Goal: Task Accomplishment & Management: Manage account settings

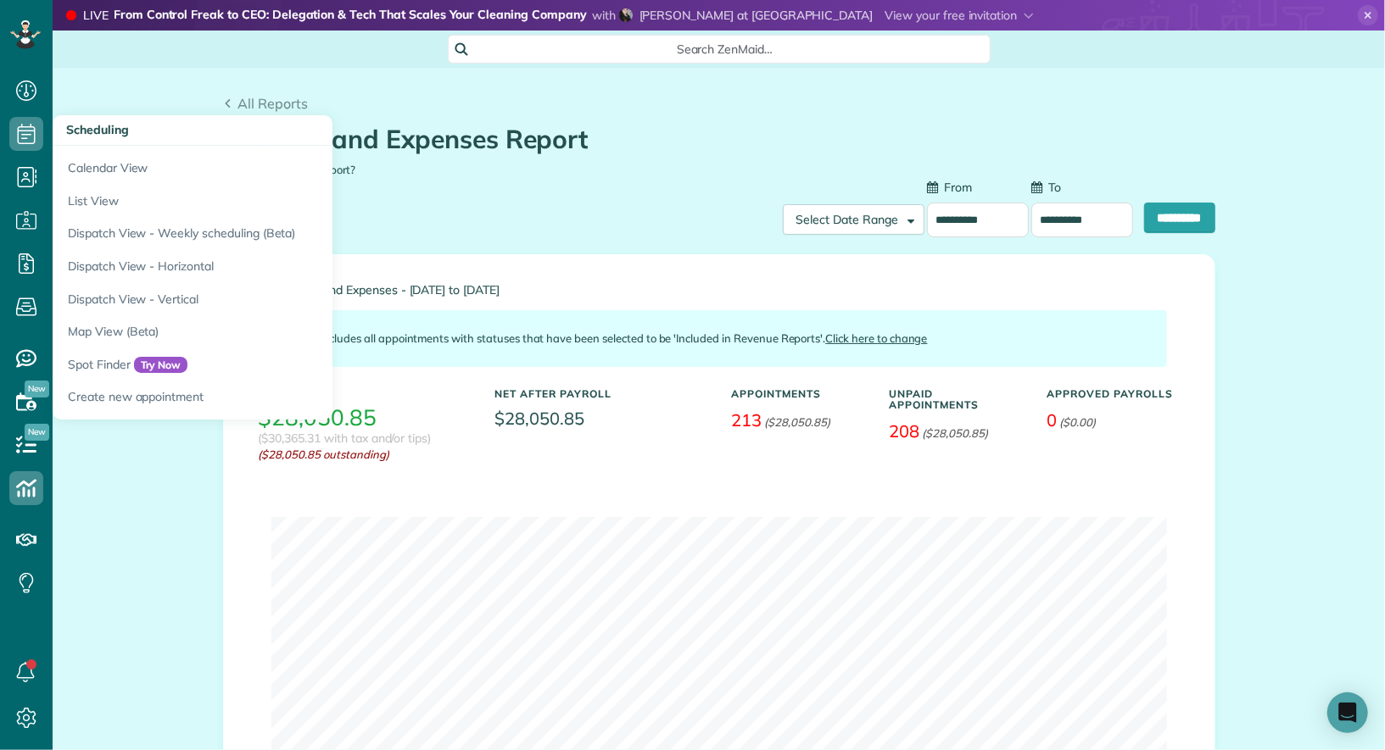
scroll to position [164, 0]
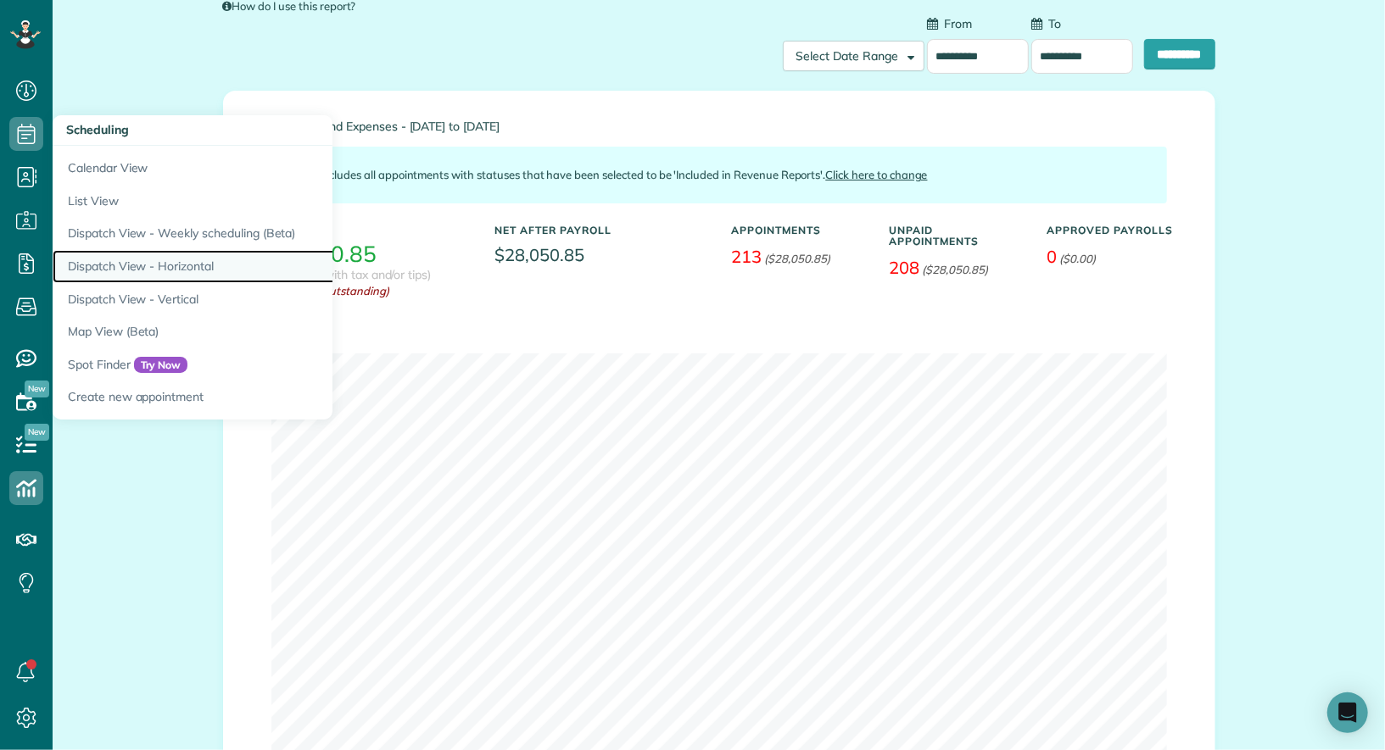
click at [142, 270] on link "Dispatch View - Horizontal" at bounding box center [265, 266] width 424 height 33
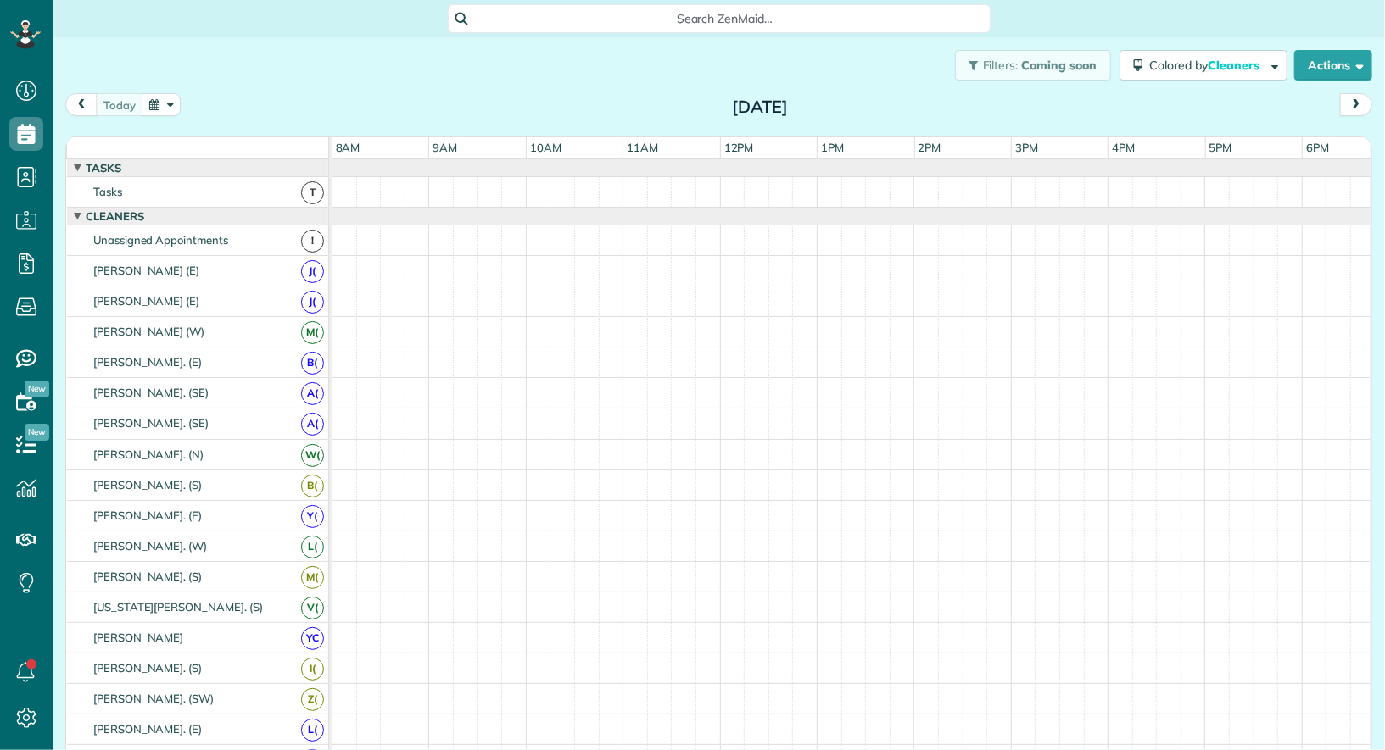
scroll to position [7, 7]
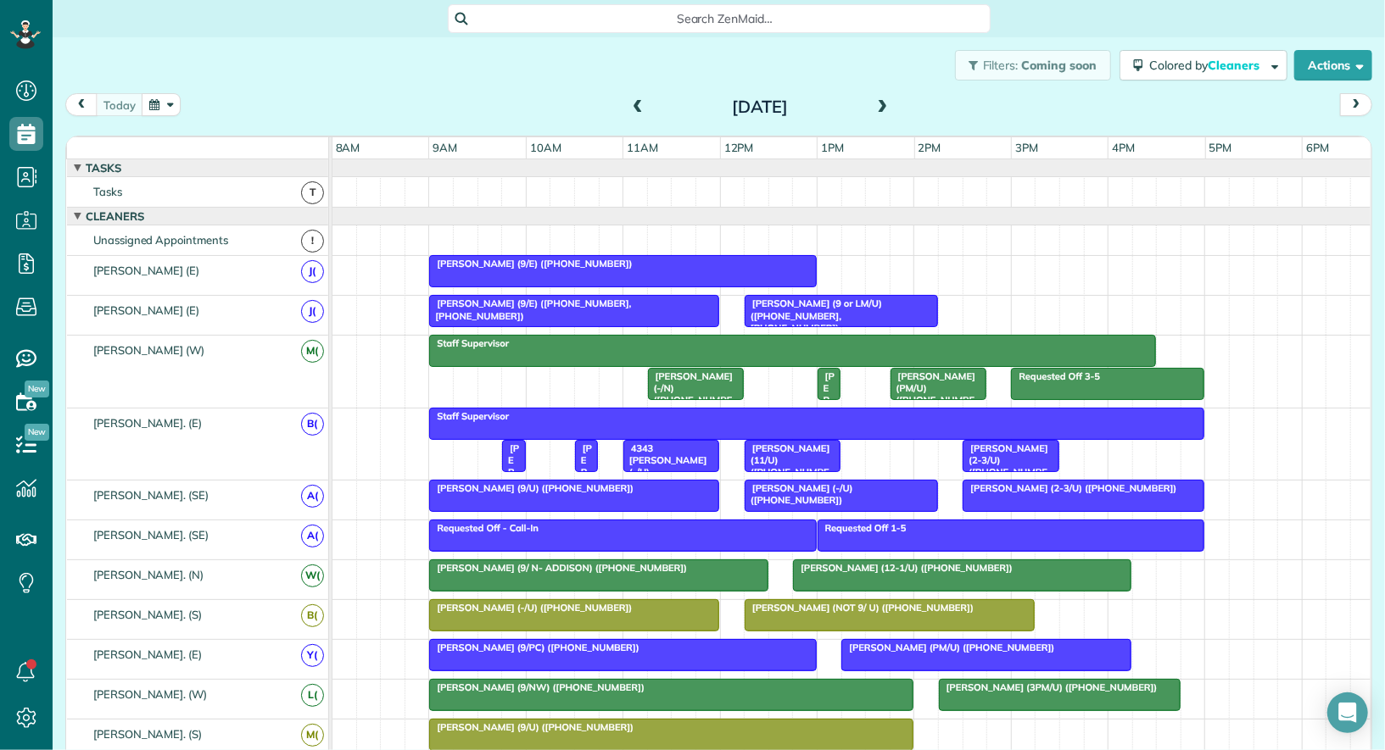
click at [883, 108] on span at bounding box center [882, 107] width 19 height 15
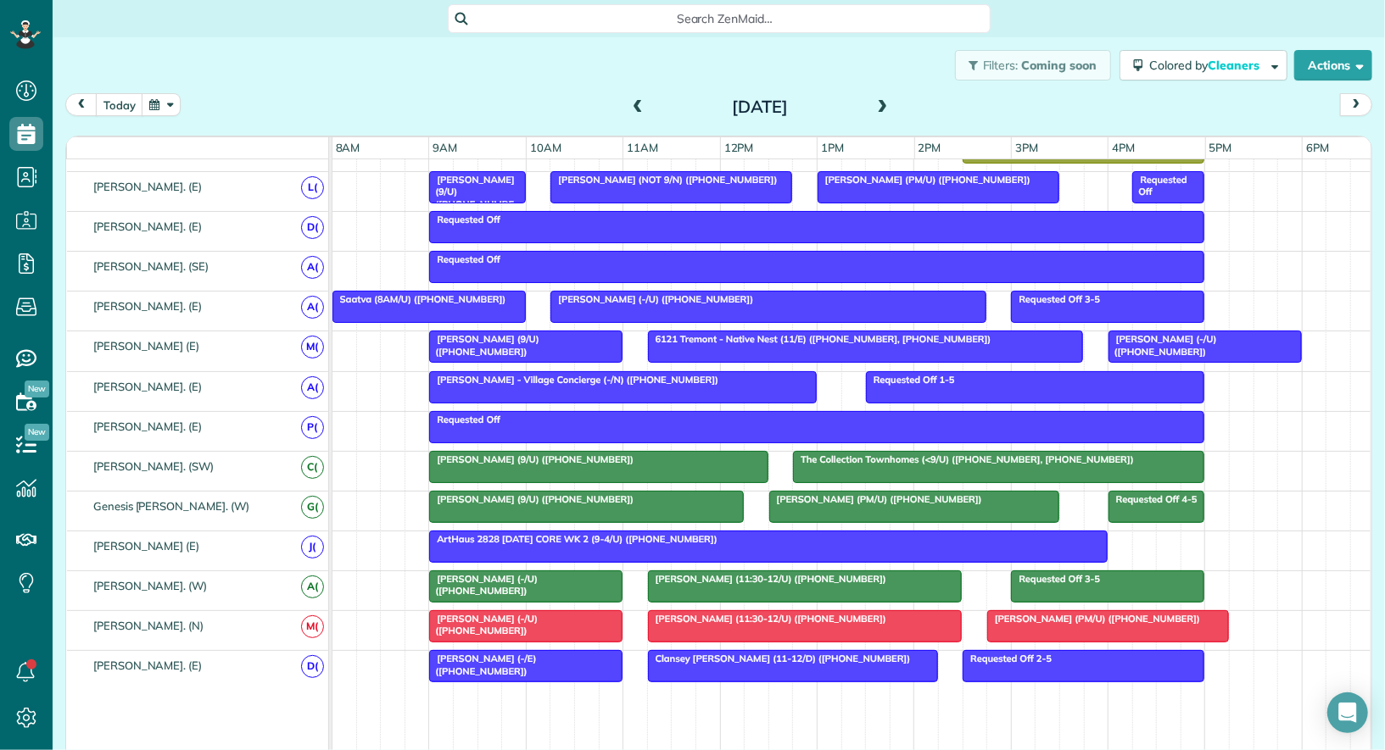
scroll to position [0, 0]
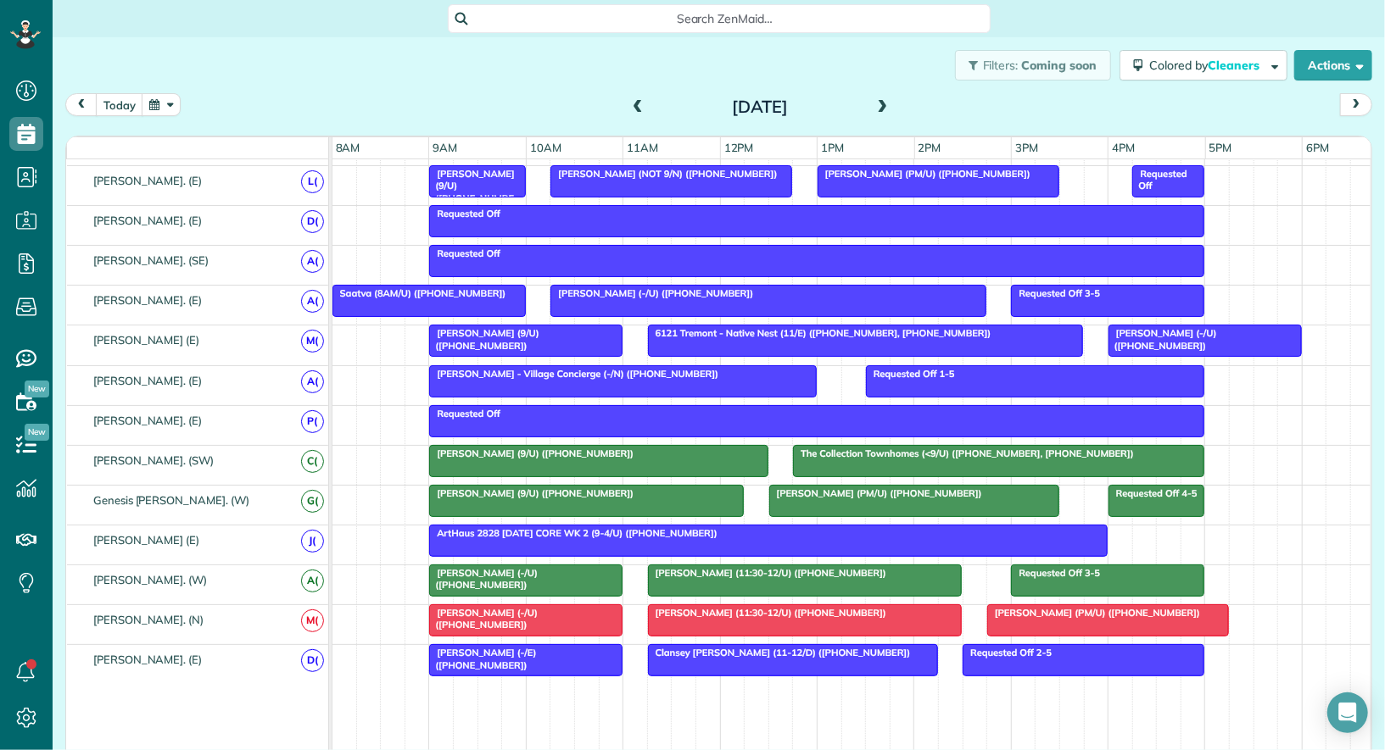
click at [538, 607] on span "Courtney Smith (-/U) (+12816828052)" at bounding box center [482, 619] width 109 height 24
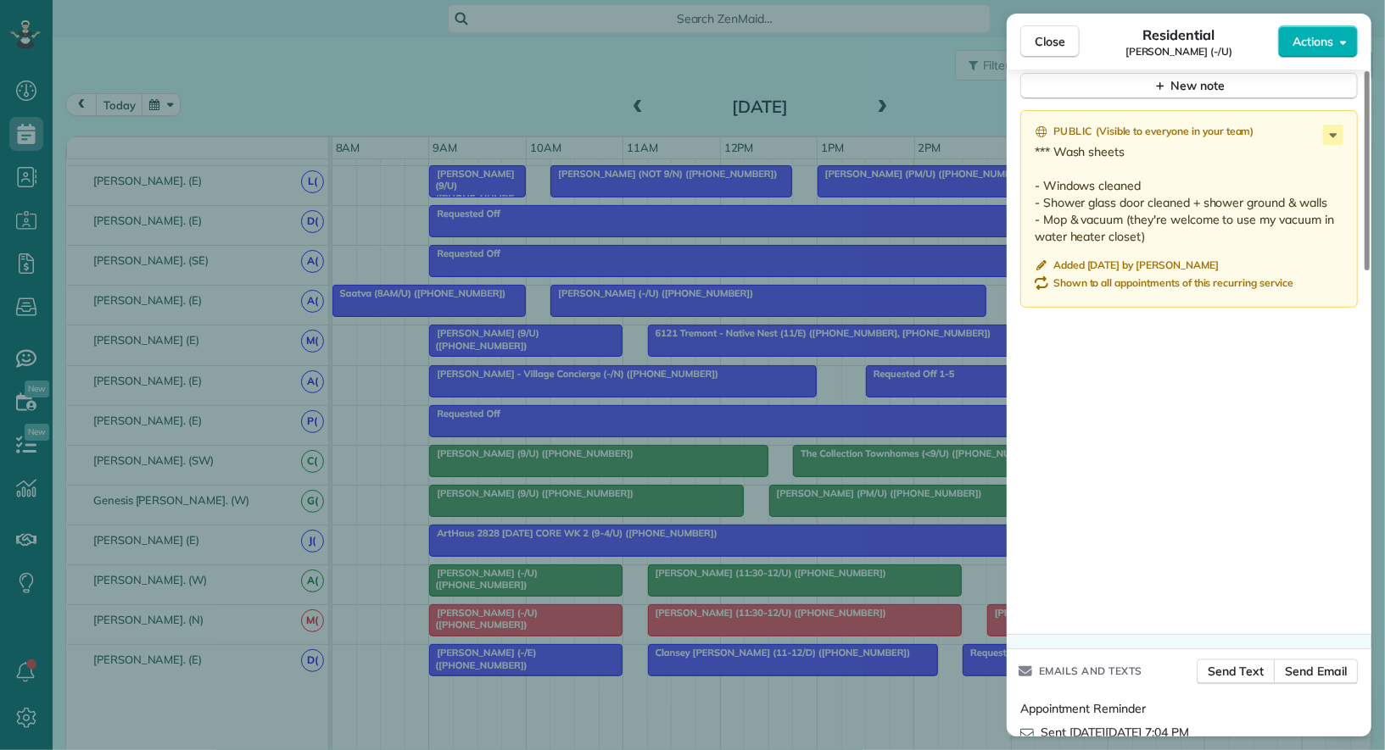
scroll to position [1467, 0]
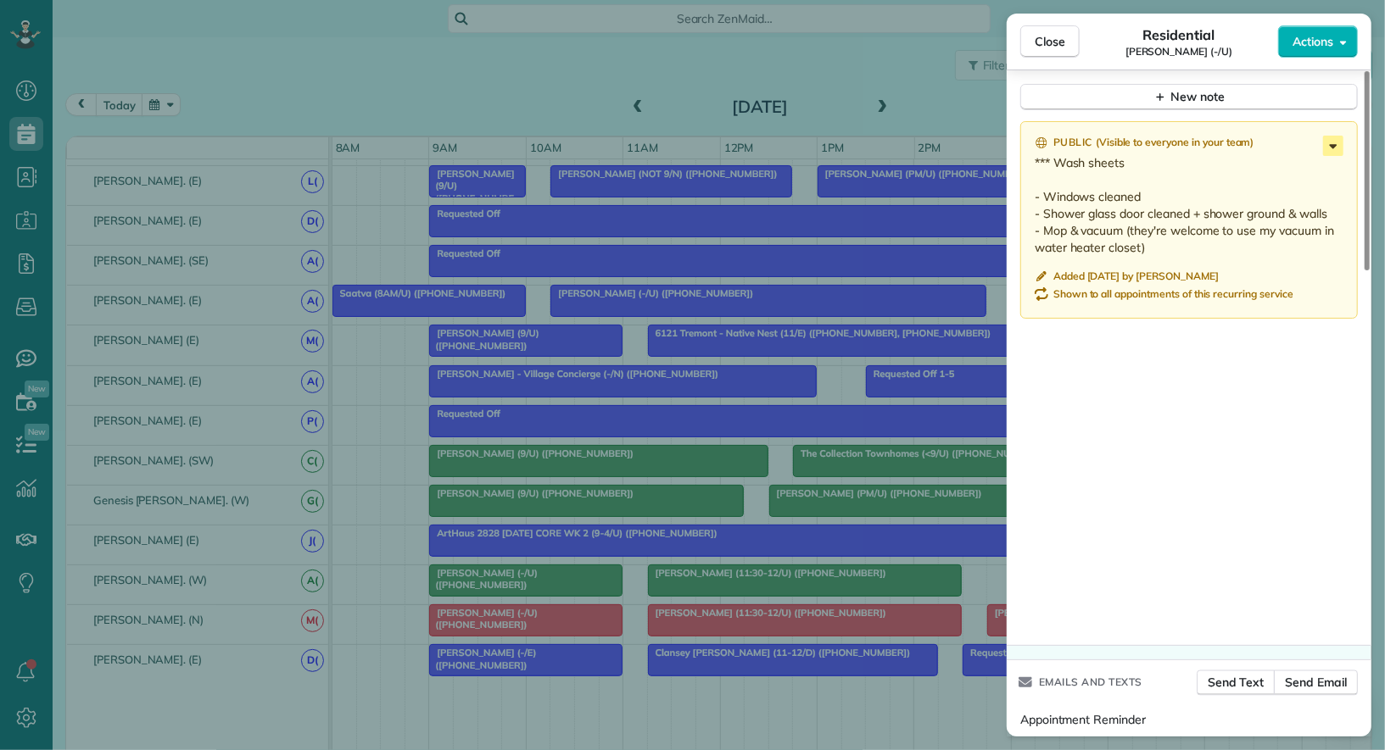
click at [1332, 136] on icon at bounding box center [1333, 146] width 20 height 20
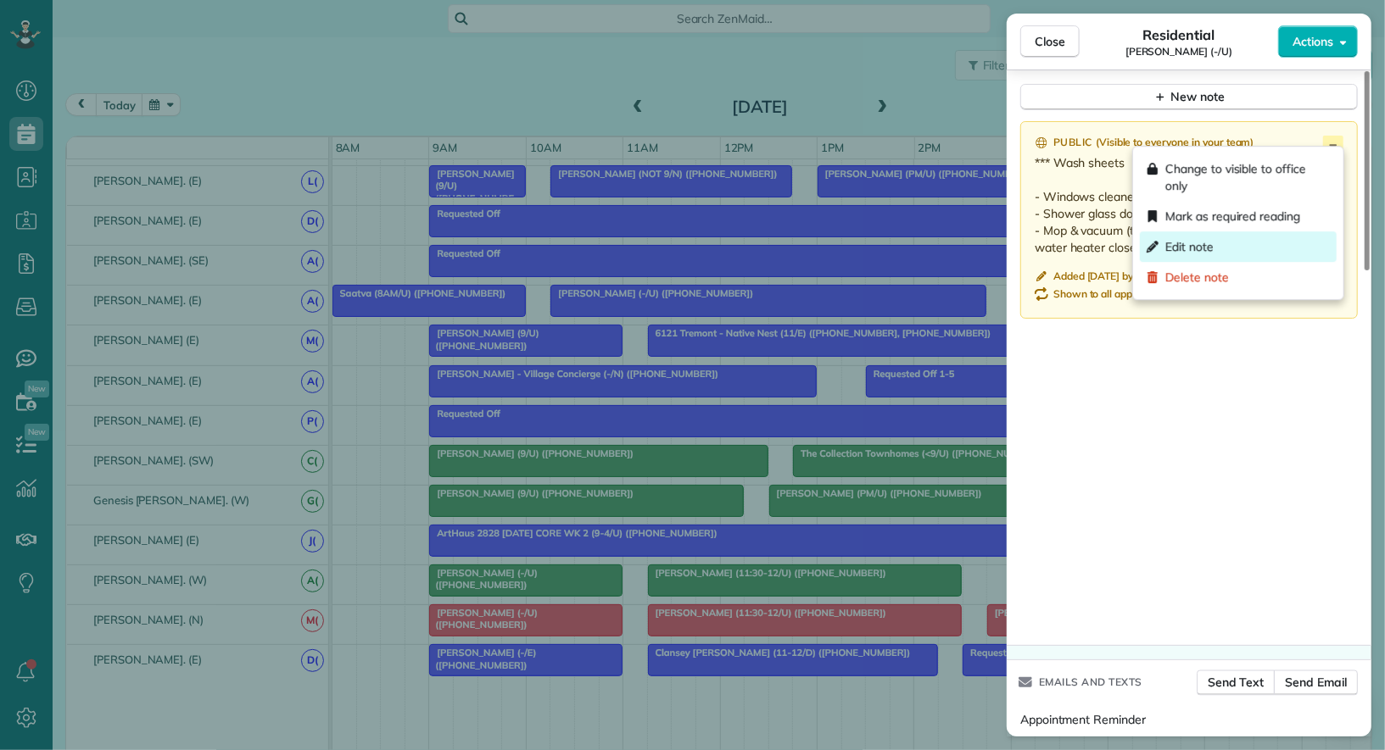
click at [1274, 234] on div "Edit note" at bounding box center [1238, 246] width 197 height 31
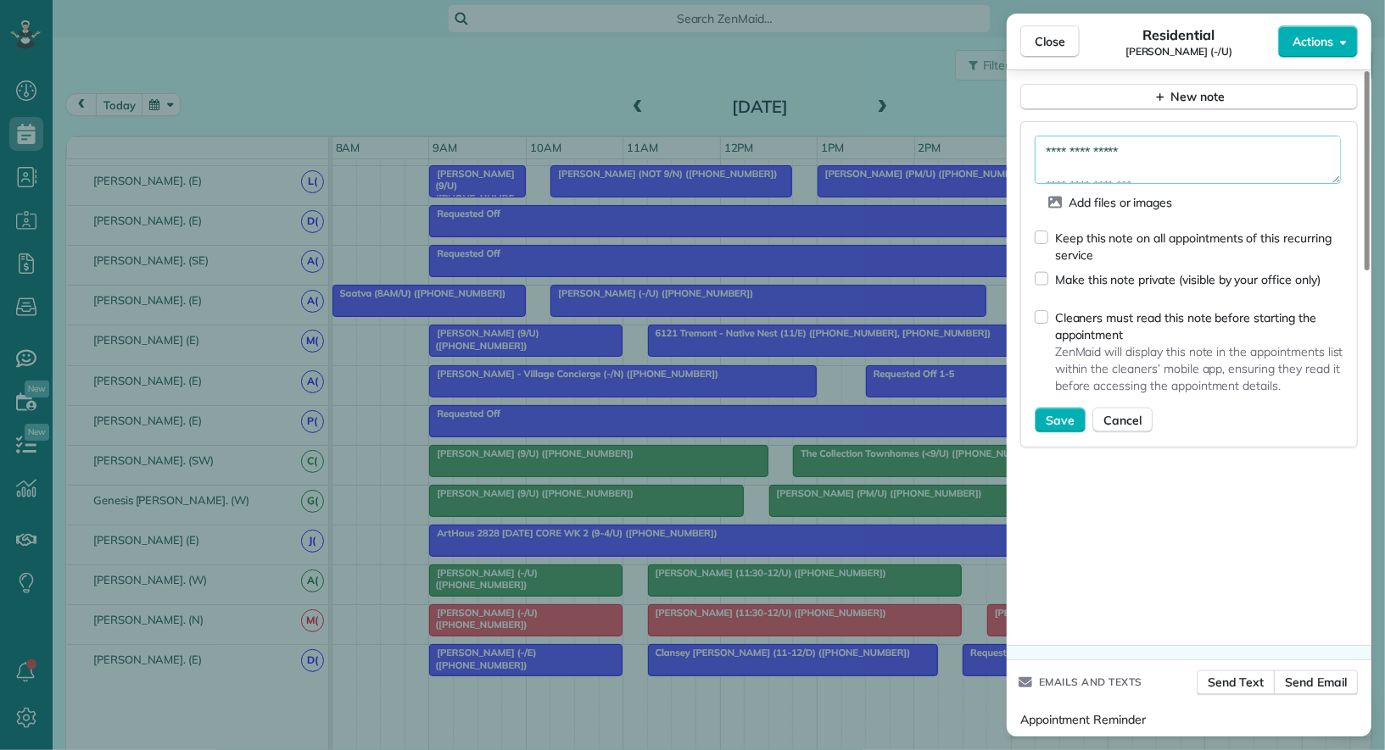
click at [1213, 149] on textarea "**********" at bounding box center [1187, 160] width 306 height 48
type textarea "**********"
drag, startPoint x: 1057, startPoint y: 412, endPoint x: 1092, endPoint y: 245, distance: 170.6
click at [1092, 245] on form "**********" at bounding box center [1188, 285] width 309 height 298
click at [1092, 245] on div "Keep this note on all appointments of this recurring service" at bounding box center [1199, 247] width 288 height 34
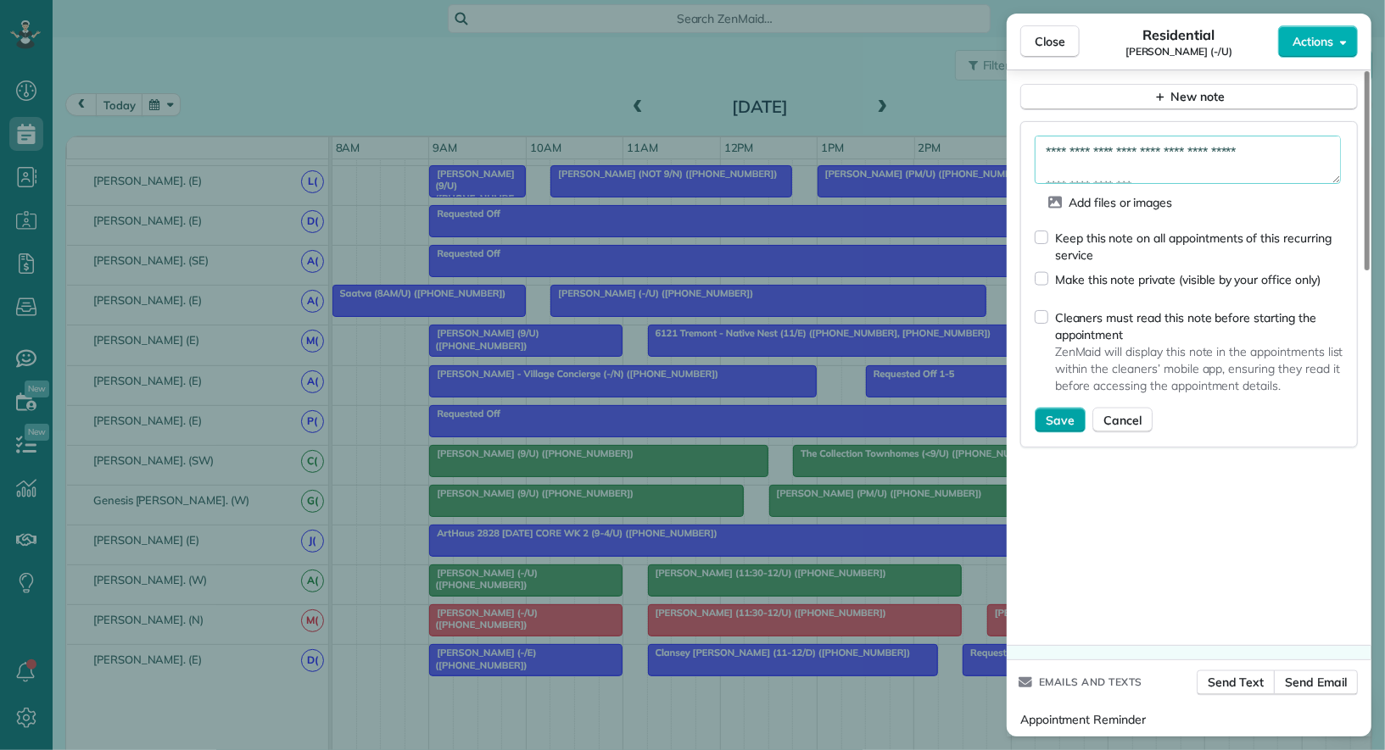
click at [1056, 412] on span "Save" at bounding box center [1059, 420] width 29 height 17
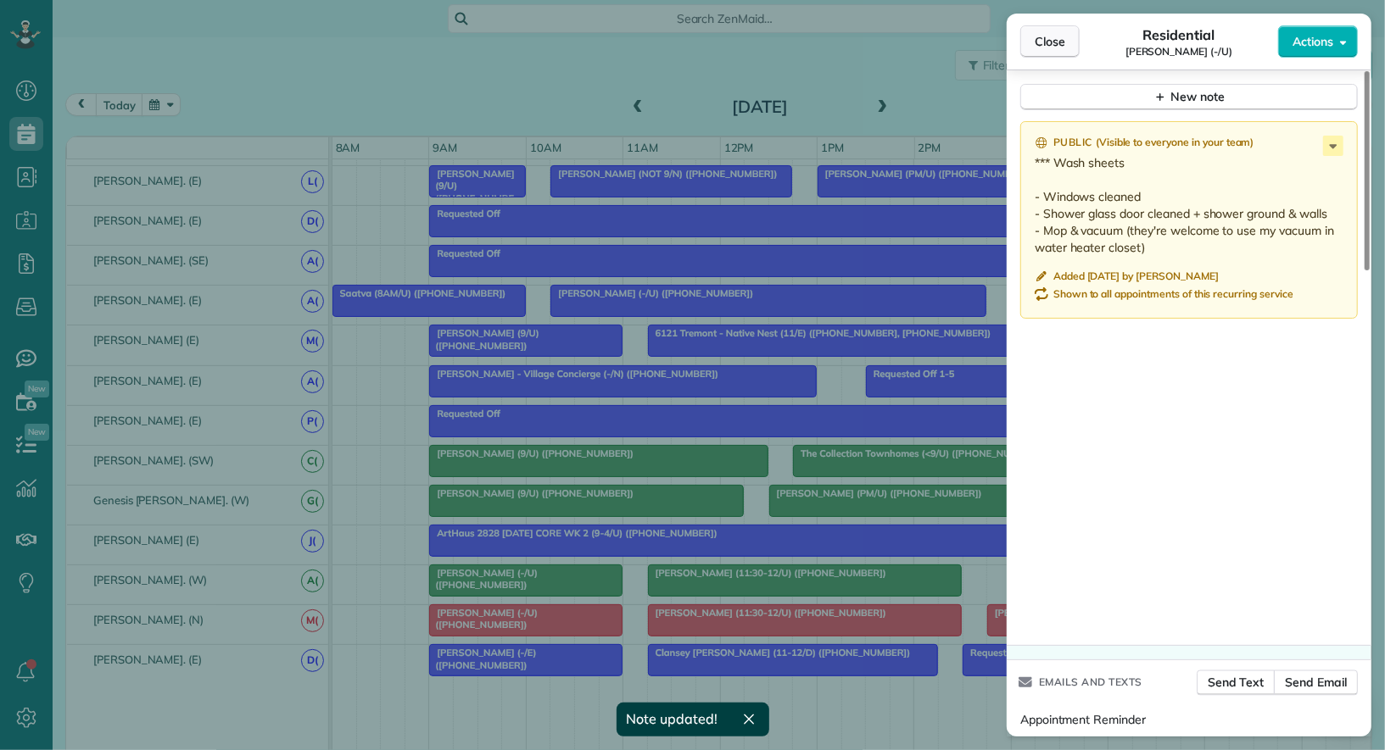
click at [1044, 44] on span "Close" at bounding box center [1049, 41] width 31 height 17
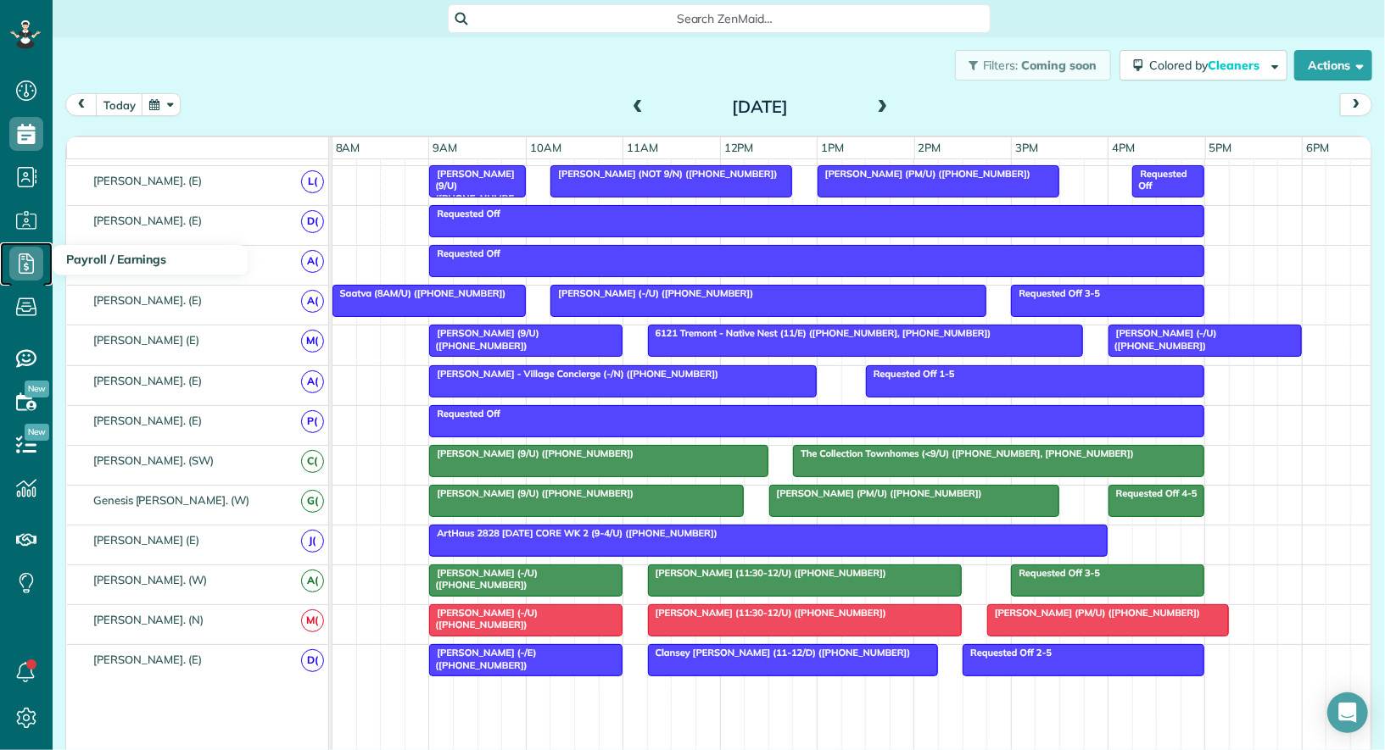
click at [37, 265] on icon at bounding box center [26, 264] width 34 height 34
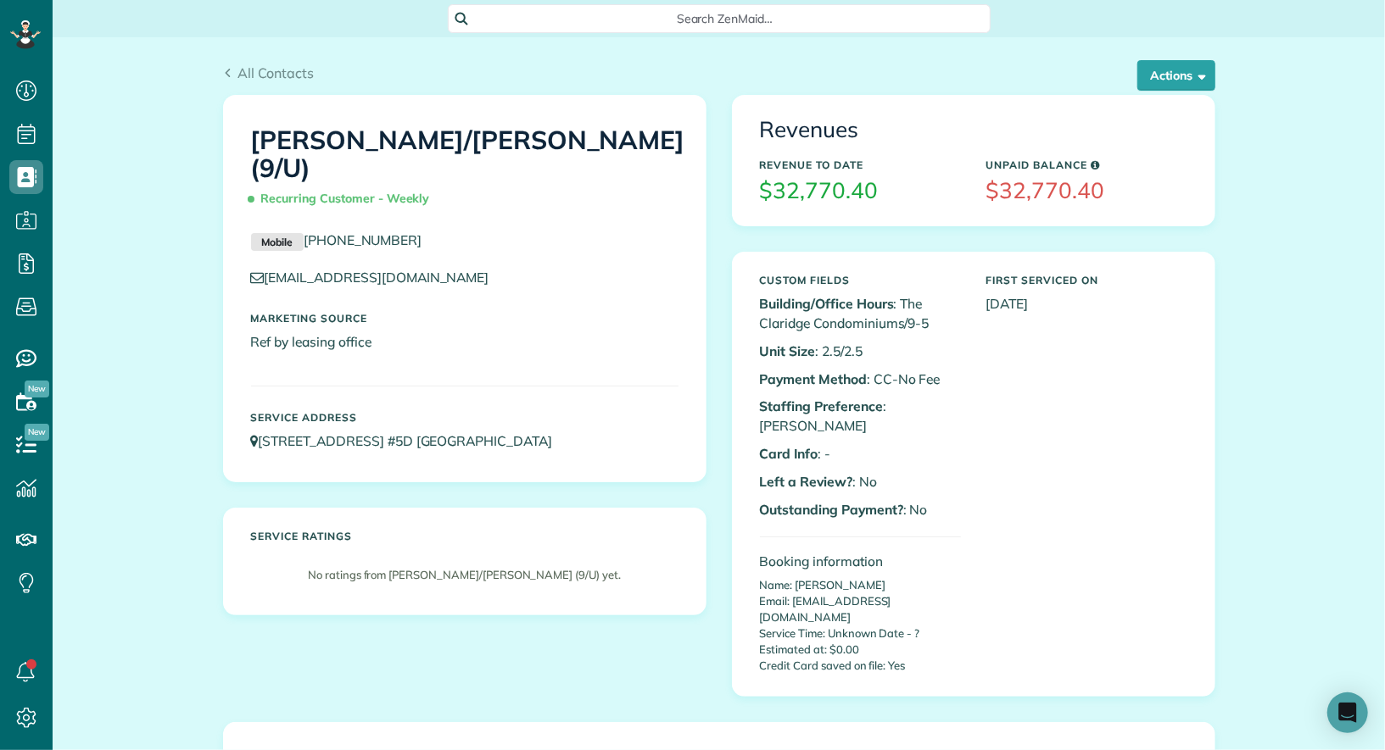
scroll to position [45, 0]
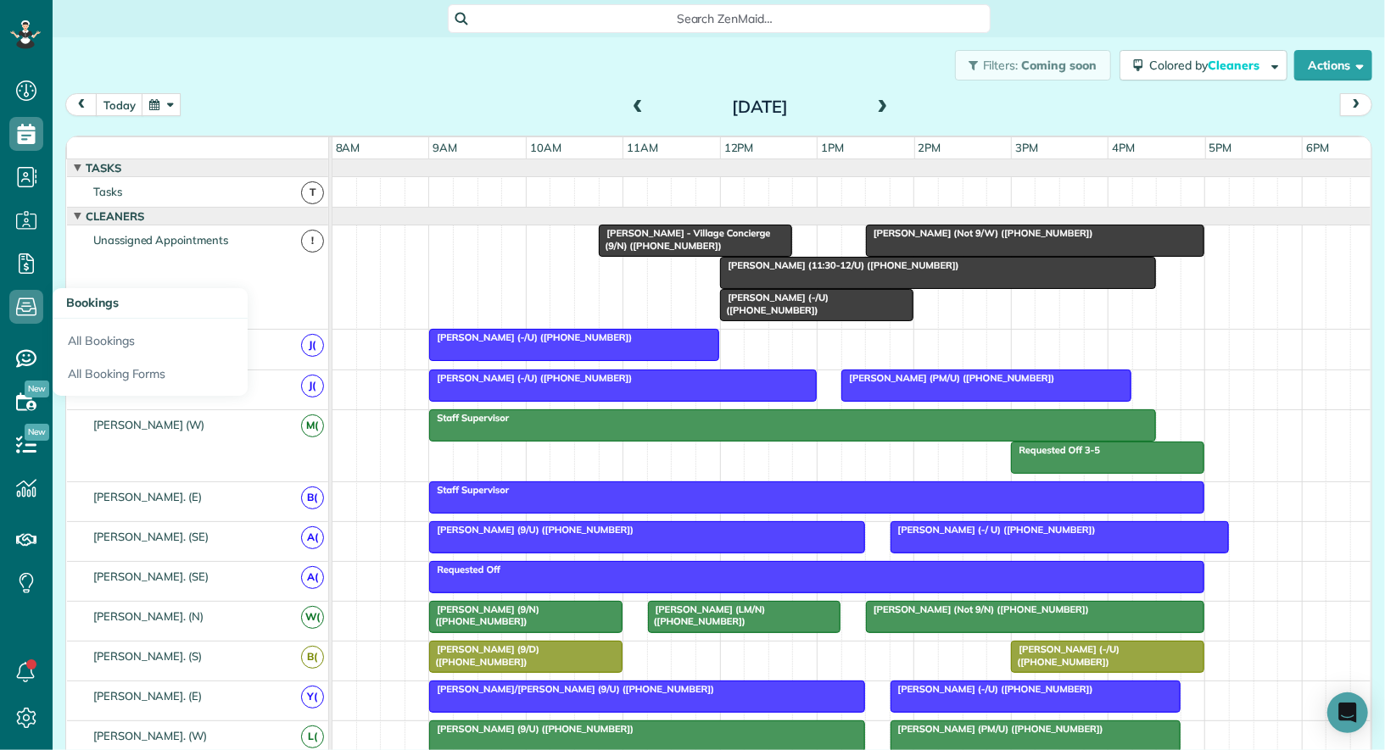
scroll to position [331, 0]
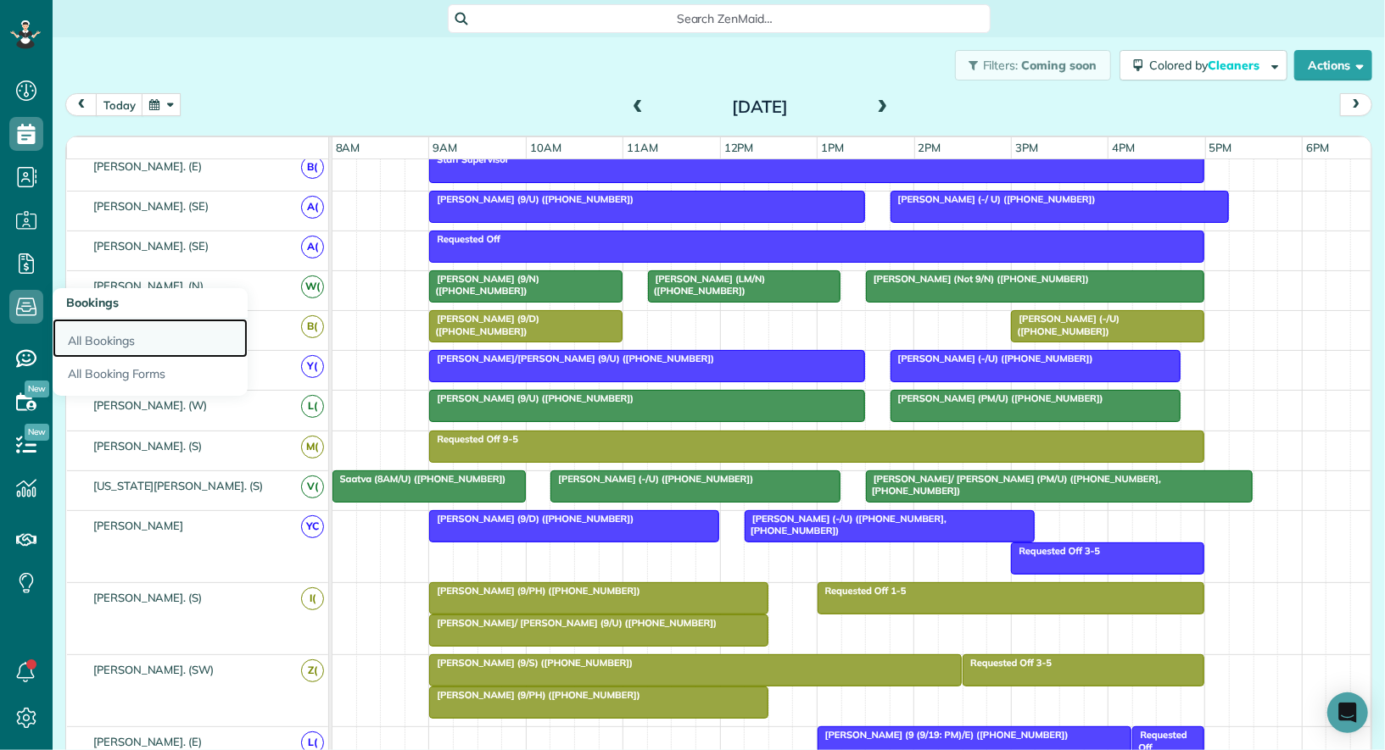
click at [101, 330] on link "All Bookings" at bounding box center [150, 338] width 195 height 39
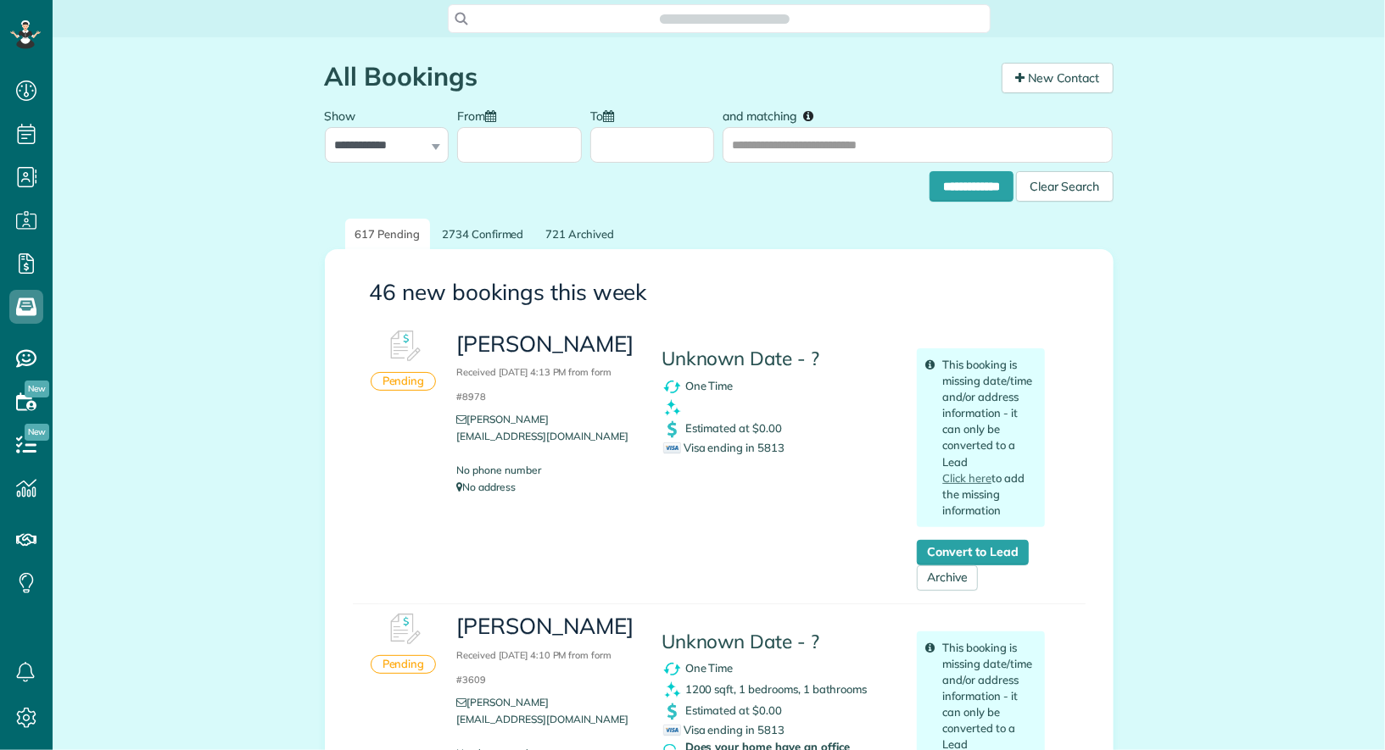
scroll to position [7, 7]
click at [958, 546] on link "Convert to Lead" at bounding box center [972, 552] width 111 height 25
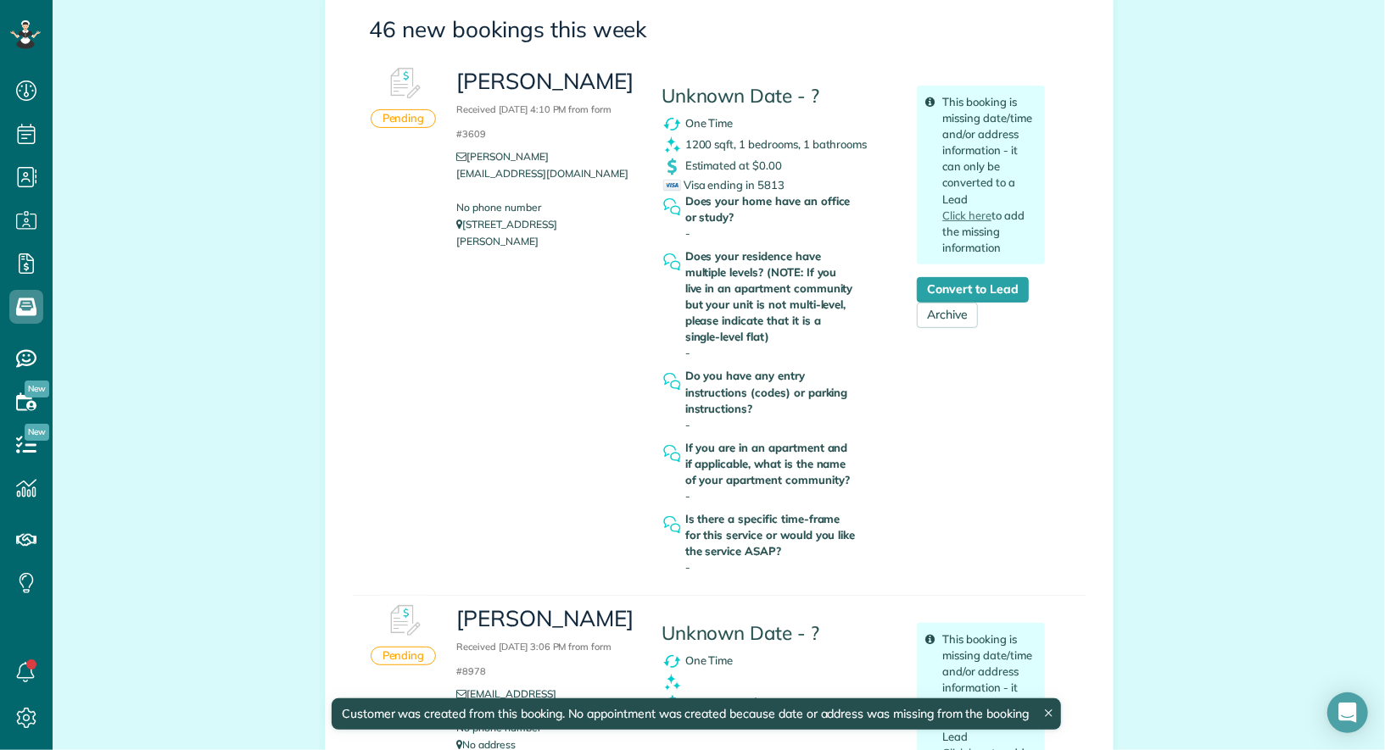
scroll to position [258, 0]
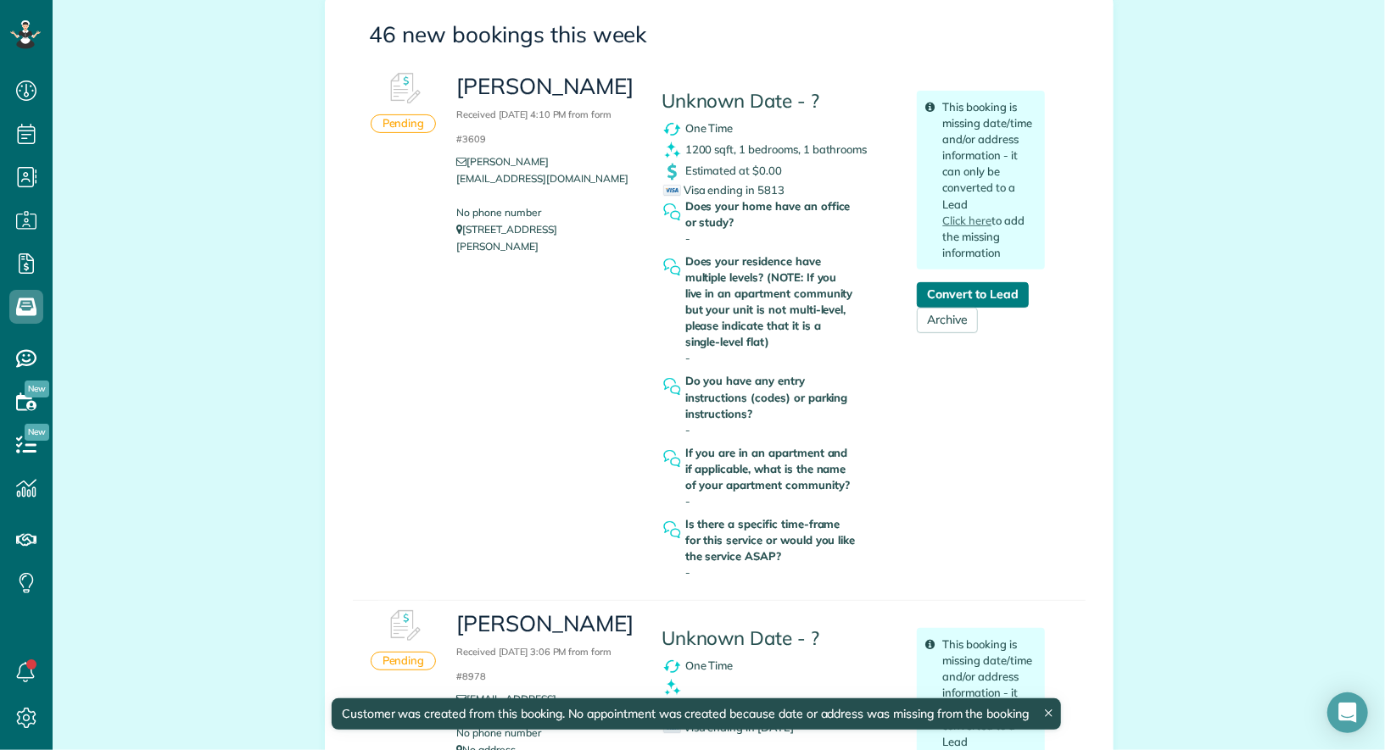
click at [1001, 289] on link "Convert to Lead" at bounding box center [972, 294] width 111 height 25
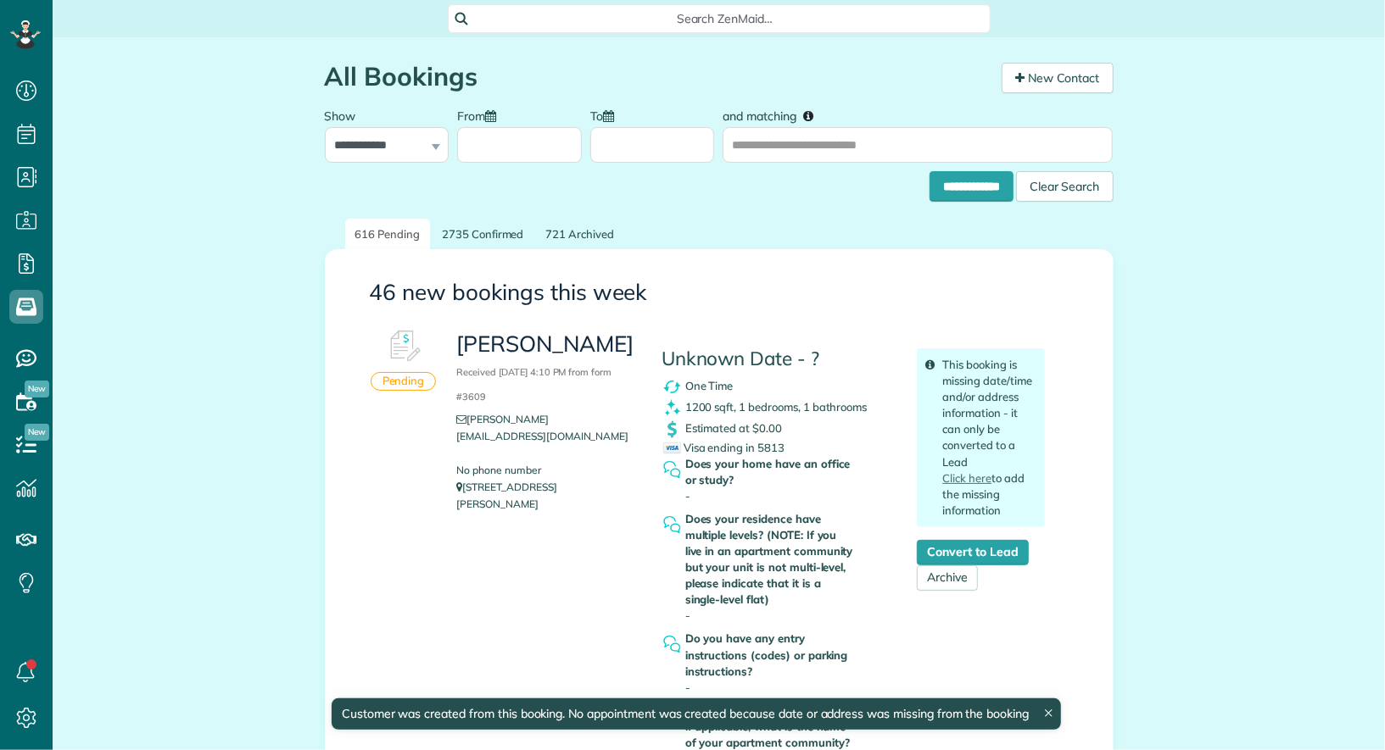
scroll to position [7, 7]
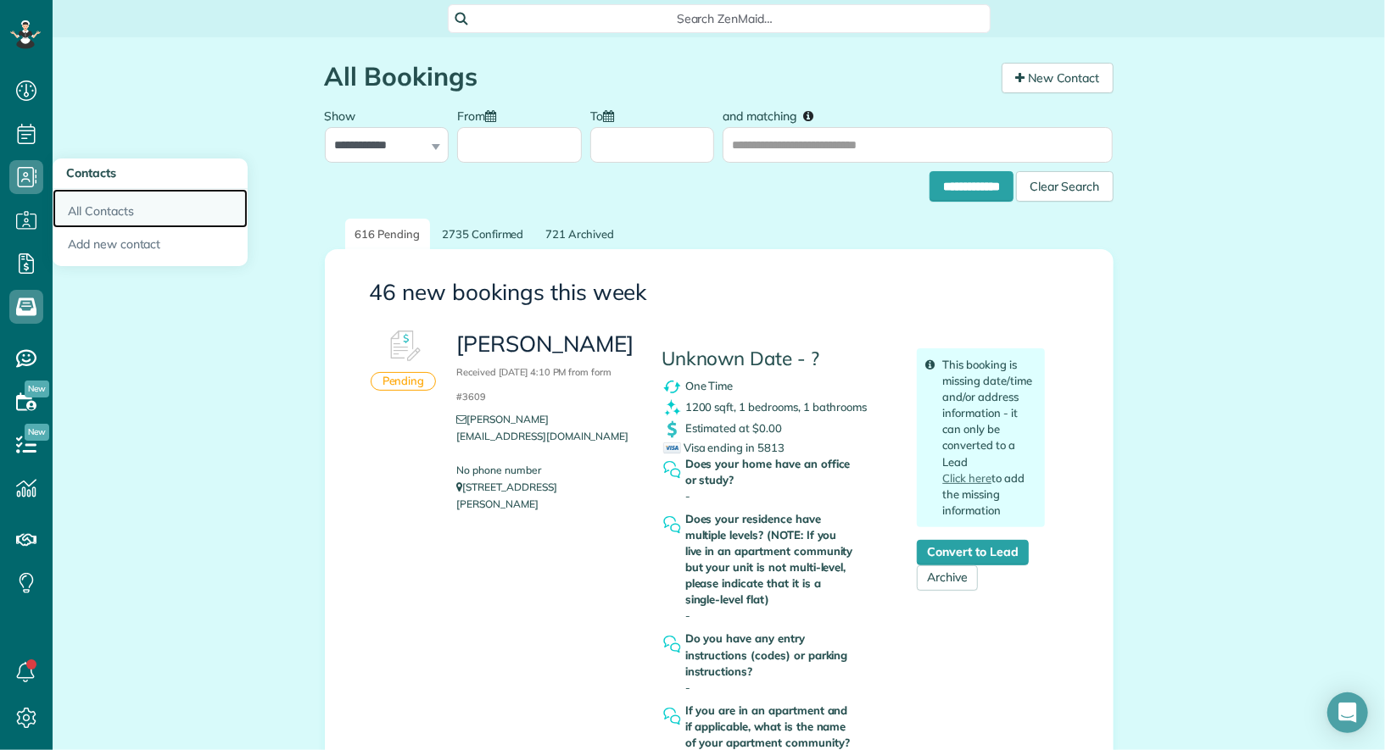
click at [83, 204] on link "All Contacts" at bounding box center [150, 208] width 195 height 39
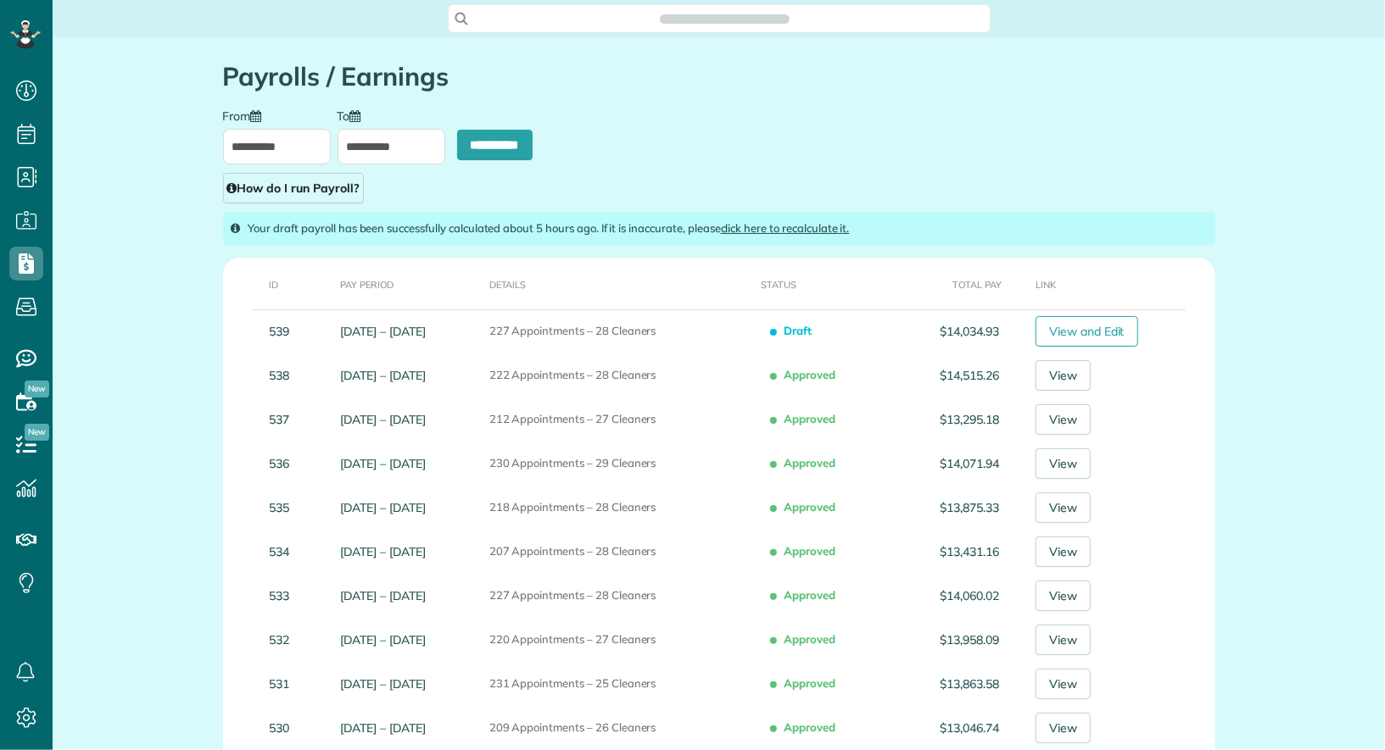
scroll to position [7, 7]
type input "**********"
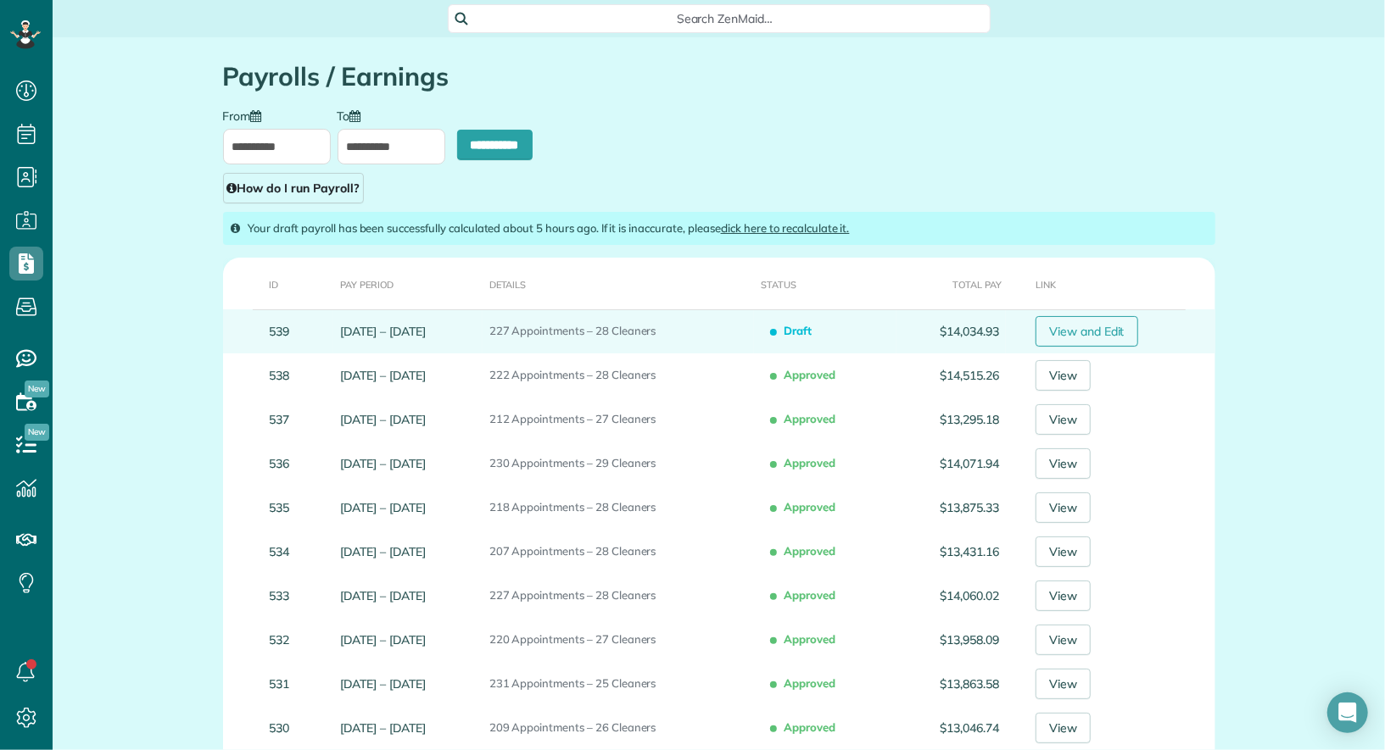
click at [1084, 325] on link "View and Edit" at bounding box center [1086, 331] width 103 height 31
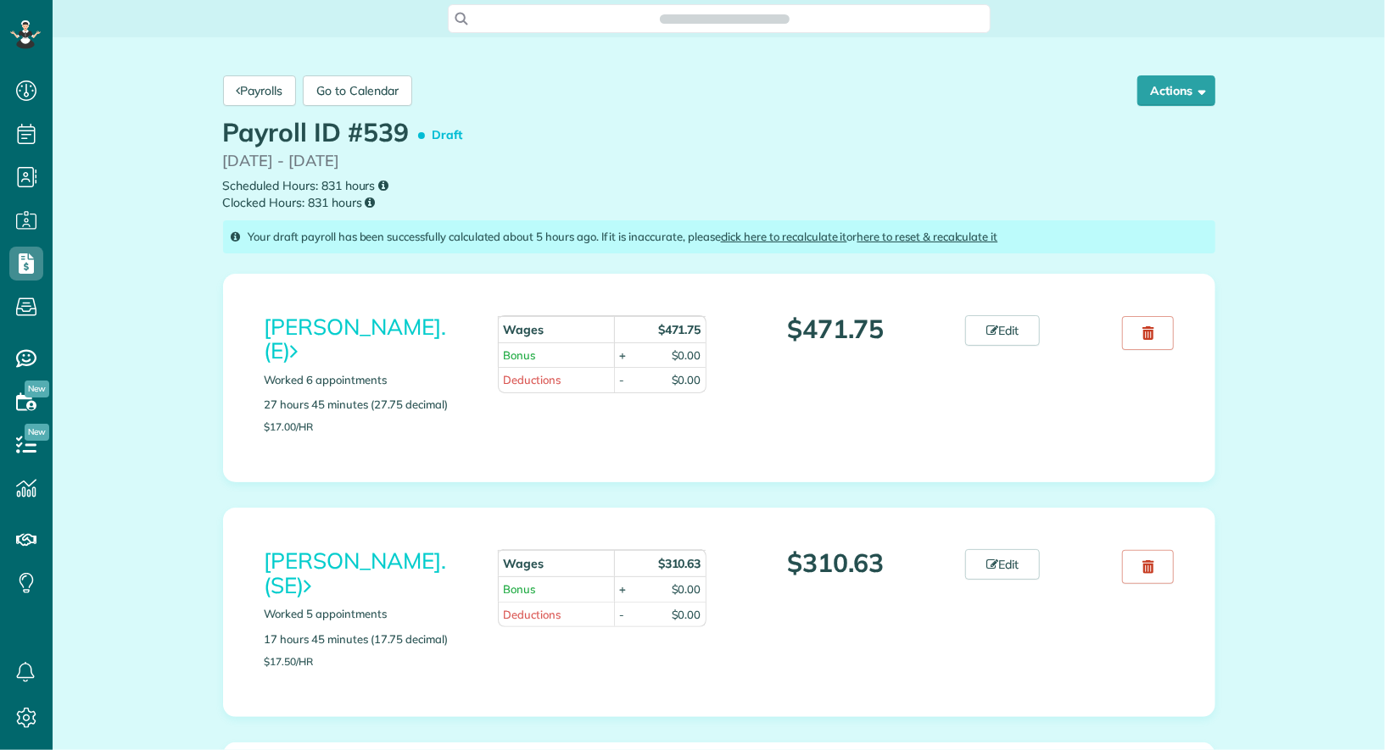
scroll to position [7, 7]
click at [967, 239] on link "here to reset & recalculate it" at bounding box center [927, 237] width 141 height 14
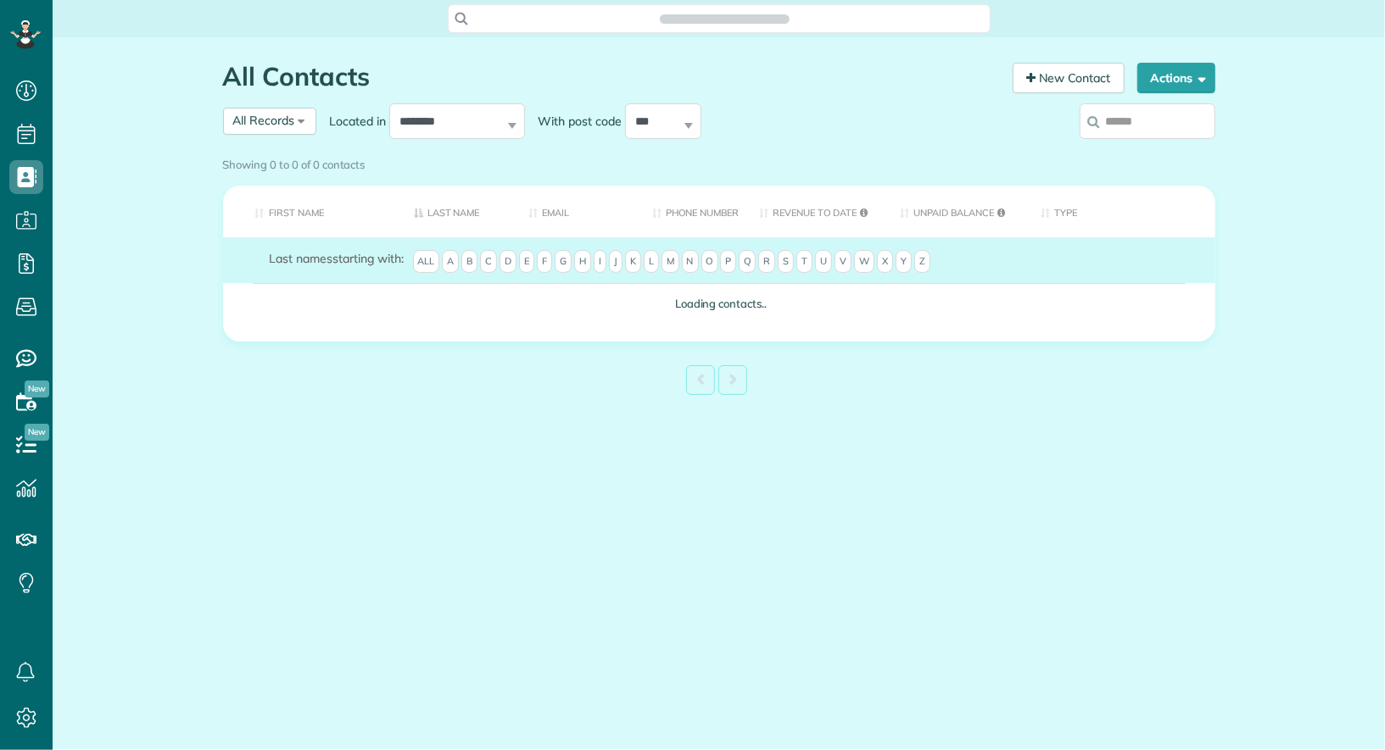
scroll to position [7, 7]
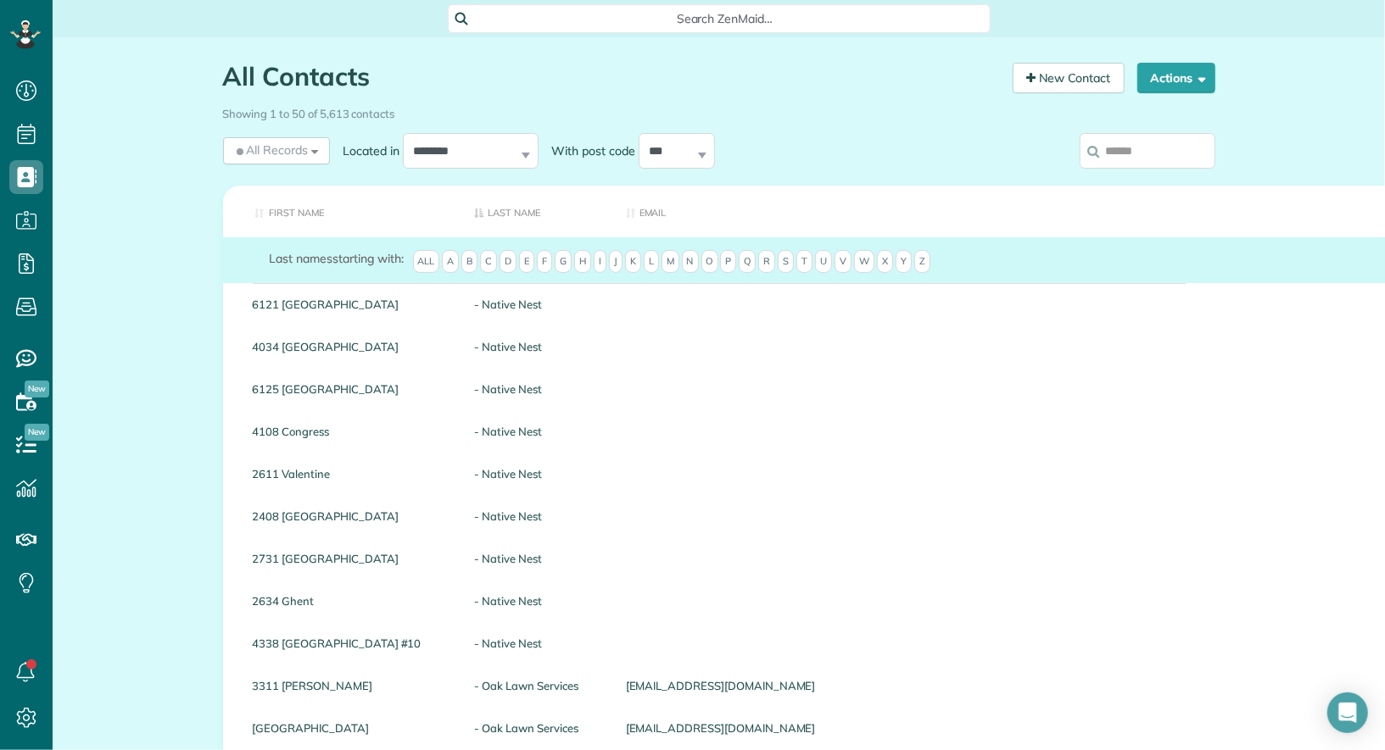
click at [1166, 164] on input "search" at bounding box center [1147, 151] width 136 height 36
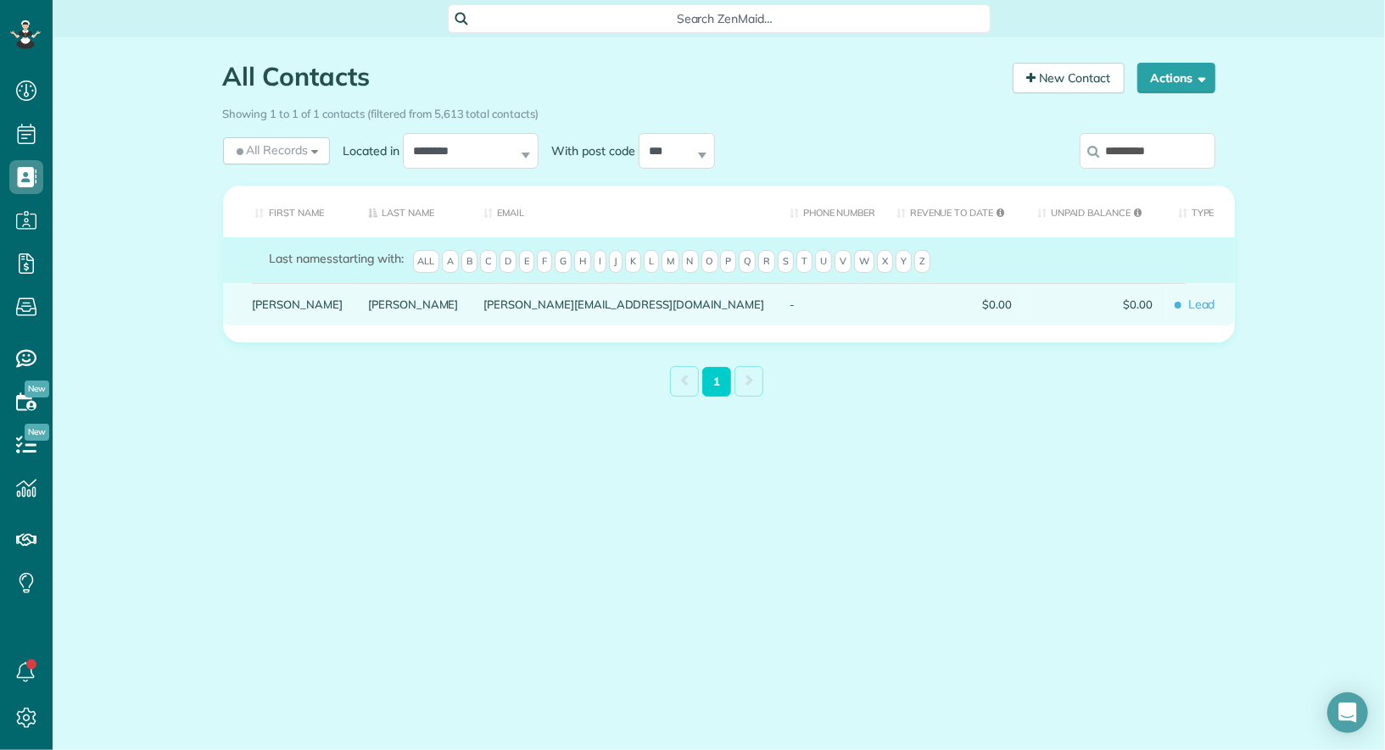
type input "*********"
click at [261, 310] on link "Scott" at bounding box center [298, 304] width 91 height 12
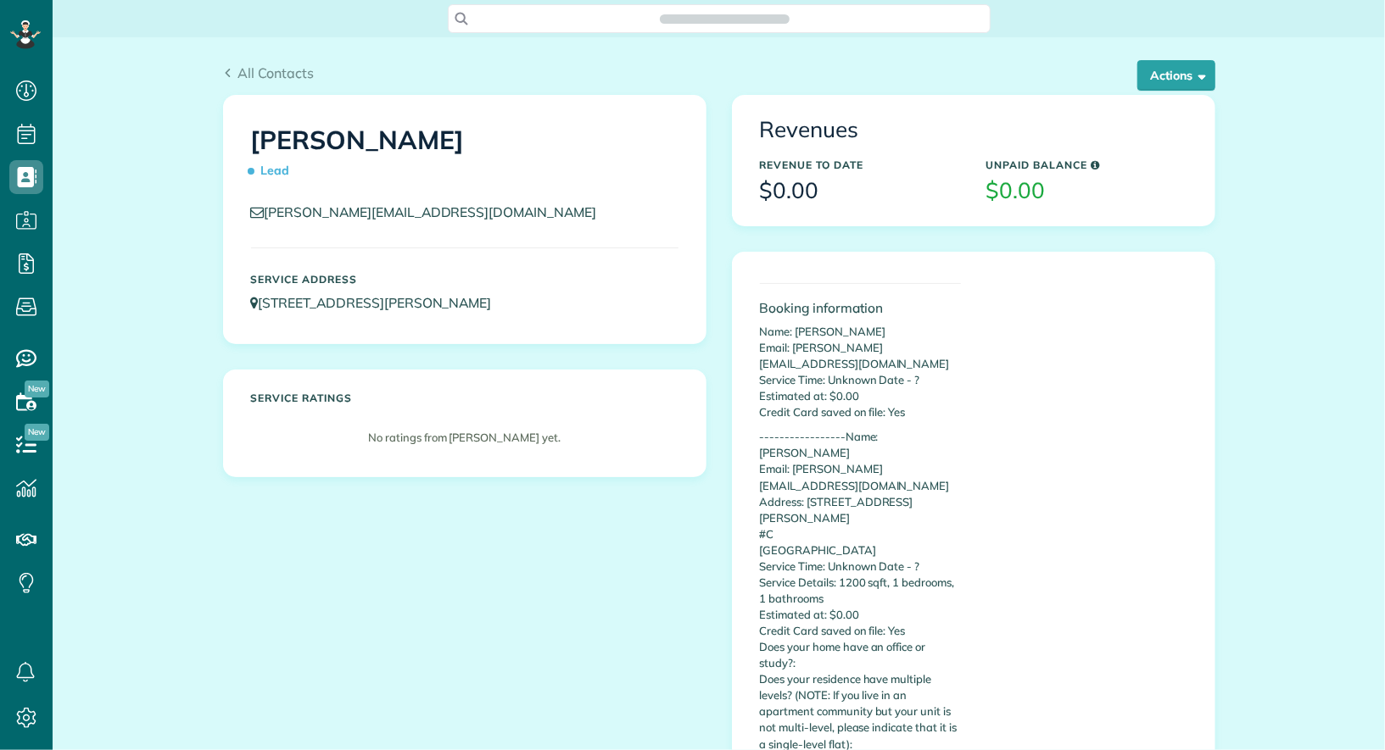
scroll to position [7, 7]
click at [1180, 75] on button "Actions" at bounding box center [1176, 75] width 78 height 31
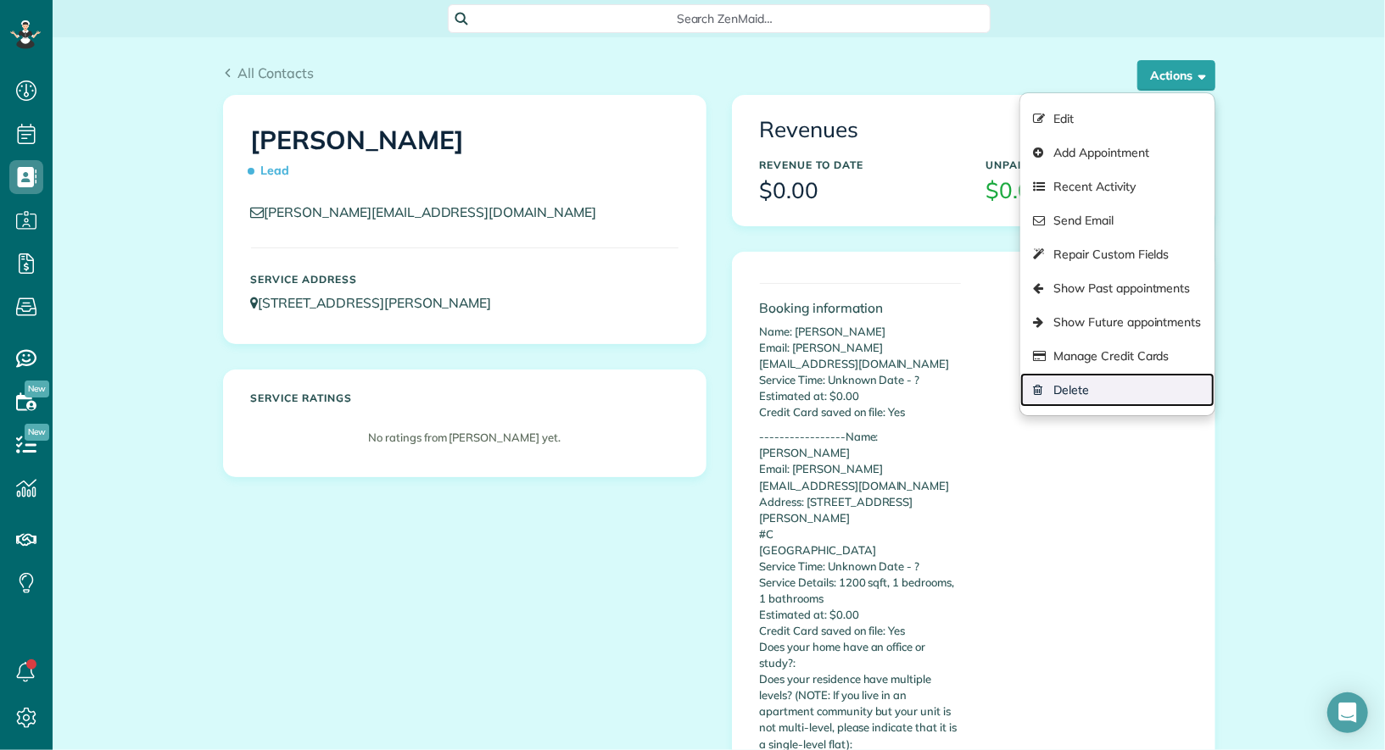
click at [1130, 388] on link "Delete" at bounding box center [1116, 390] width 193 height 34
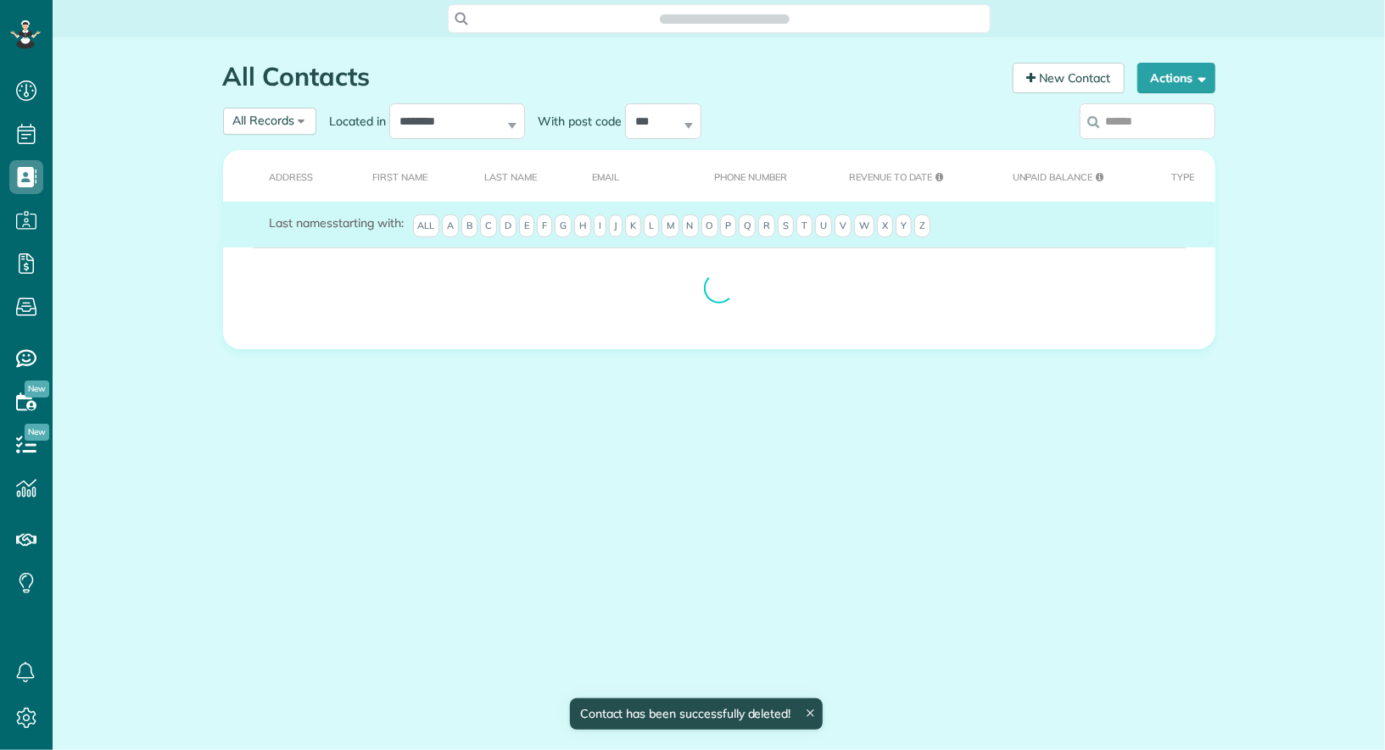
scroll to position [7, 7]
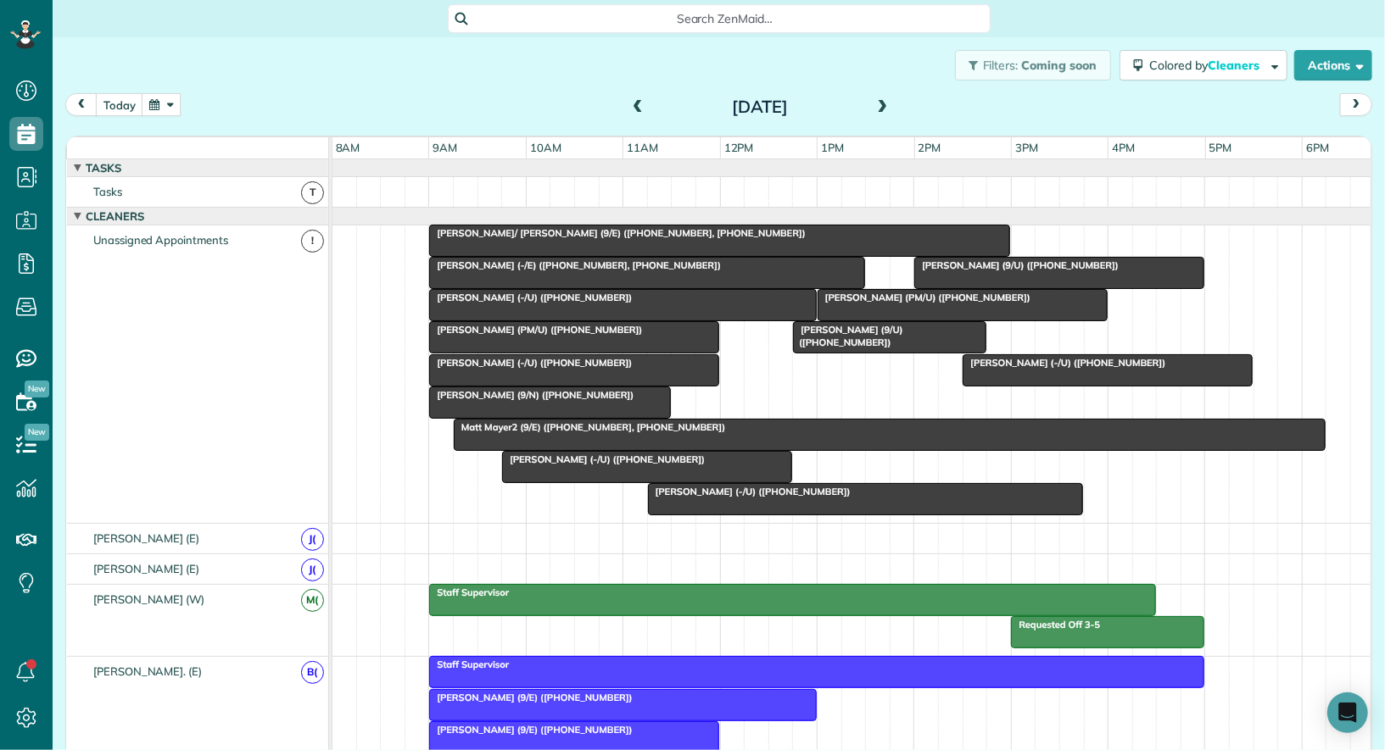
scroll to position [127, 0]
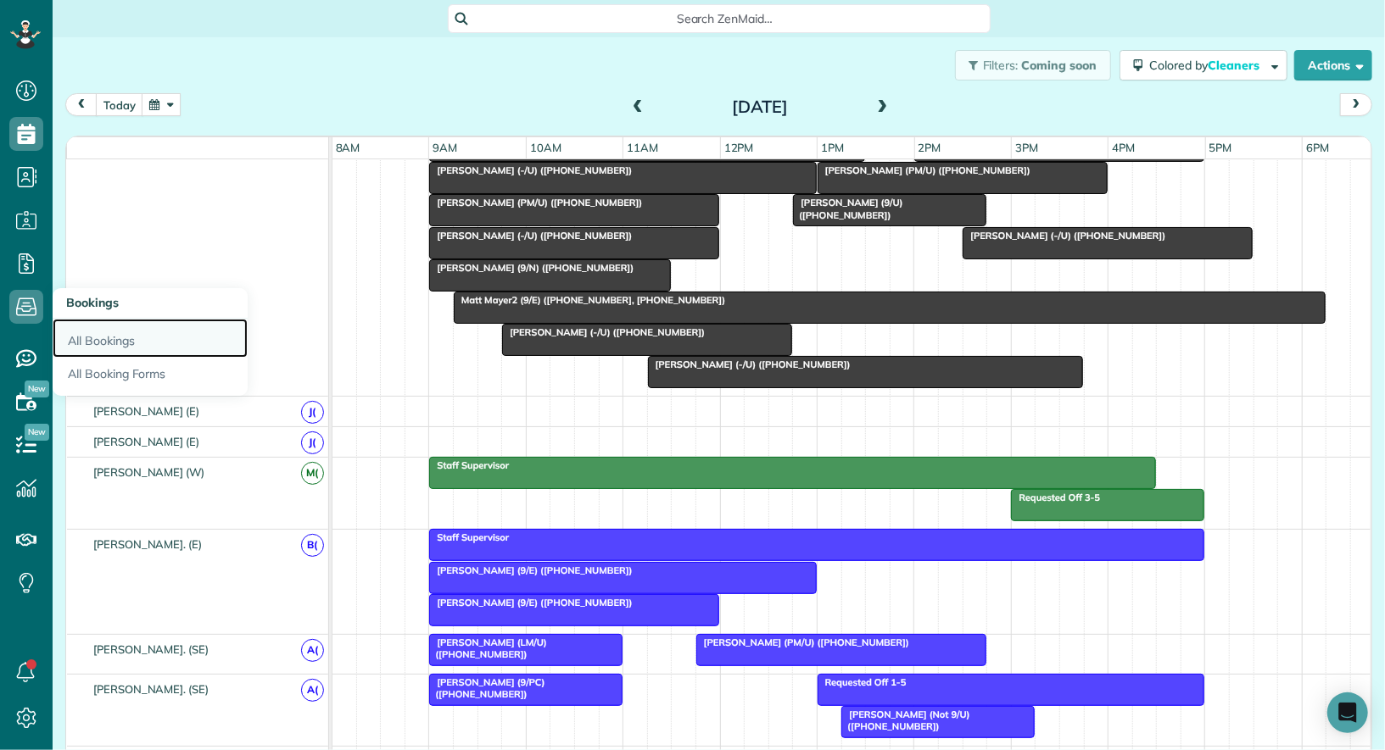
click at [82, 330] on link "All Bookings" at bounding box center [150, 338] width 195 height 39
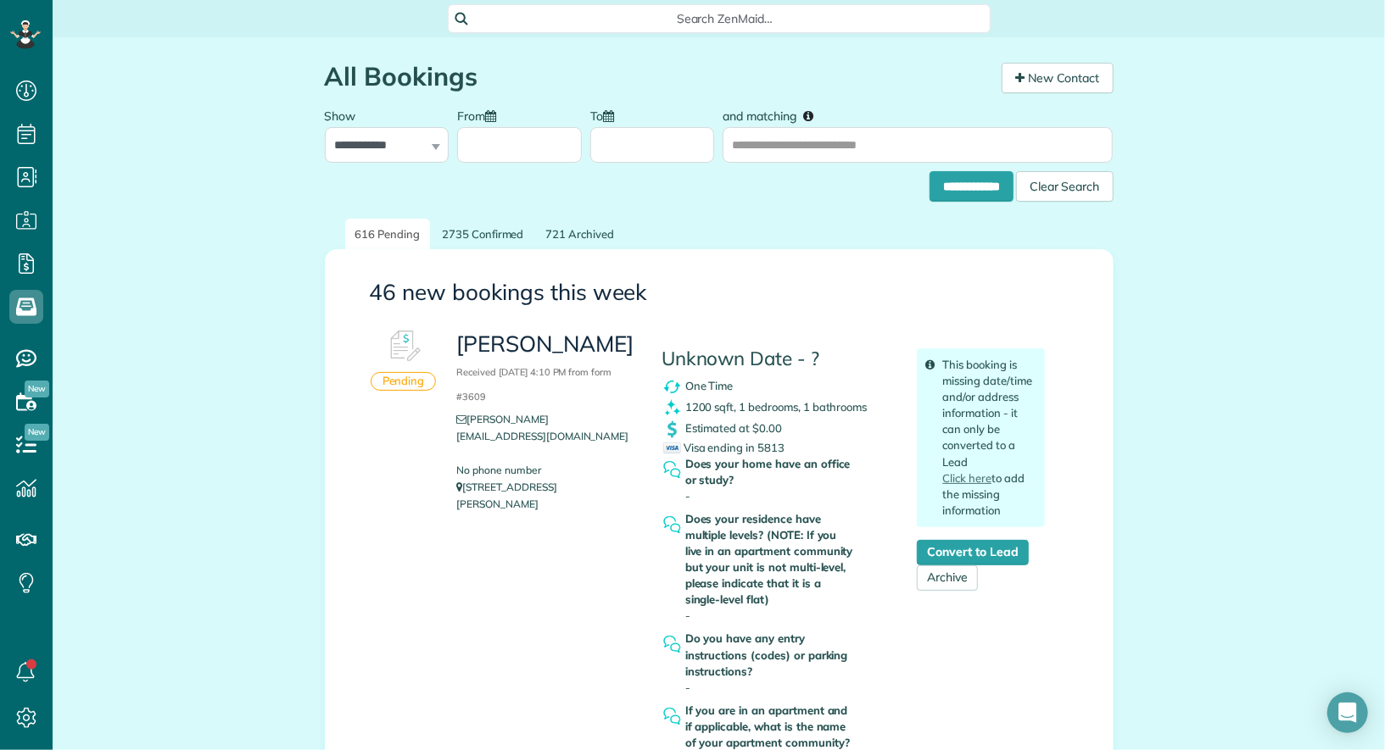
scroll to position [7, 7]
click at [984, 544] on link "Convert to Lead" at bounding box center [972, 552] width 111 height 25
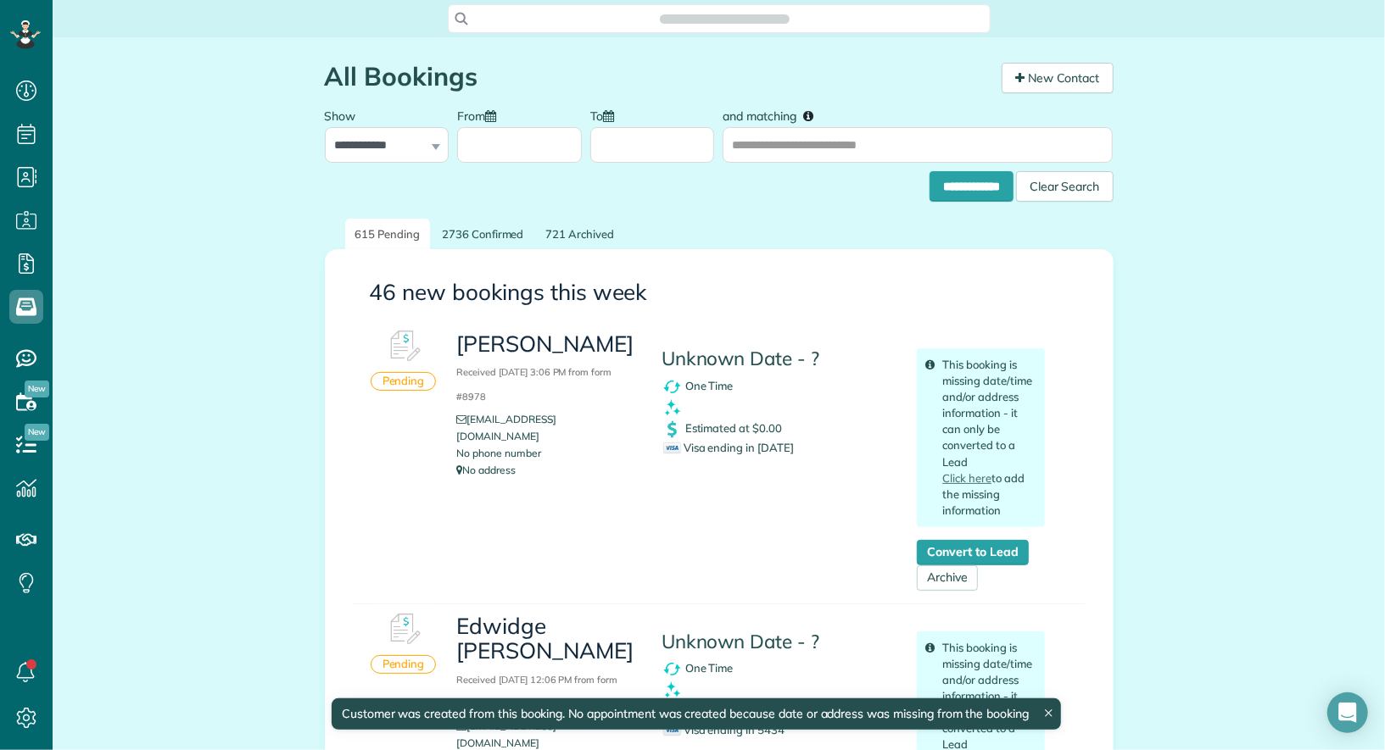
scroll to position [7, 7]
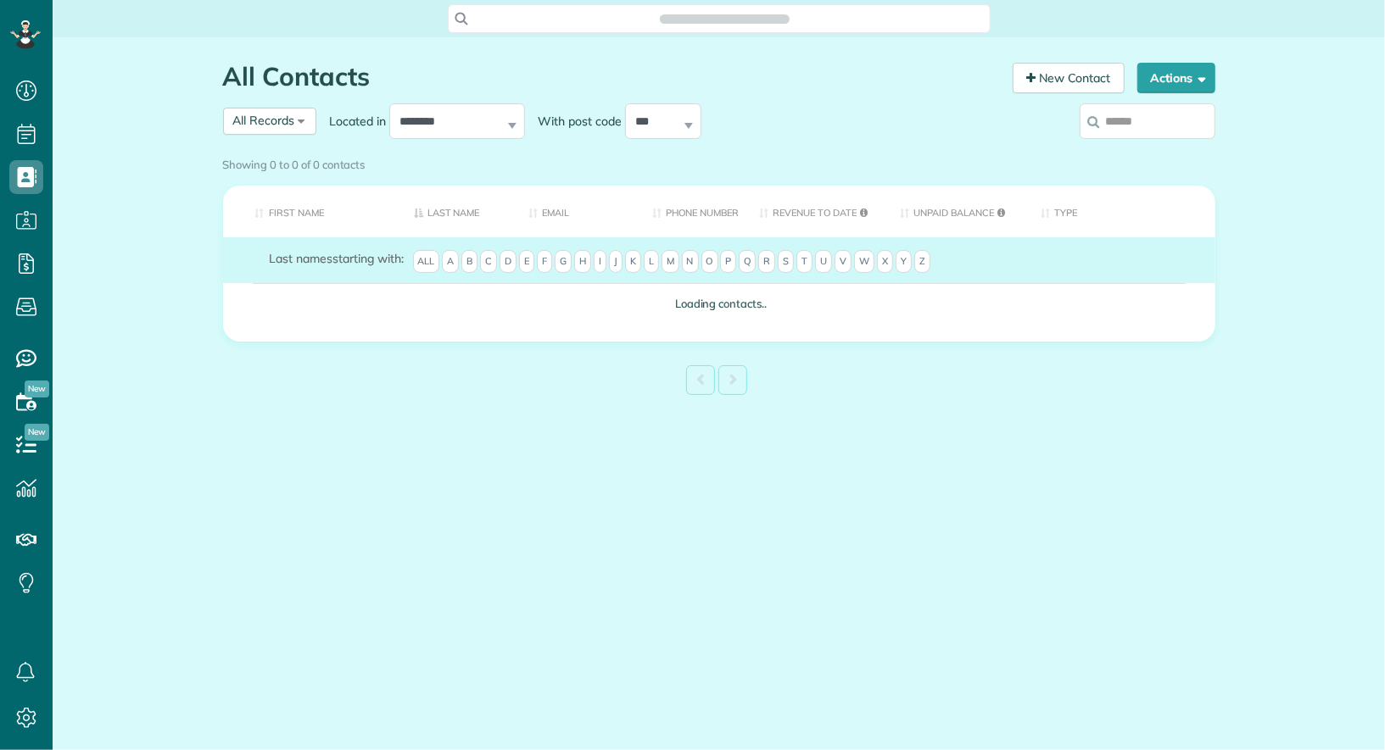
scroll to position [7, 7]
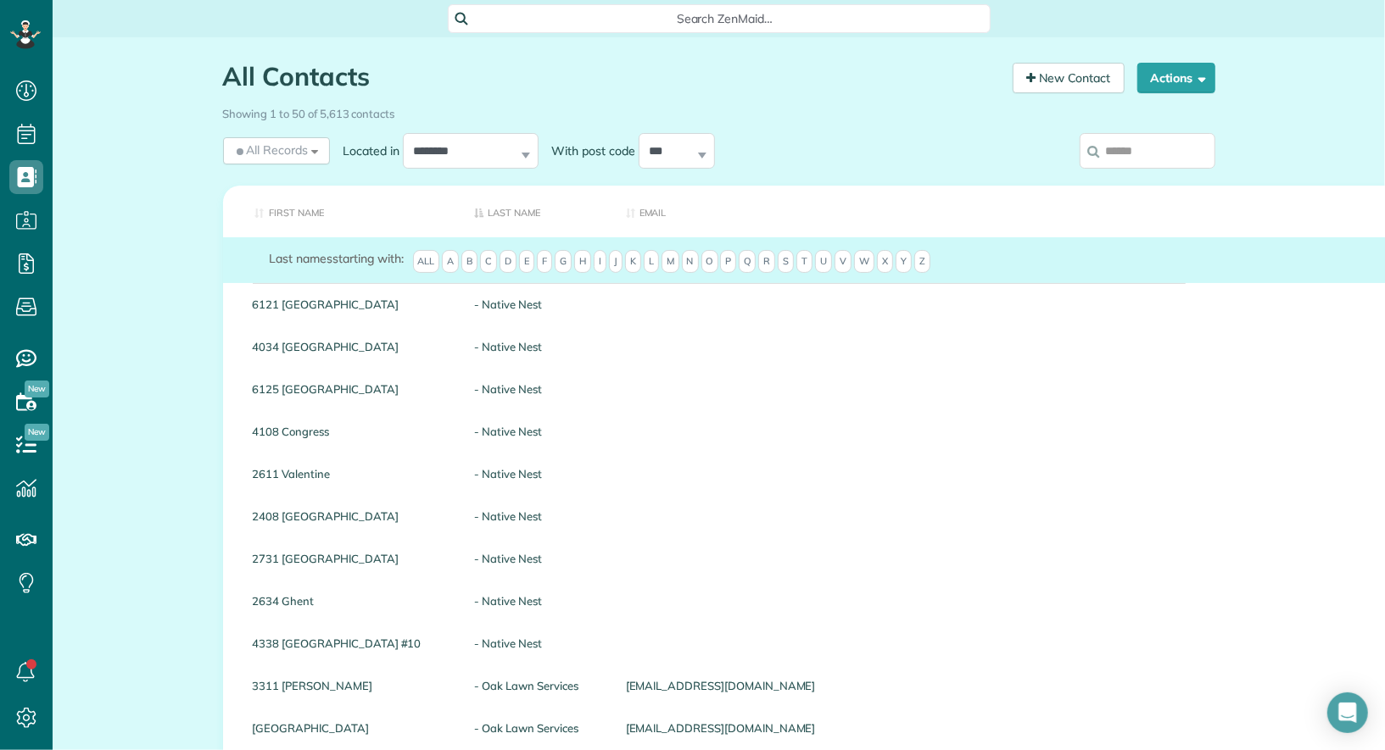
click at [1202, 145] on input "search" at bounding box center [1147, 151] width 136 height 36
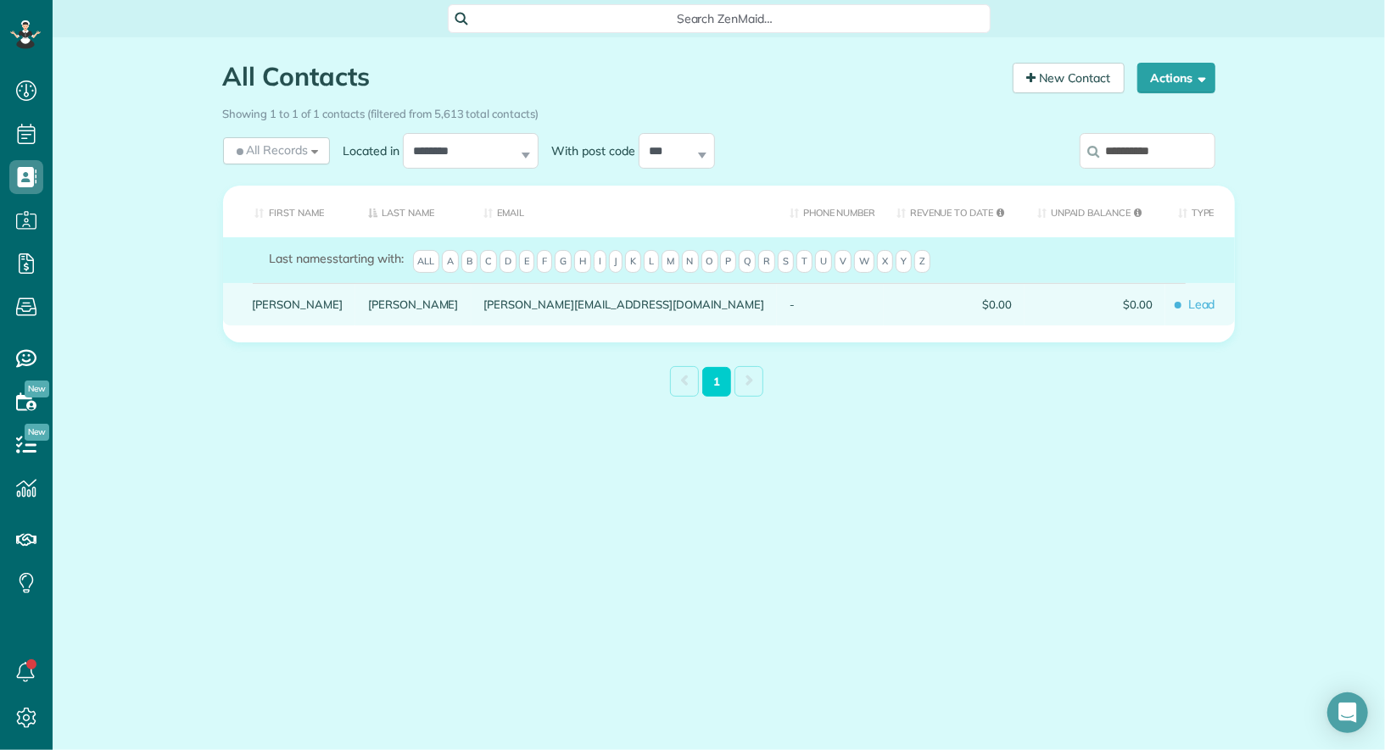
type input "**********"
click at [265, 310] on link "[PERSON_NAME]" at bounding box center [298, 304] width 91 height 12
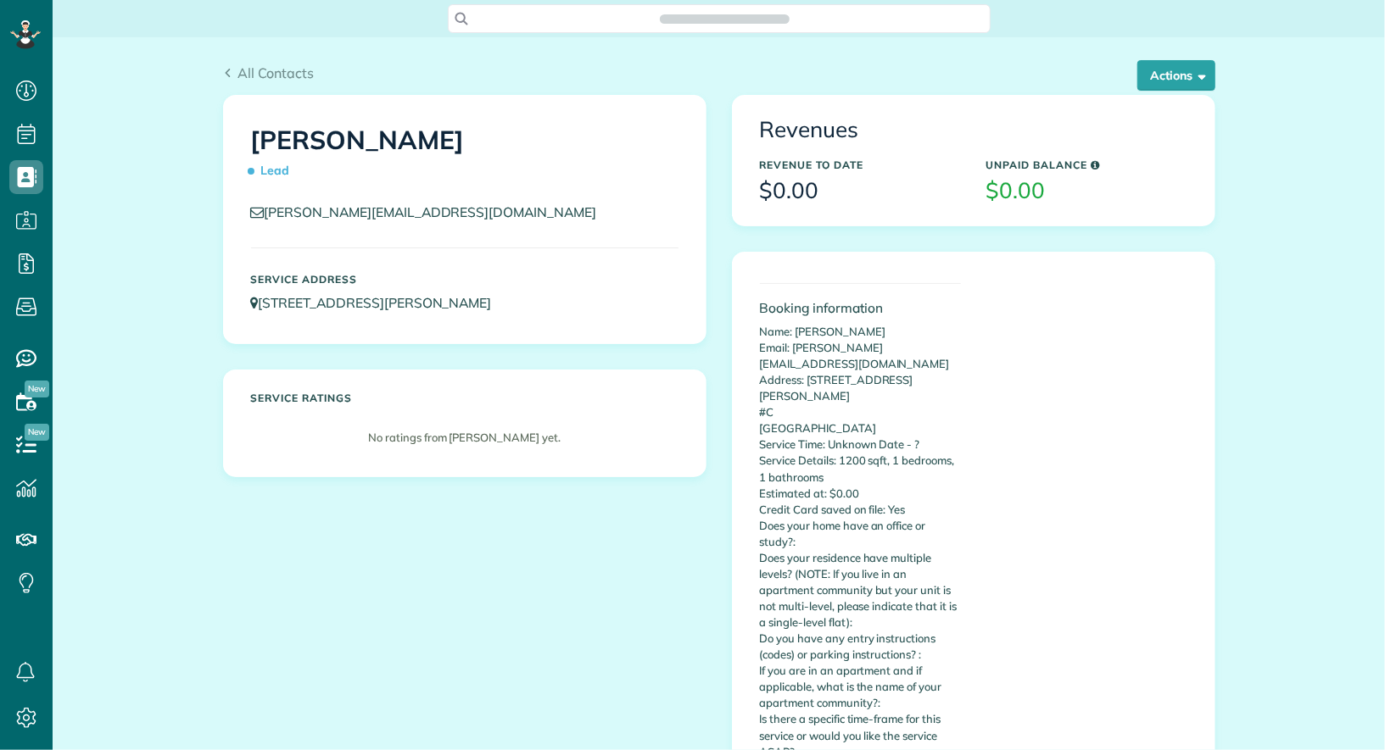
scroll to position [7, 7]
click at [1183, 67] on button "Actions" at bounding box center [1176, 75] width 78 height 31
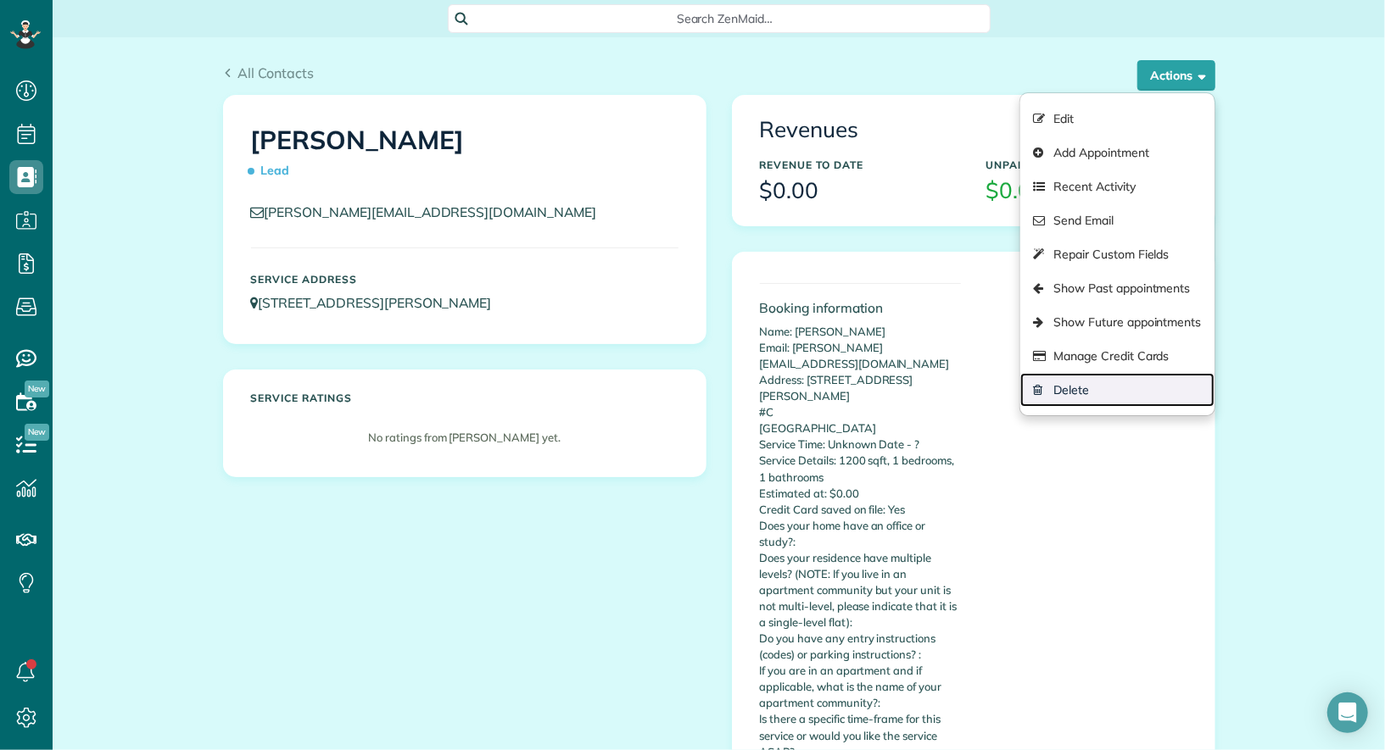
click at [1176, 392] on link "Delete" at bounding box center [1116, 390] width 193 height 34
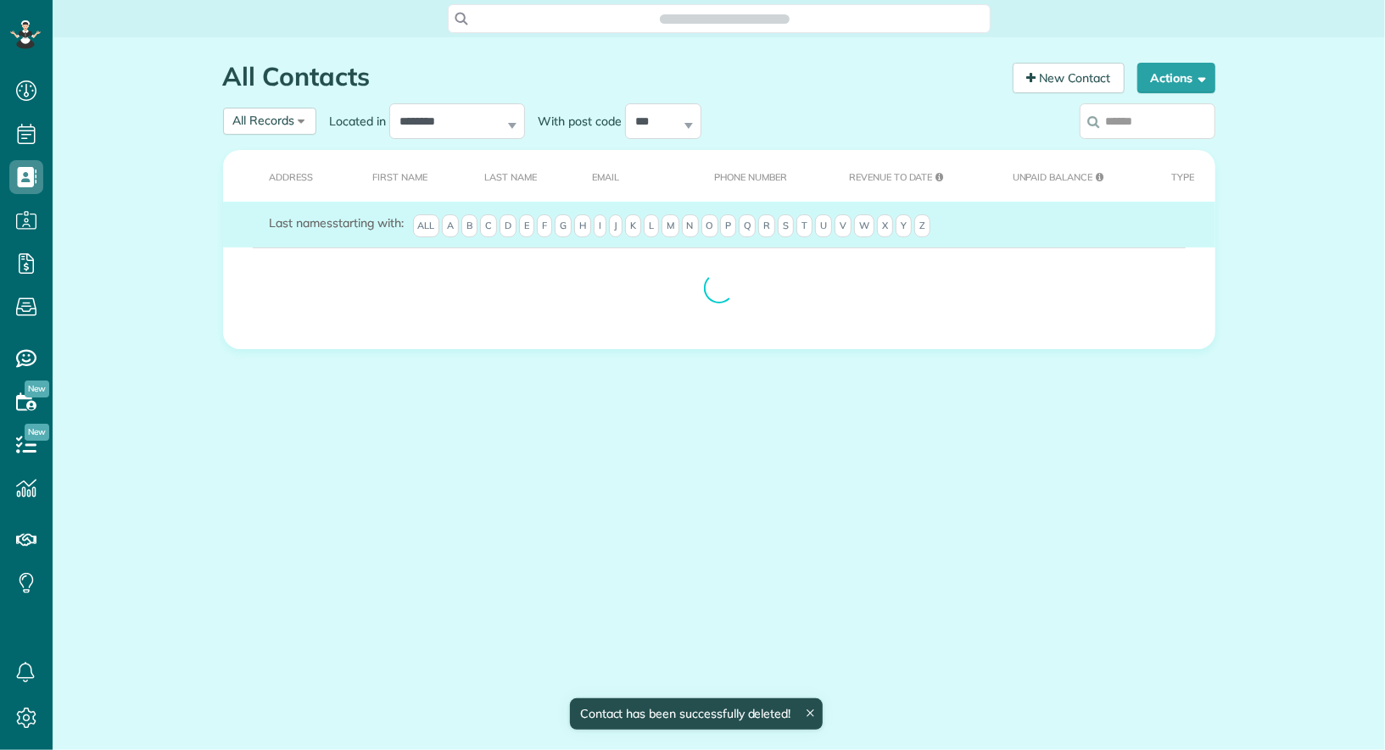
scroll to position [7, 7]
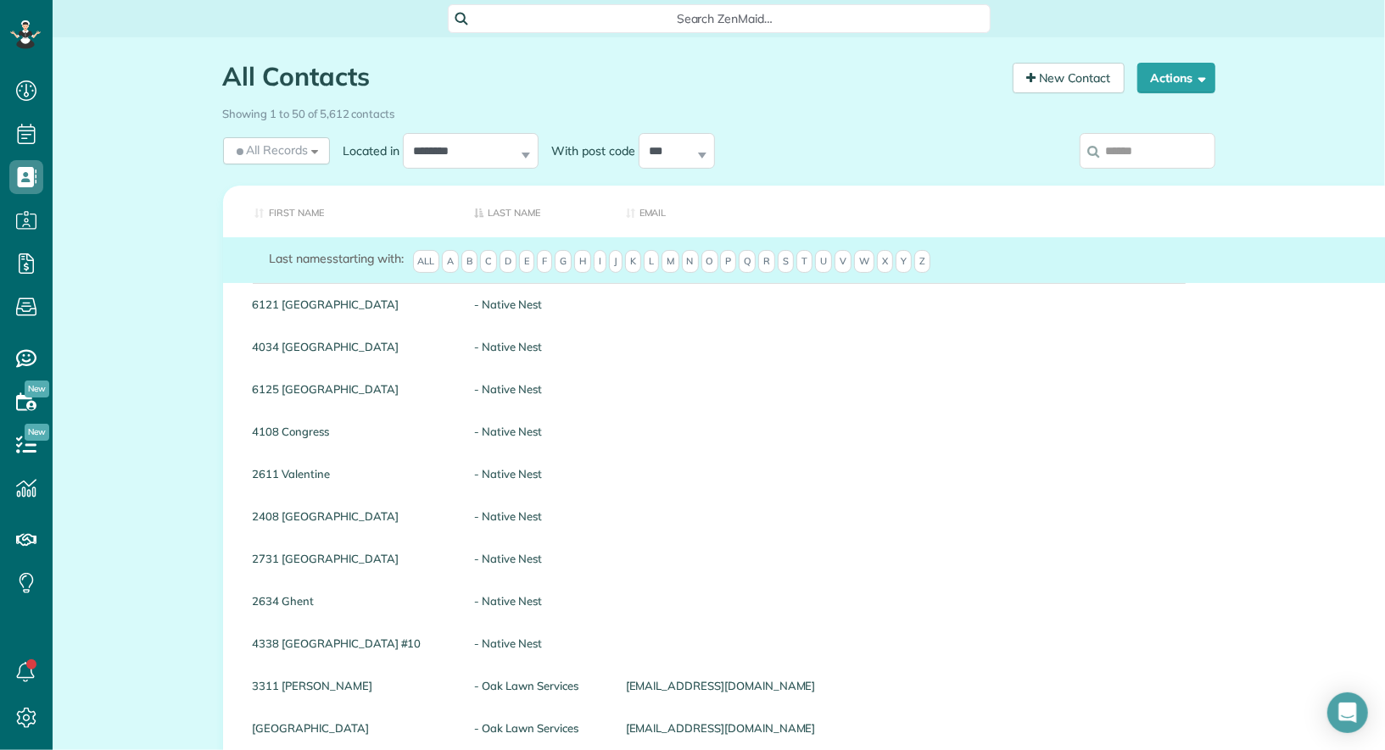
click at [1145, 152] on input "search" at bounding box center [1147, 151] width 136 height 36
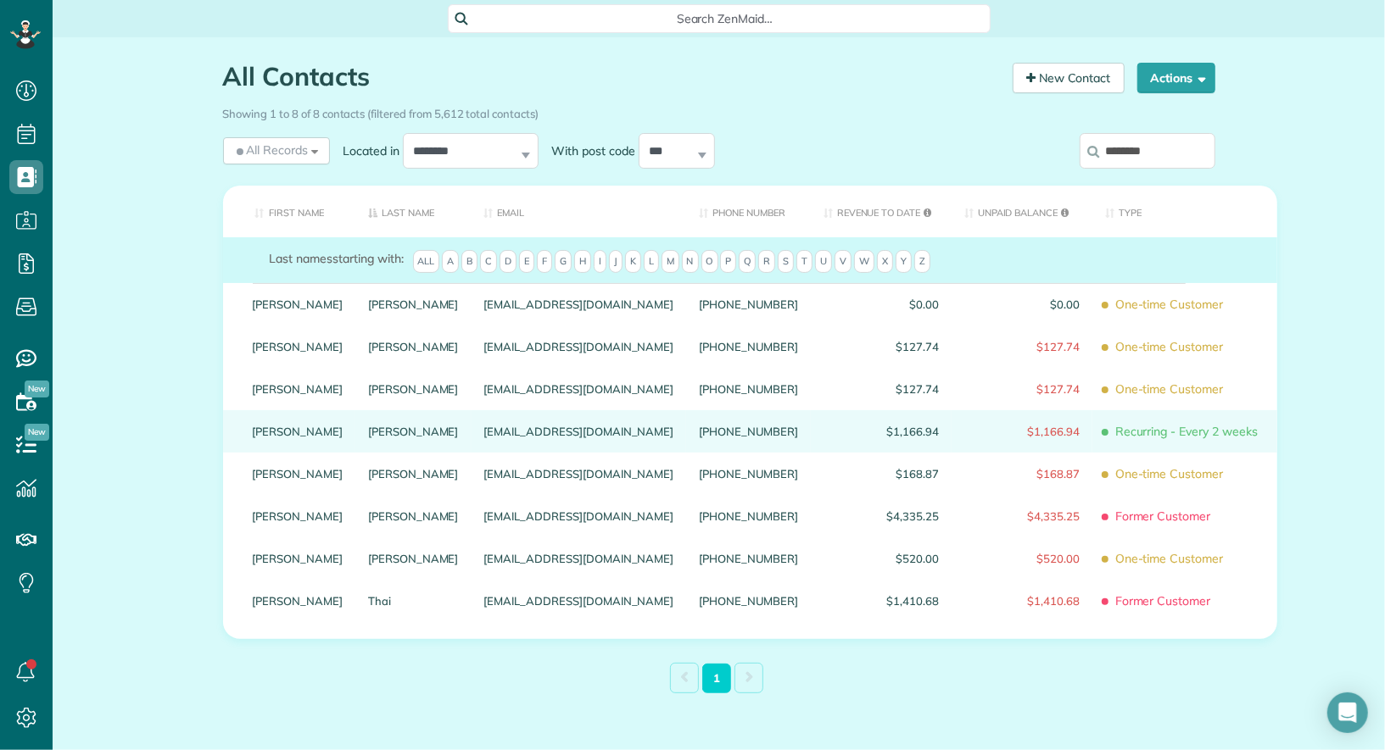
type input "*******"
click at [280, 438] on link "Jasmine" at bounding box center [298, 432] width 91 height 12
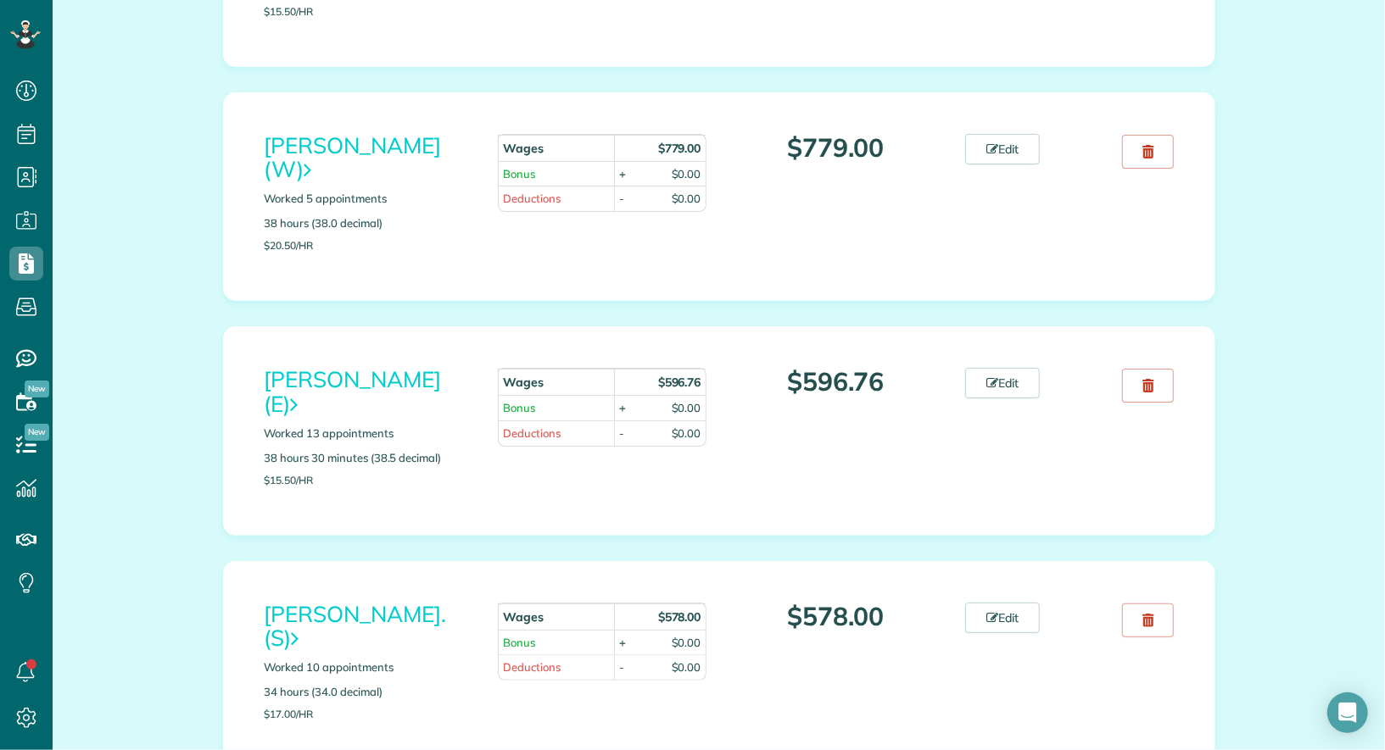
scroll to position [4685, 0]
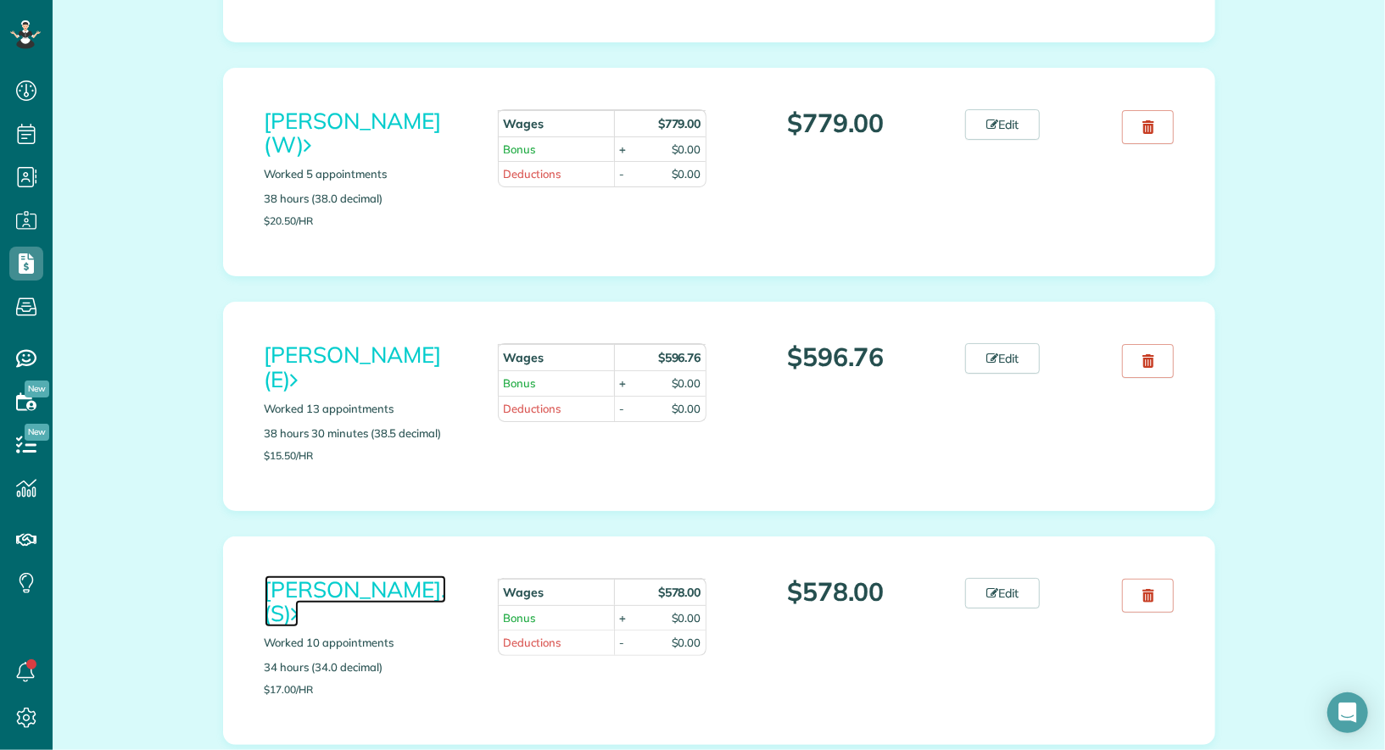
click at [364, 576] on link "[PERSON_NAME]. (S)" at bounding box center [355, 602] width 181 height 53
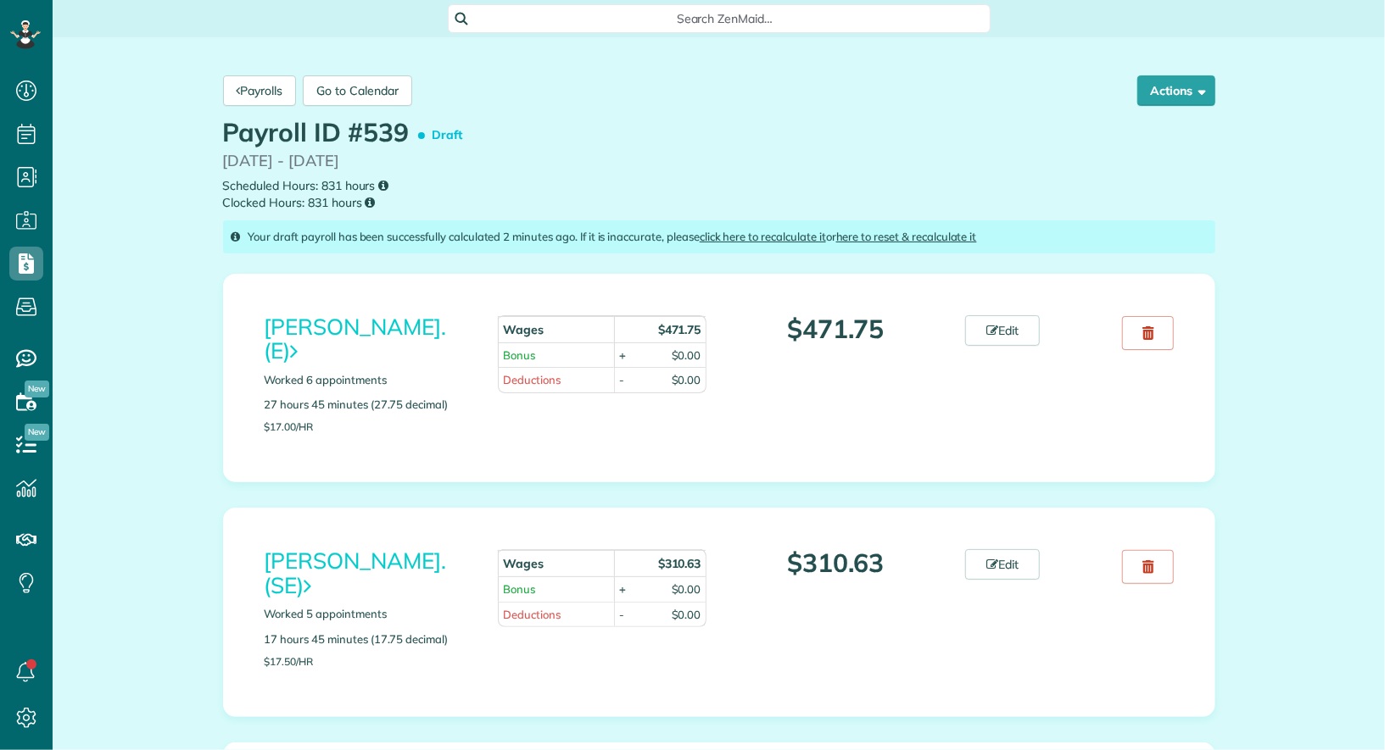
scroll to position [7, 7]
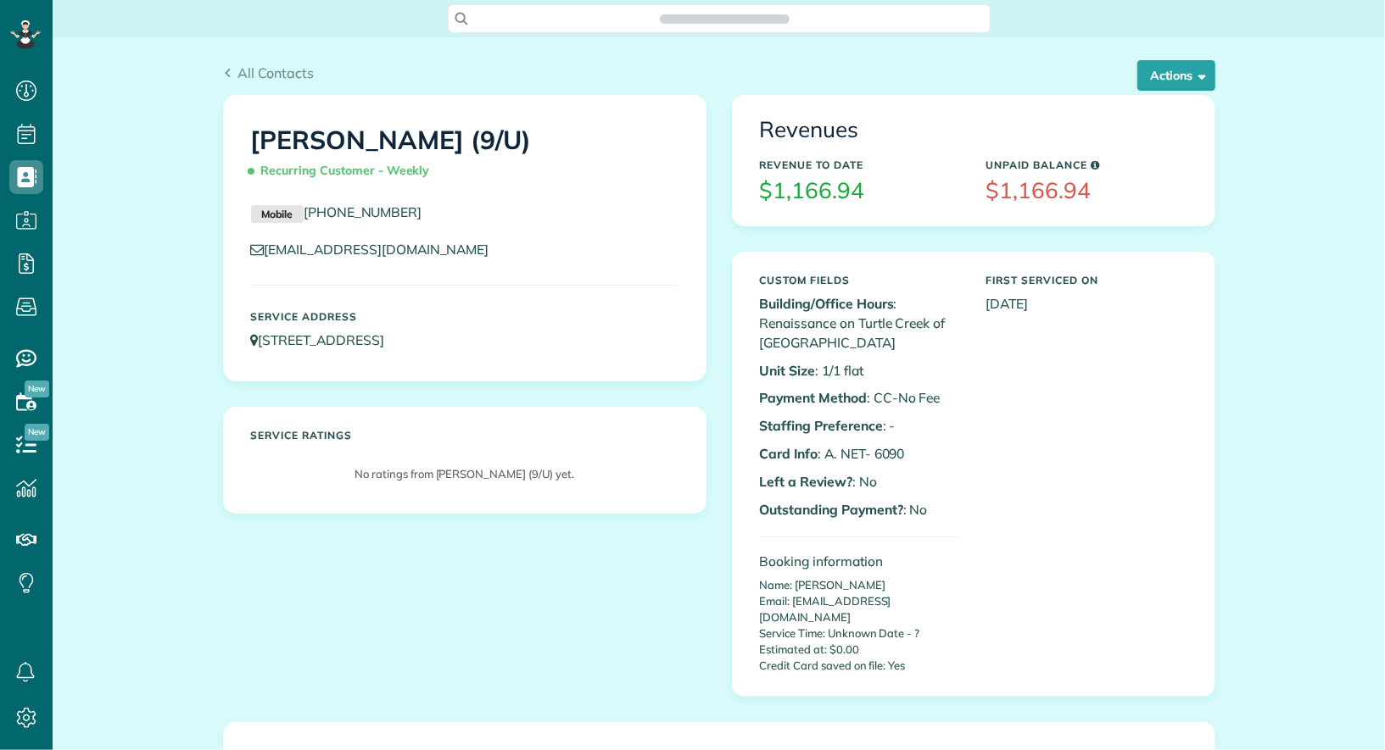
scroll to position [7, 7]
click at [1174, 55] on div "All Contacts Actions Edit Add Appointment Recent Activity Send Email Update Cus…" at bounding box center [719, 66] width 1018 height 58
click at [1174, 81] on button "Actions" at bounding box center [1176, 75] width 78 height 31
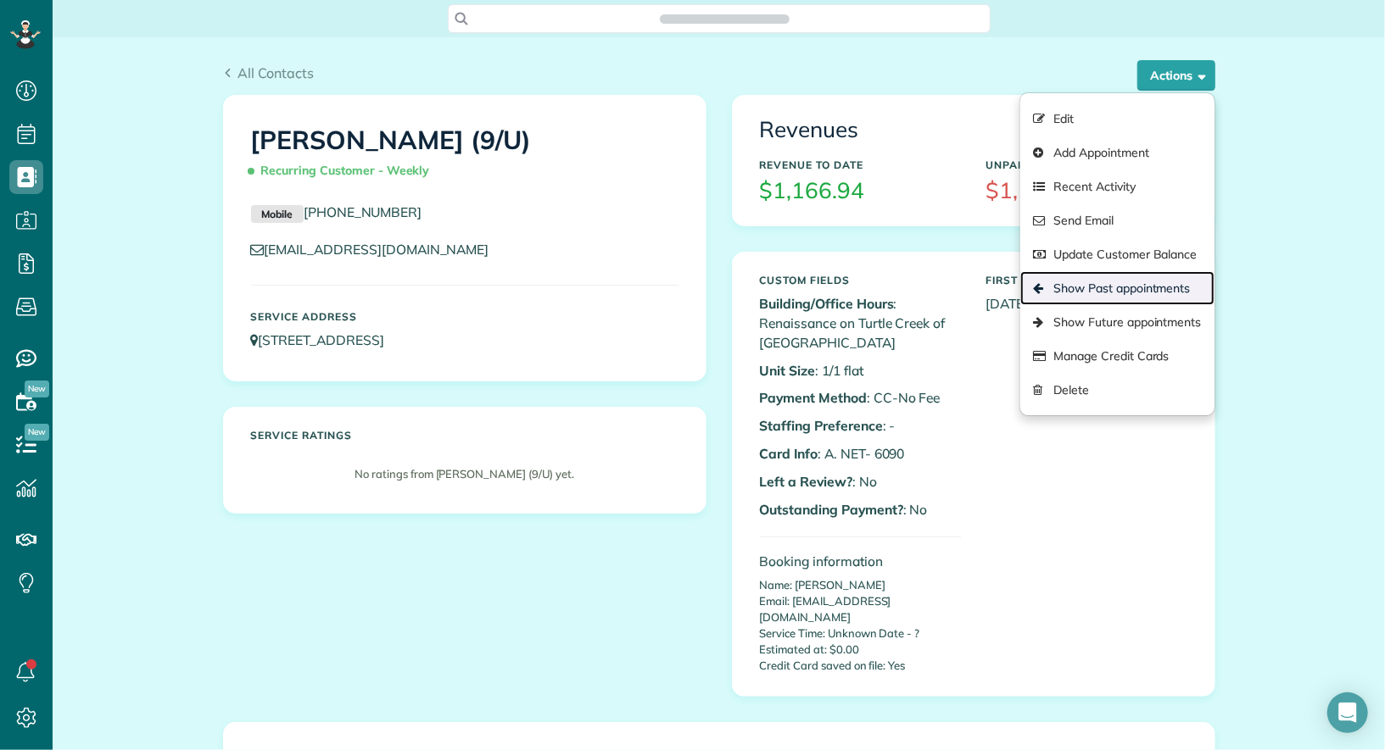
click at [1162, 286] on link "Show Past appointments" at bounding box center [1116, 288] width 193 height 34
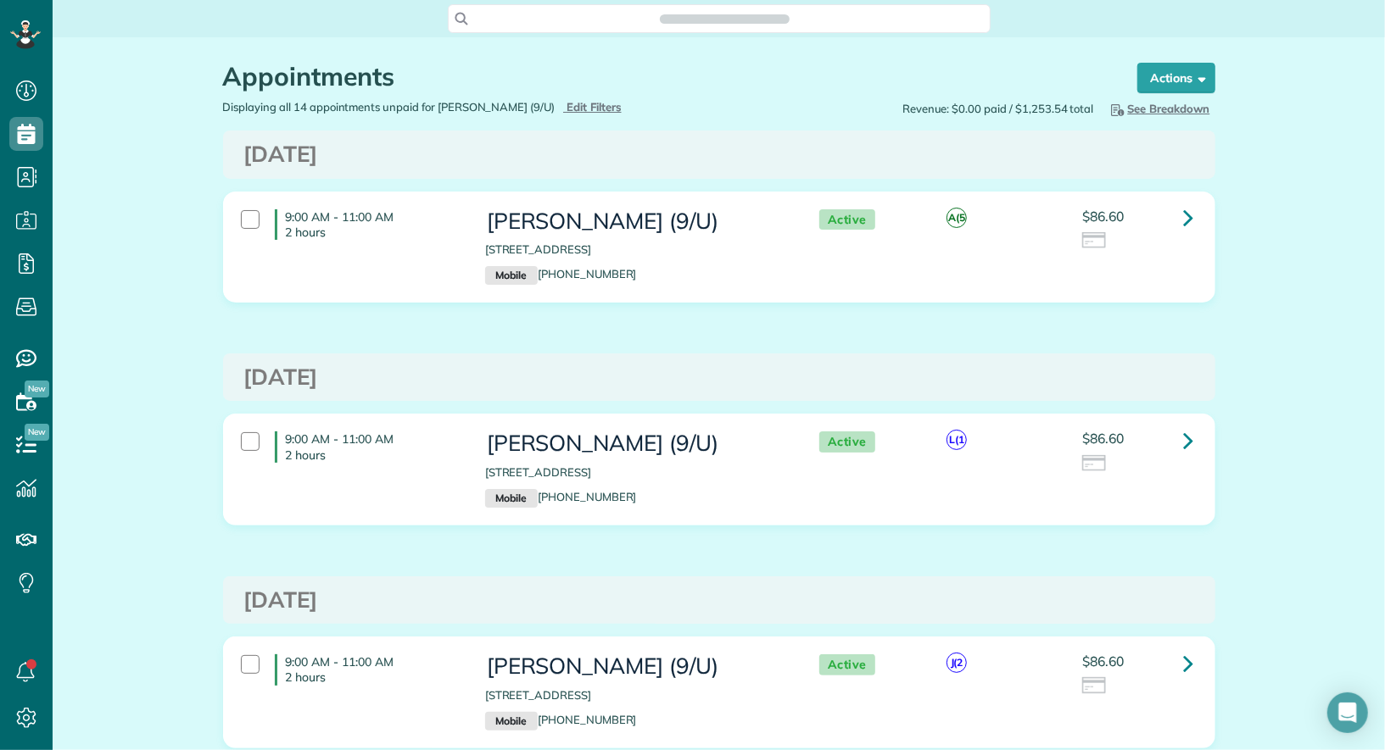
scroll to position [7, 7]
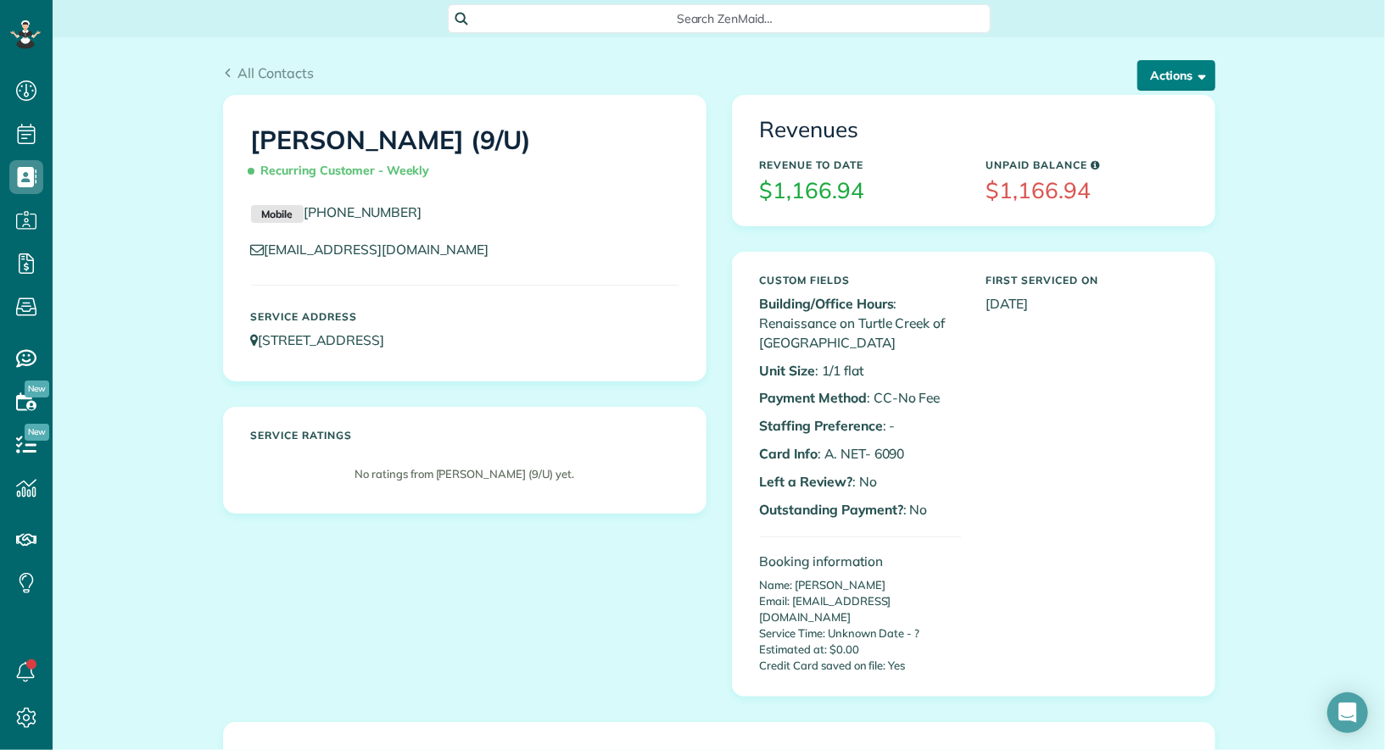
click at [1148, 76] on button "Actions" at bounding box center [1176, 75] width 78 height 31
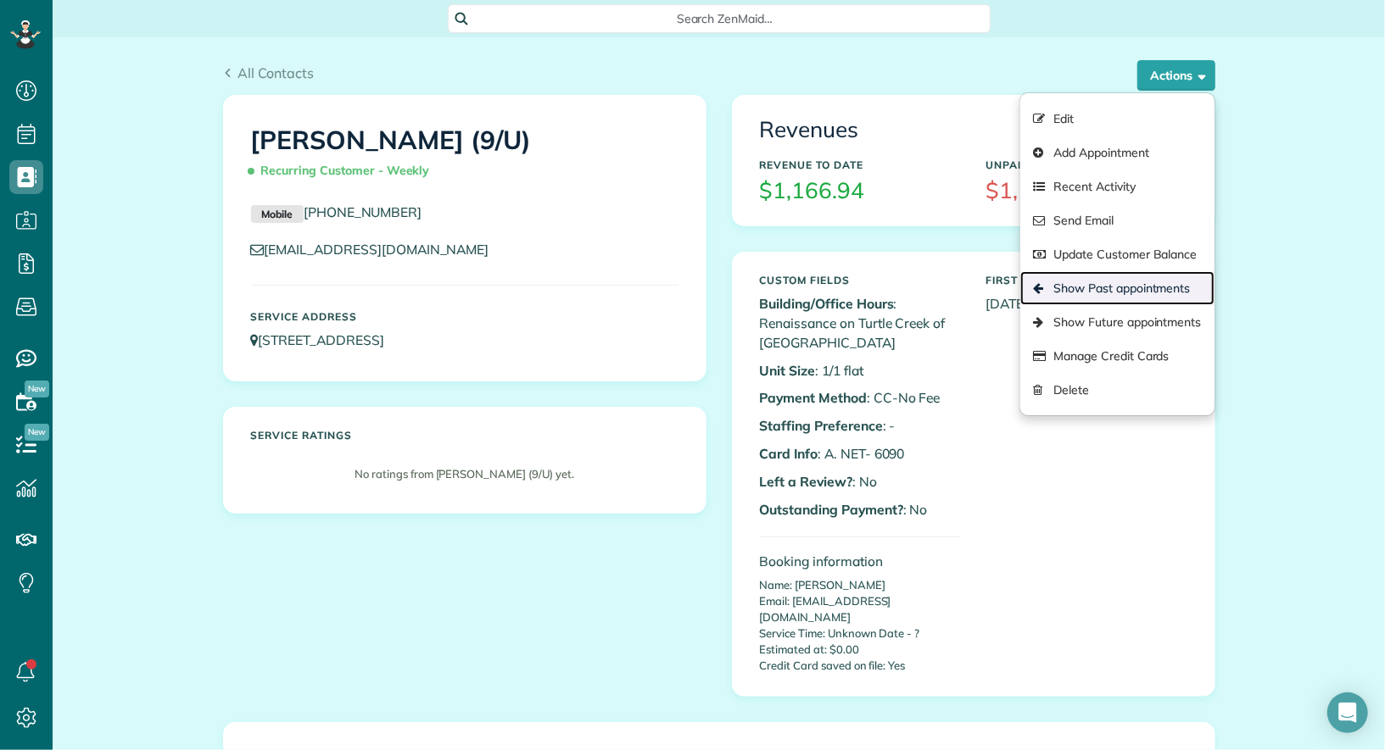
click at [1119, 277] on link "Show Past appointments" at bounding box center [1116, 288] width 193 height 34
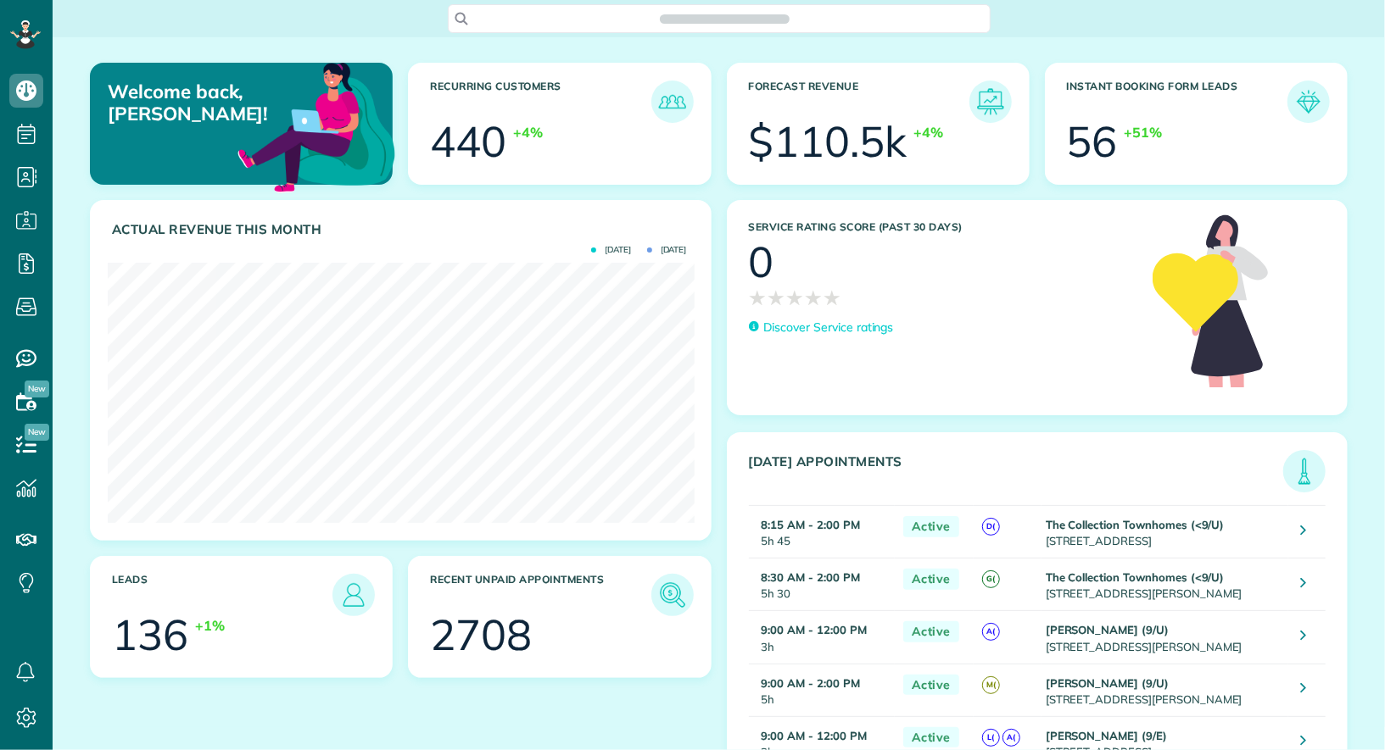
scroll to position [259, 586]
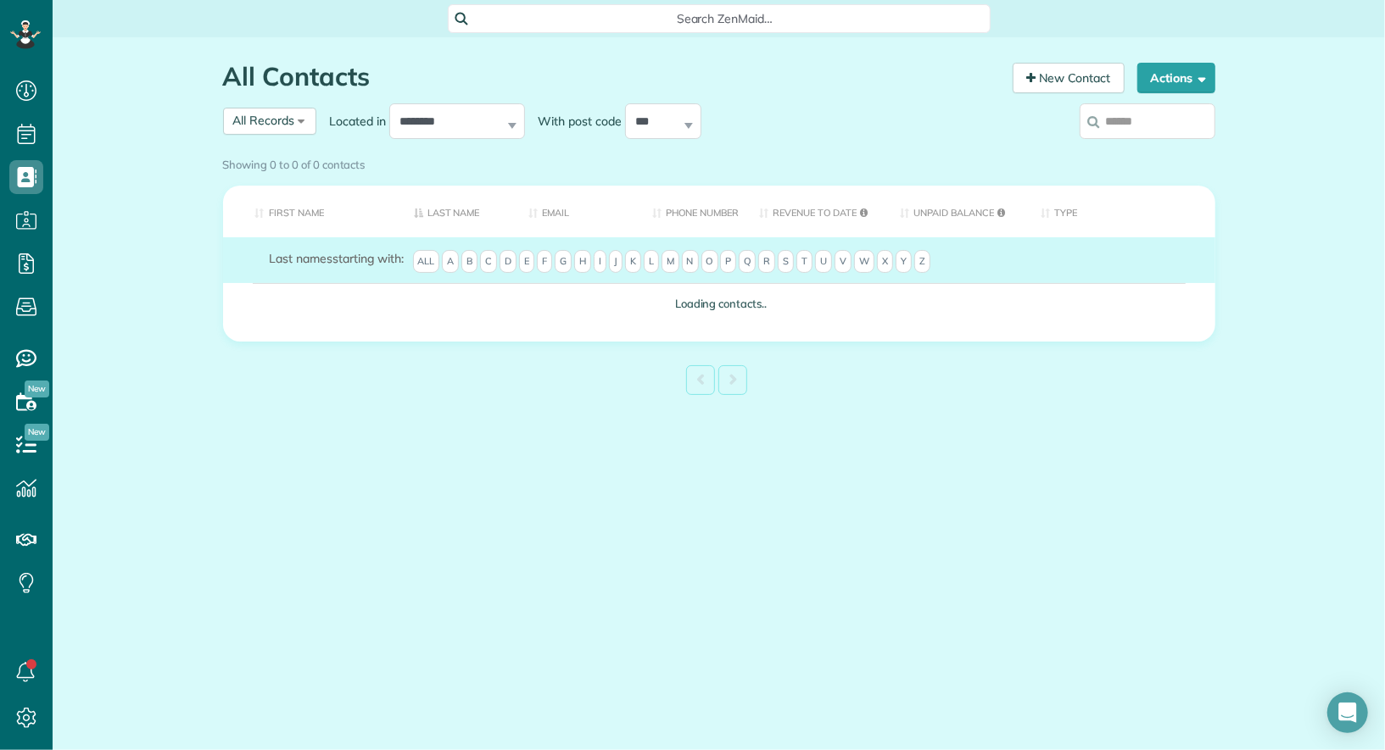
scroll to position [7, 7]
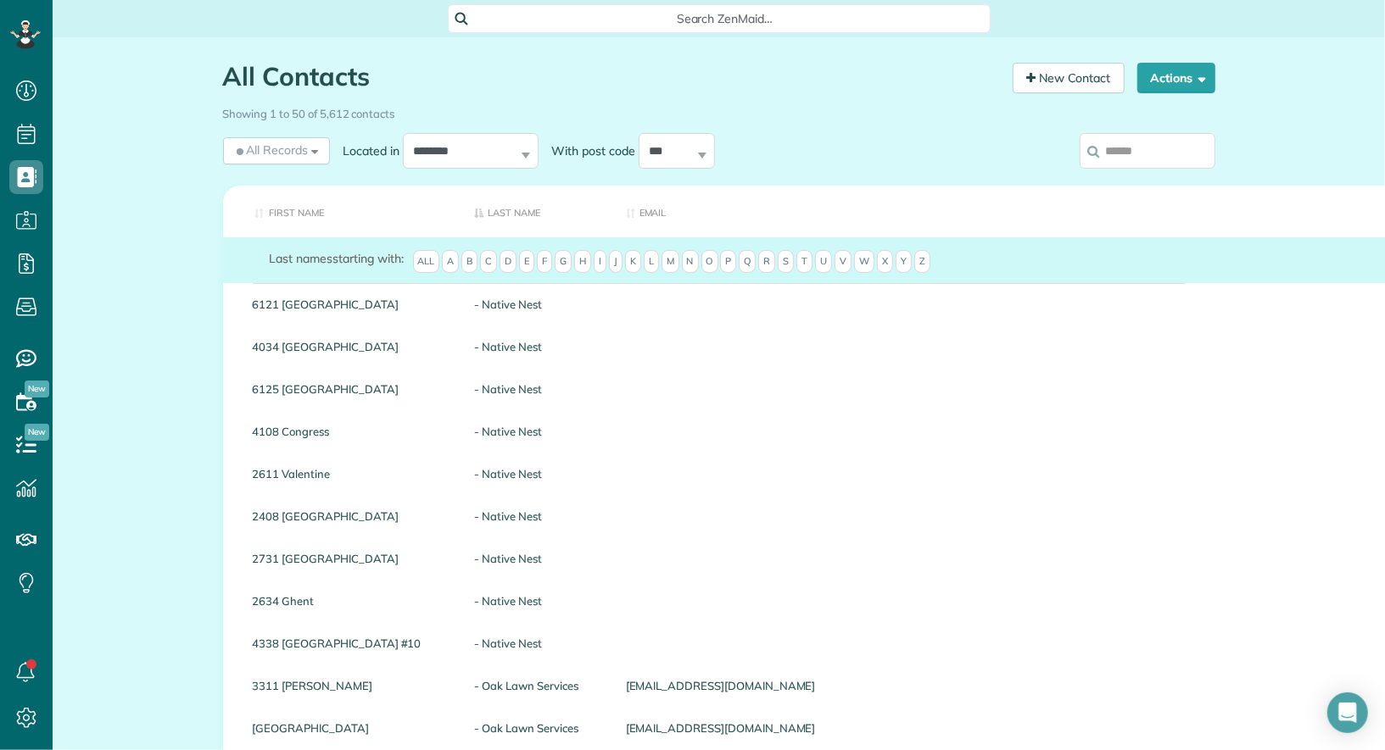
click at [1154, 149] on input "search" at bounding box center [1147, 151] width 136 height 36
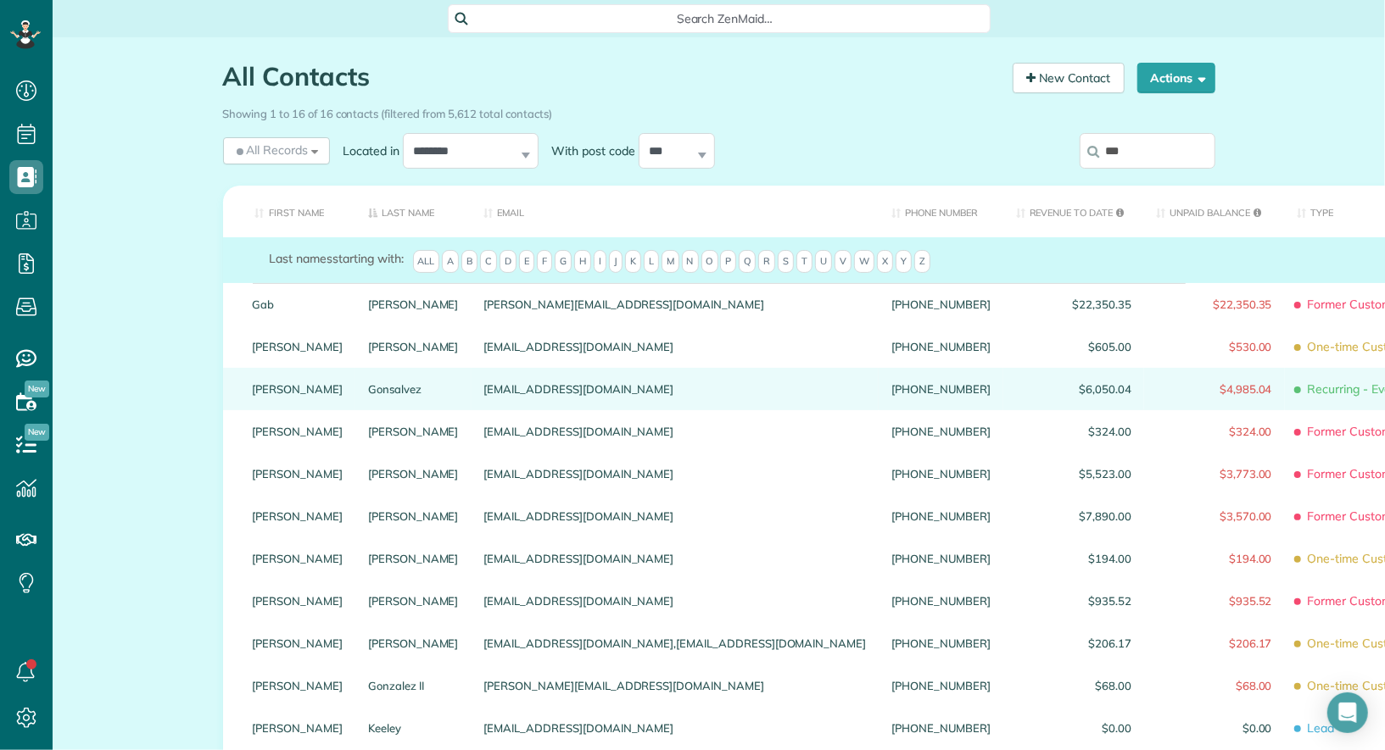
type input "***"
click at [269, 395] on link "Warren" at bounding box center [298, 389] width 91 height 12
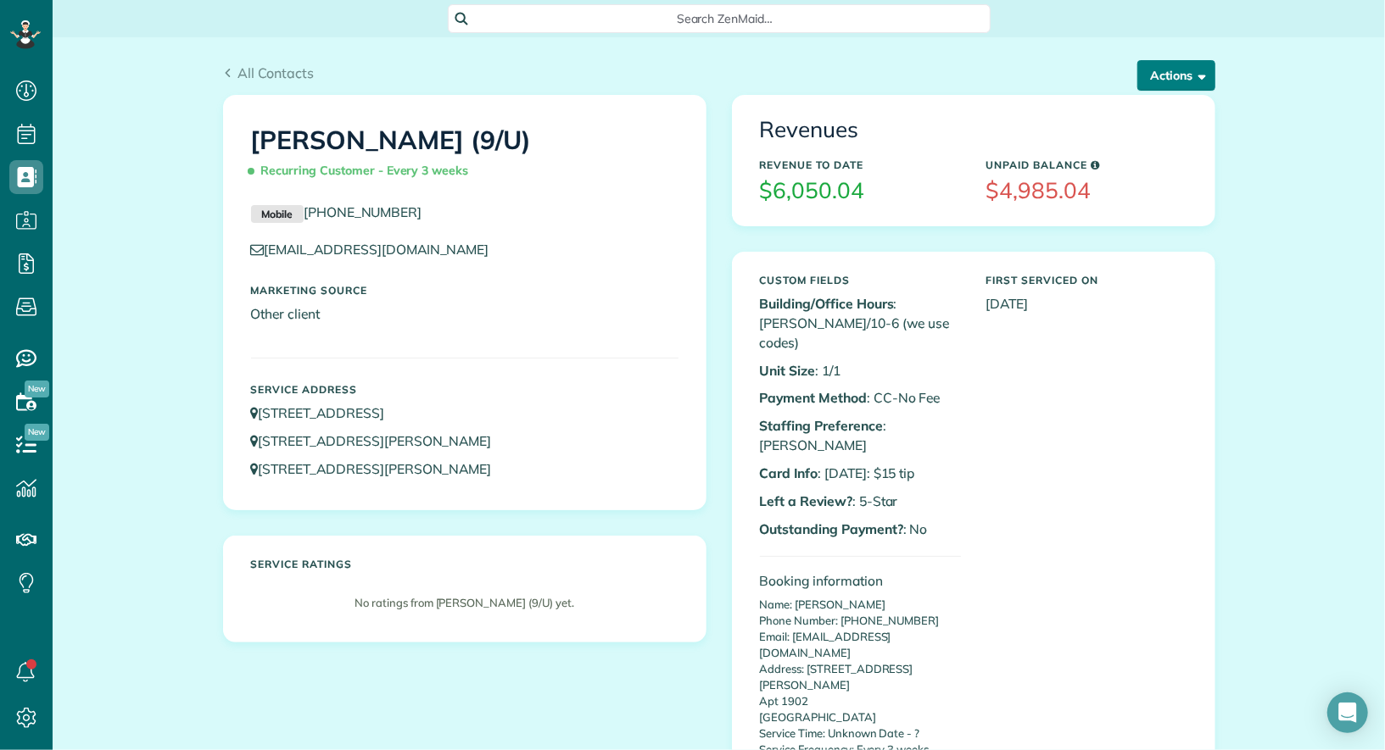
click at [1158, 79] on button "Actions" at bounding box center [1176, 75] width 78 height 31
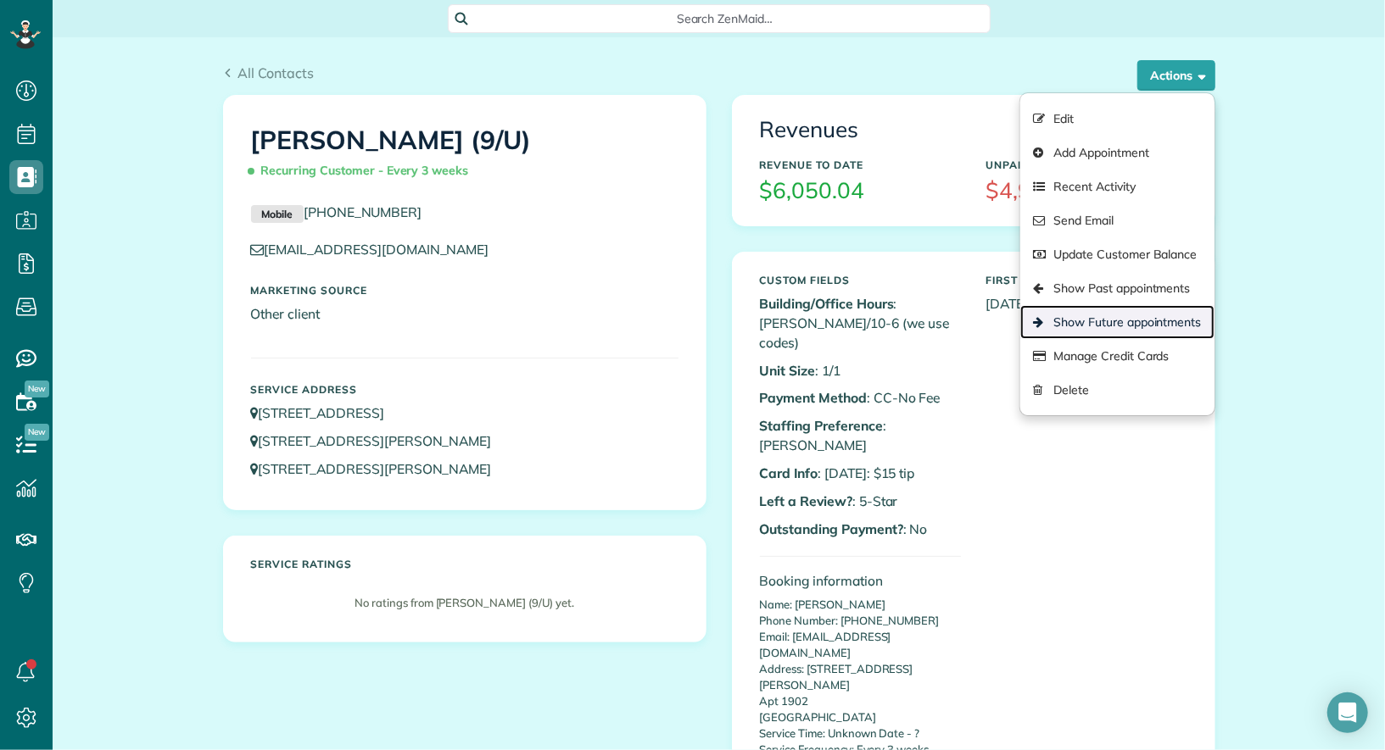
click at [1154, 315] on link "Show Future appointments" at bounding box center [1116, 322] width 193 height 34
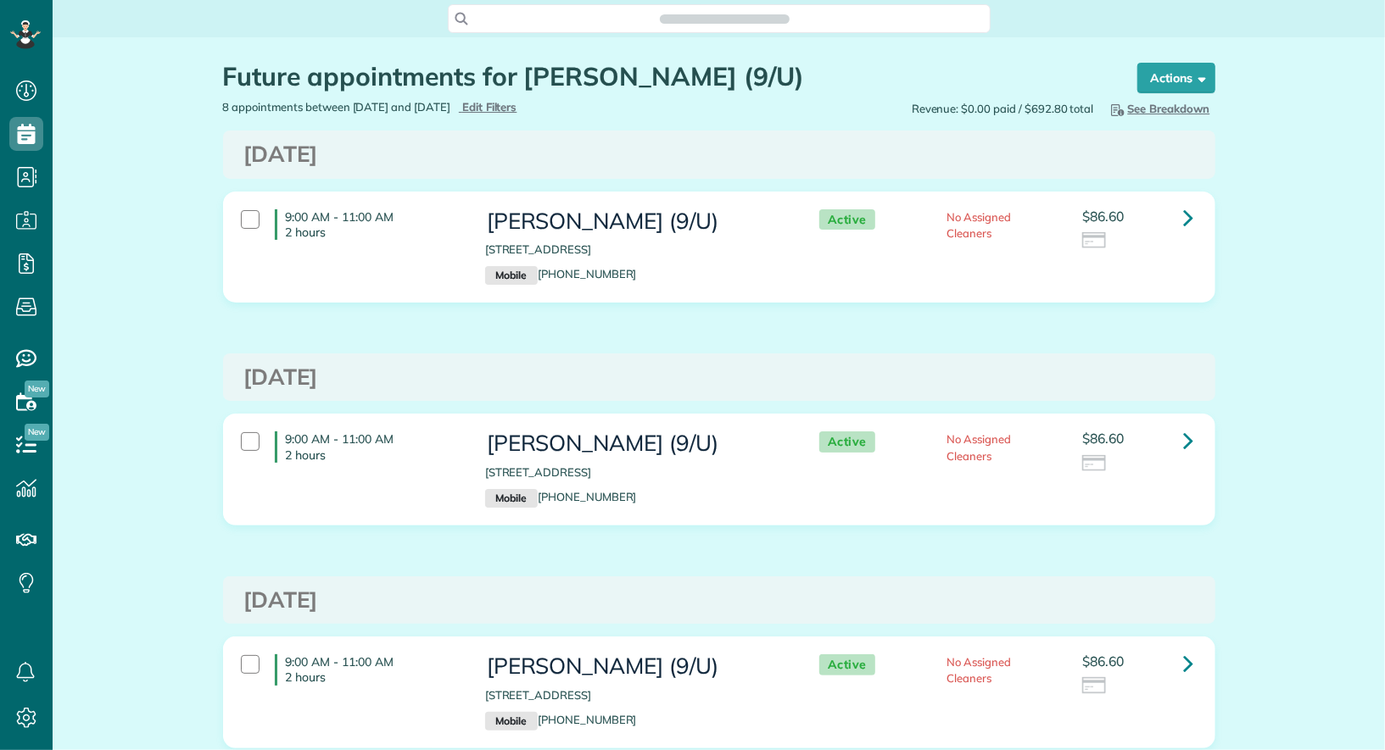
scroll to position [7, 7]
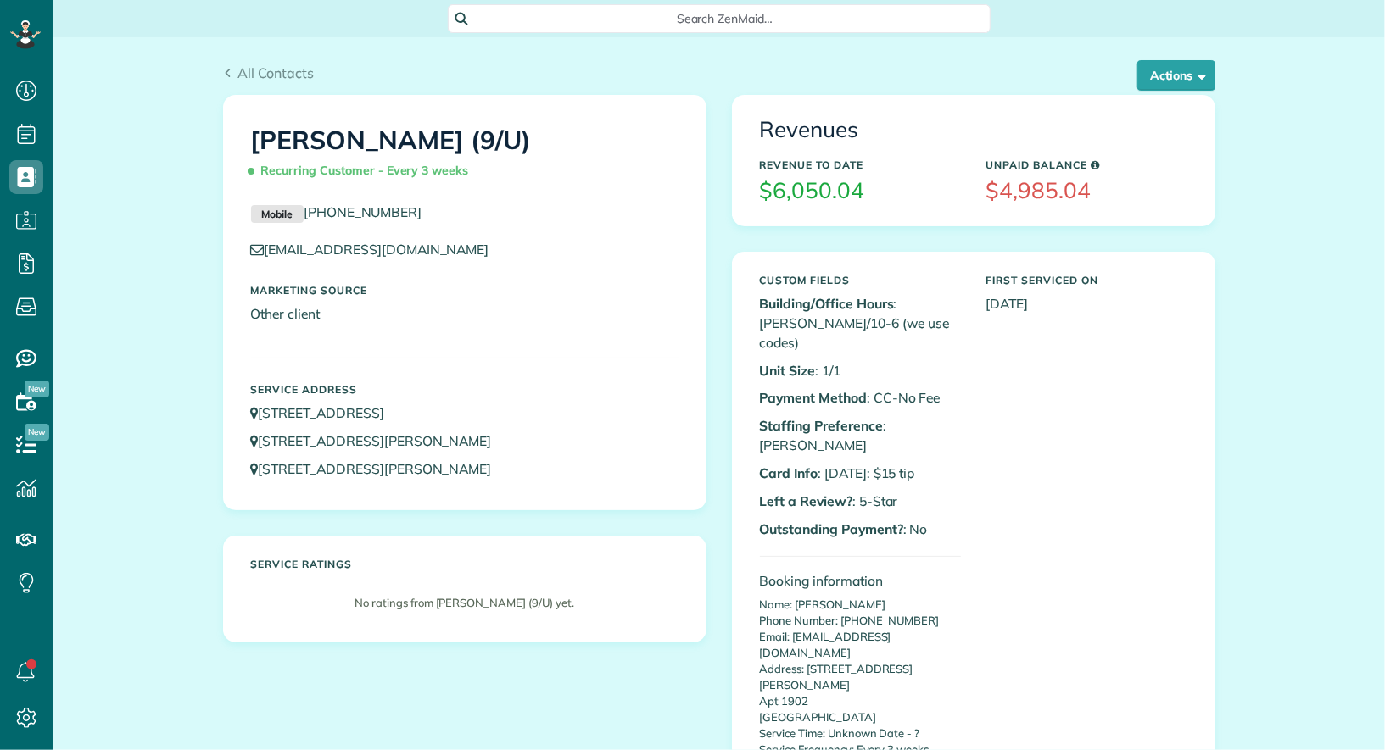
scroll to position [7, 7]
click at [1188, 75] on button "Actions" at bounding box center [1176, 75] width 78 height 31
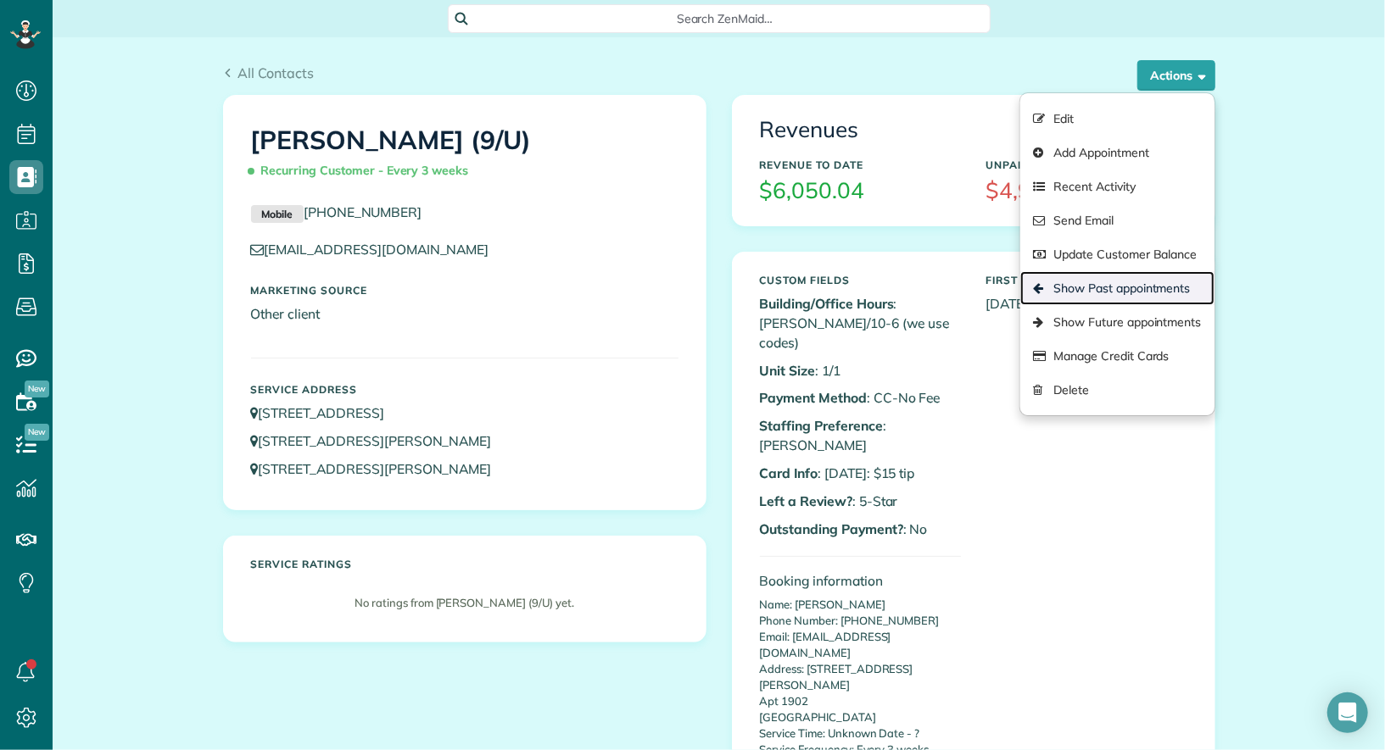
click at [1114, 279] on link "Show Past appointments" at bounding box center [1116, 288] width 193 height 34
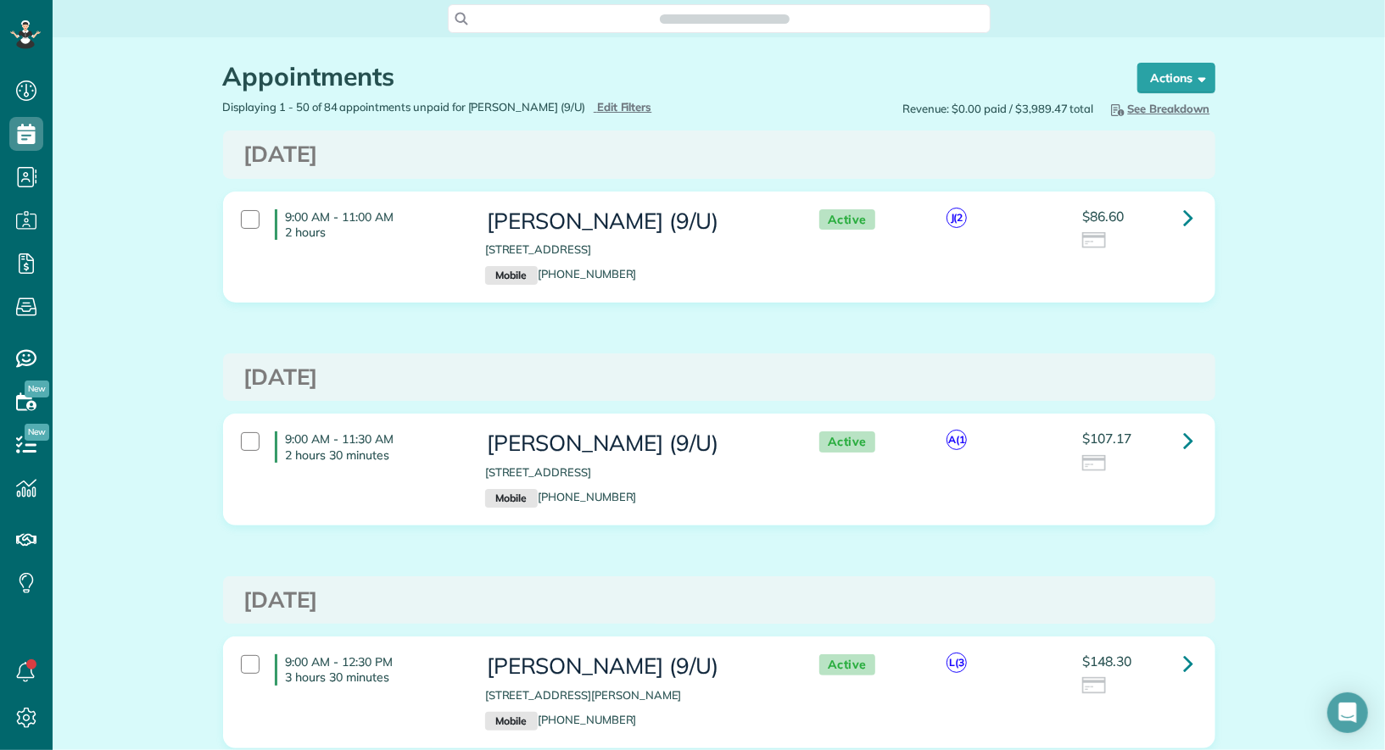
scroll to position [7, 7]
click at [1185, 214] on icon at bounding box center [1189, 218] width 10 height 30
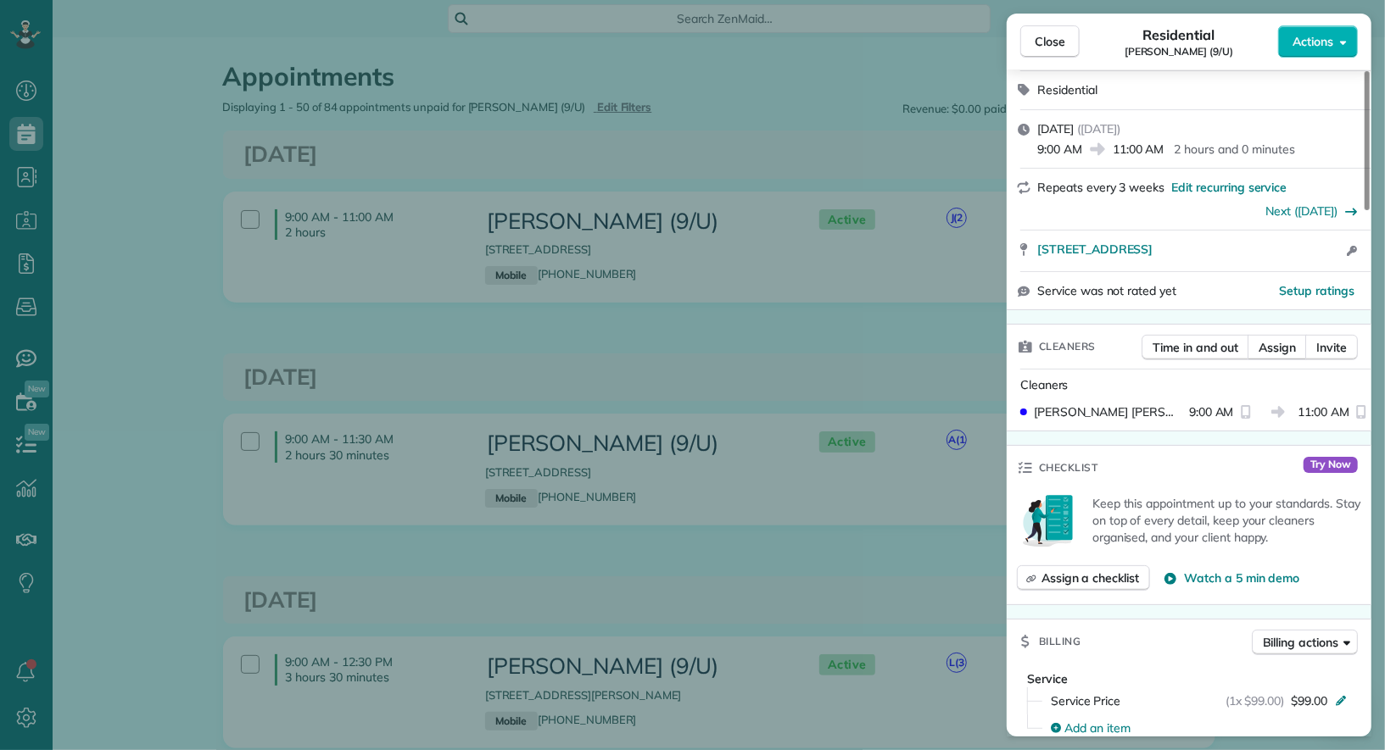
scroll to position [518, 0]
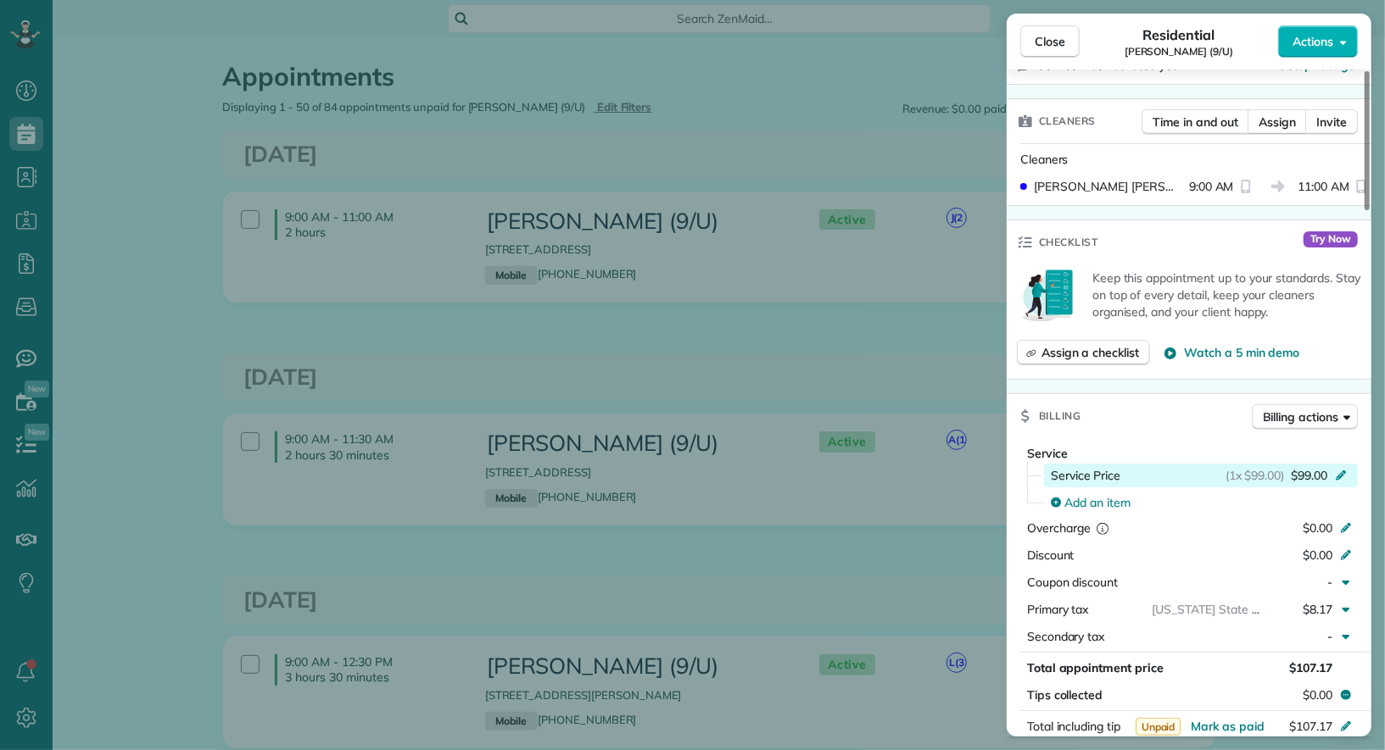
click at [1305, 469] on span "$99.00" at bounding box center [1309, 475] width 36 height 17
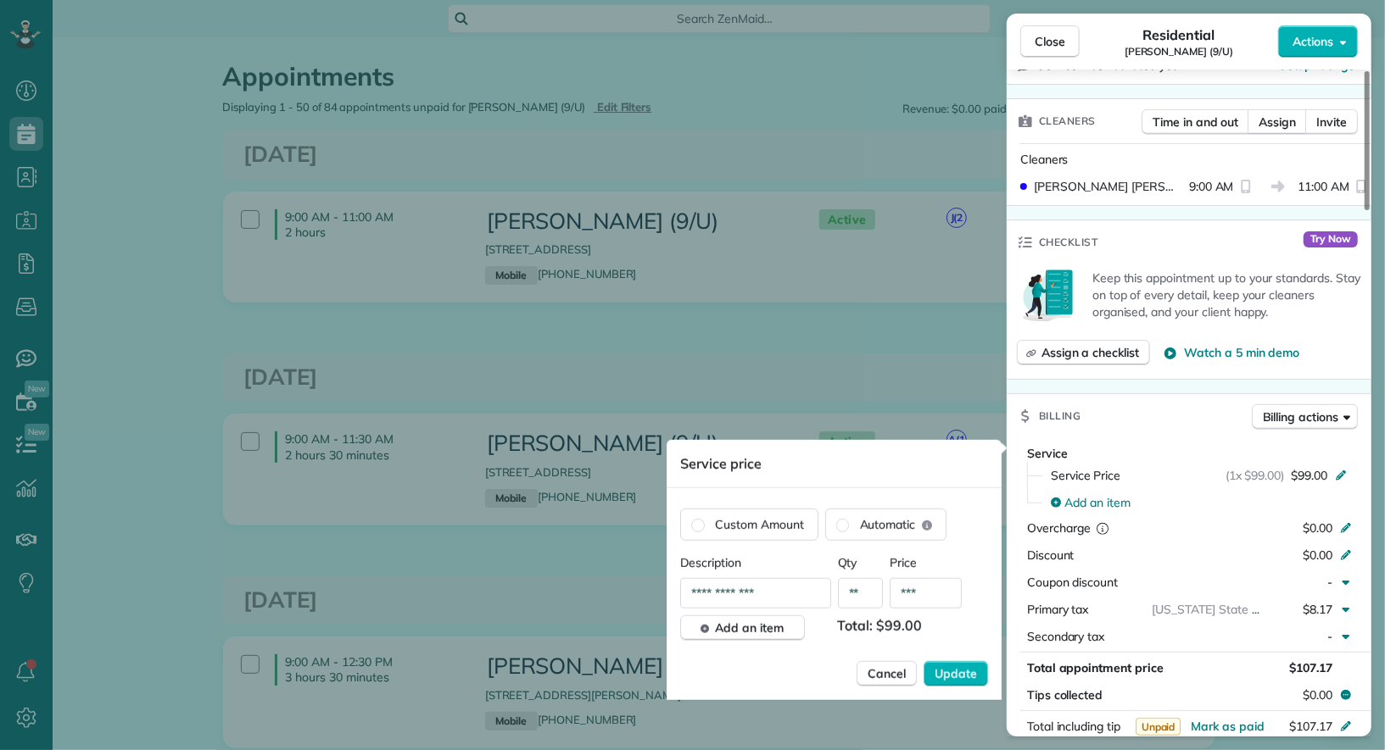
drag, startPoint x: 908, startPoint y: 593, endPoint x: 945, endPoint y: 593, distance: 37.3
click at [945, 593] on input "***" at bounding box center [925, 593] width 72 height 31
type input "***"
click at [865, 471] on div "Service price" at bounding box center [833, 464] width 335 height 48
click at [967, 666] on span "Update" at bounding box center [955, 674] width 42 height 17
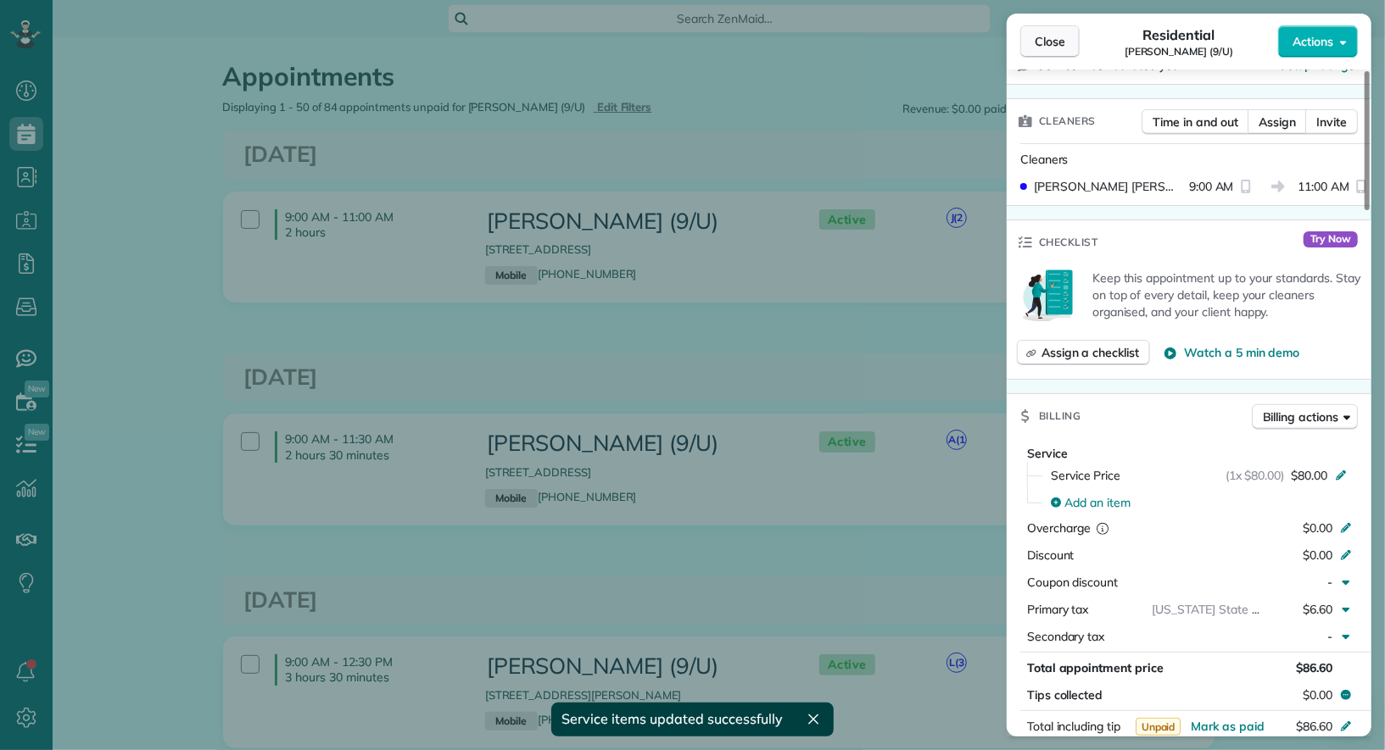
click at [1035, 36] on span "Close" at bounding box center [1049, 41] width 31 height 17
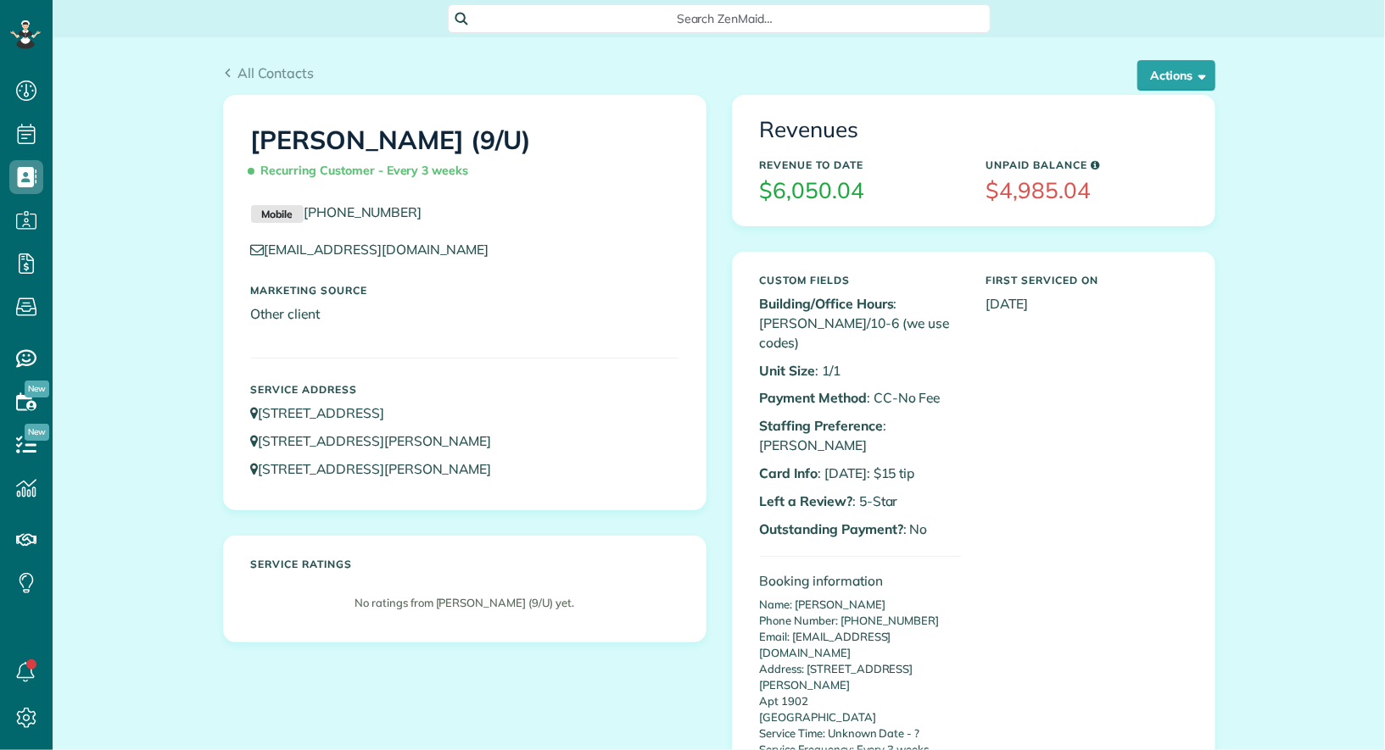
scroll to position [7, 7]
click at [1198, 80] on span "button" at bounding box center [1199, 75] width 13 height 13
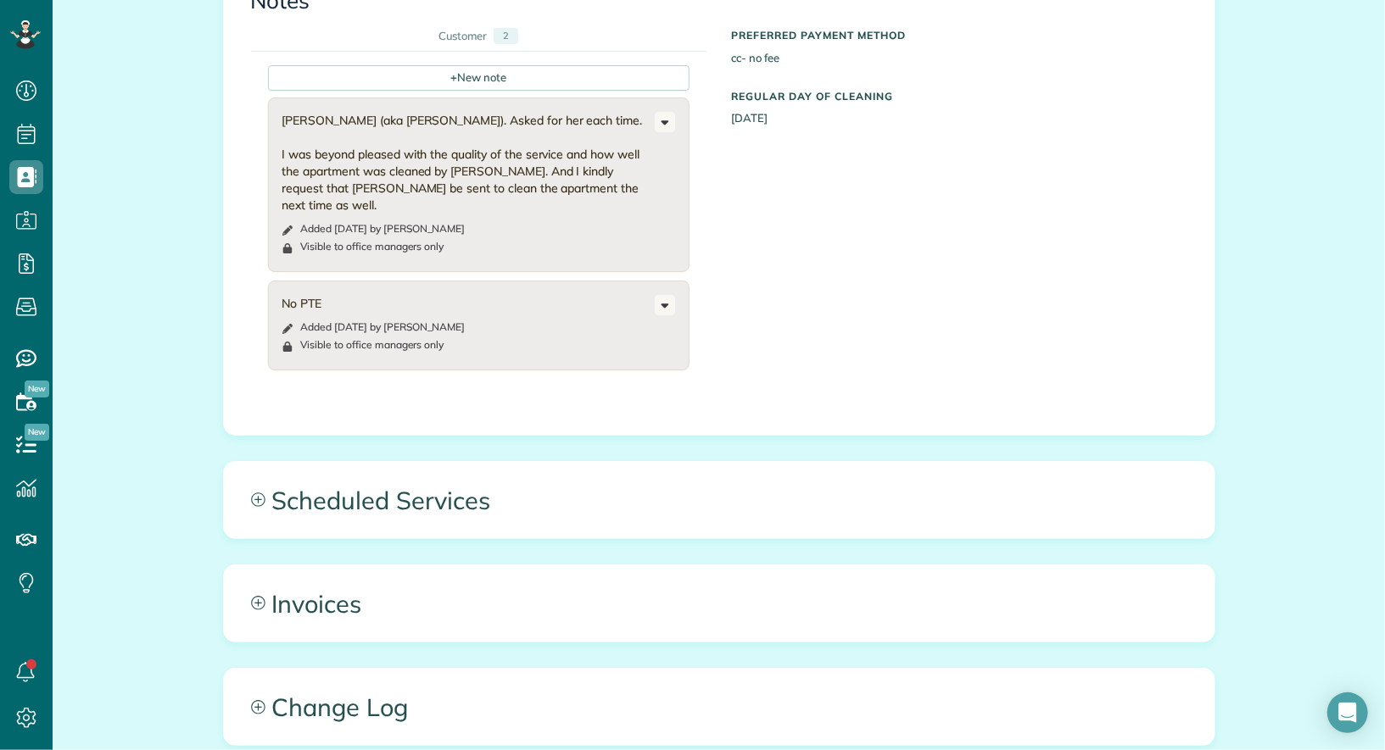
scroll to position [1160, 0]
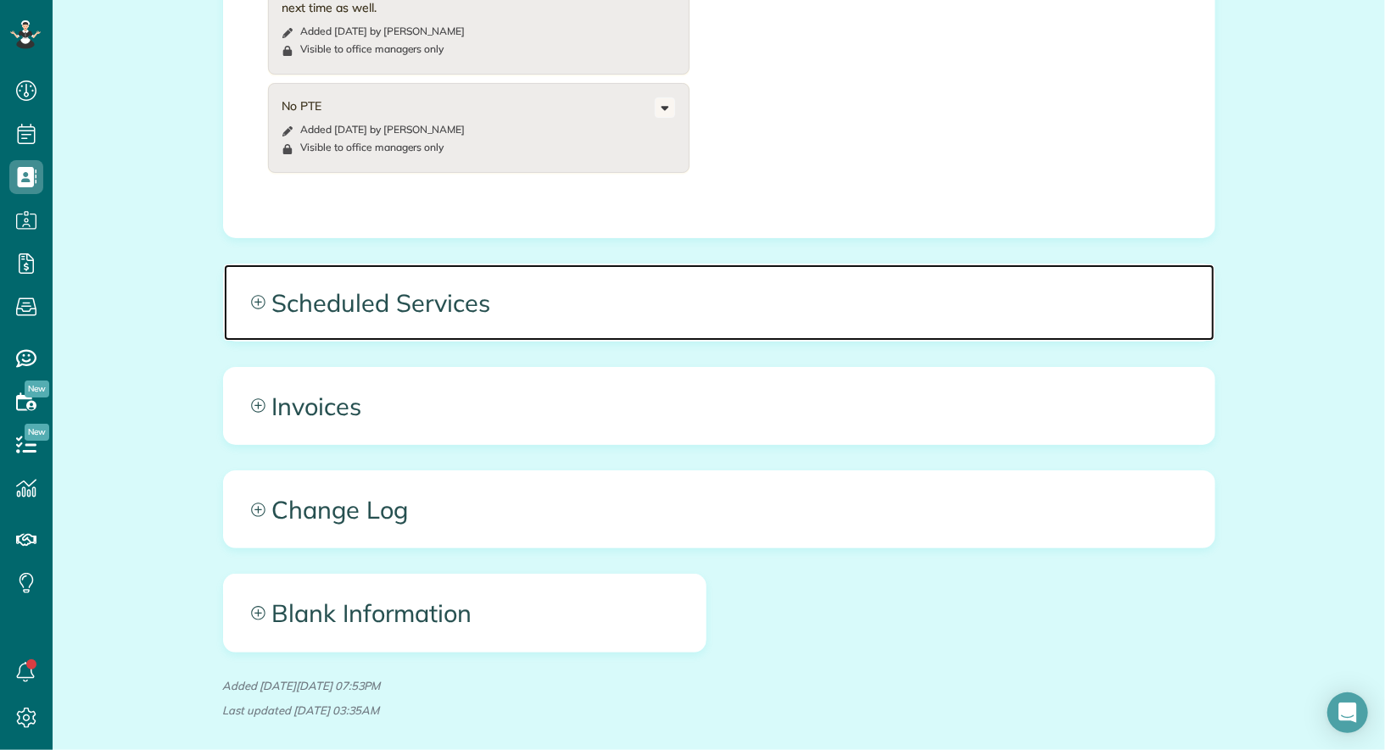
click at [458, 265] on span "Scheduled Services" at bounding box center [719, 303] width 990 height 76
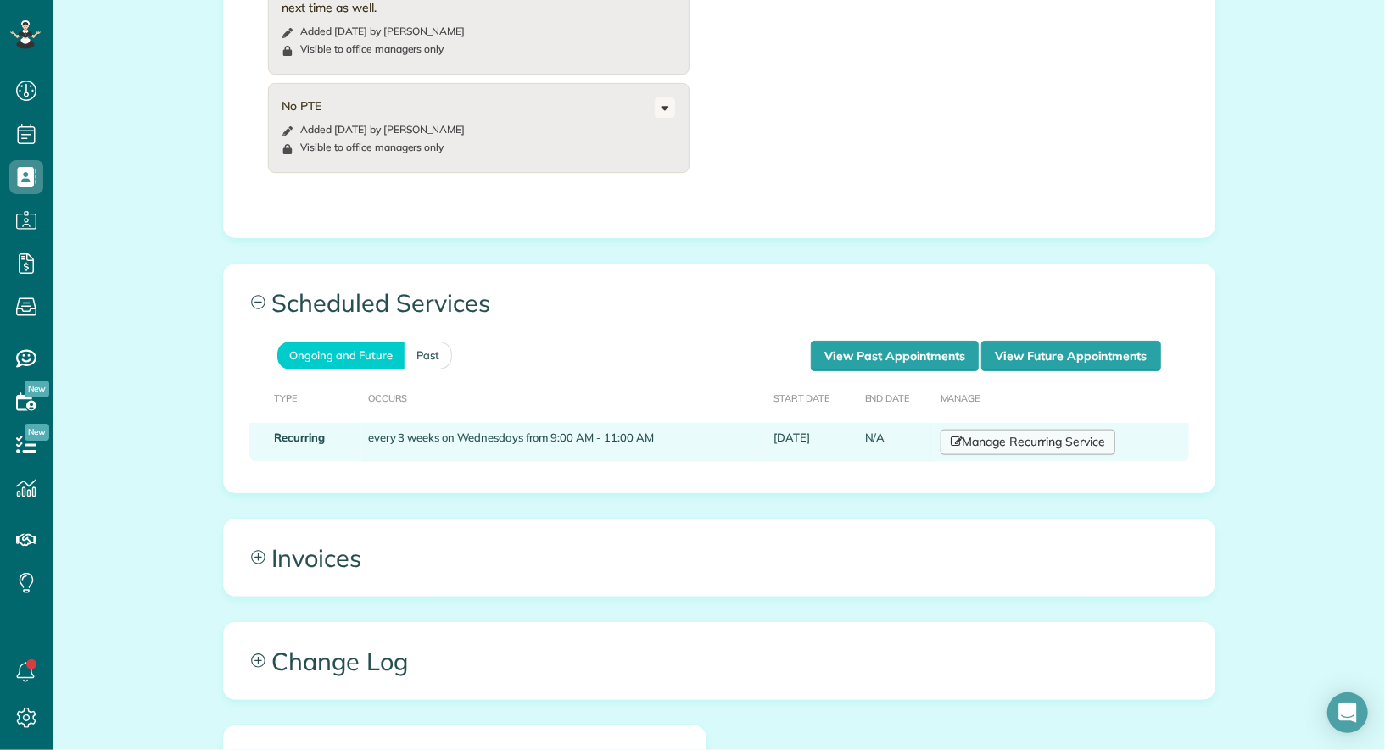
click at [1040, 430] on link "Manage Recurring Service" at bounding box center [1027, 442] width 175 height 25
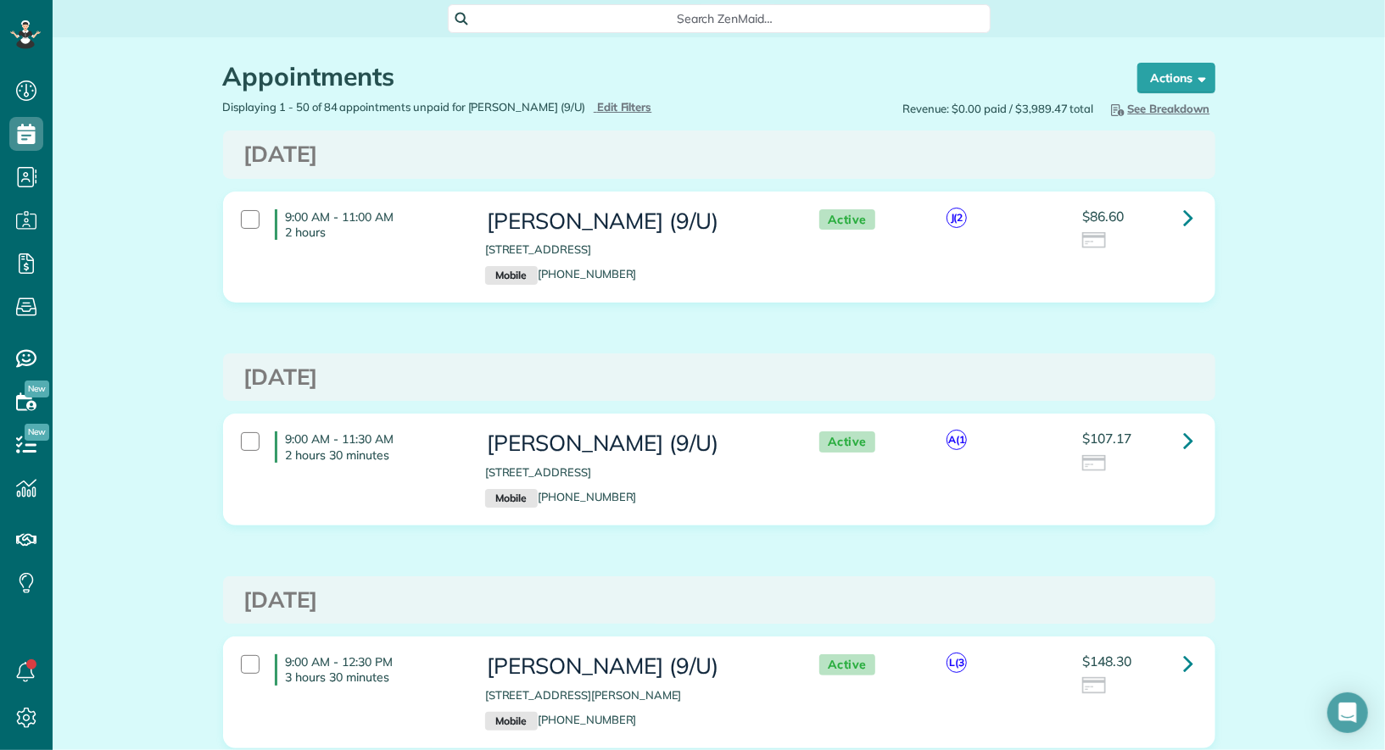
scroll to position [7, 7]
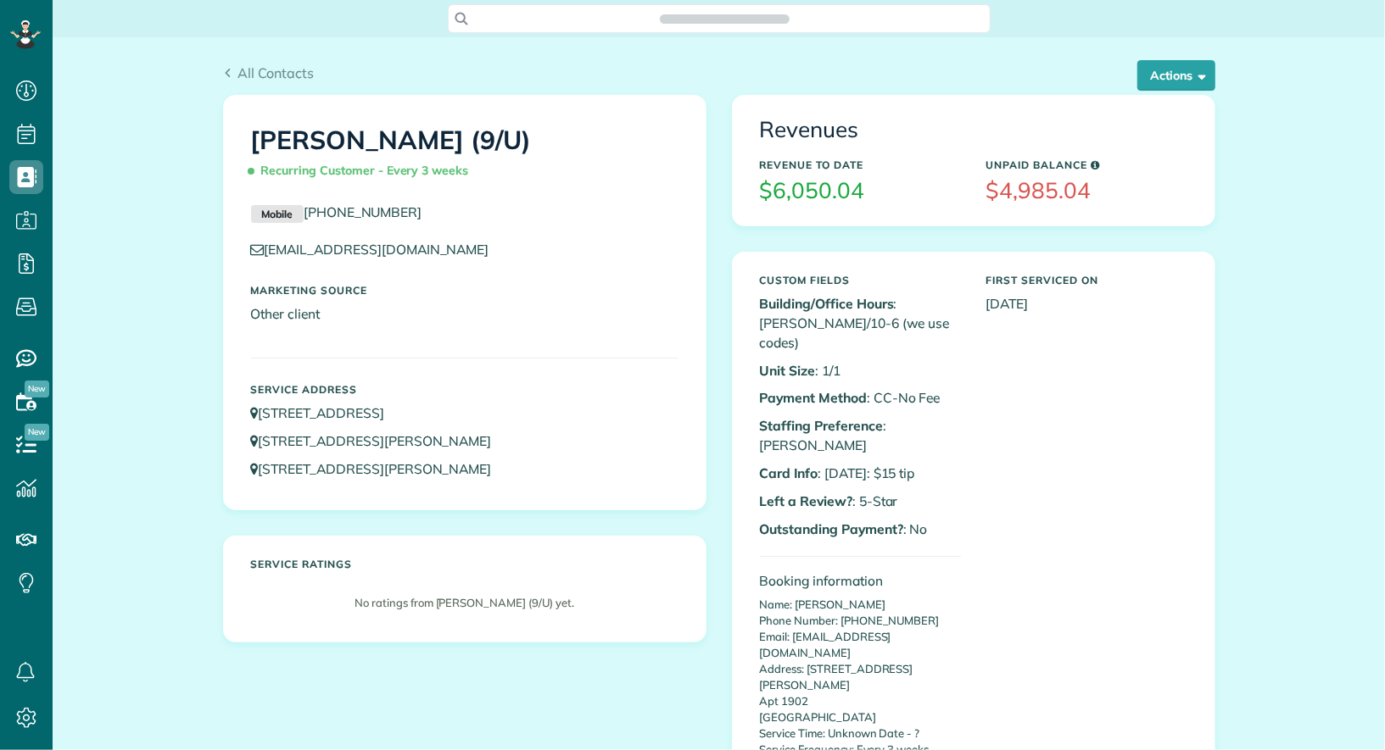
scroll to position [7, 7]
click at [1165, 73] on button "Actions" at bounding box center [1176, 75] width 78 height 31
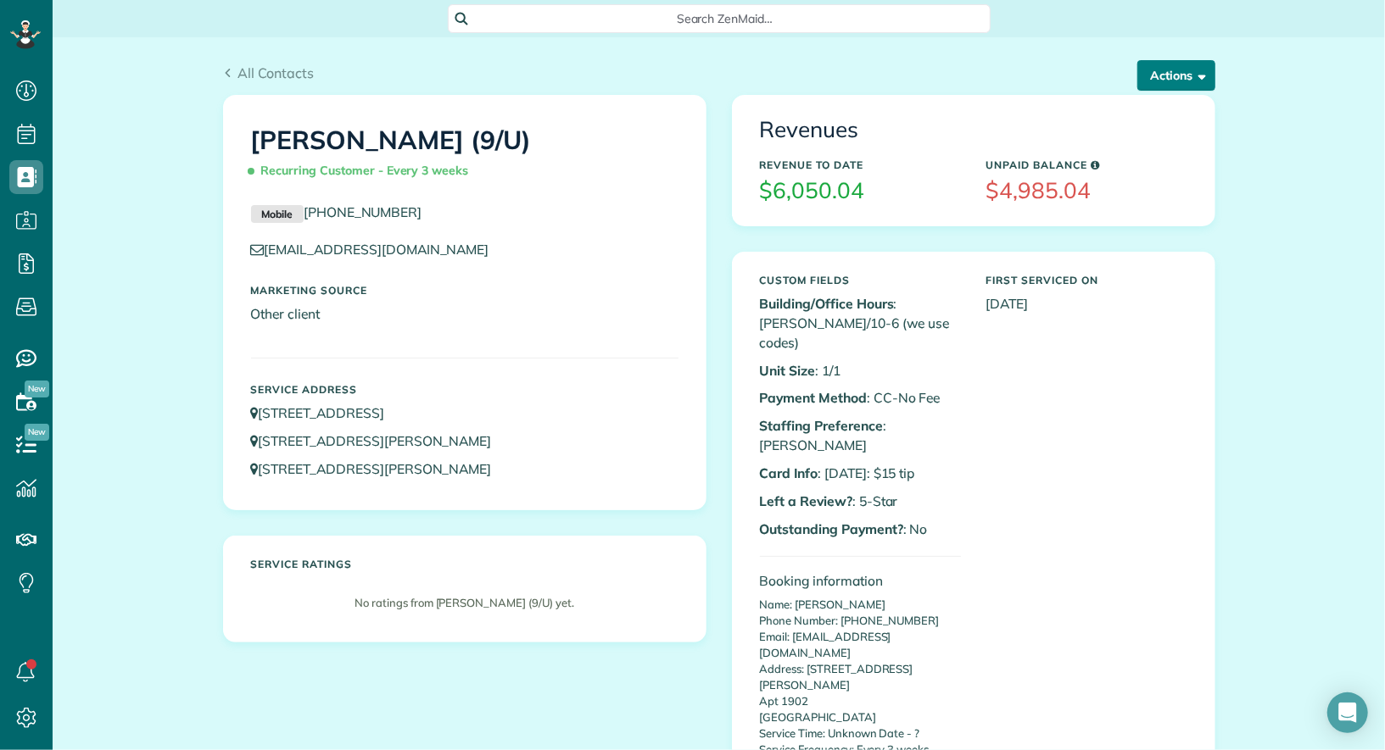
click at [1199, 73] on span "button" at bounding box center [1199, 75] width 13 height 13
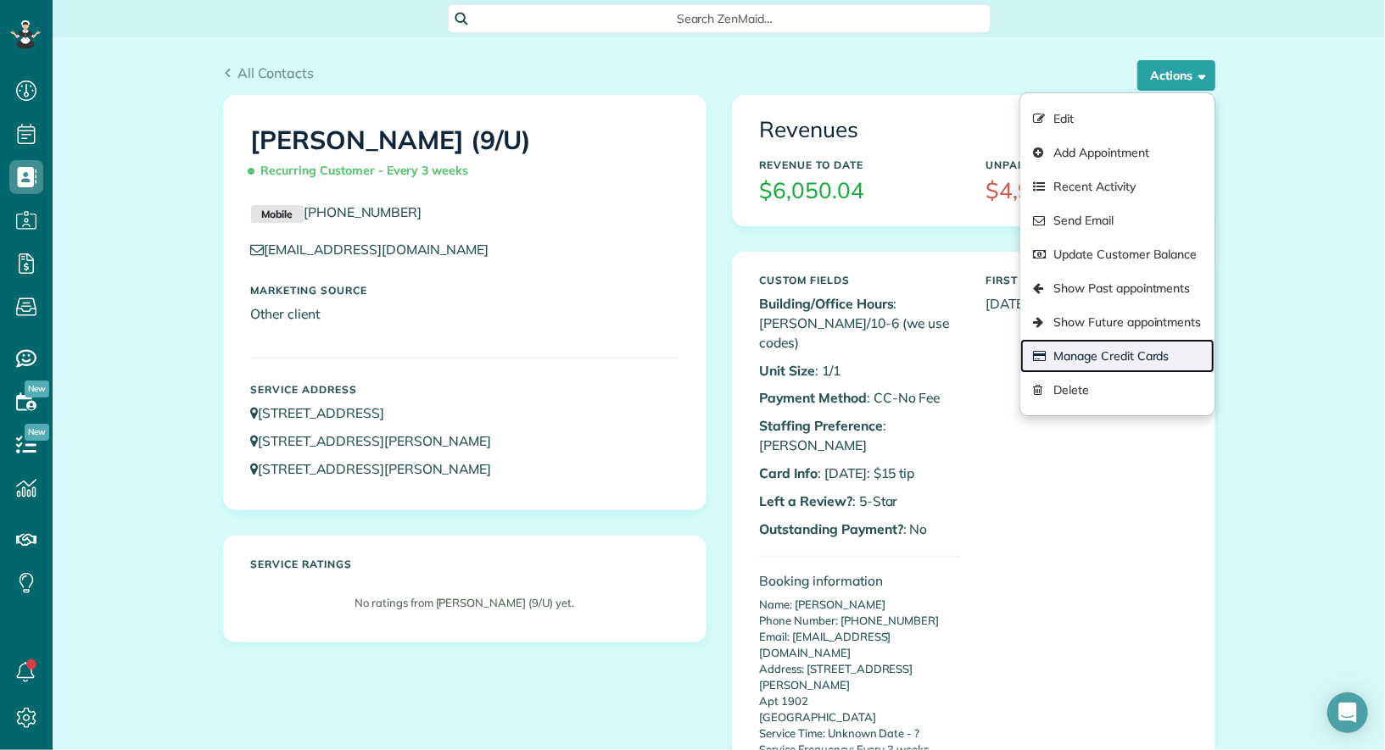
click at [1156, 351] on link "Manage Credit Cards" at bounding box center [1116, 356] width 193 height 34
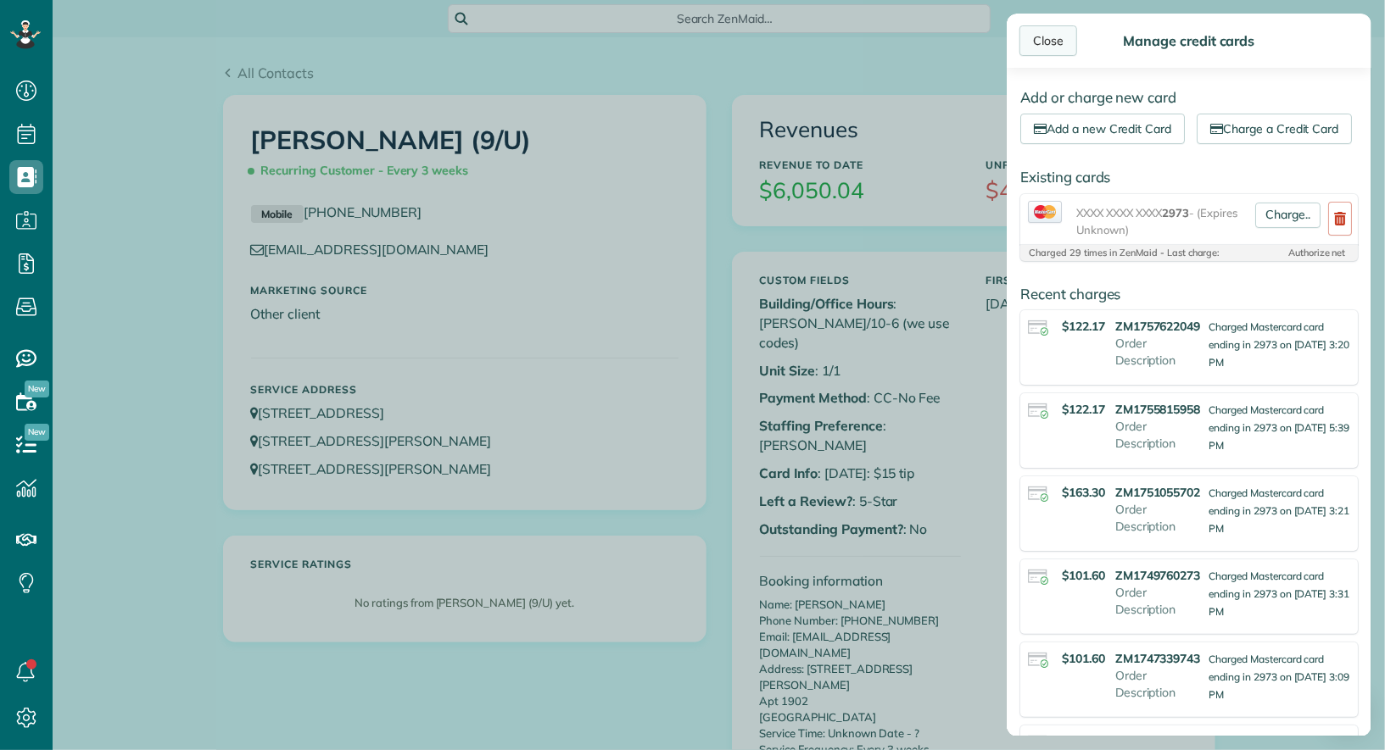
click at [1055, 45] on div "Close" at bounding box center [1048, 40] width 58 height 31
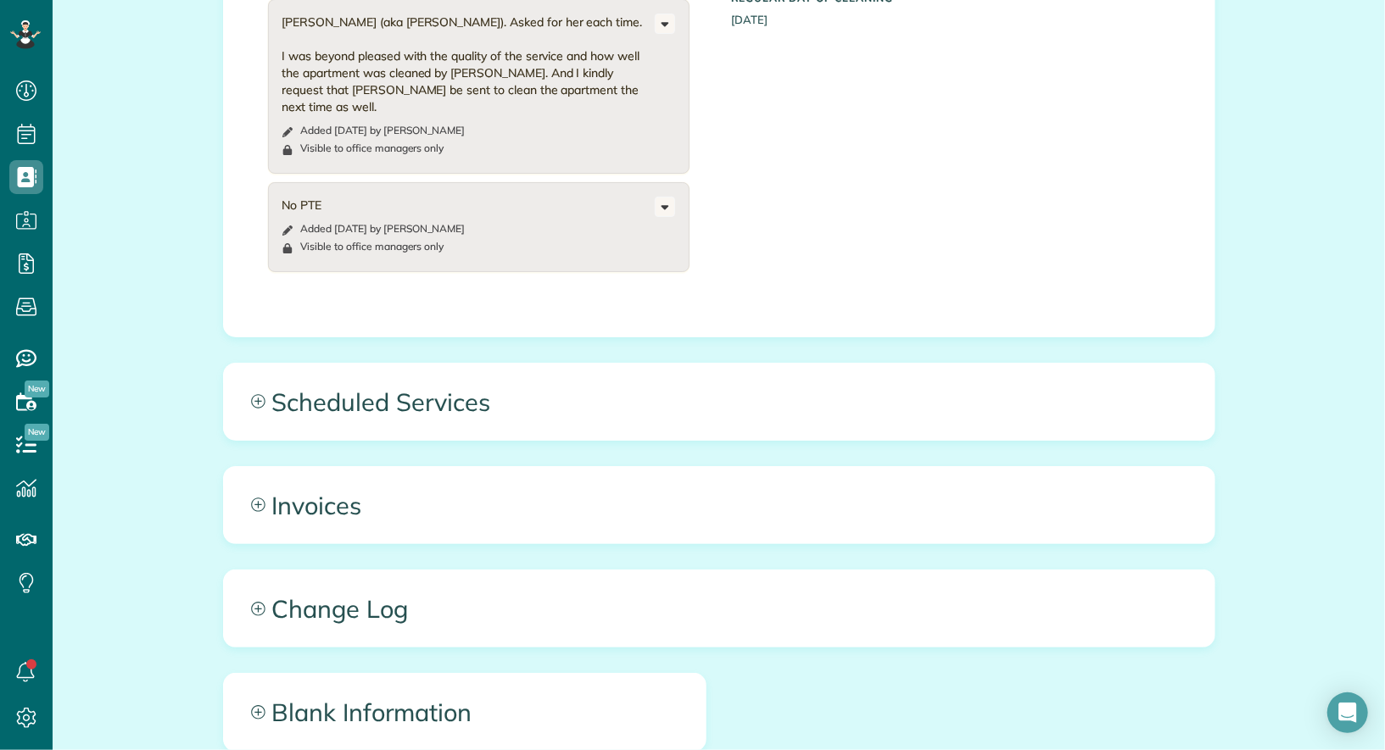
scroll to position [1160, 0]
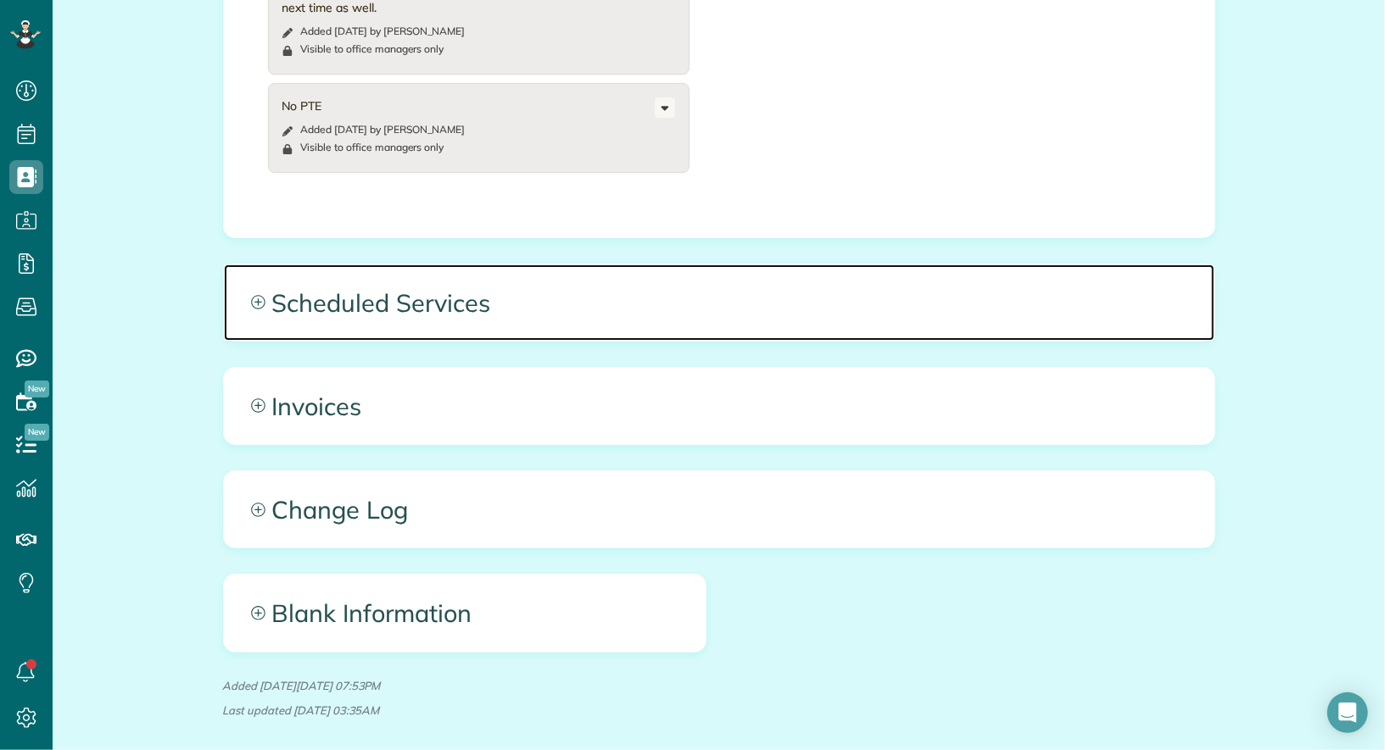
click at [445, 265] on span "Scheduled Services" at bounding box center [719, 303] width 990 height 76
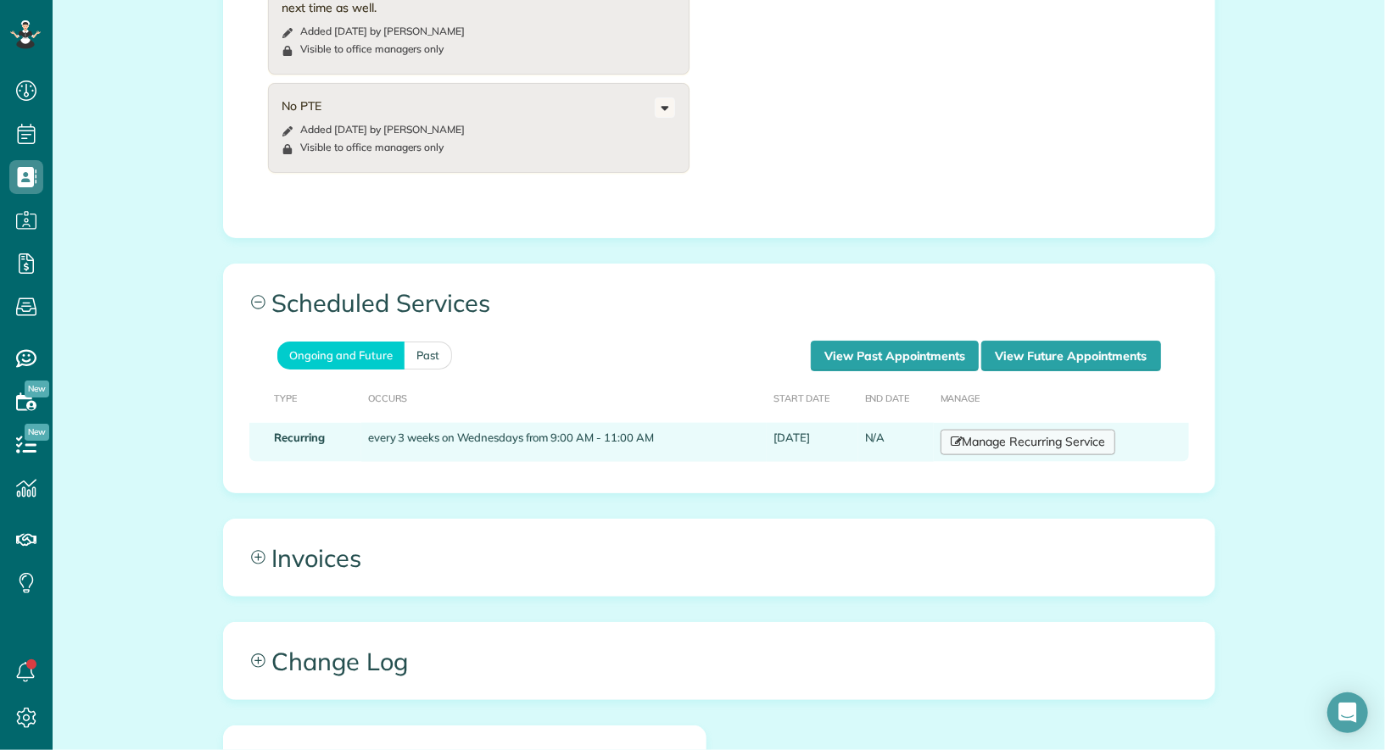
click at [1061, 430] on link "Manage Recurring Service" at bounding box center [1027, 442] width 175 height 25
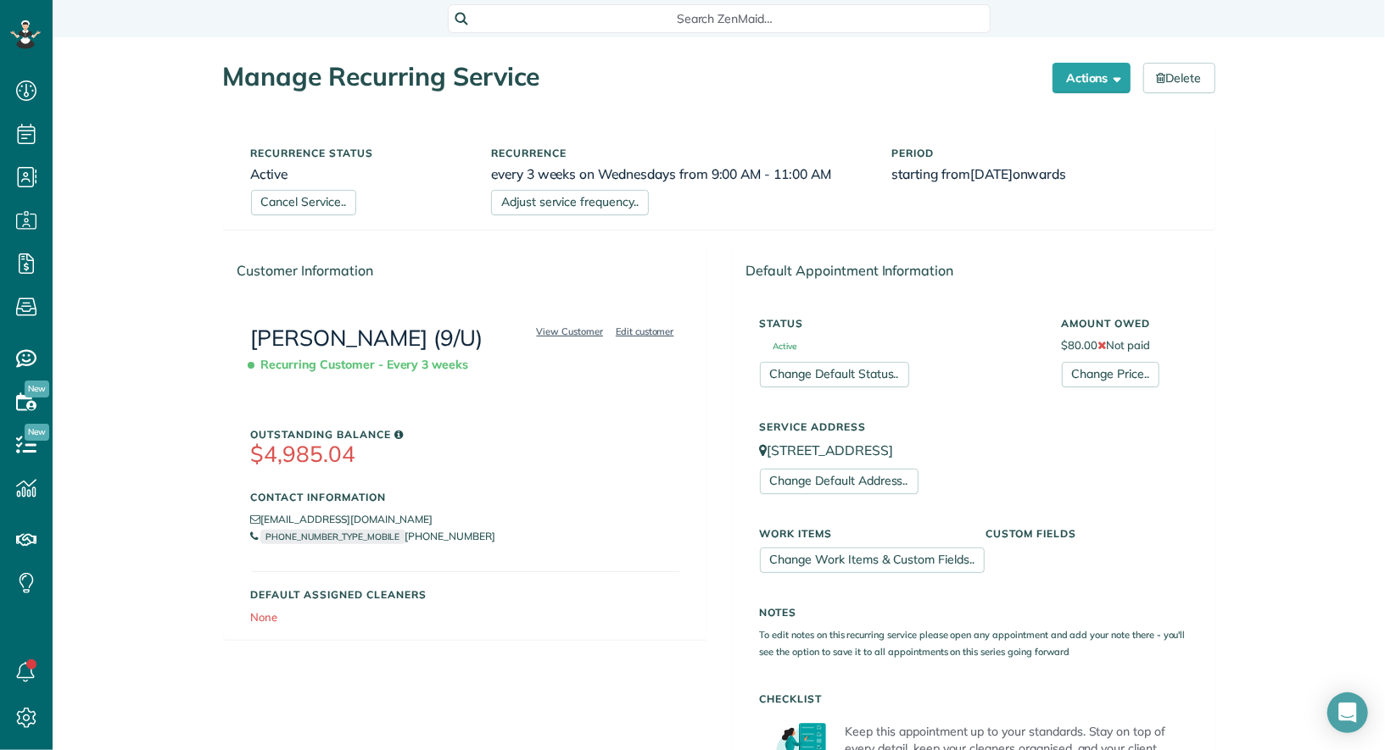
scroll to position [606, 0]
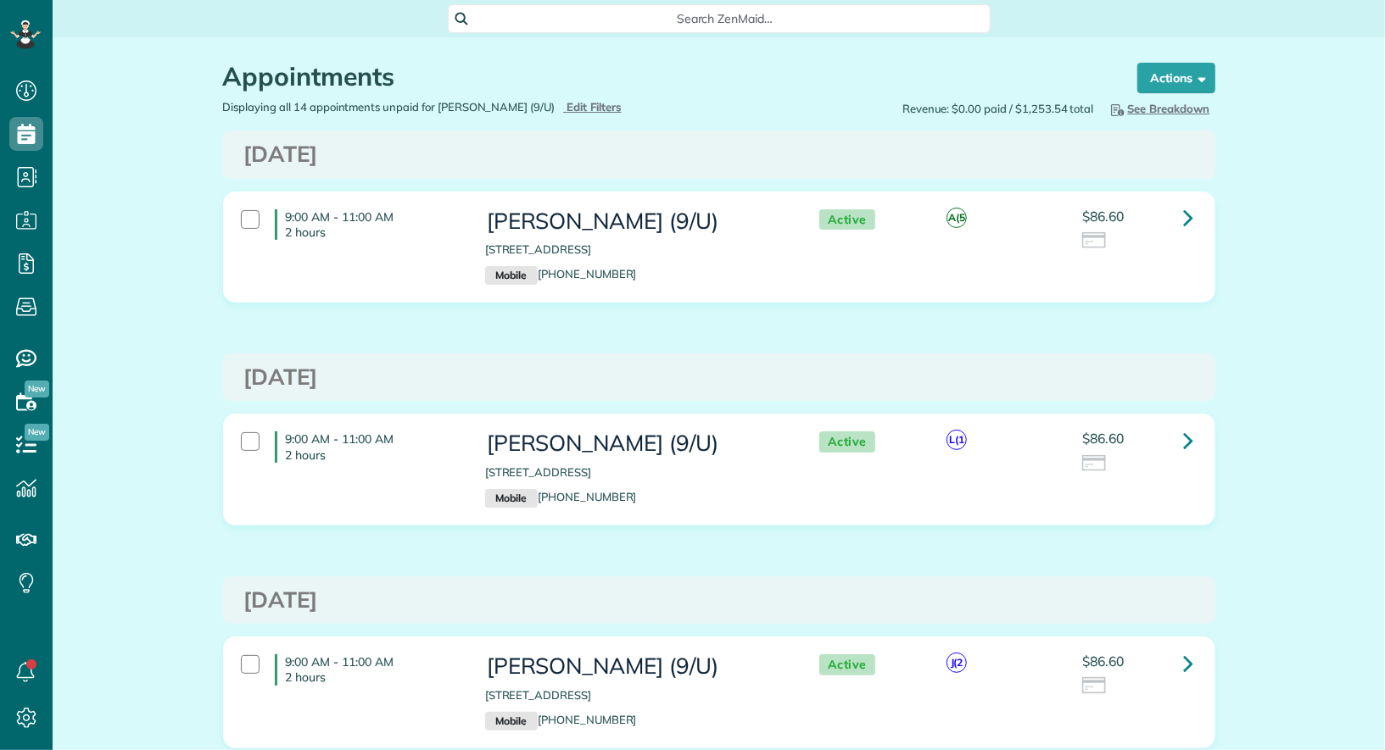
scroll to position [7, 7]
click at [1187, 209] on icon at bounding box center [1189, 218] width 10 height 30
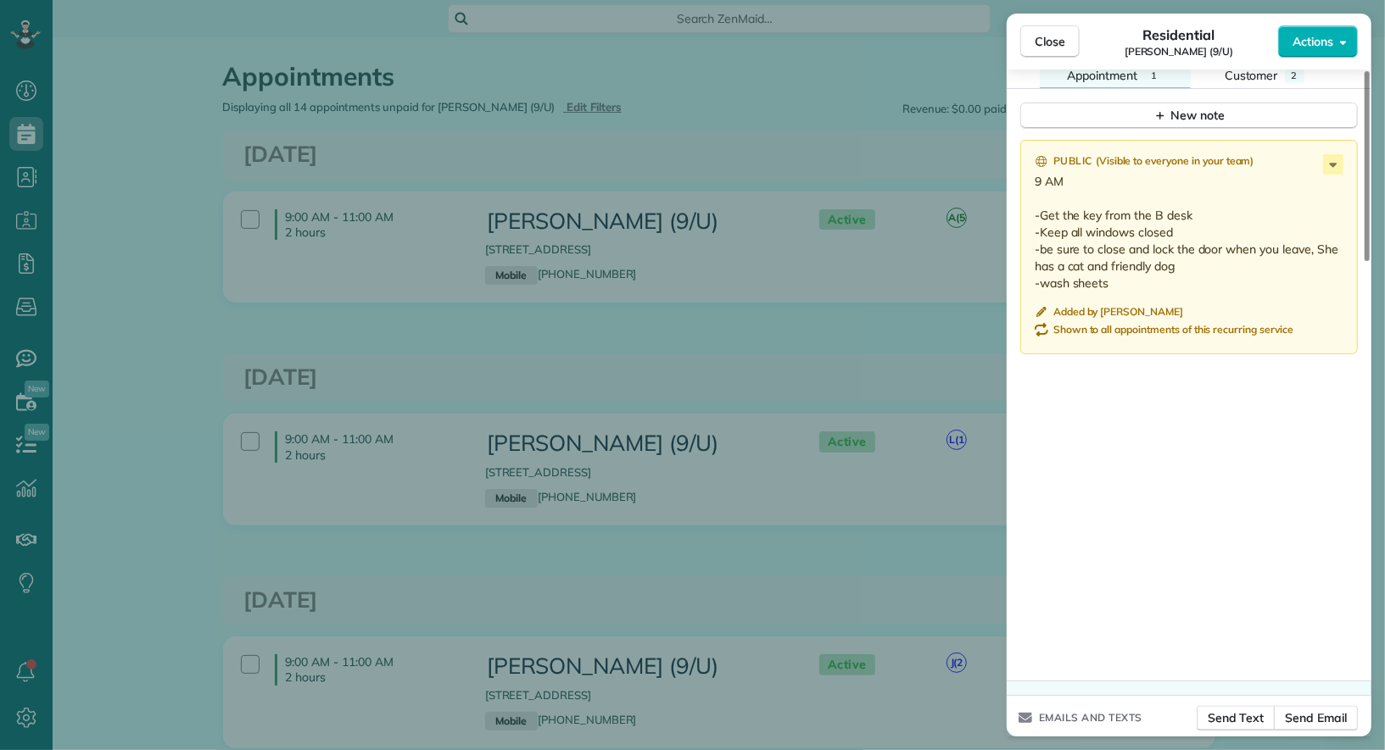
scroll to position [1537, 0]
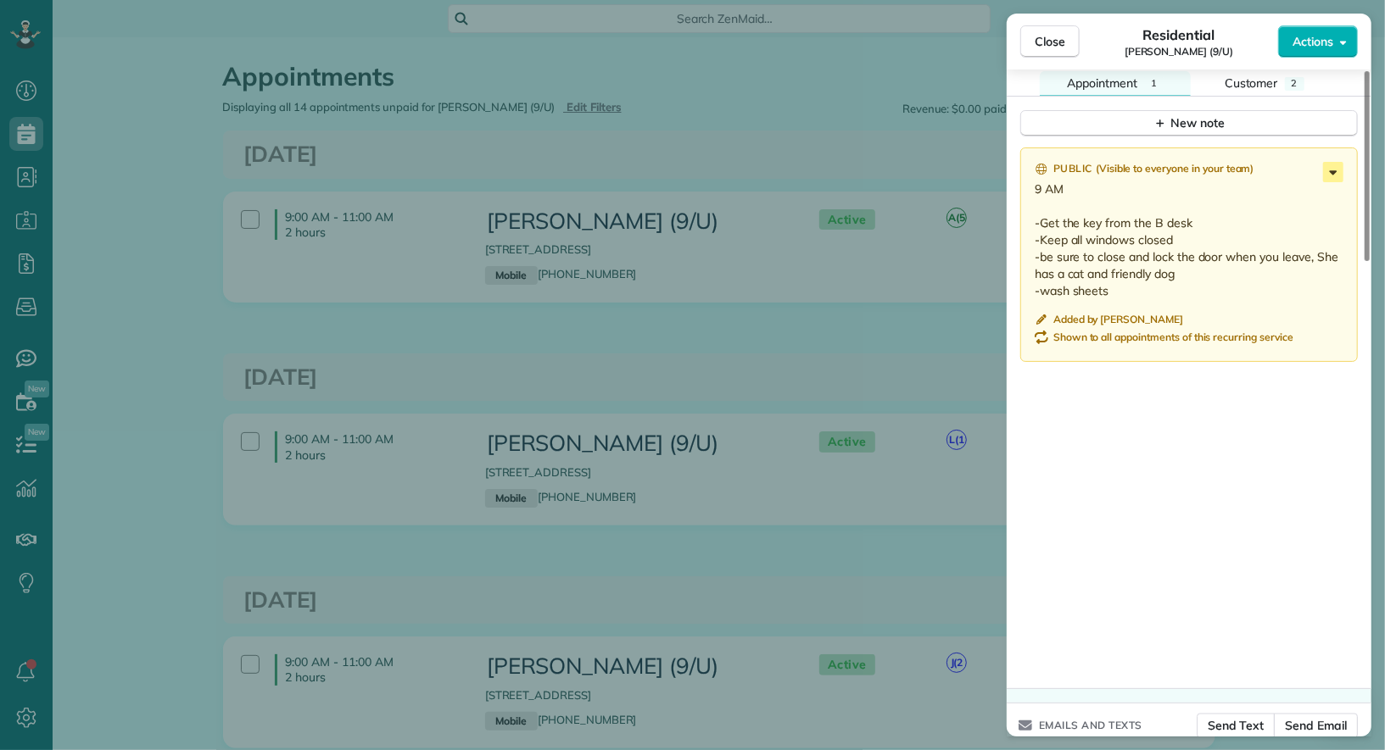
click at [1335, 167] on icon at bounding box center [1333, 172] width 20 height 20
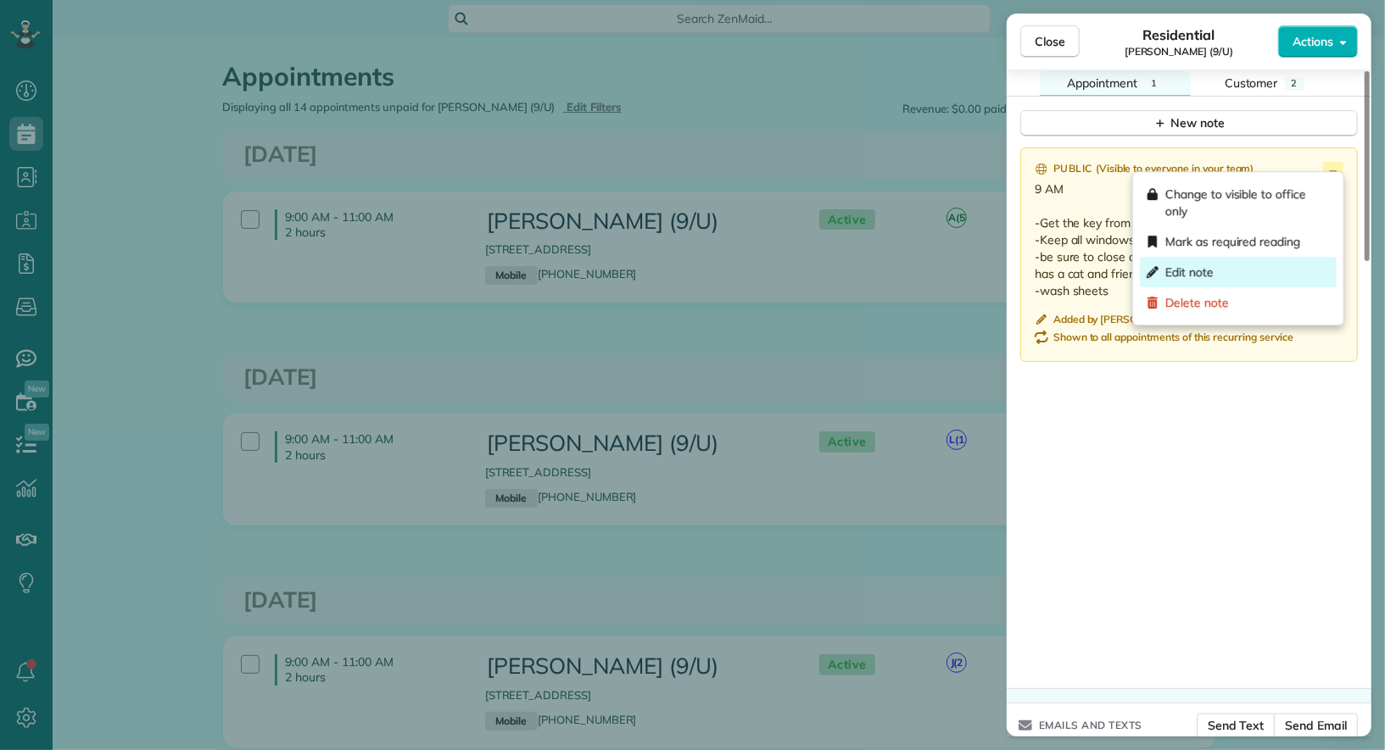
click at [1286, 263] on div "Edit note" at bounding box center [1238, 272] width 197 height 31
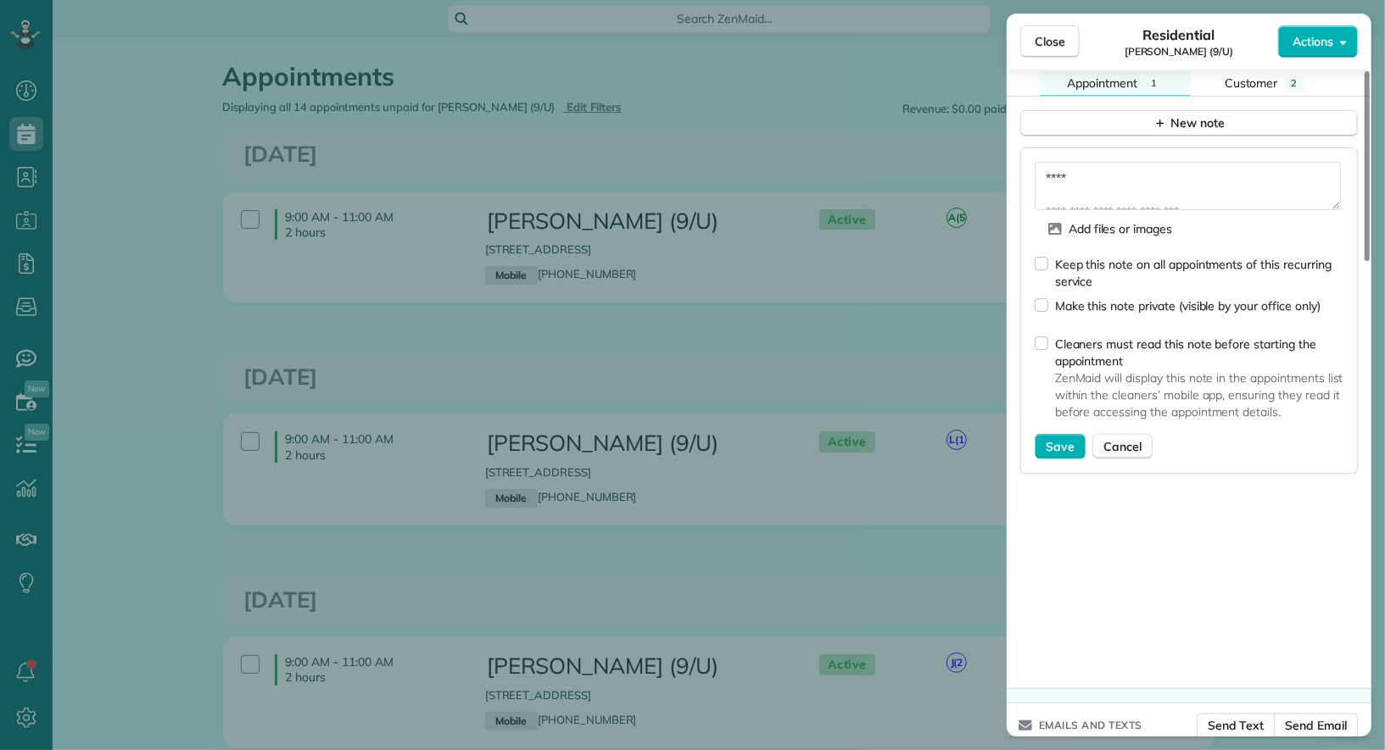
click at [1279, 256] on div "Keep this note on all appointments of this recurring service" at bounding box center [1199, 273] width 288 height 34
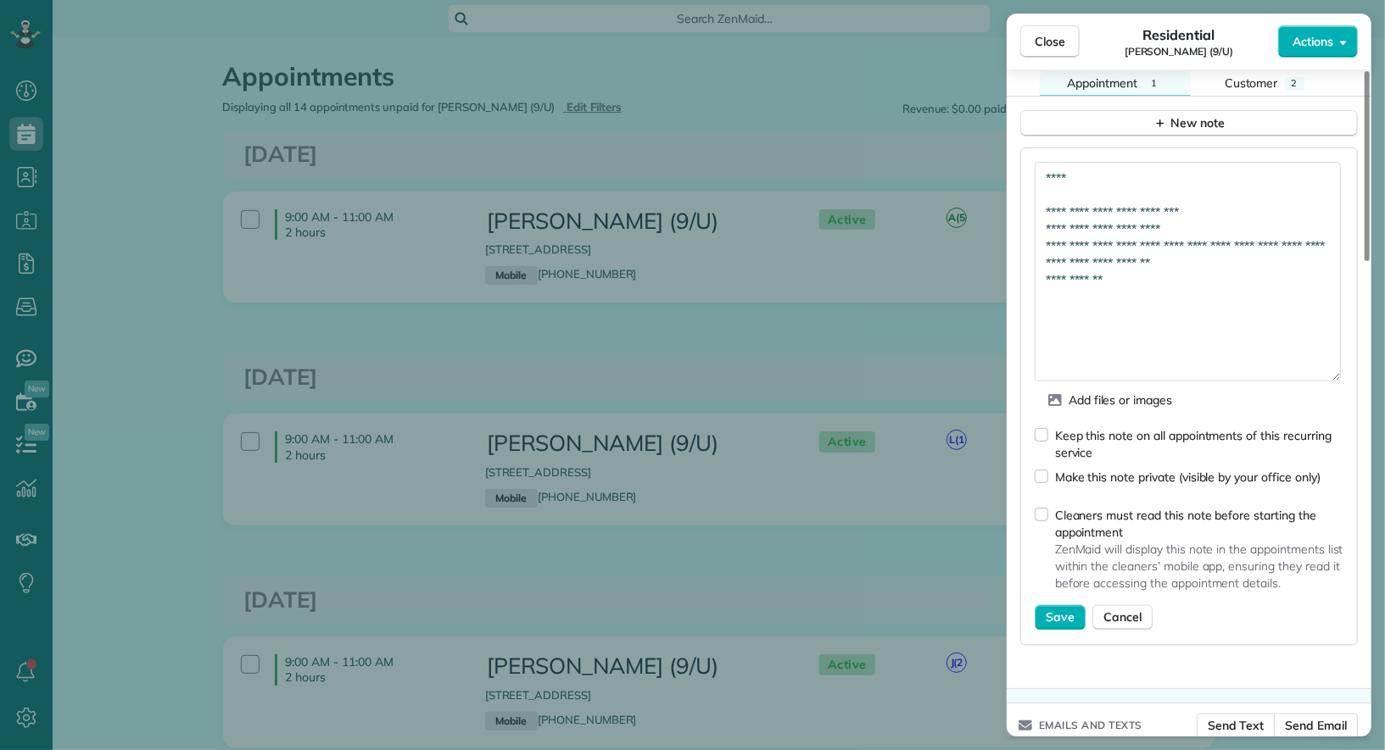
drag, startPoint x: 1335, startPoint y: 196, endPoint x: 1319, endPoint y: 372, distance: 177.0
click at [1319, 372] on textarea "**********" at bounding box center [1187, 272] width 306 height 220
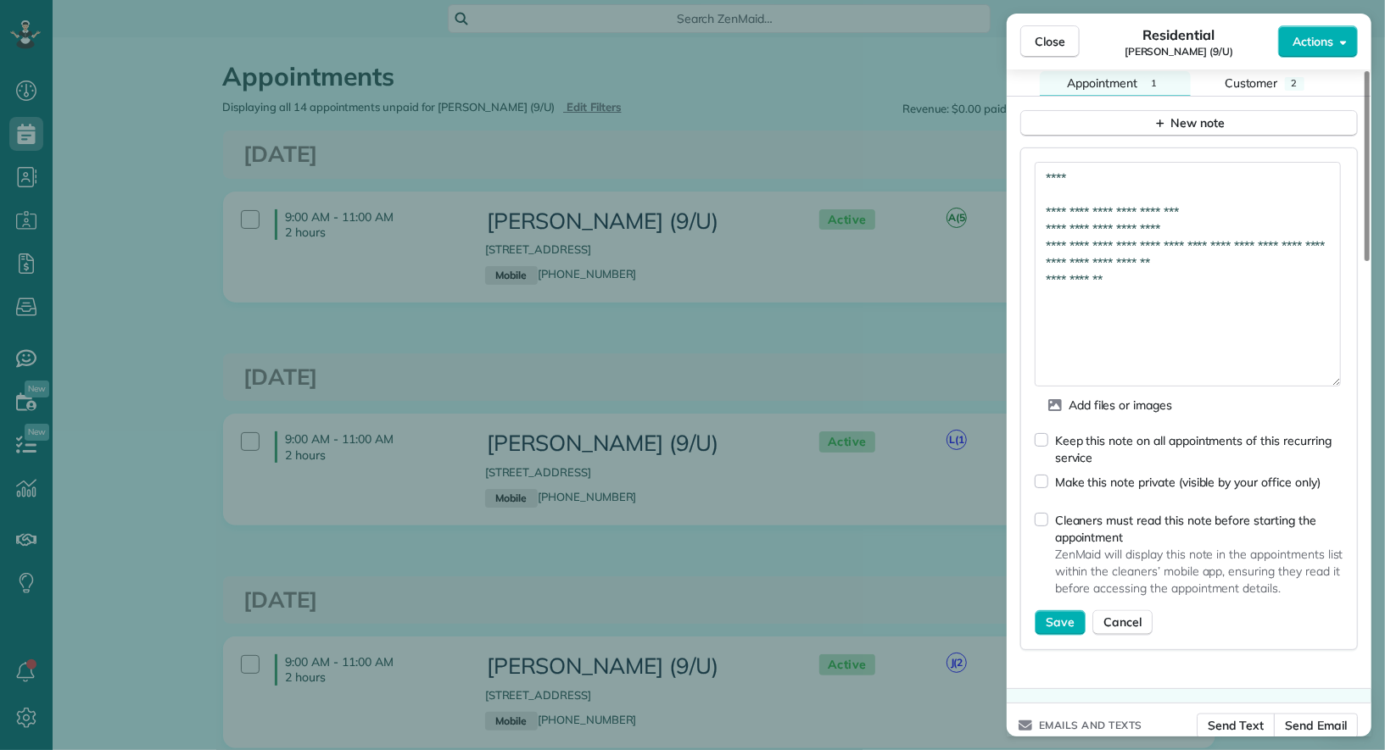
click at [1252, 288] on textarea "**********" at bounding box center [1187, 274] width 306 height 225
drag, startPoint x: 1309, startPoint y: 326, endPoint x: 1040, endPoint y: 204, distance: 295.6
click at [1040, 204] on textarea "**********" at bounding box center [1187, 274] width 306 height 225
paste textarea "**********"
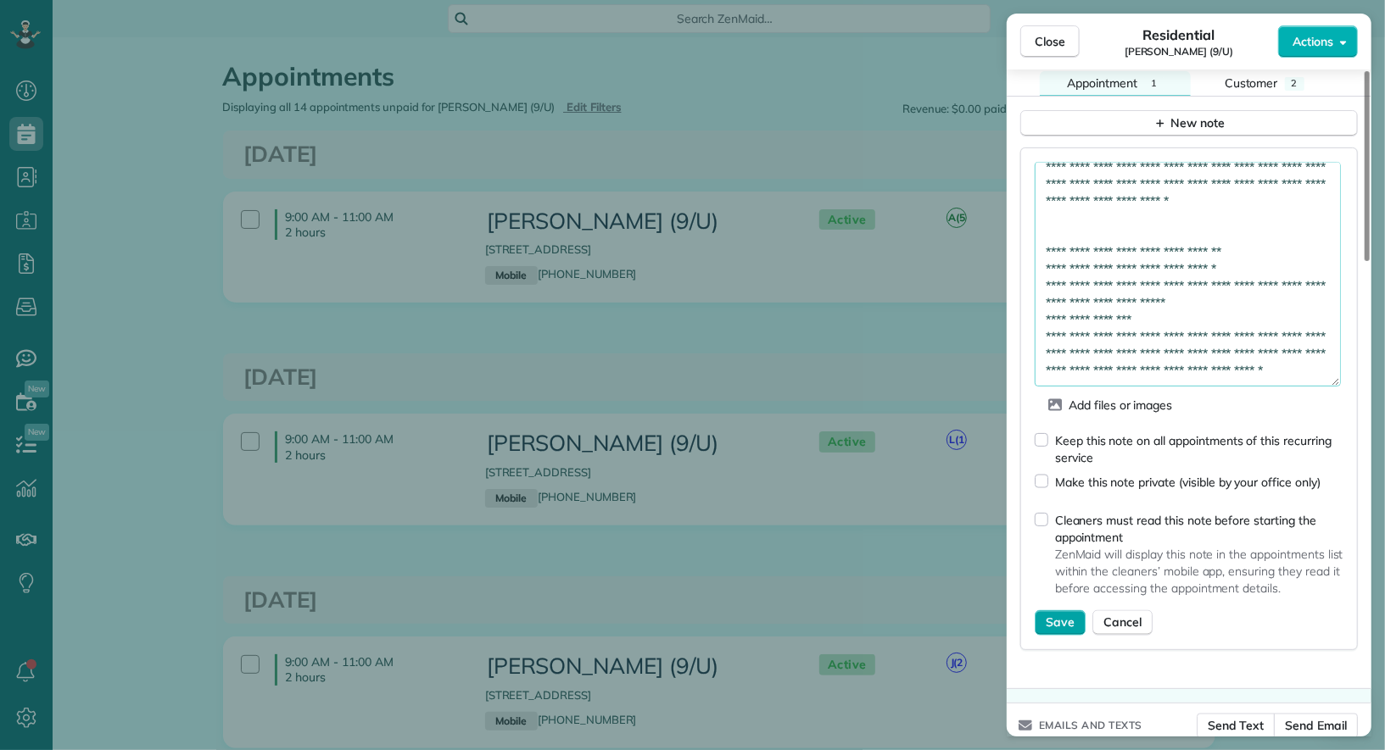
type textarea "**********"
click at [1063, 615] on span "Save" at bounding box center [1059, 623] width 29 height 17
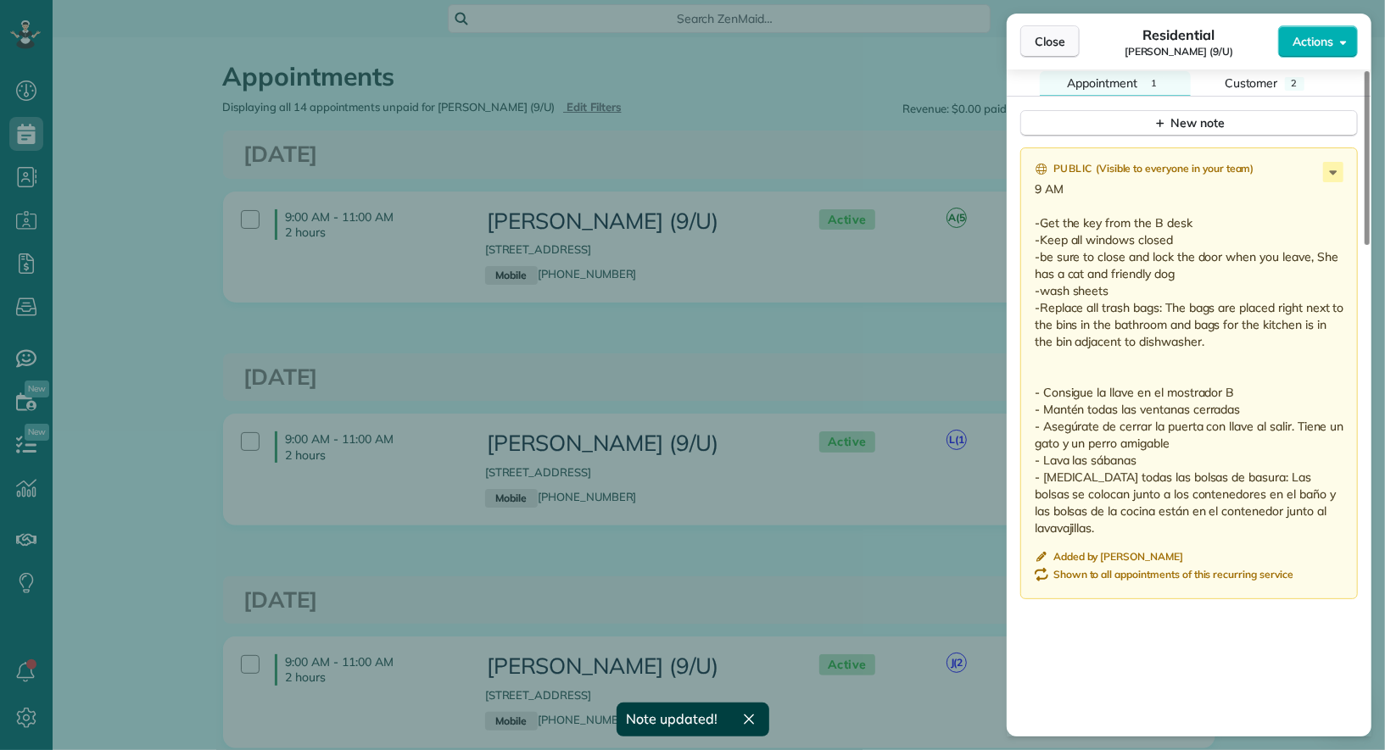
click at [1044, 49] on span "Close" at bounding box center [1049, 41] width 31 height 17
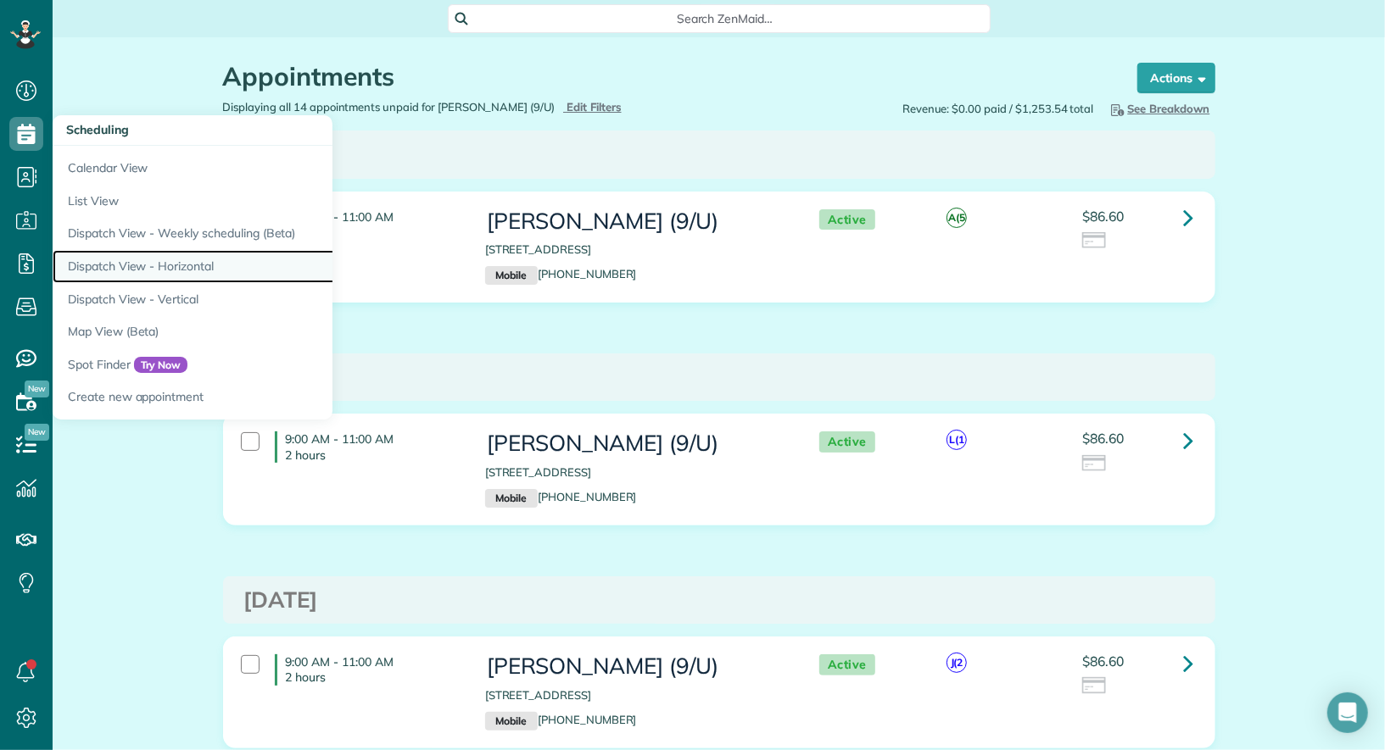
click at [132, 262] on link "Dispatch View - Horizontal" at bounding box center [265, 266] width 424 height 33
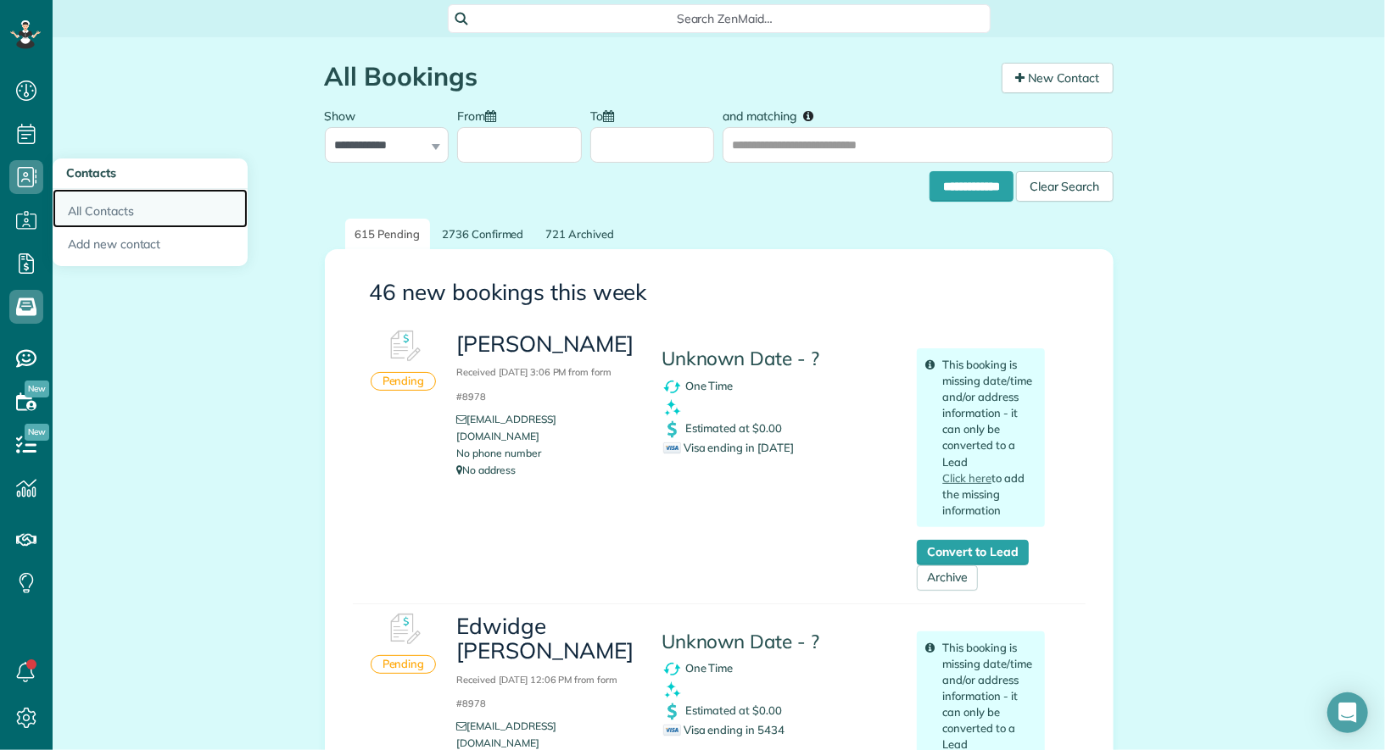
click at [84, 200] on link "All Contacts" at bounding box center [150, 208] width 195 height 39
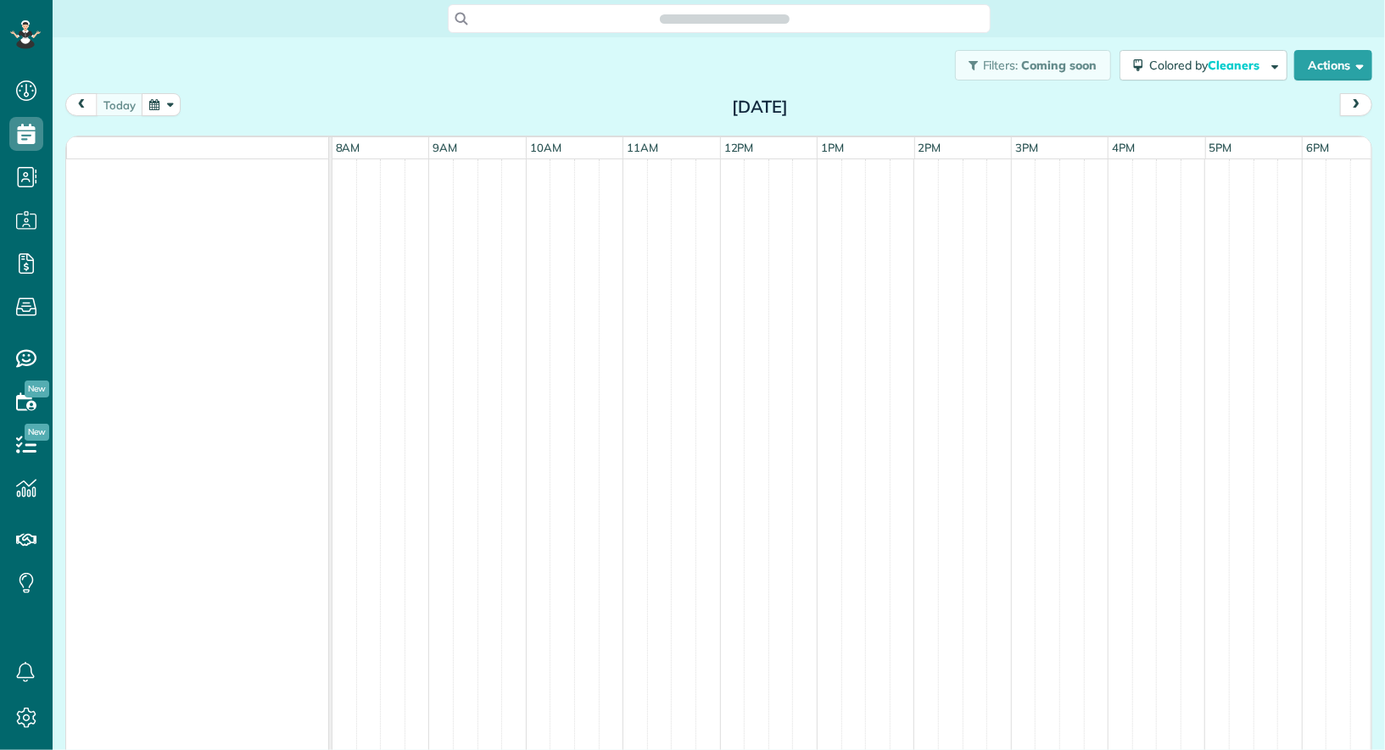
scroll to position [7, 7]
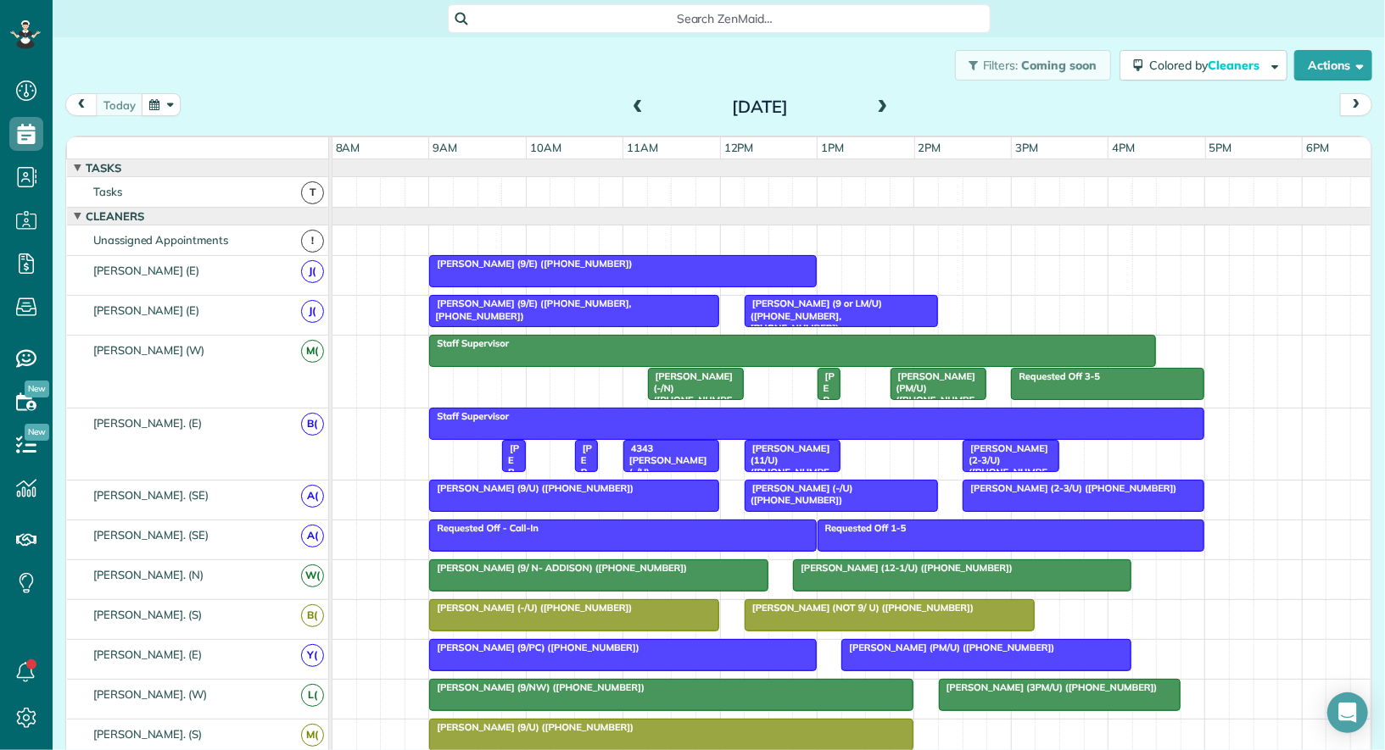
click at [882, 111] on span at bounding box center [882, 107] width 19 height 15
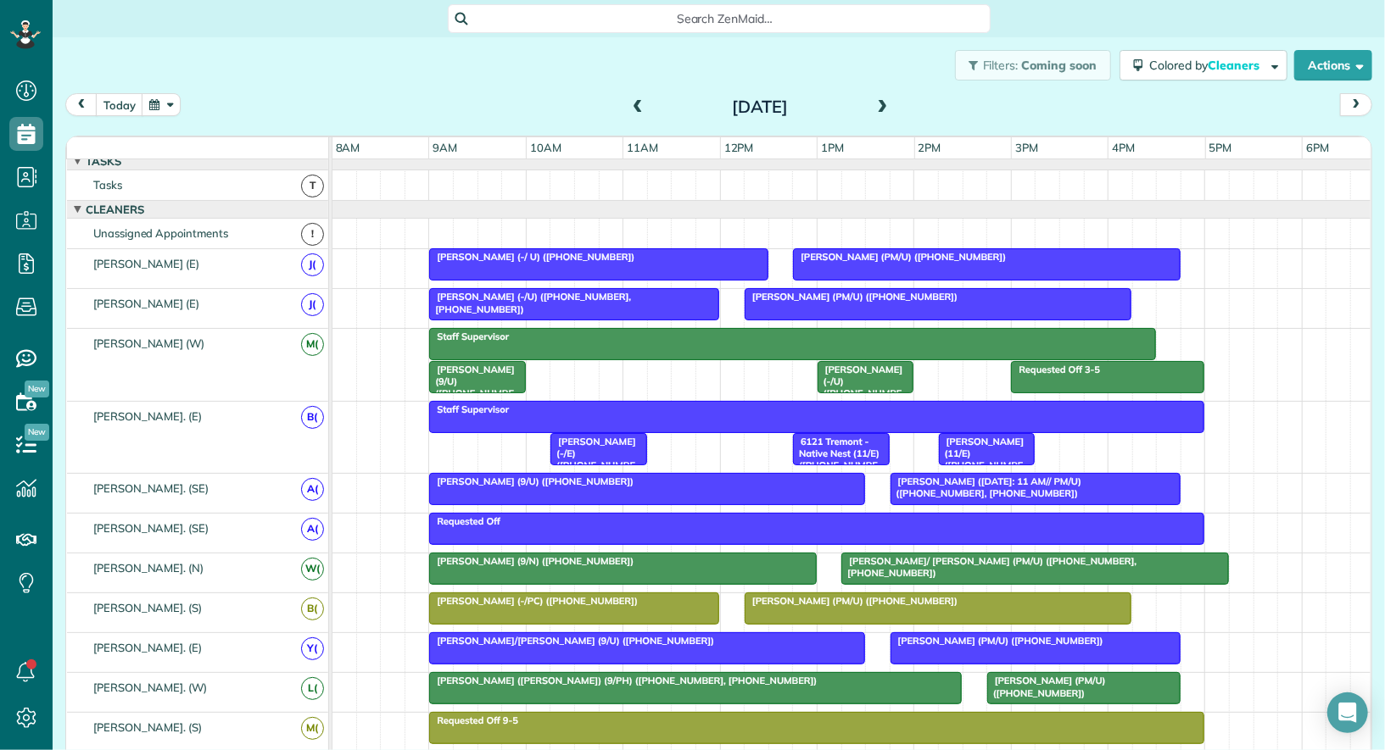
scroll to position [11, 0]
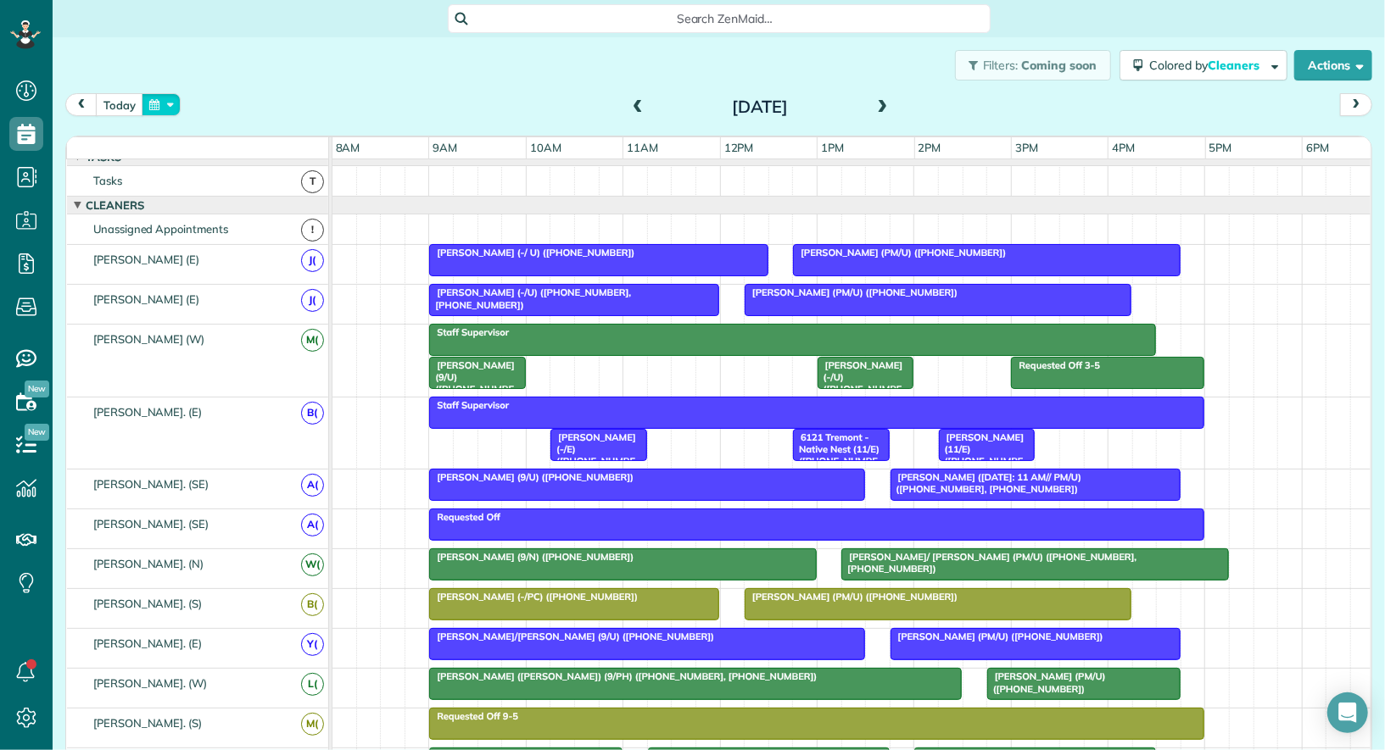
click at [155, 97] on button "button" at bounding box center [161, 104] width 39 height 23
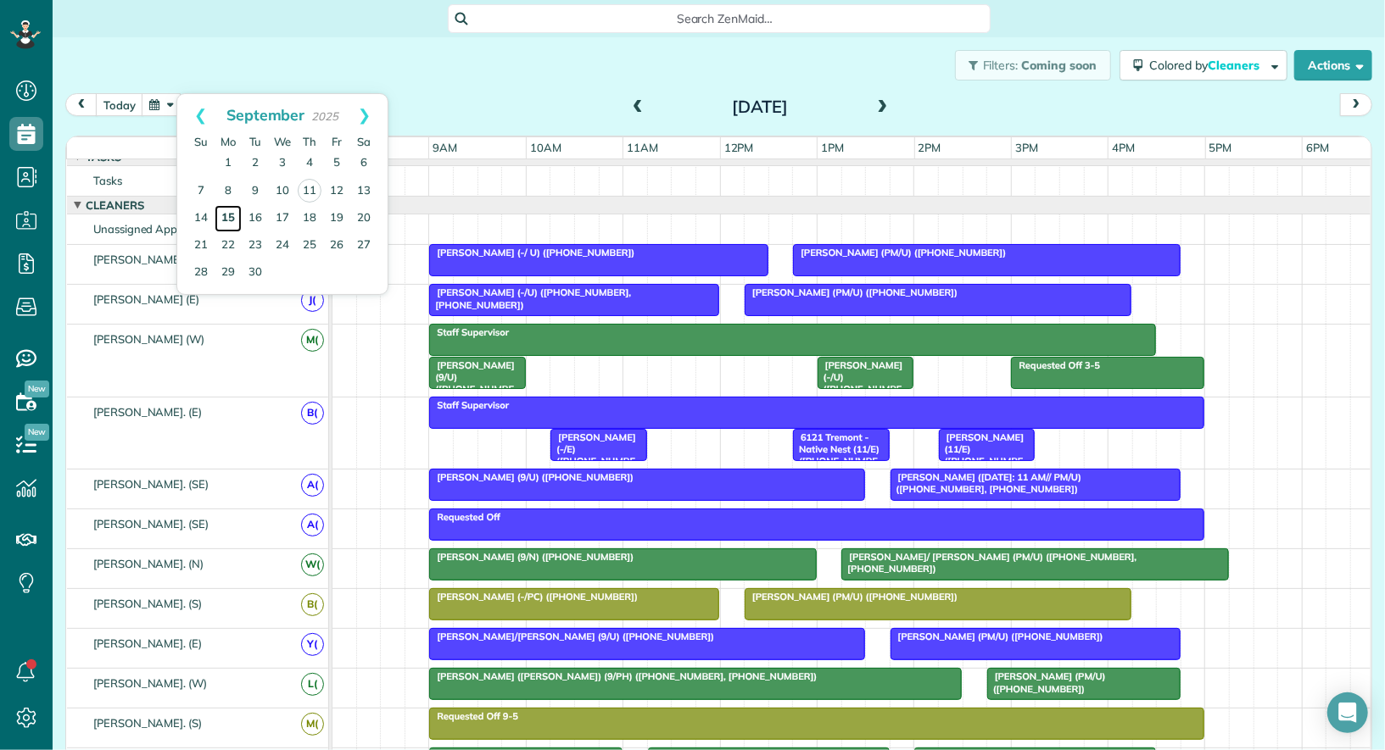
click at [235, 212] on link "15" at bounding box center [228, 218] width 27 height 27
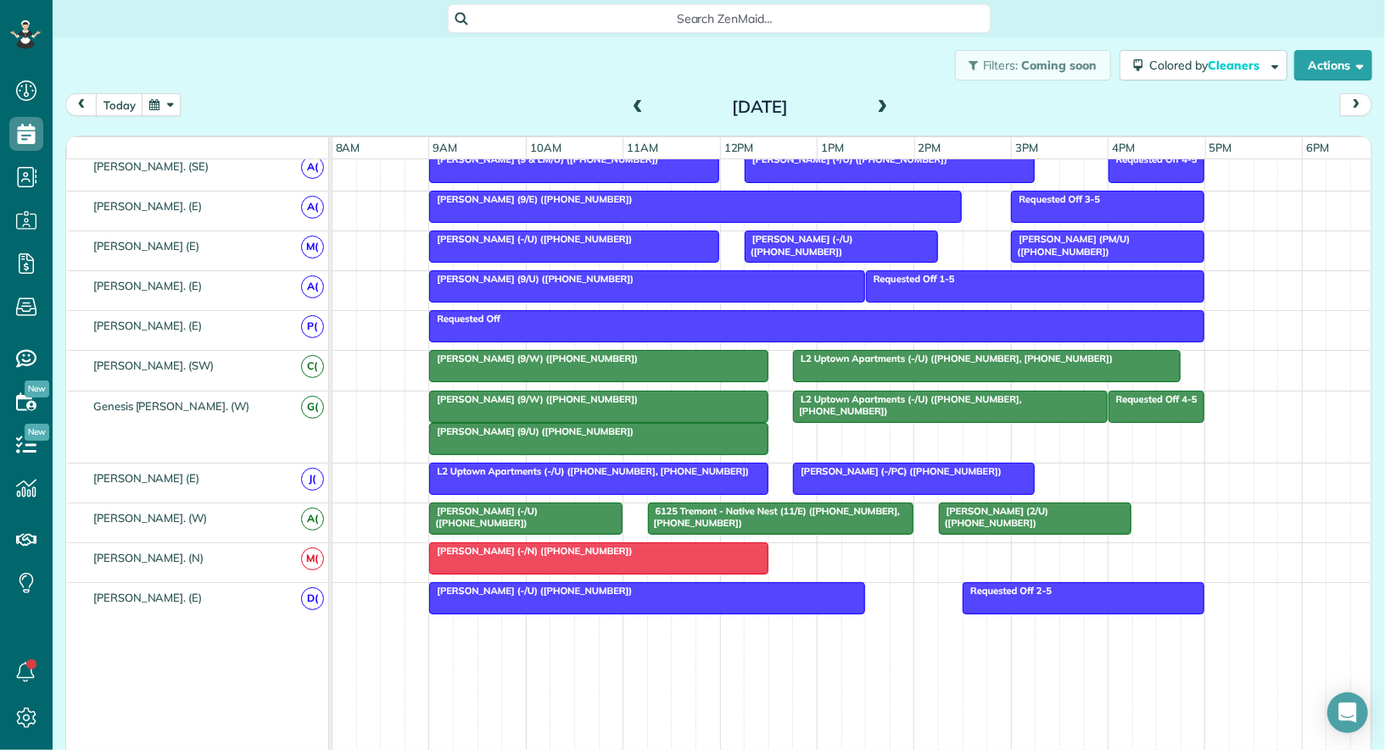
scroll to position [0, 0]
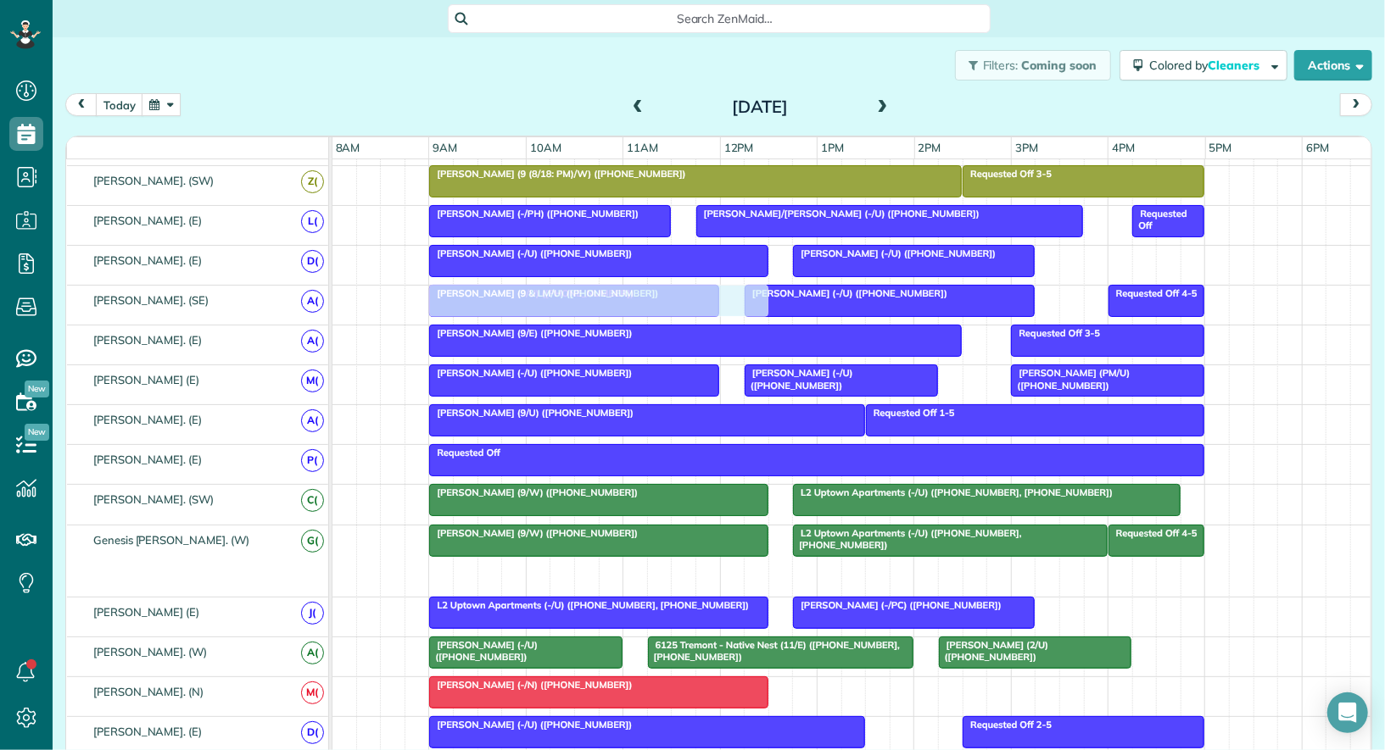
drag, startPoint x: 539, startPoint y: 560, endPoint x: 543, endPoint y: 294, distance: 265.4
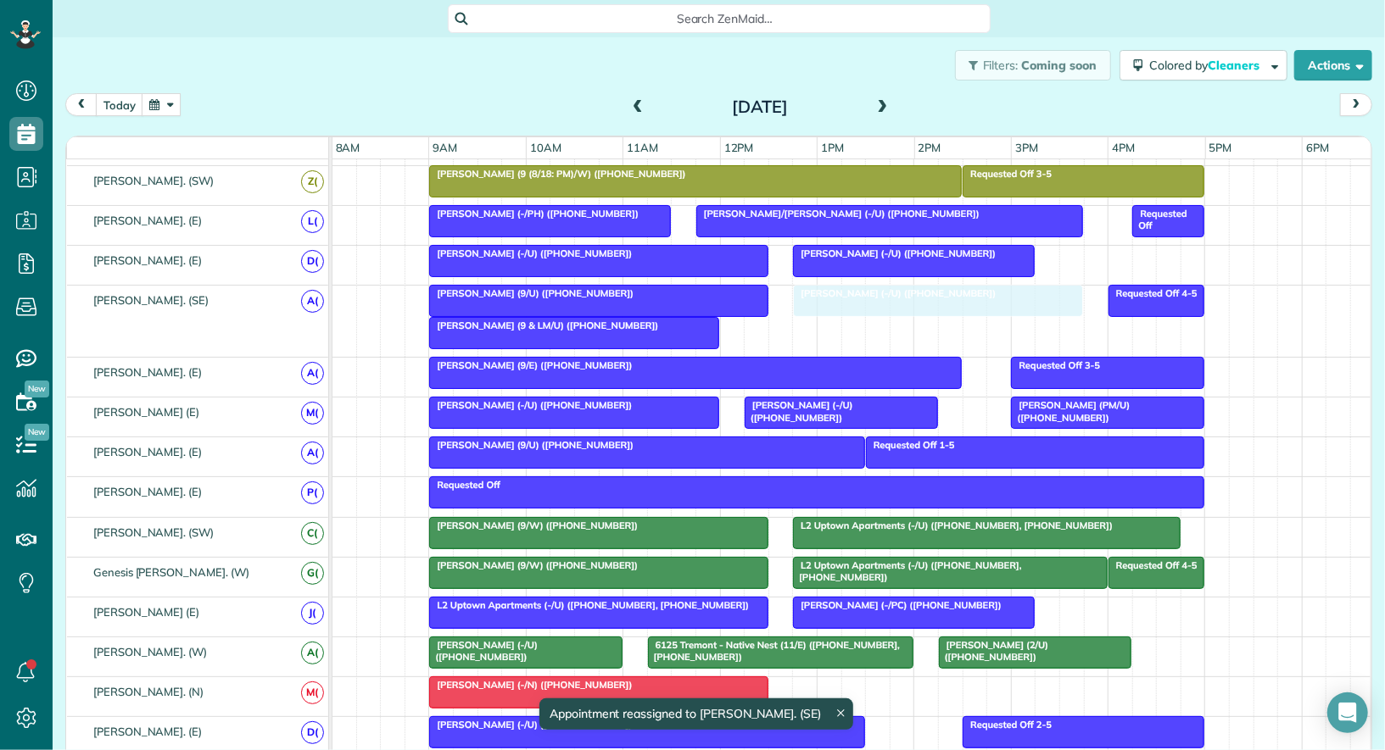
drag, startPoint x: 800, startPoint y: 320, endPoint x: 842, endPoint y: 307, distance: 44.3
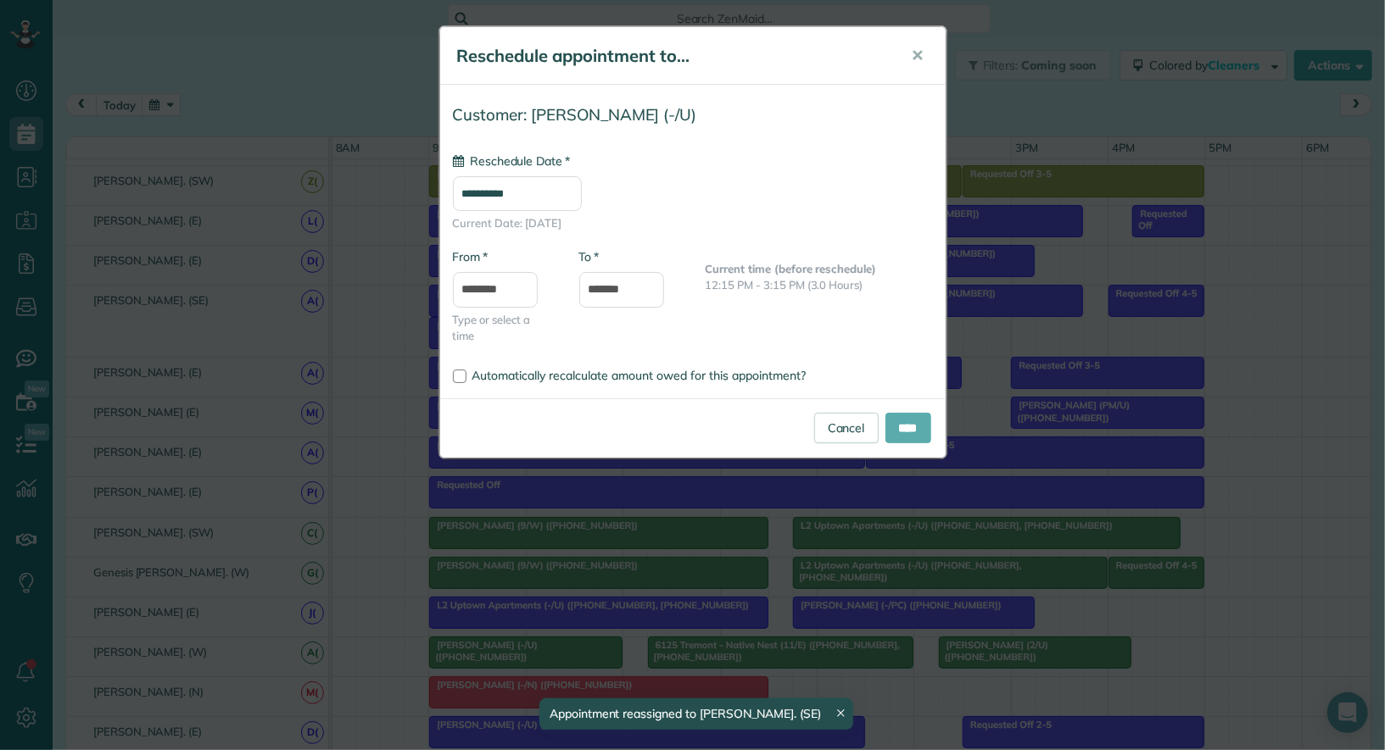
type input "**********"
click at [910, 421] on input "****" at bounding box center [908, 428] width 46 height 31
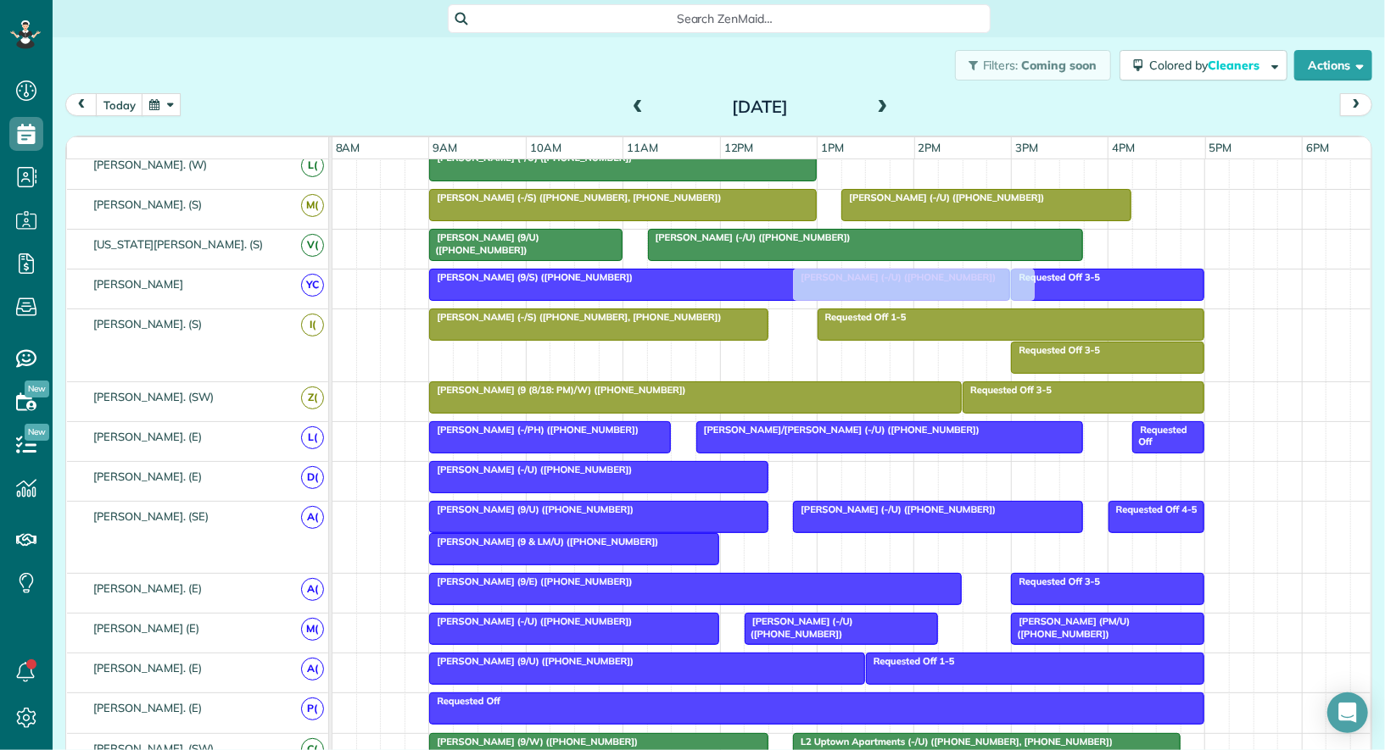
drag, startPoint x: 853, startPoint y: 457, endPoint x: 853, endPoint y: 270, distance: 187.4
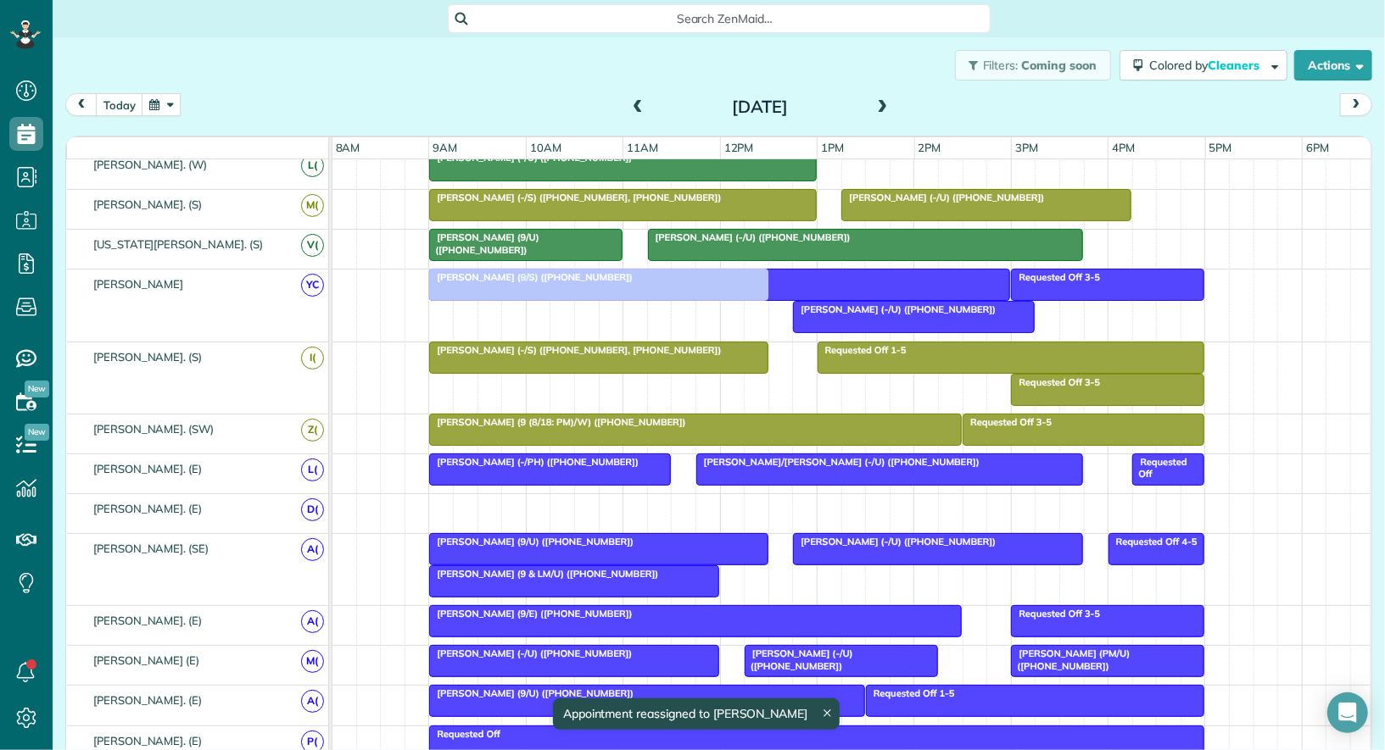
drag, startPoint x: 655, startPoint y: 493, endPoint x: 646, endPoint y: 304, distance: 188.4
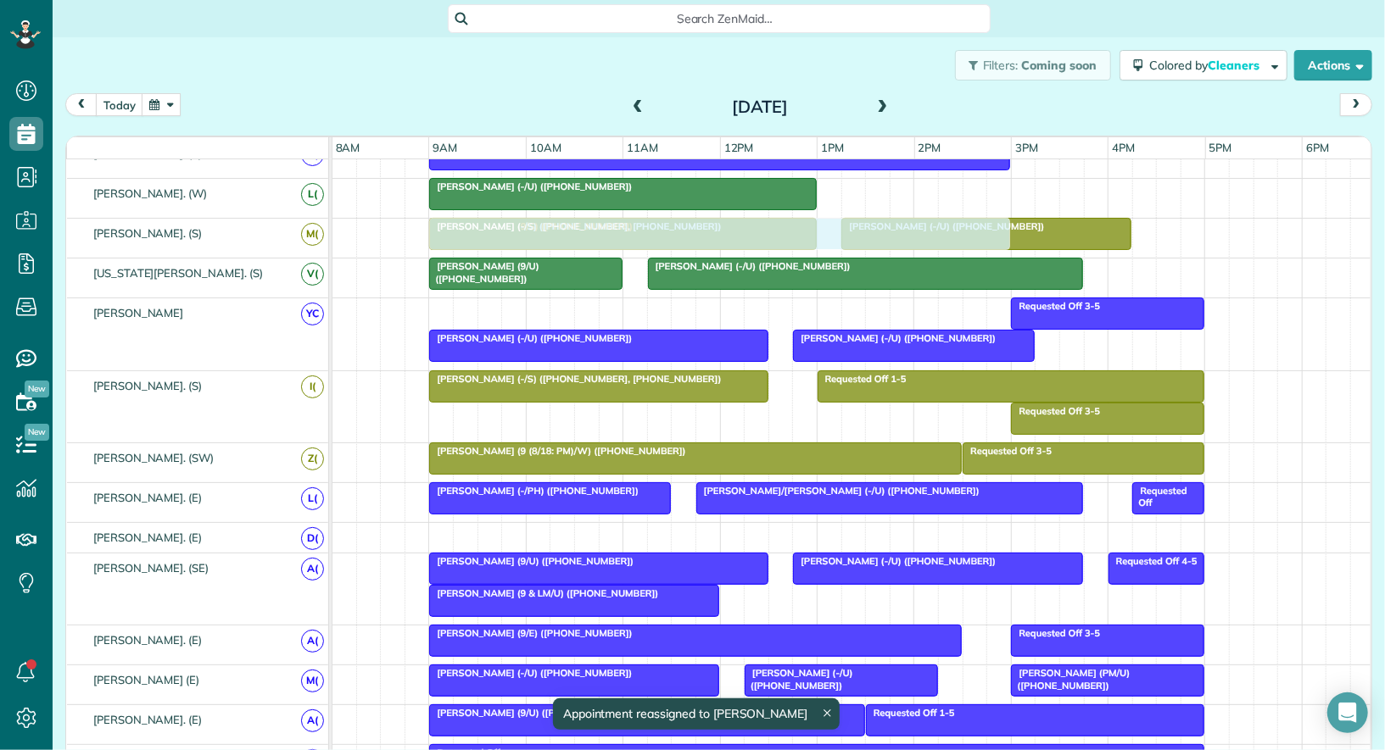
drag, startPoint x: 655, startPoint y: 300, endPoint x: 651, endPoint y: 236, distance: 64.5
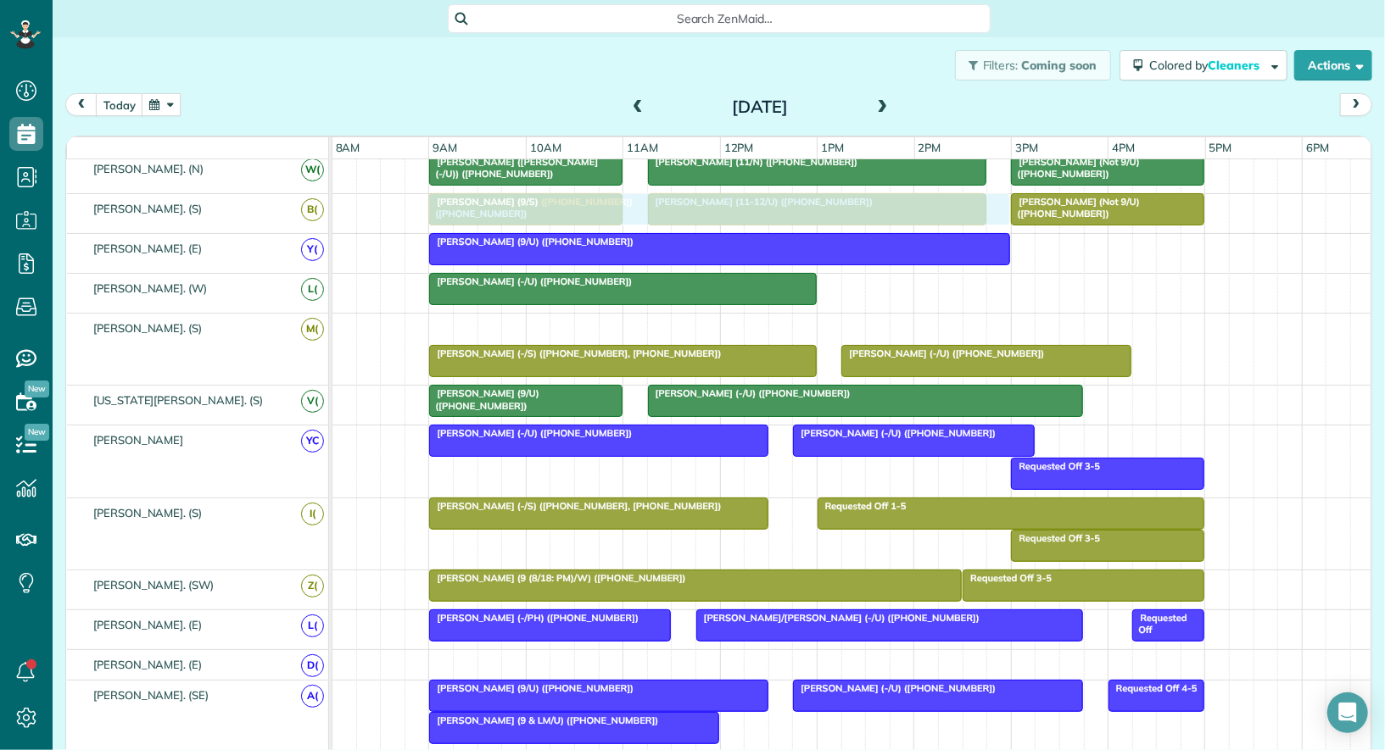
drag, startPoint x: 757, startPoint y: 320, endPoint x: 756, endPoint y: 213, distance: 106.8
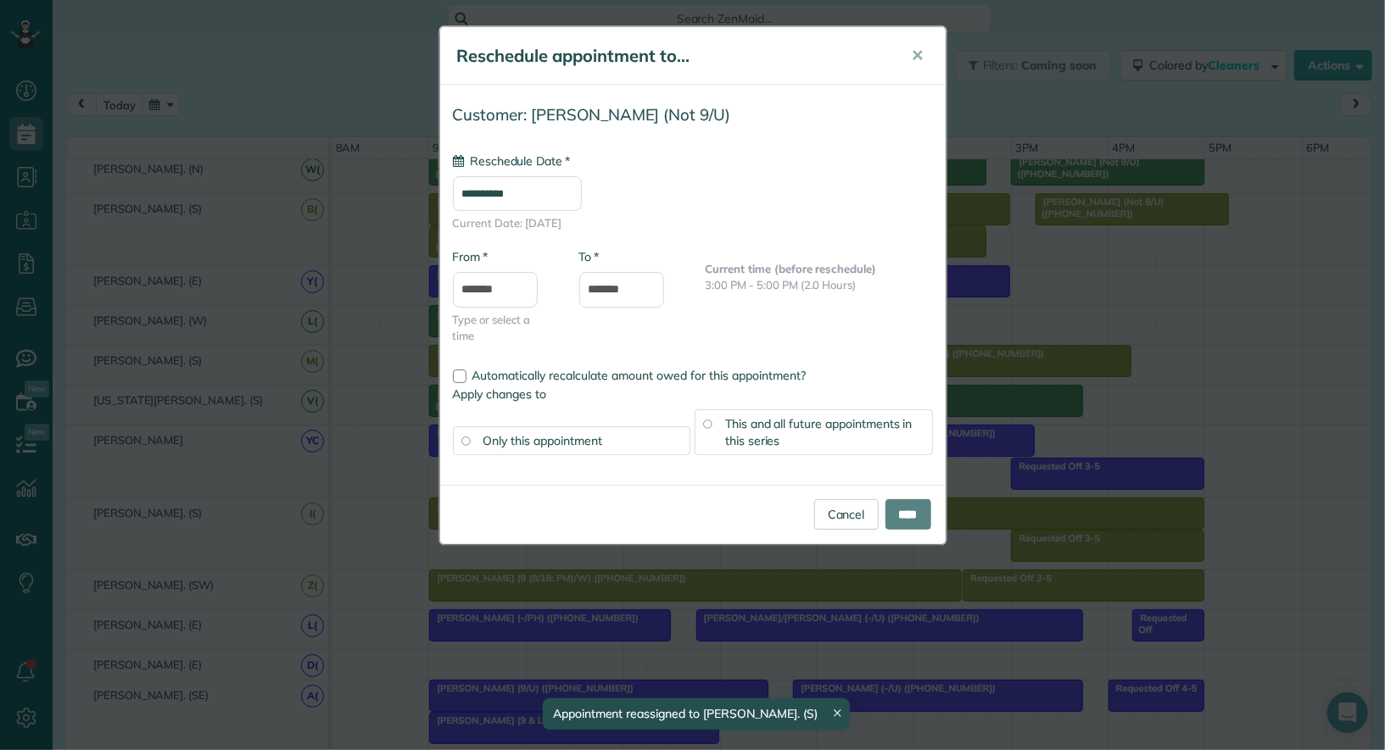
type input "**********"
click at [900, 503] on input "****" at bounding box center [908, 514] width 46 height 31
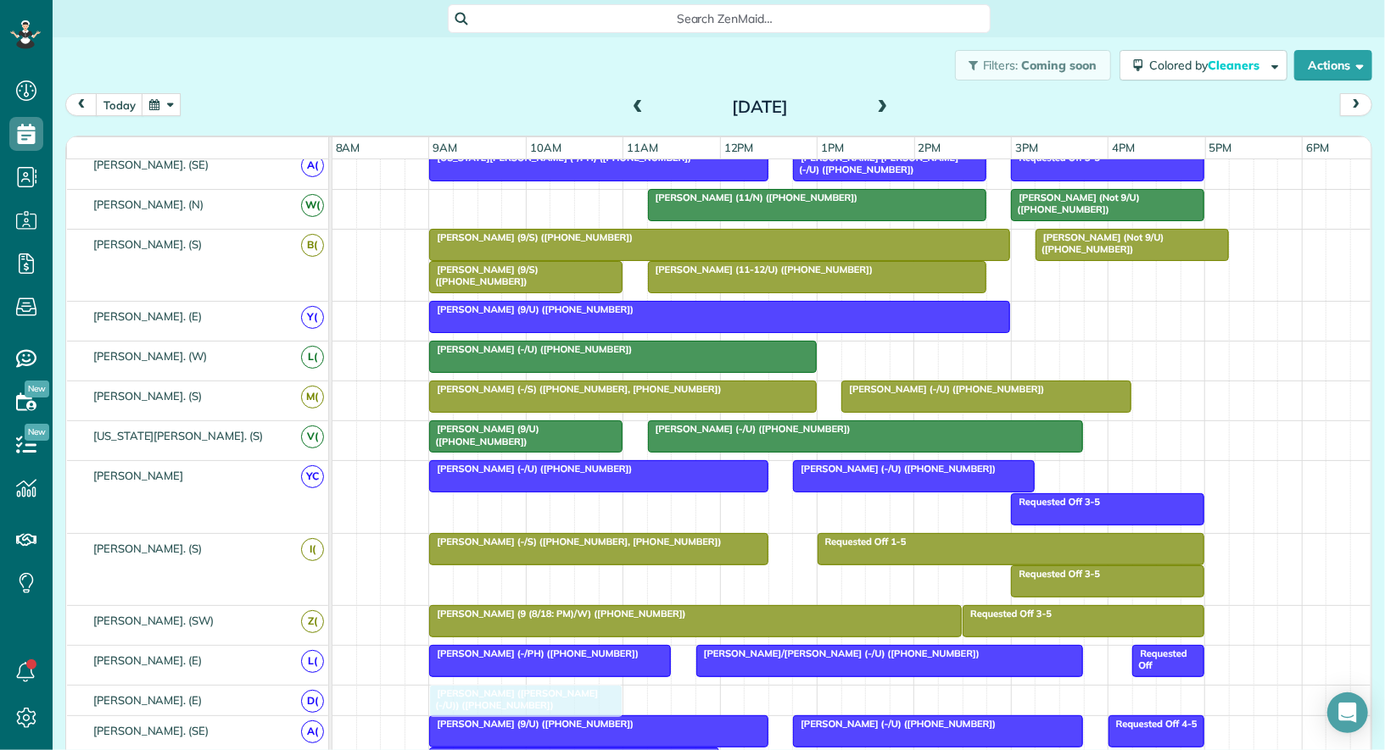
drag, startPoint x: 547, startPoint y: 187, endPoint x: 548, endPoint y: 673, distance: 486.7
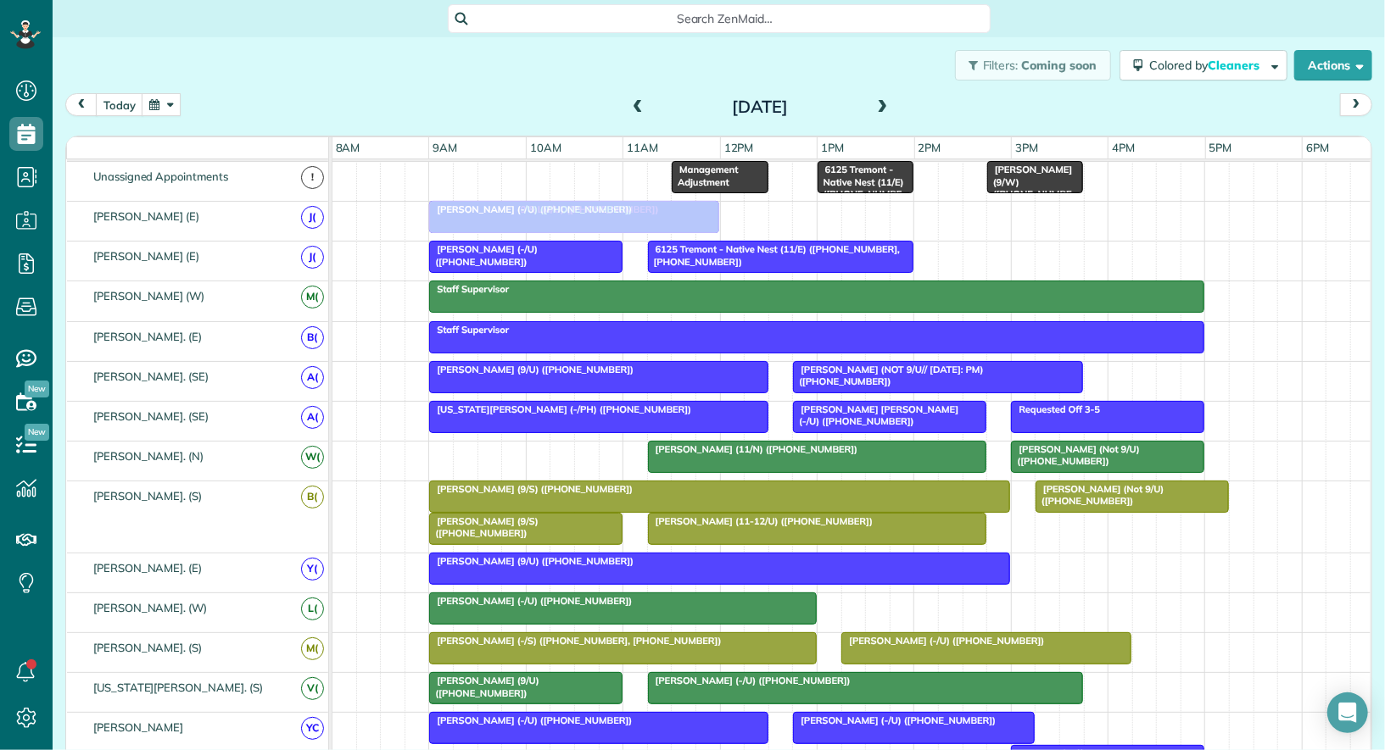
drag, startPoint x: 552, startPoint y: 520, endPoint x: 555, endPoint y: 227, distance: 292.5
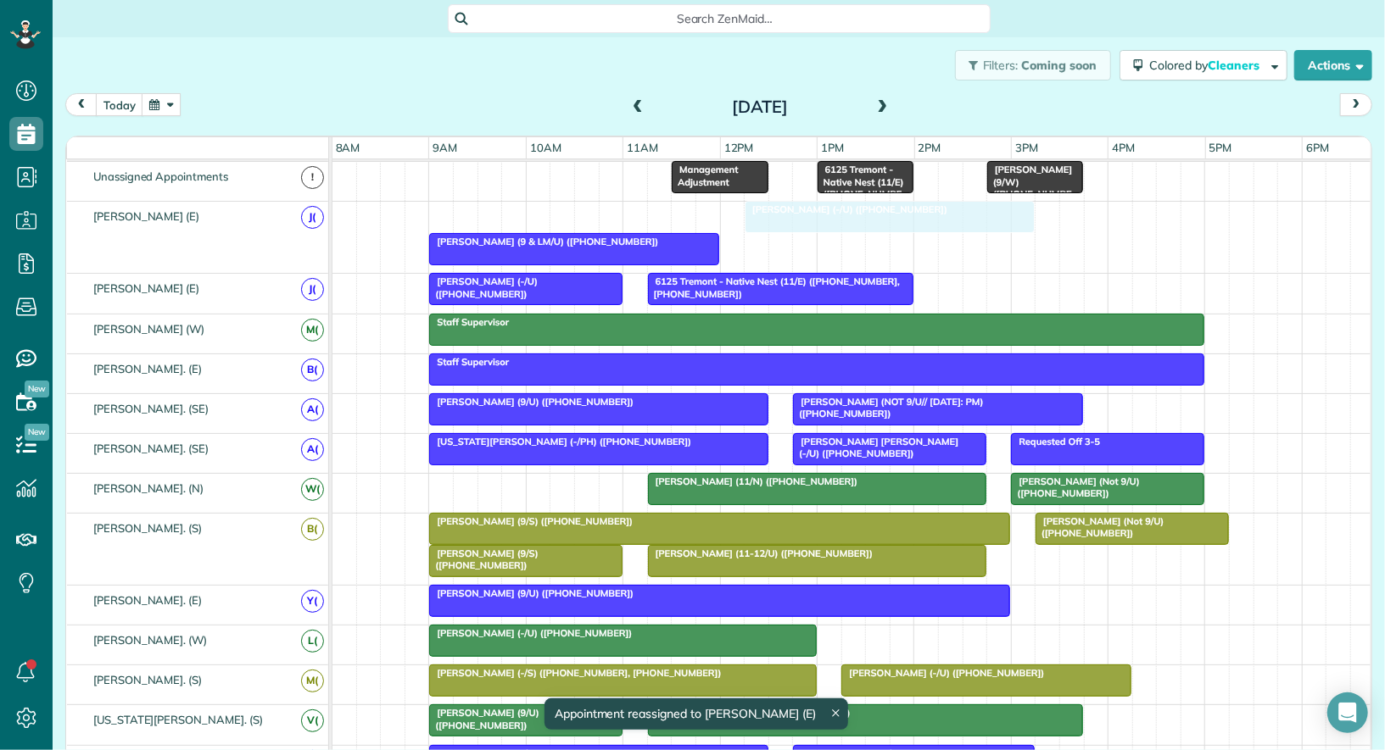
drag, startPoint x: 551, startPoint y: 207, endPoint x: 864, endPoint y: 238, distance: 314.5
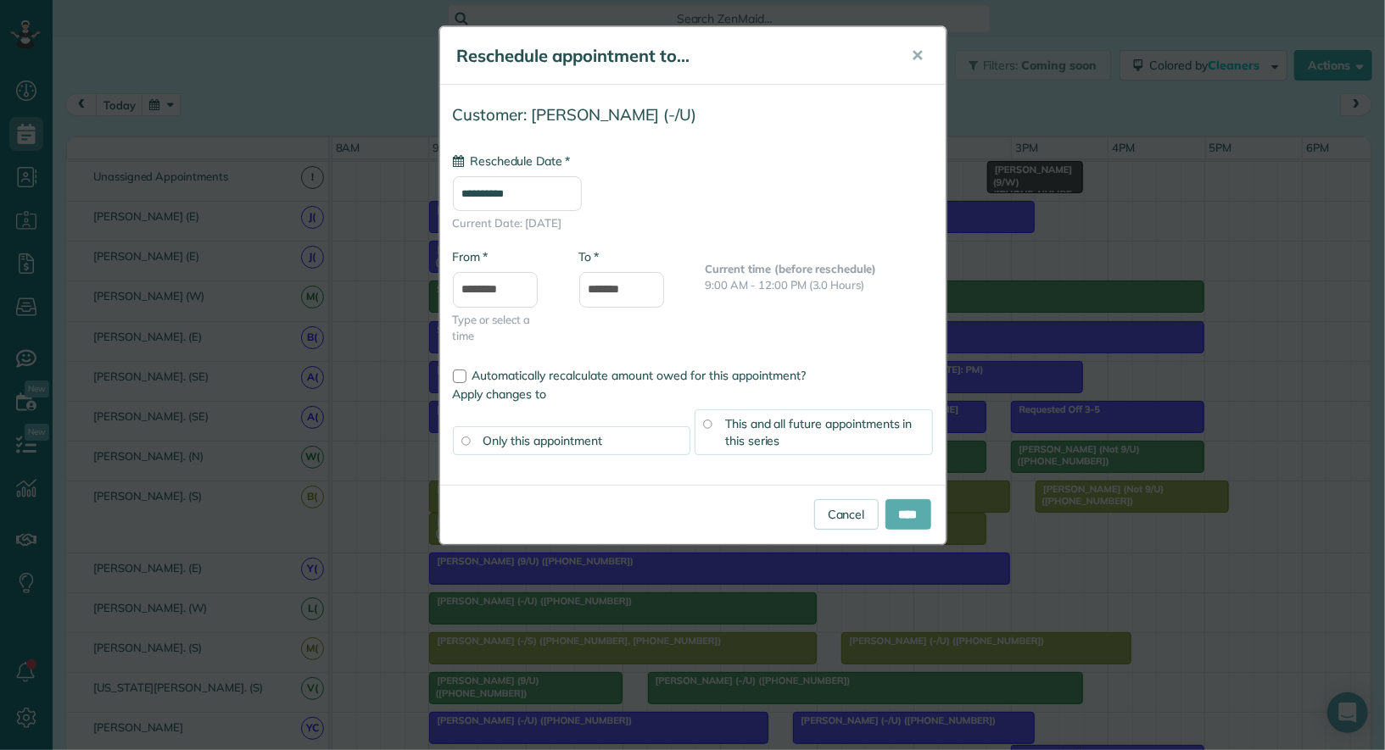
type input "**********"
click at [912, 505] on input "****" at bounding box center [908, 514] width 46 height 31
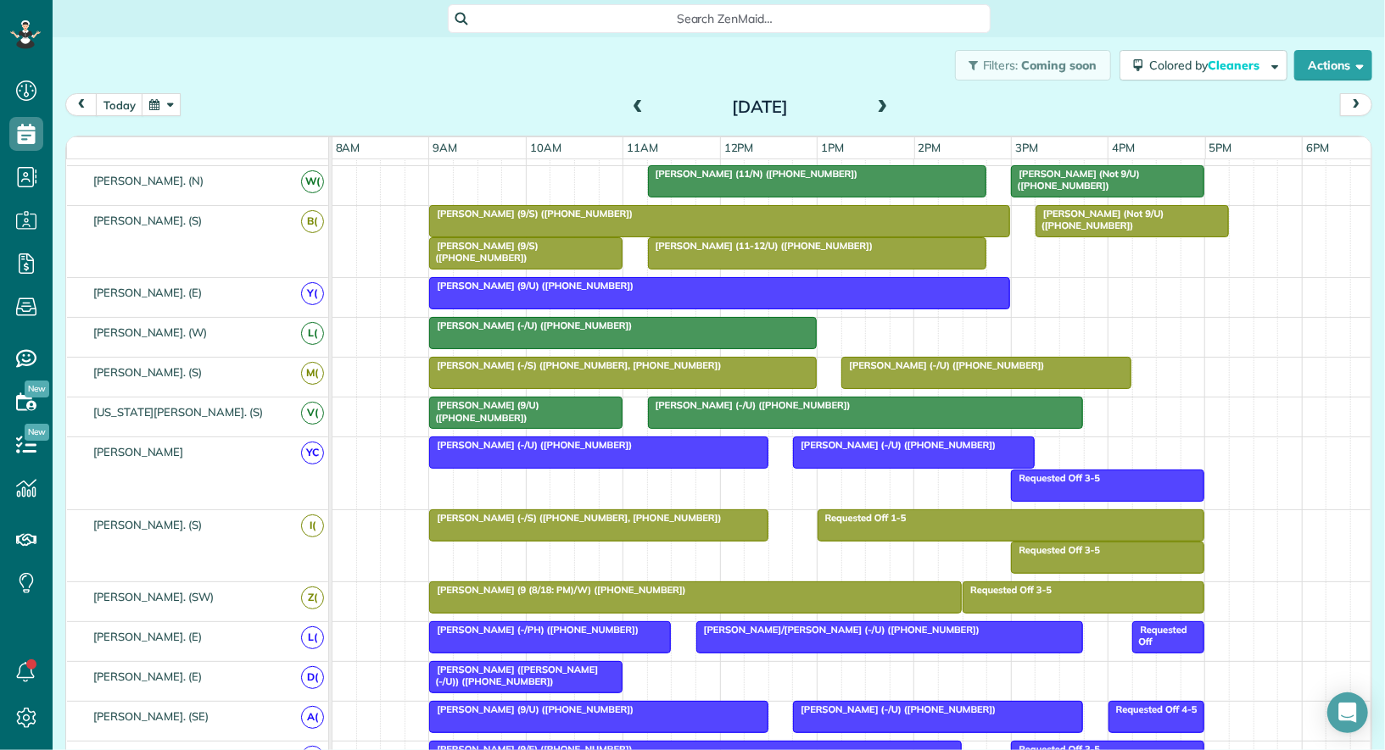
click at [506, 240] on span "Sarah Gleason (9/S) (+18327555345)" at bounding box center [482, 252] width 109 height 24
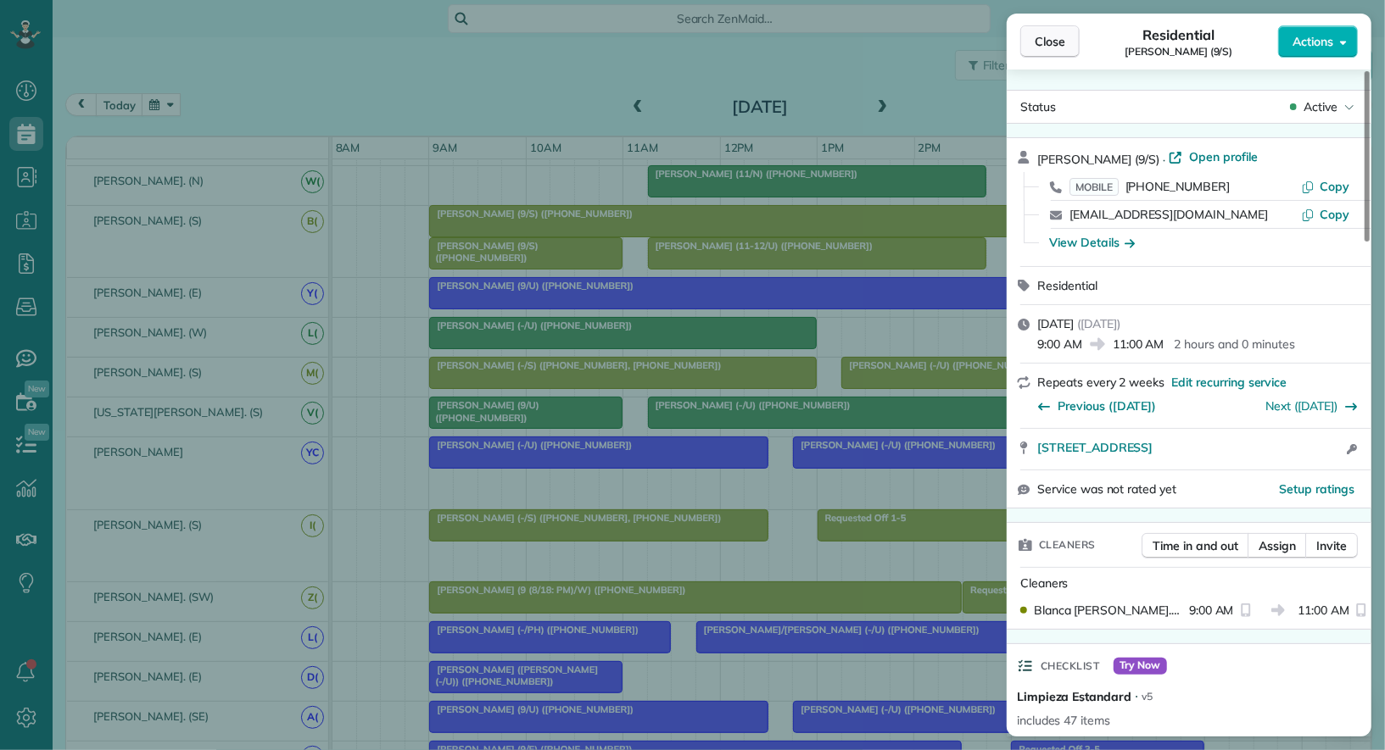
click at [1046, 47] on span "Close" at bounding box center [1049, 41] width 31 height 17
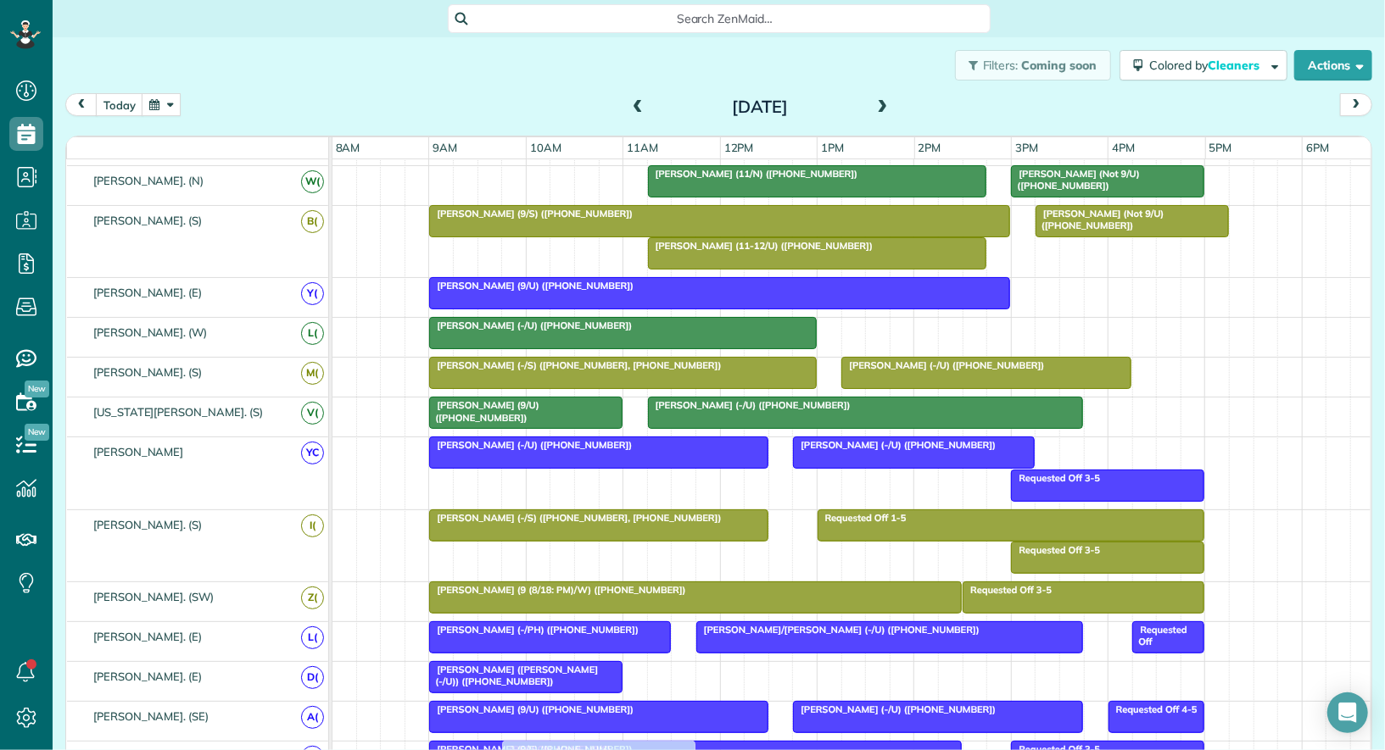
drag, startPoint x: 500, startPoint y: 246, endPoint x: 561, endPoint y: 750, distance: 508.2
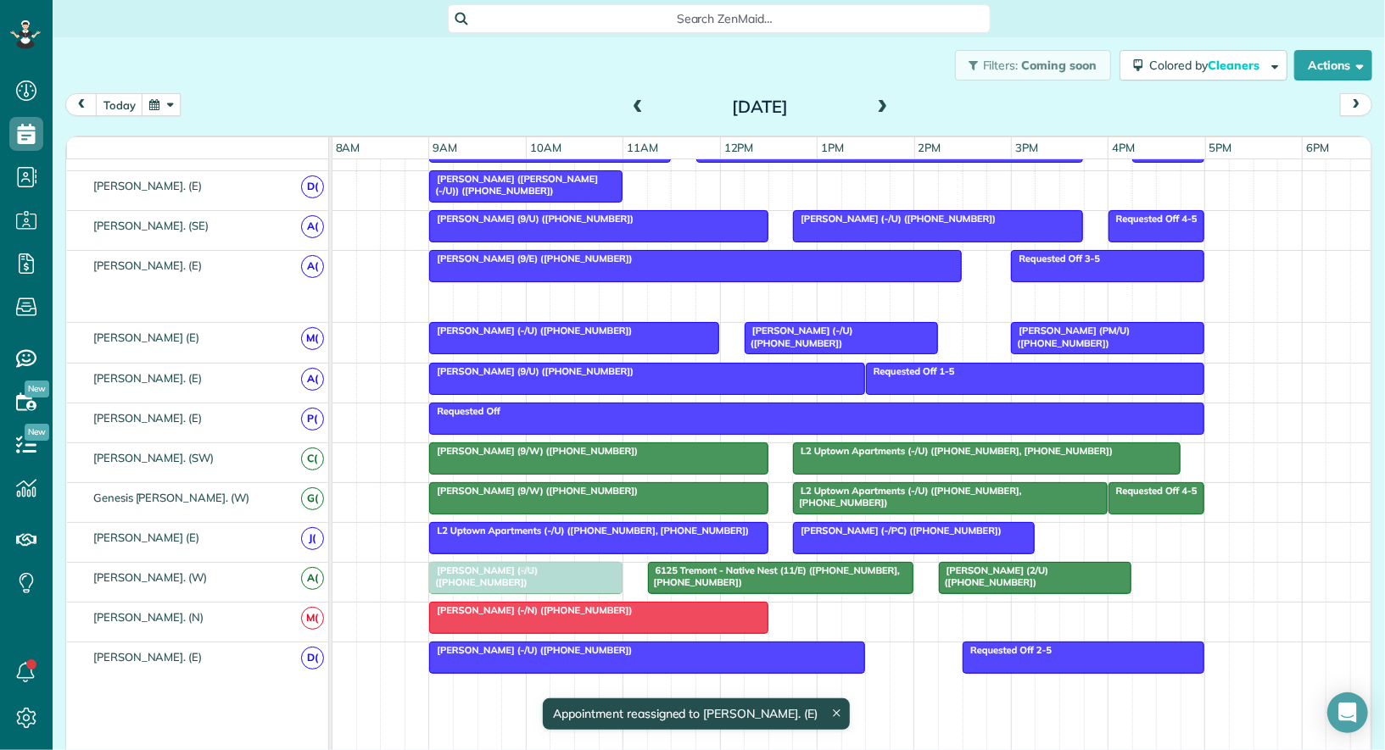
drag, startPoint x: 541, startPoint y: 276, endPoint x: 479, endPoint y: 565, distance: 294.9
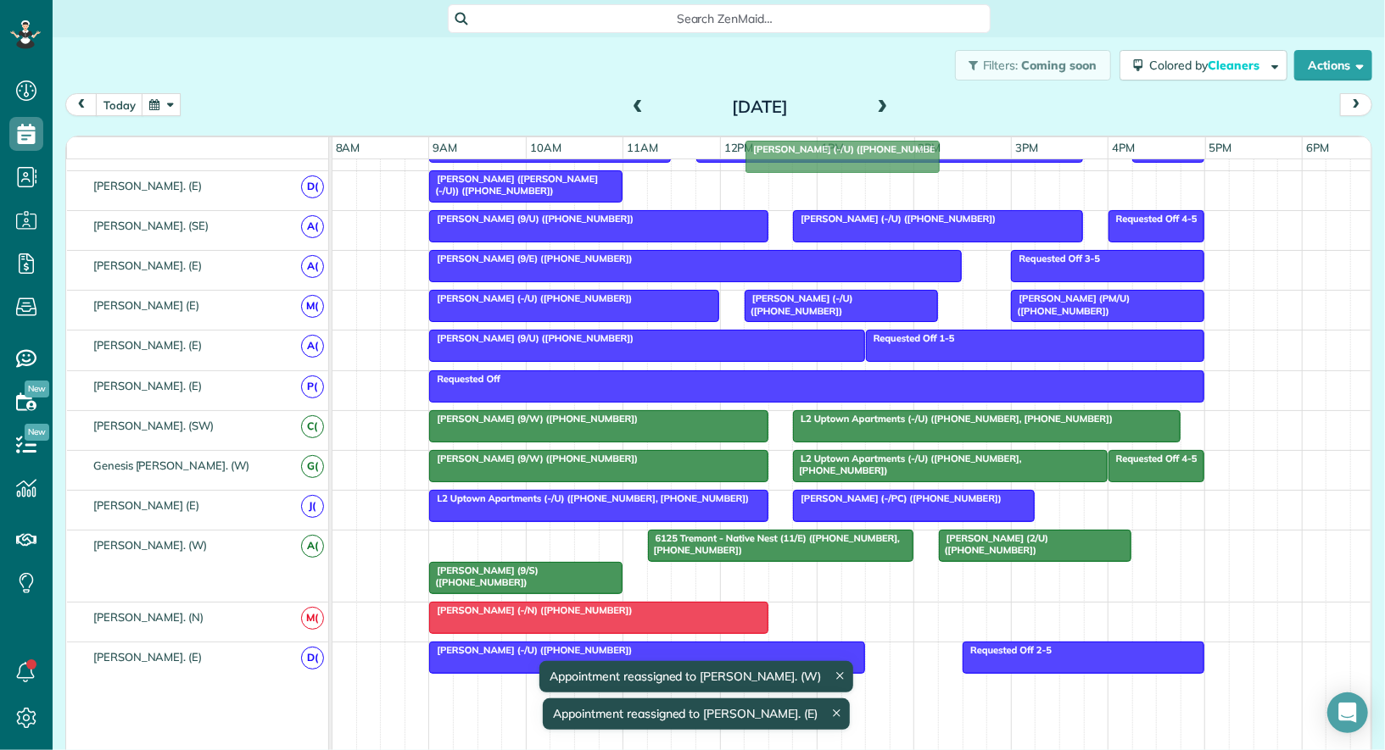
drag, startPoint x: 482, startPoint y: 524, endPoint x: 798, endPoint y: 146, distance: 493.0
click at [798, 146] on div "function(groupId) { return _("Cleaners"); } 8am 9am 10am 11am 12pm 1pm 2pm 3pm …" at bounding box center [718, 459] width 1305 height 644
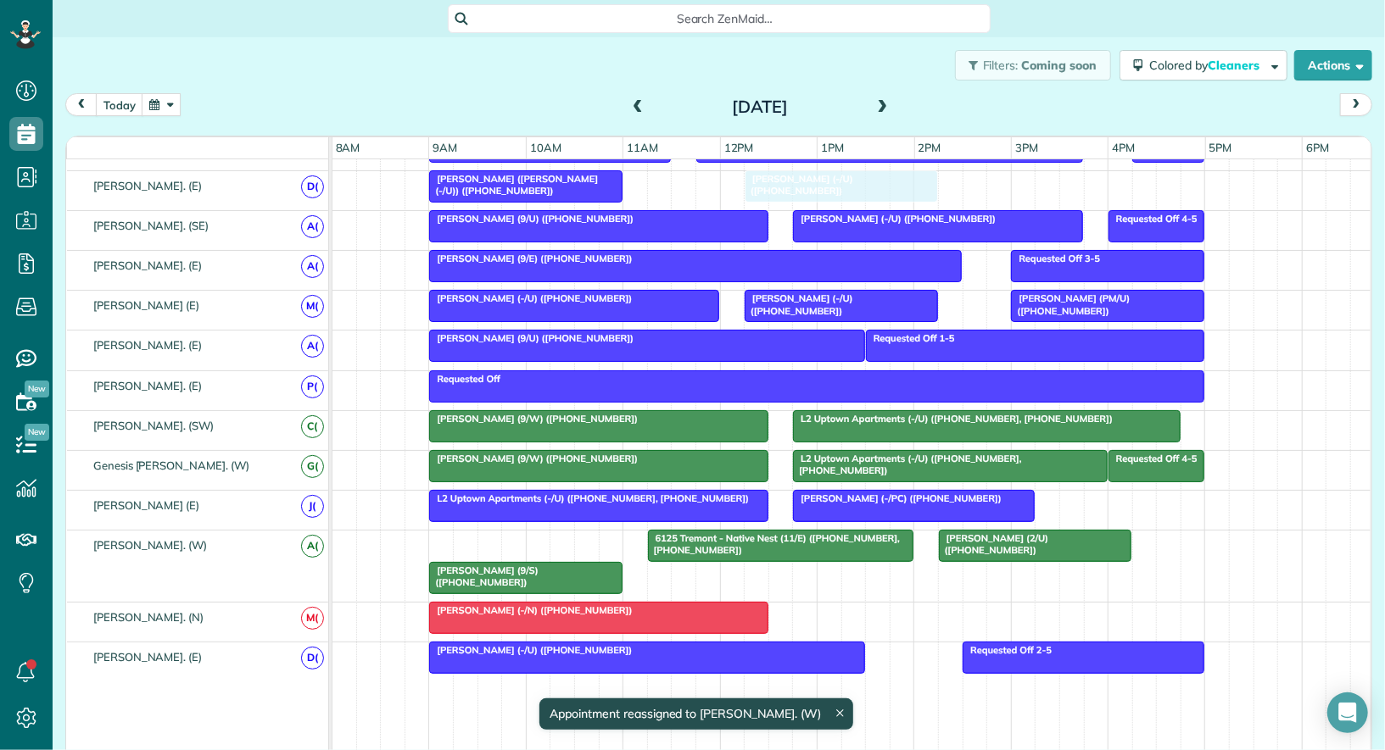
drag, startPoint x: 534, startPoint y: 526, endPoint x: 839, endPoint y: 189, distance: 453.8
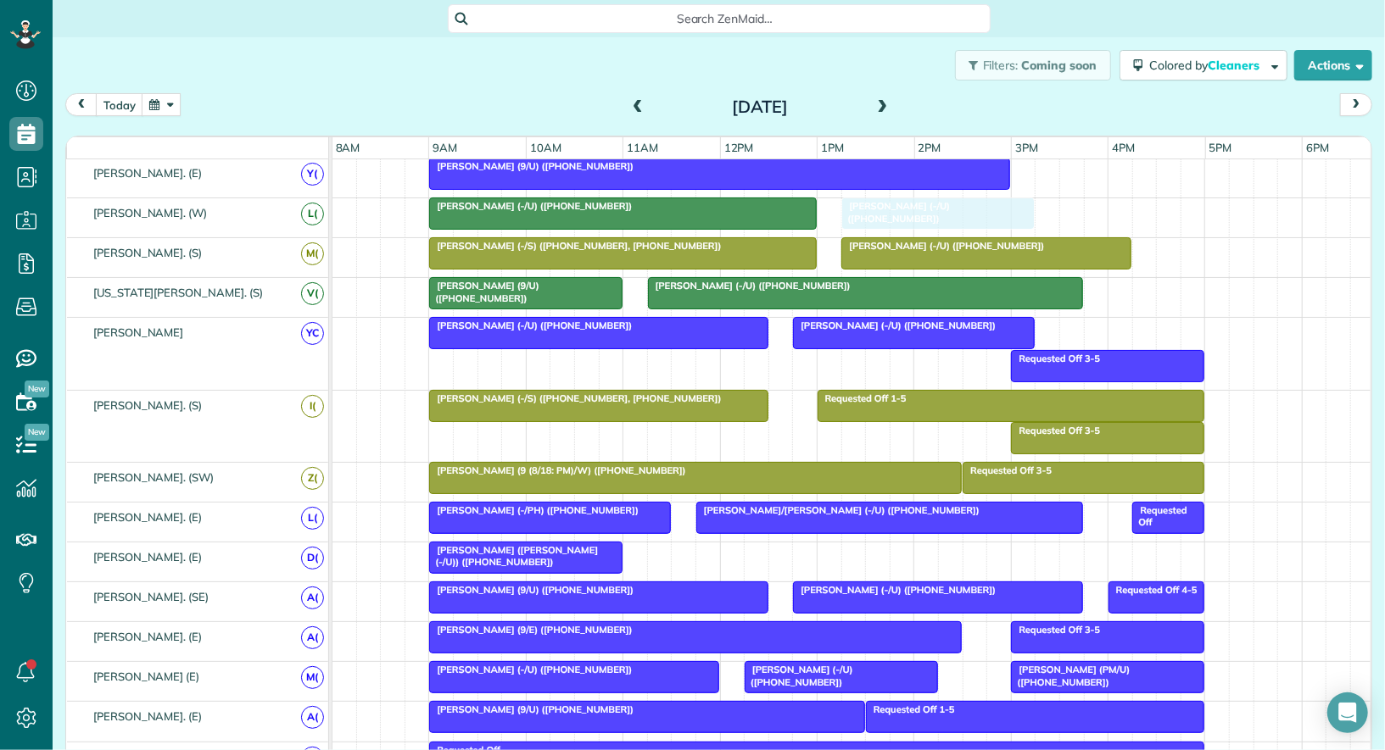
drag, startPoint x: 827, startPoint y: 536, endPoint x: 935, endPoint y: 198, distance: 354.5
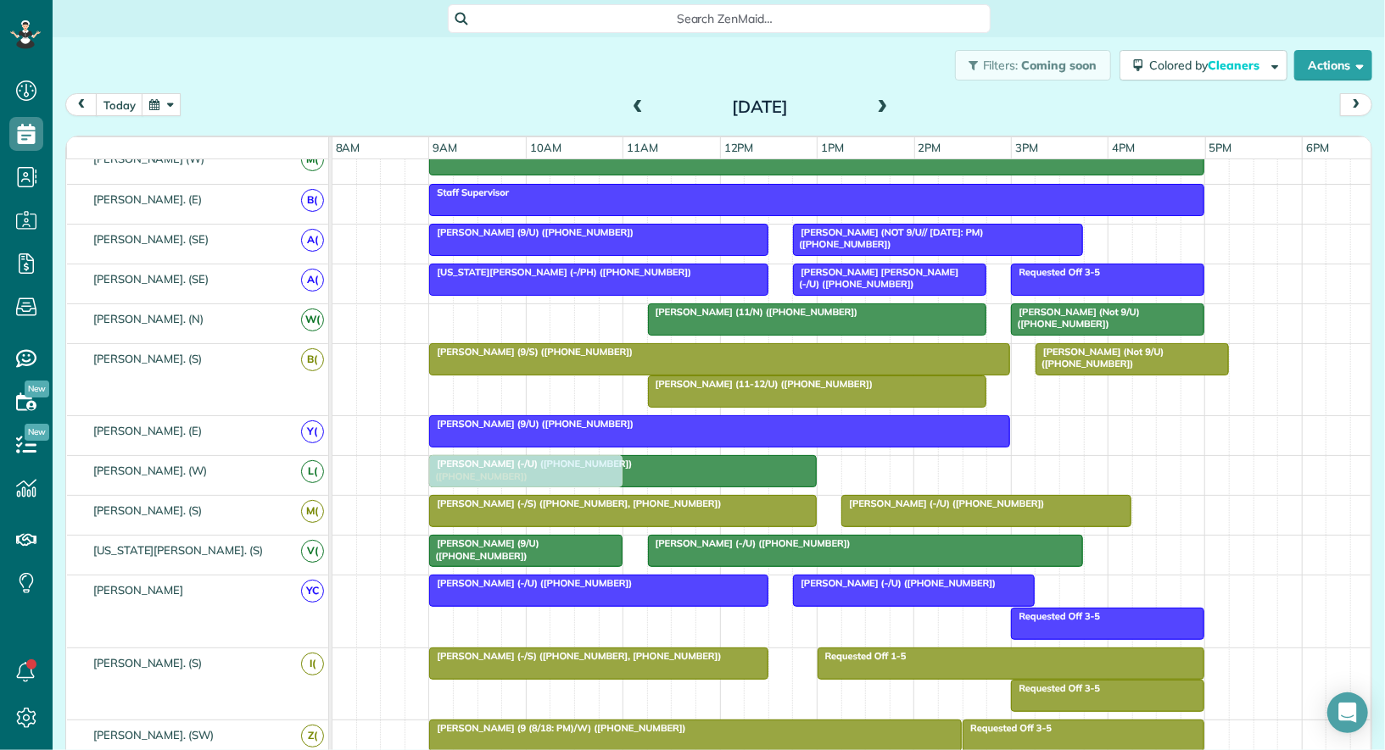
drag, startPoint x: 917, startPoint y: 460, endPoint x: 496, endPoint y: 481, distance: 421.1
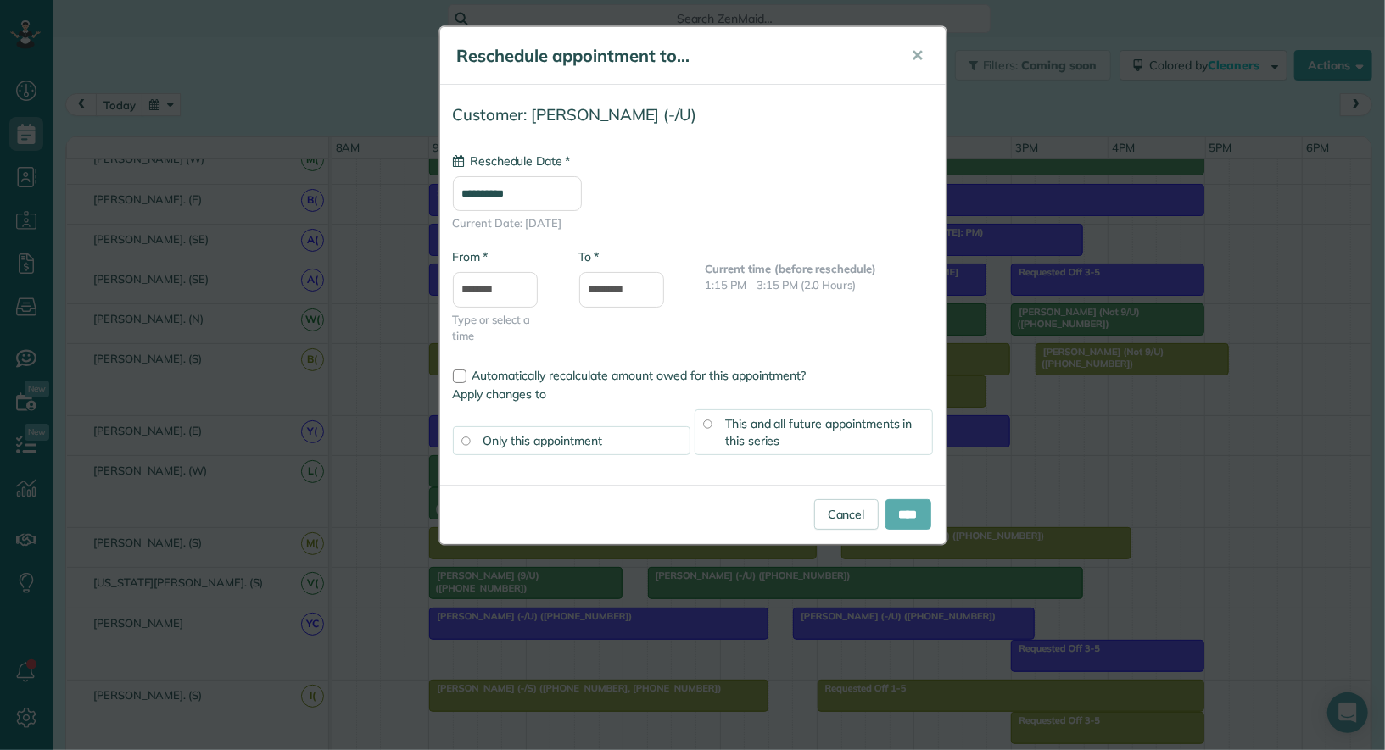
type input "**********"
click at [885, 505] on input "****" at bounding box center [908, 514] width 46 height 31
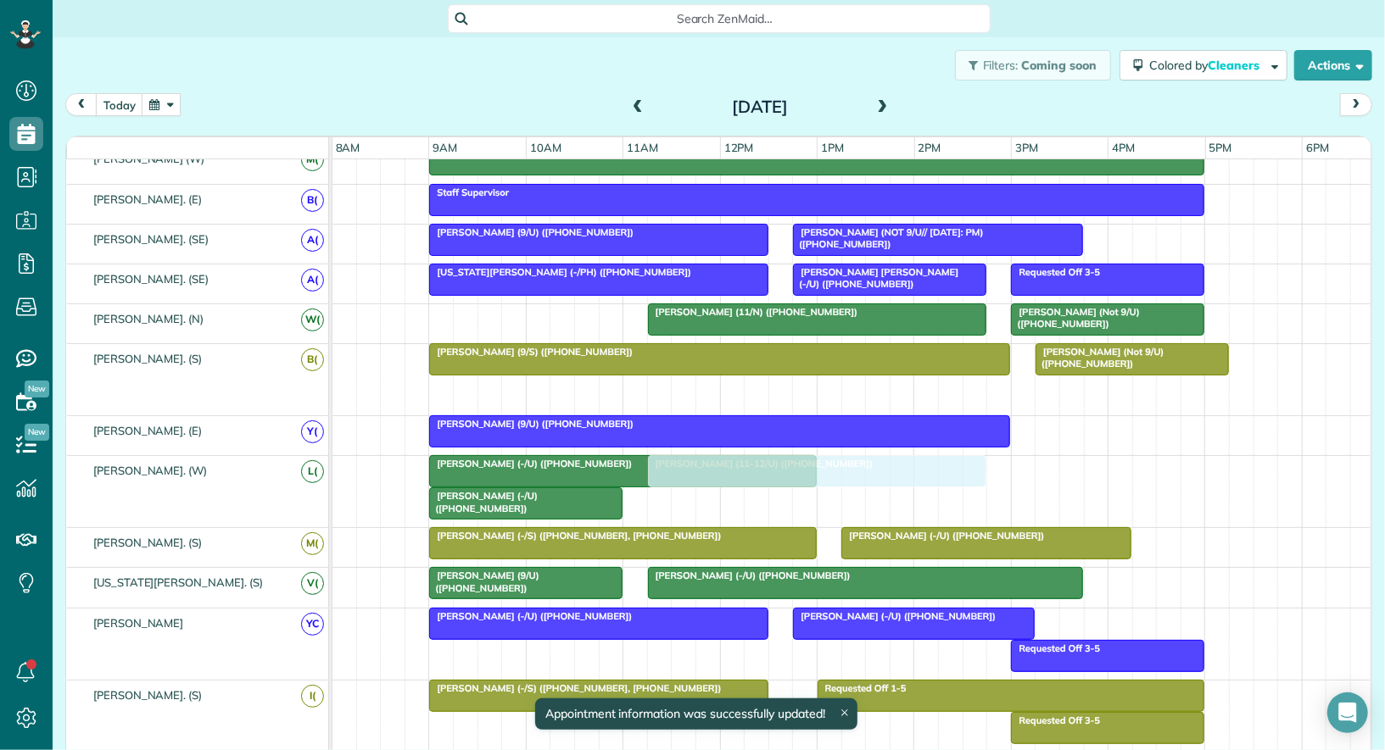
drag, startPoint x: 760, startPoint y: 376, endPoint x: 767, endPoint y: 447, distance: 71.6
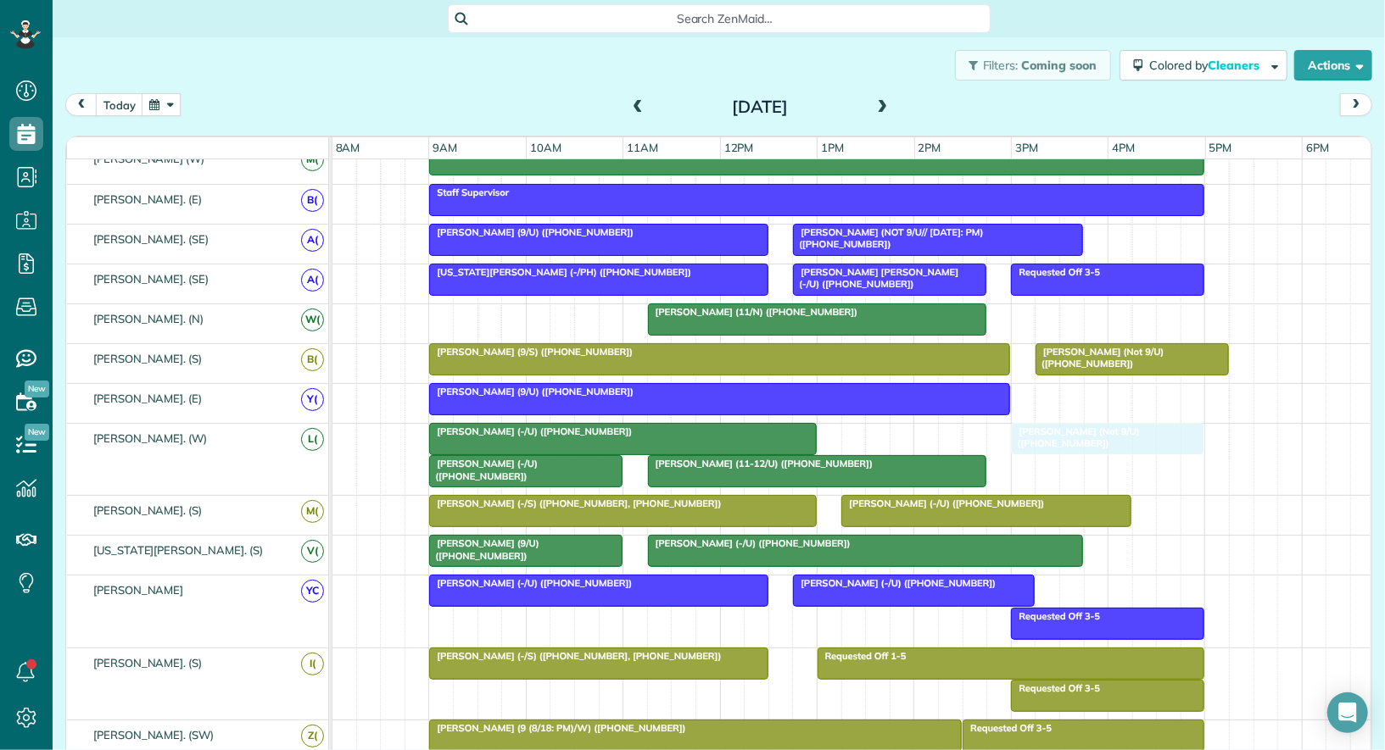
drag, startPoint x: 1060, startPoint y: 312, endPoint x: 1059, endPoint y: 461, distance: 149.2
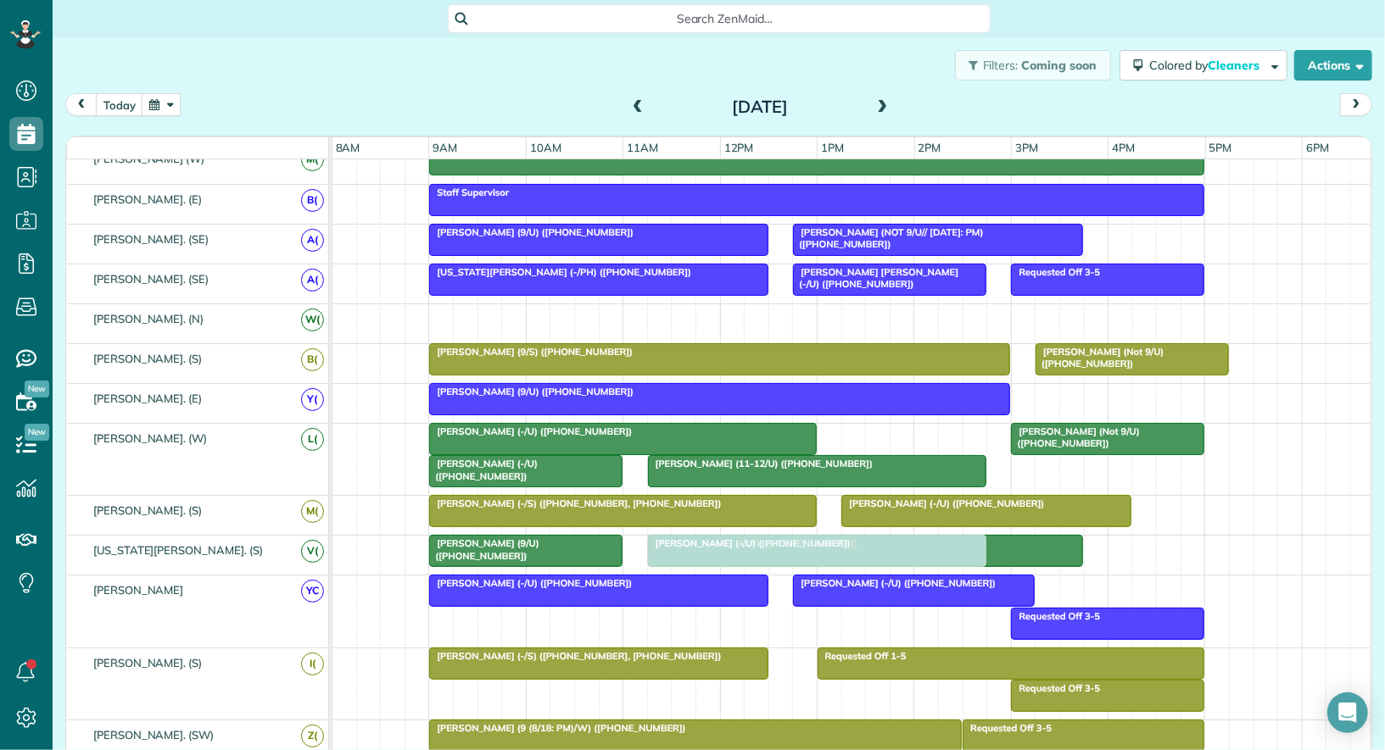
drag, startPoint x: 717, startPoint y: 315, endPoint x: 716, endPoint y: 532, distance: 217.1
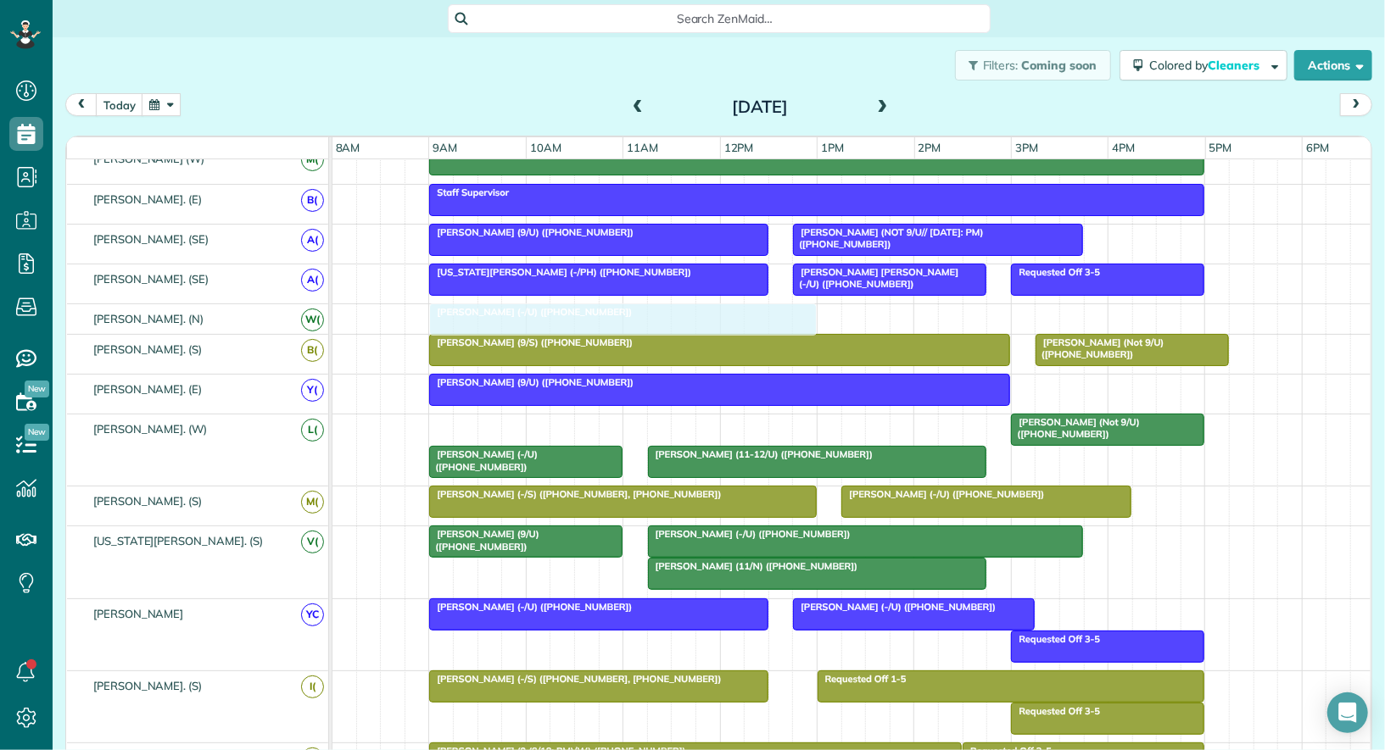
drag, startPoint x: 684, startPoint y: 426, endPoint x: 684, endPoint y: 329, distance: 96.7
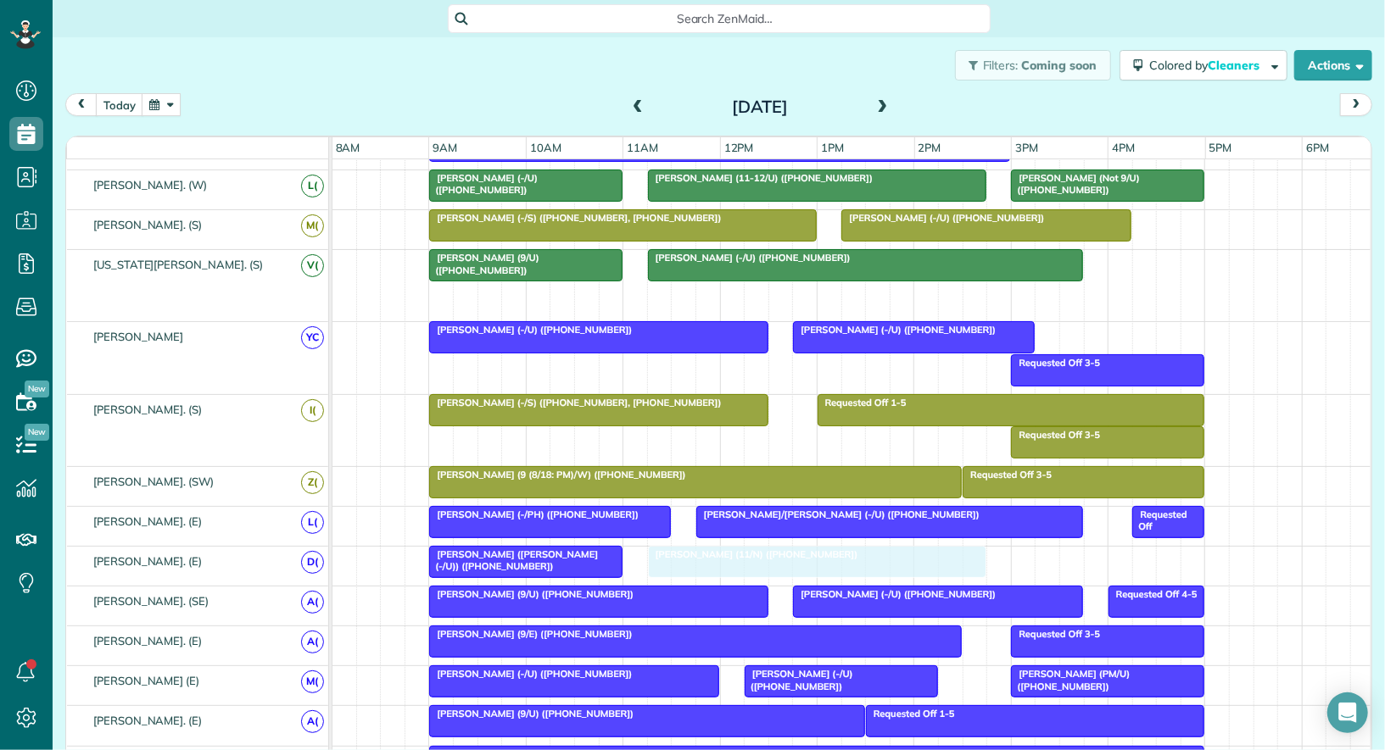
drag, startPoint x: 739, startPoint y: 293, endPoint x: 744, endPoint y: 540, distance: 247.6
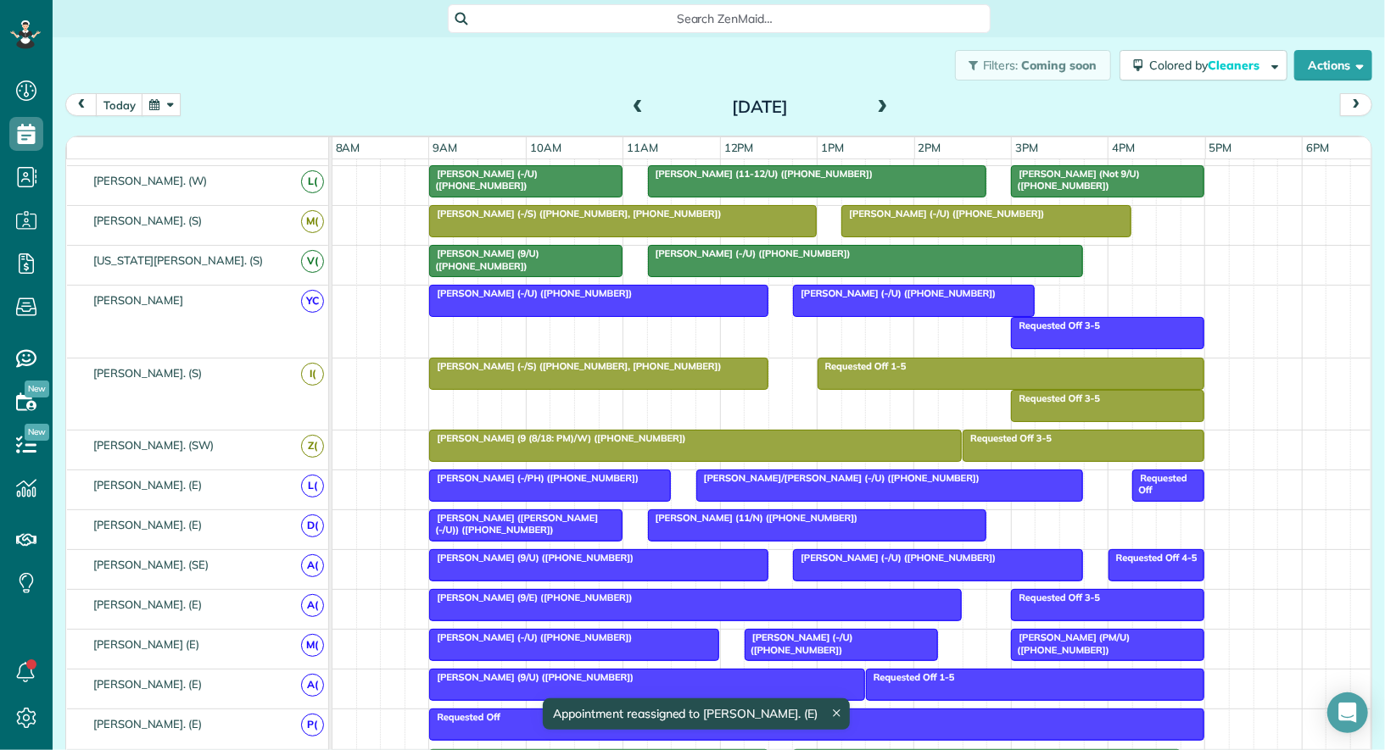
click at [739, 514] on div "Trish Jensen (11/N) (+17703376771)" at bounding box center [817, 518] width 328 height 12
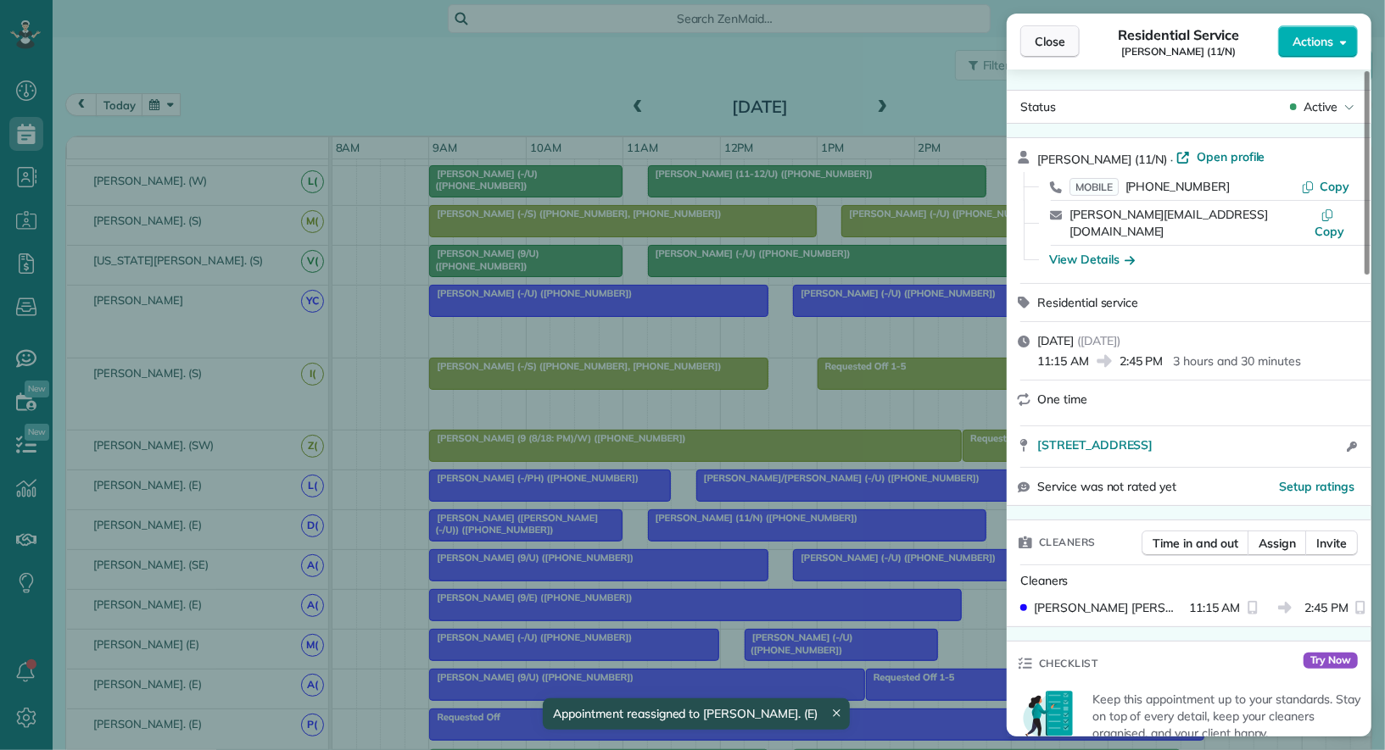
click at [1055, 44] on span "Close" at bounding box center [1049, 41] width 31 height 17
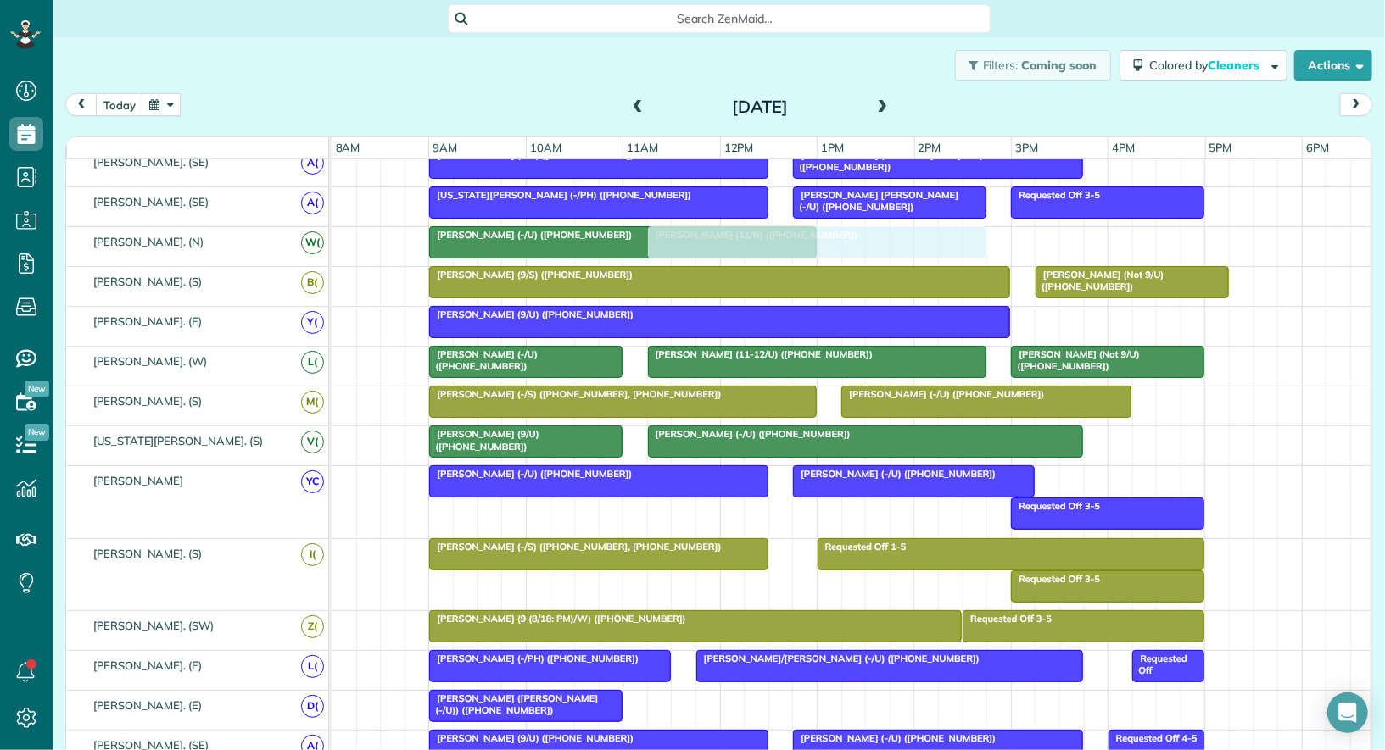
drag, startPoint x: 731, startPoint y: 689, endPoint x: 728, endPoint y: 249, distance: 440.1
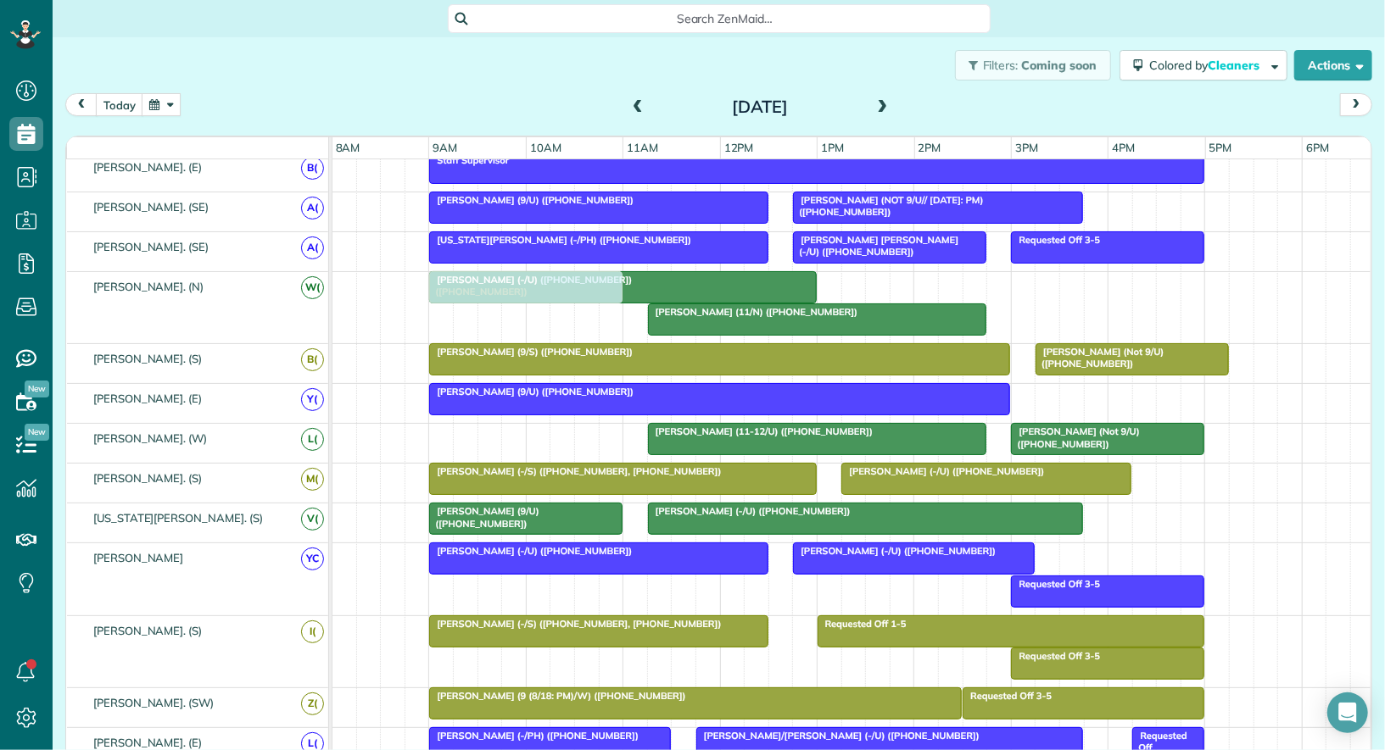
drag, startPoint x: 530, startPoint y: 428, endPoint x: 529, endPoint y: 325, distance: 103.5
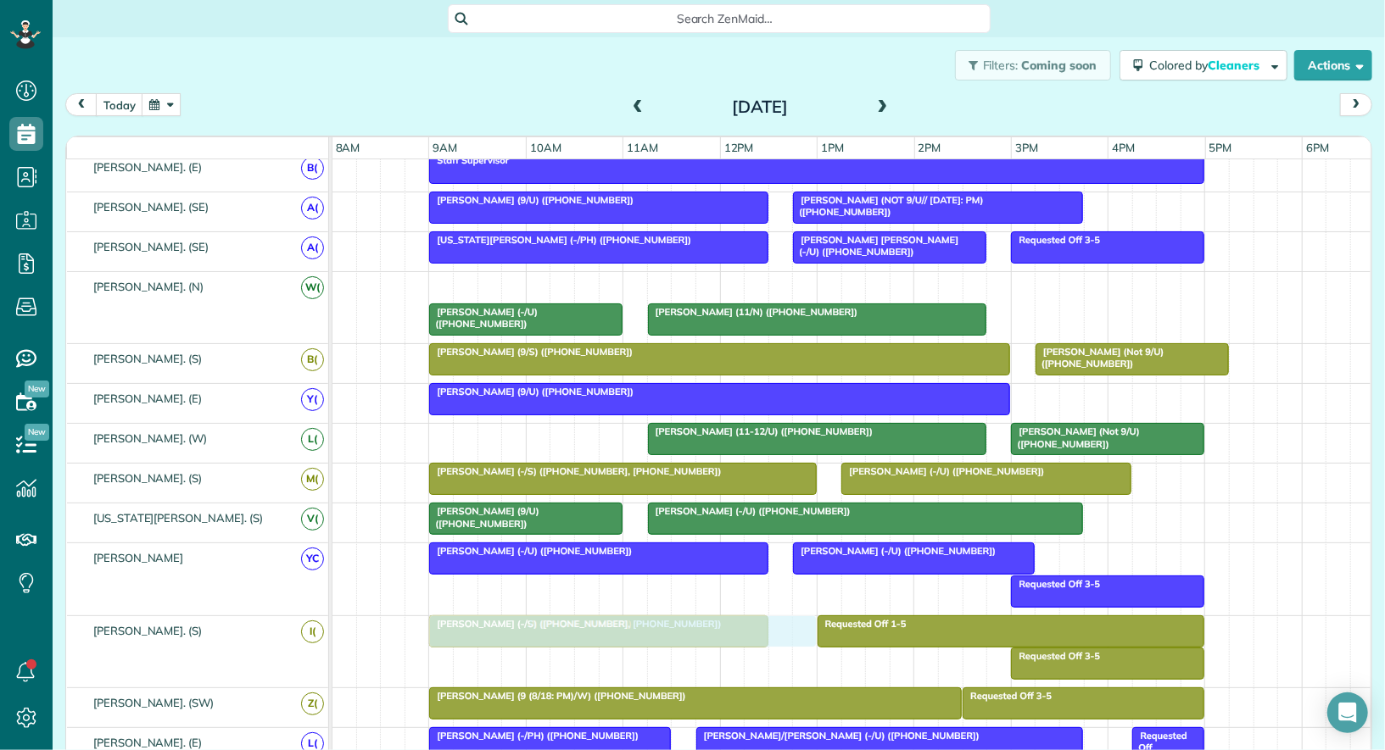
drag, startPoint x: 572, startPoint y: 274, endPoint x: 570, endPoint y: 639, distance: 365.5
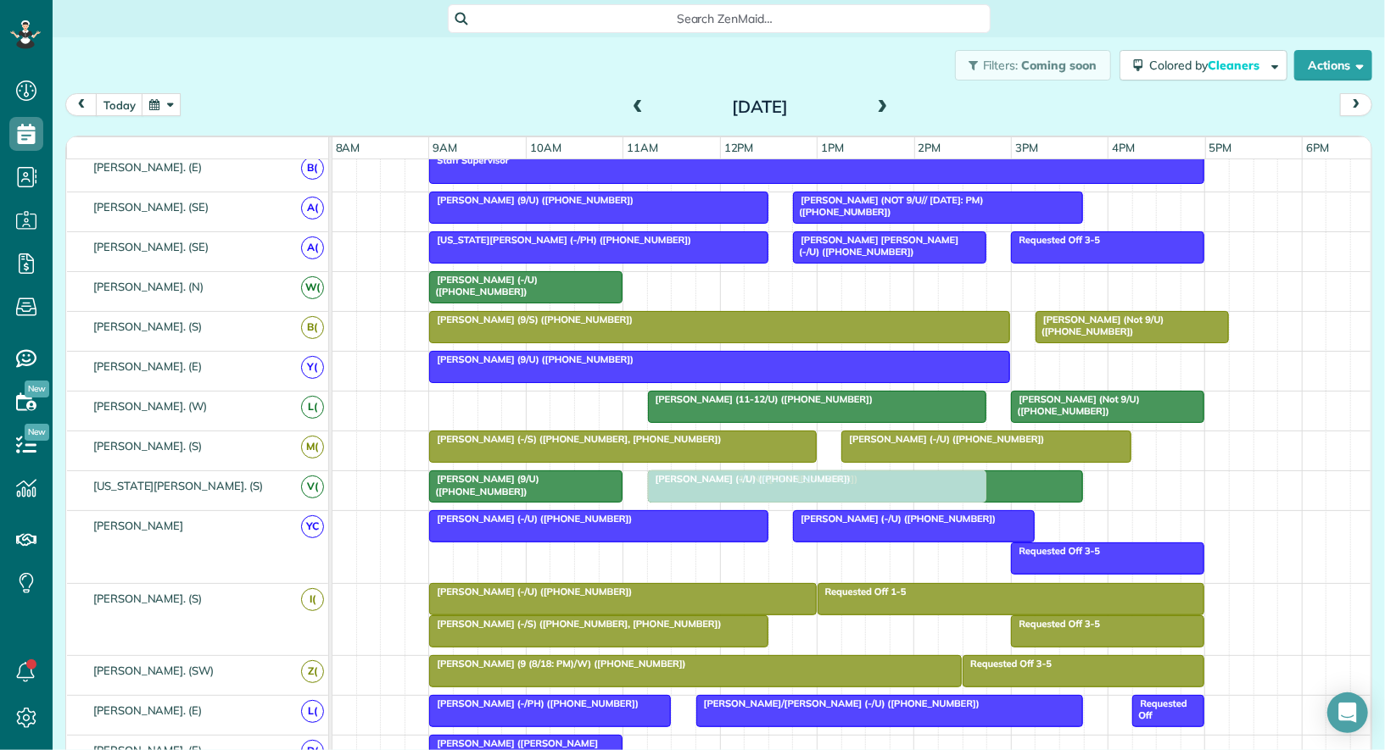
drag, startPoint x: 686, startPoint y: 274, endPoint x: 685, endPoint y: 467, distance: 193.3
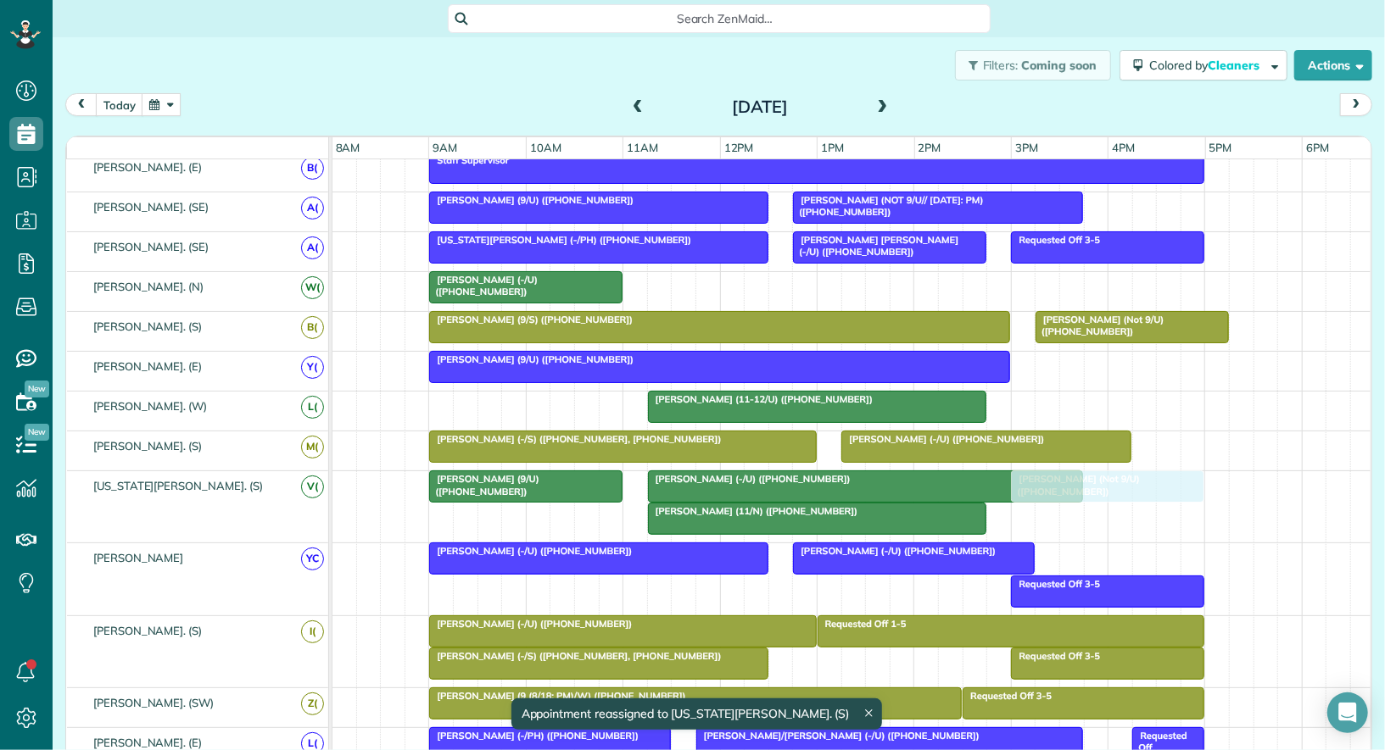
drag, startPoint x: 1119, startPoint y: 396, endPoint x: 1127, endPoint y: 507, distance: 111.3
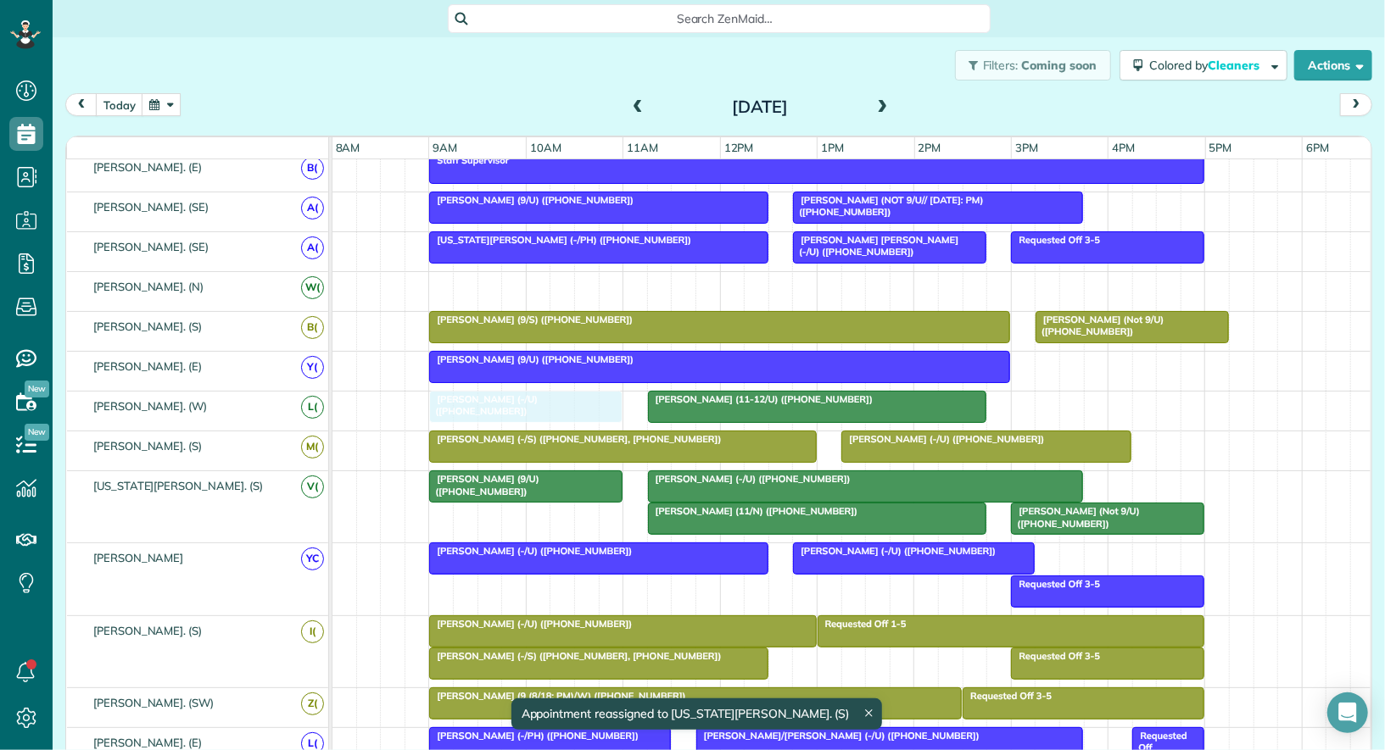
drag, startPoint x: 540, startPoint y: 281, endPoint x: 541, endPoint y: 393, distance: 111.9
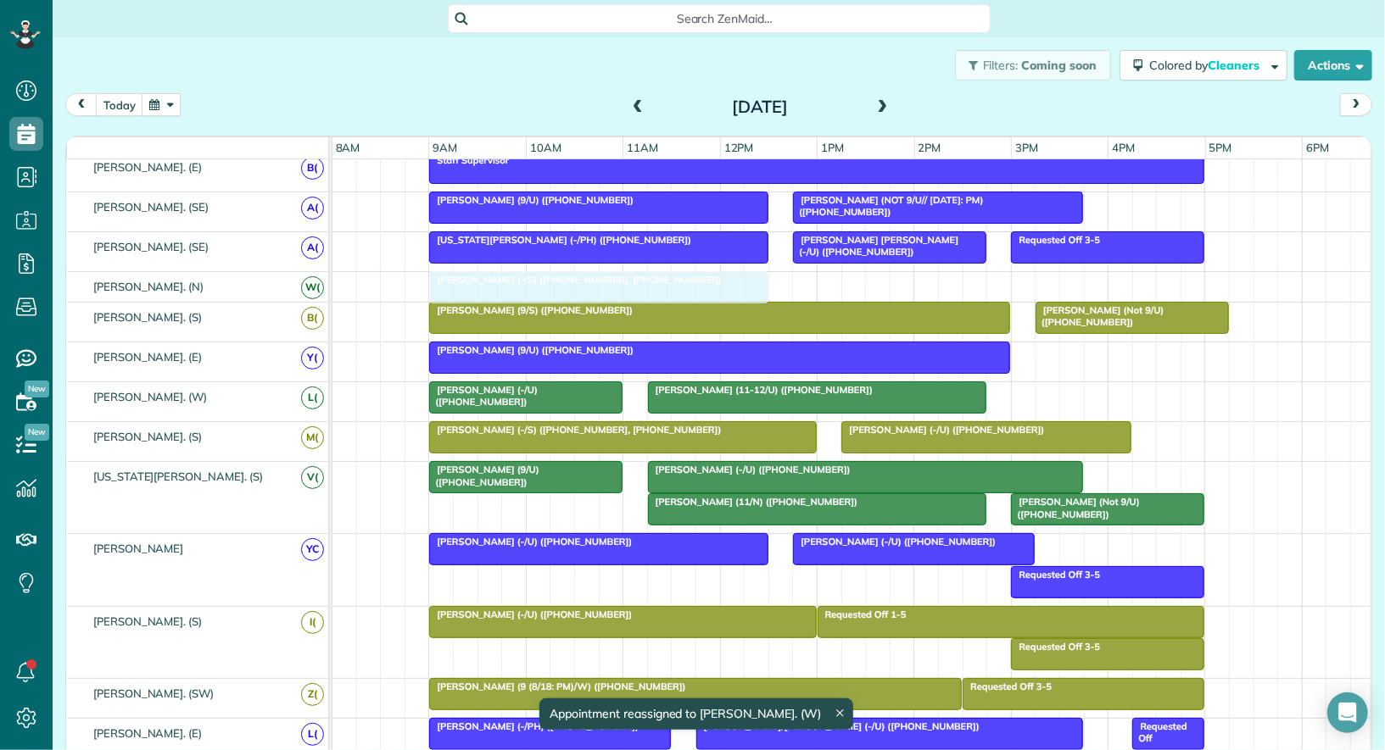
drag, startPoint x: 503, startPoint y: 644, endPoint x: 510, endPoint y: 279, distance: 365.5
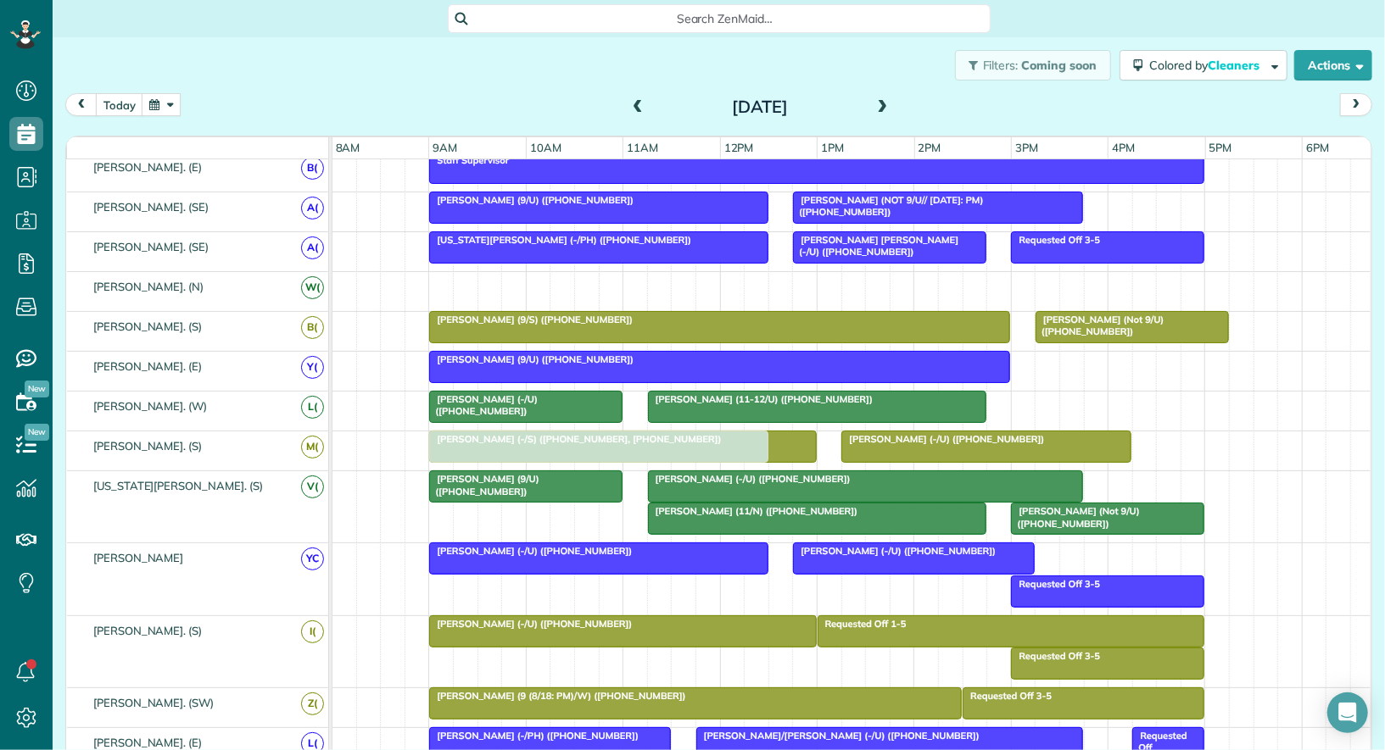
drag, startPoint x: 607, startPoint y: 282, endPoint x: 611, endPoint y: 433, distance: 151.8
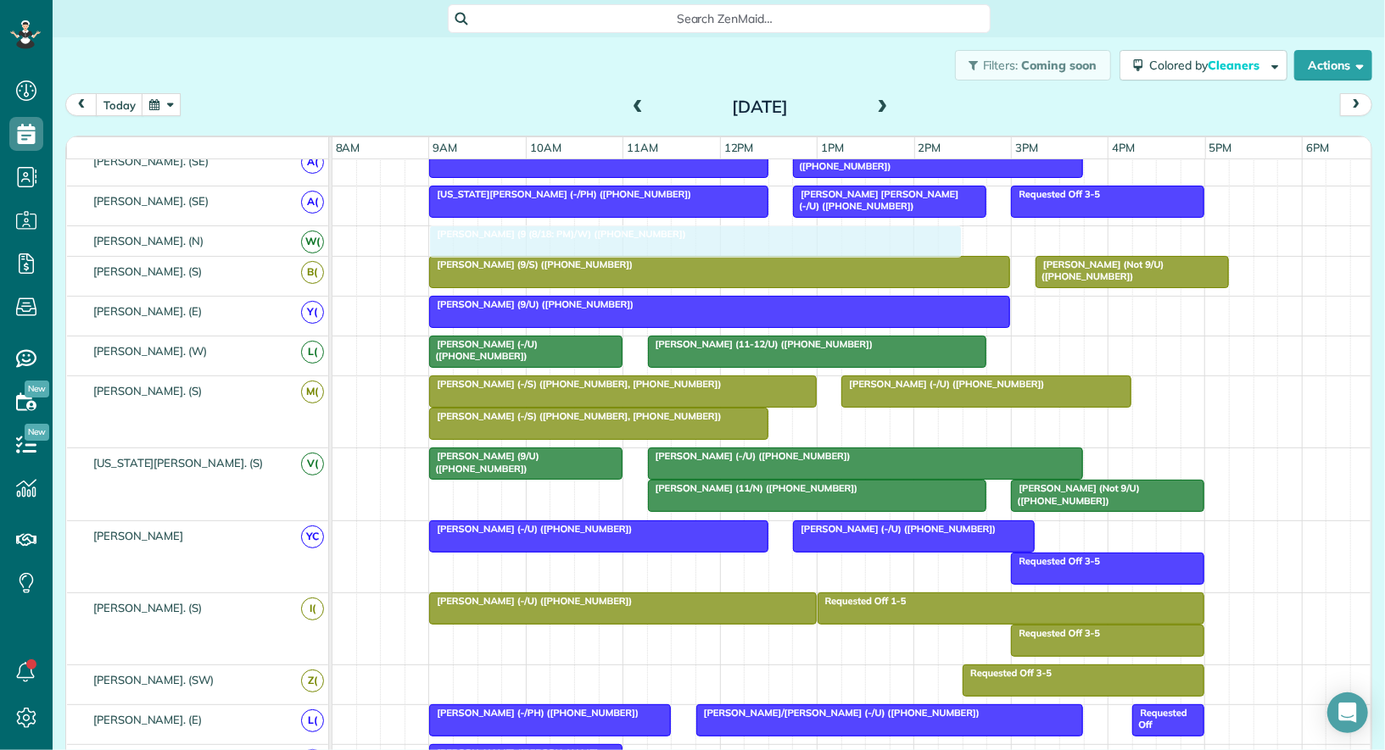
drag, startPoint x: 531, startPoint y: 673, endPoint x: 535, endPoint y: 227, distance: 446.0
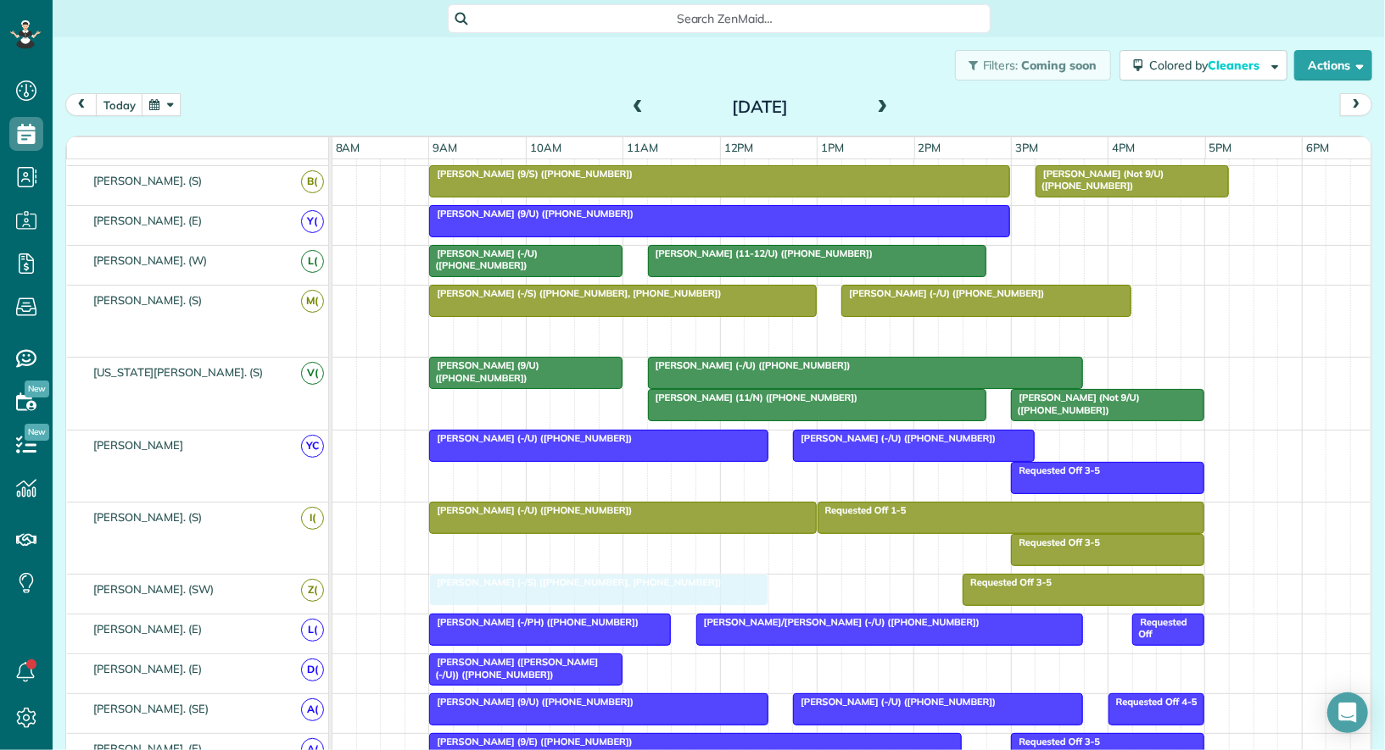
drag, startPoint x: 529, startPoint y: 326, endPoint x: 540, endPoint y: 586, distance: 259.7
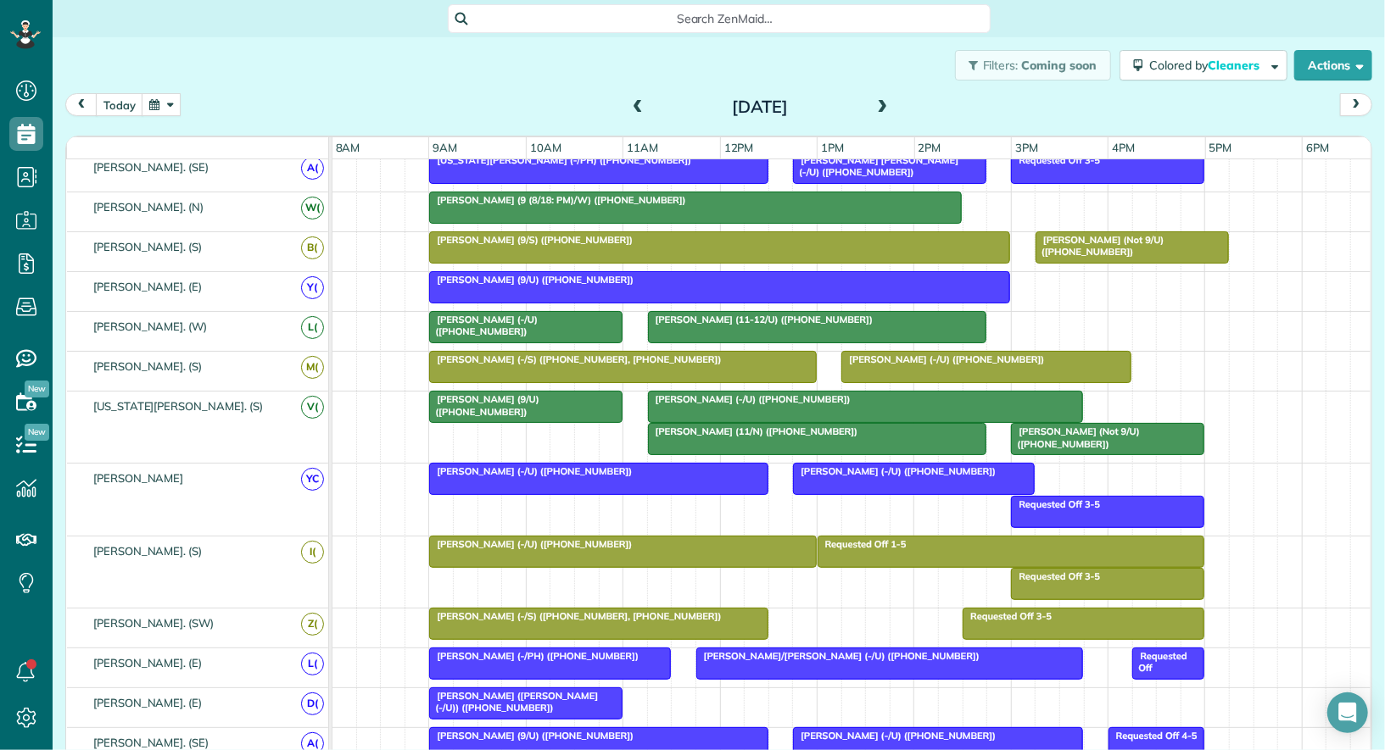
scroll to position [308, 0]
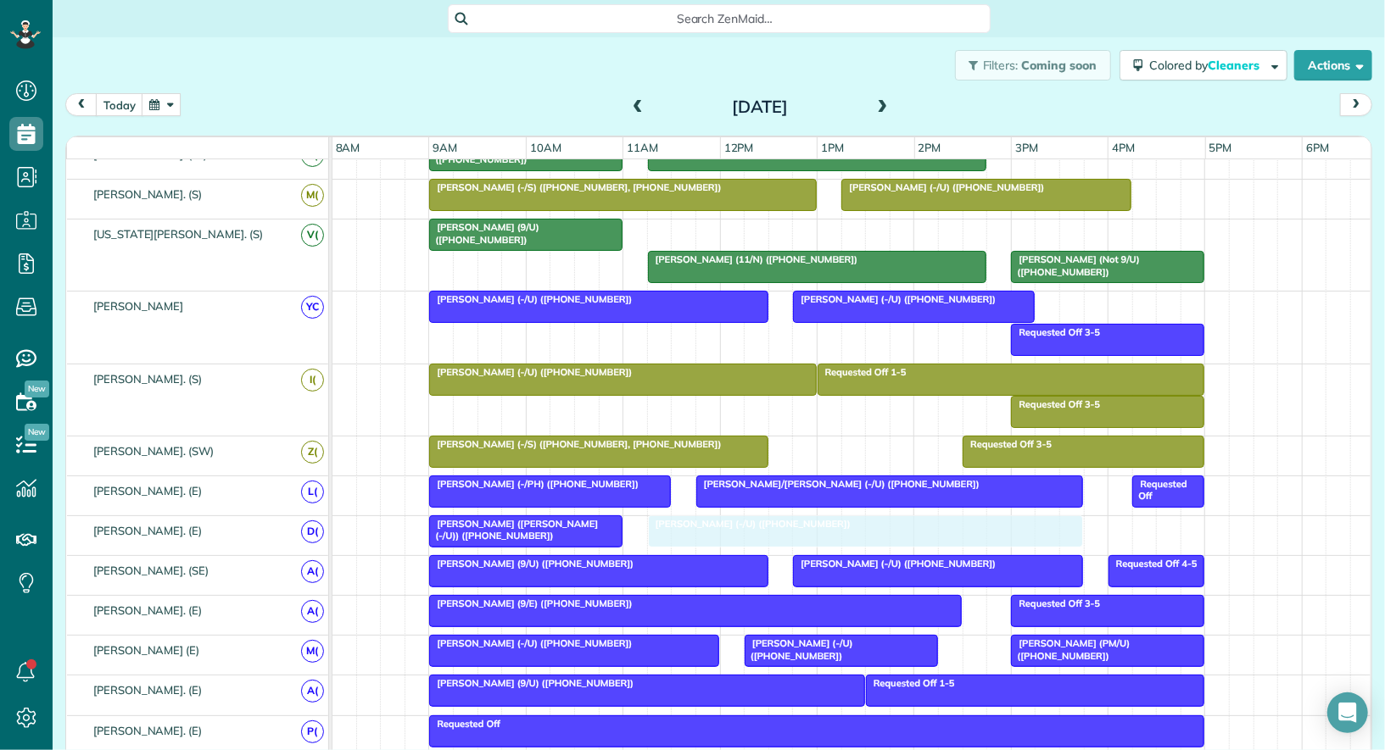
drag, startPoint x: 750, startPoint y: 223, endPoint x: 762, endPoint y: 524, distance: 301.2
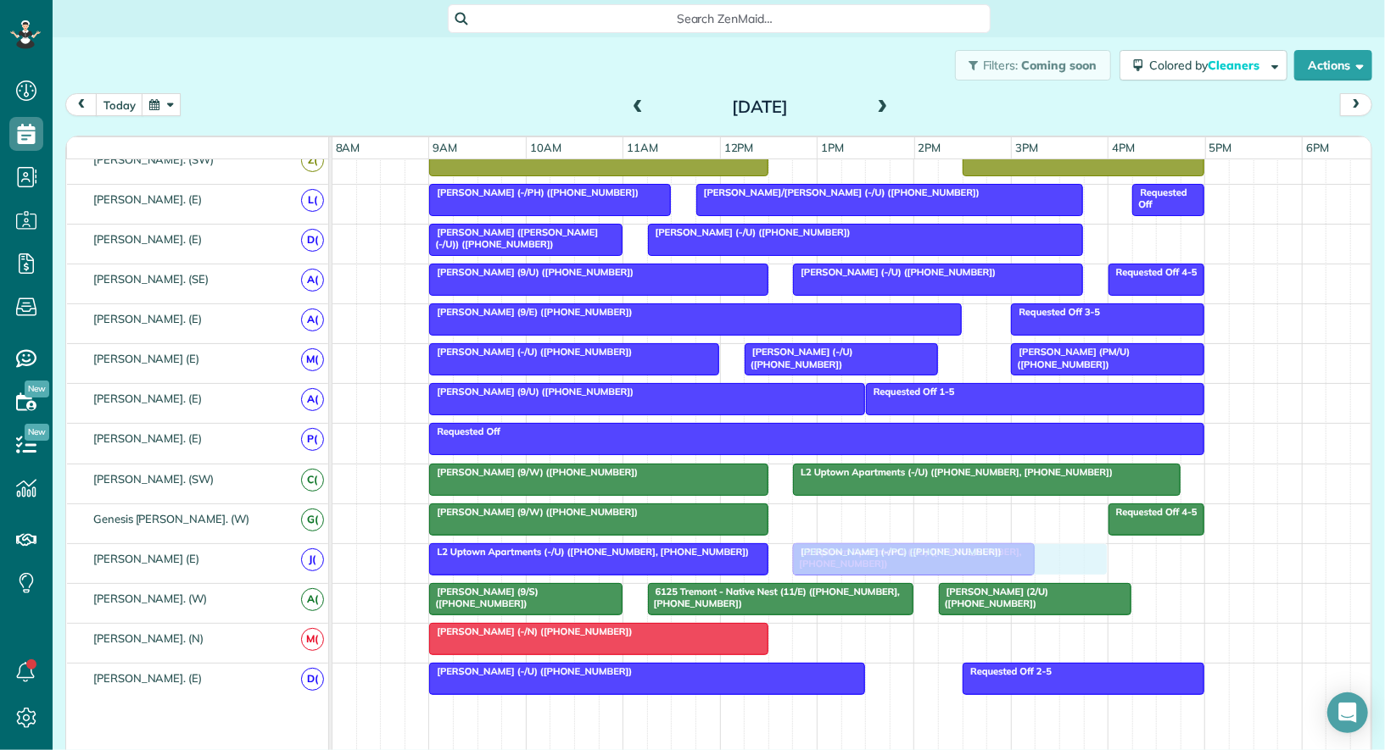
drag, startPoint x: 834, startPoint y: 501, endPoint x: 834, endPoint y: 527, distance: 25.4
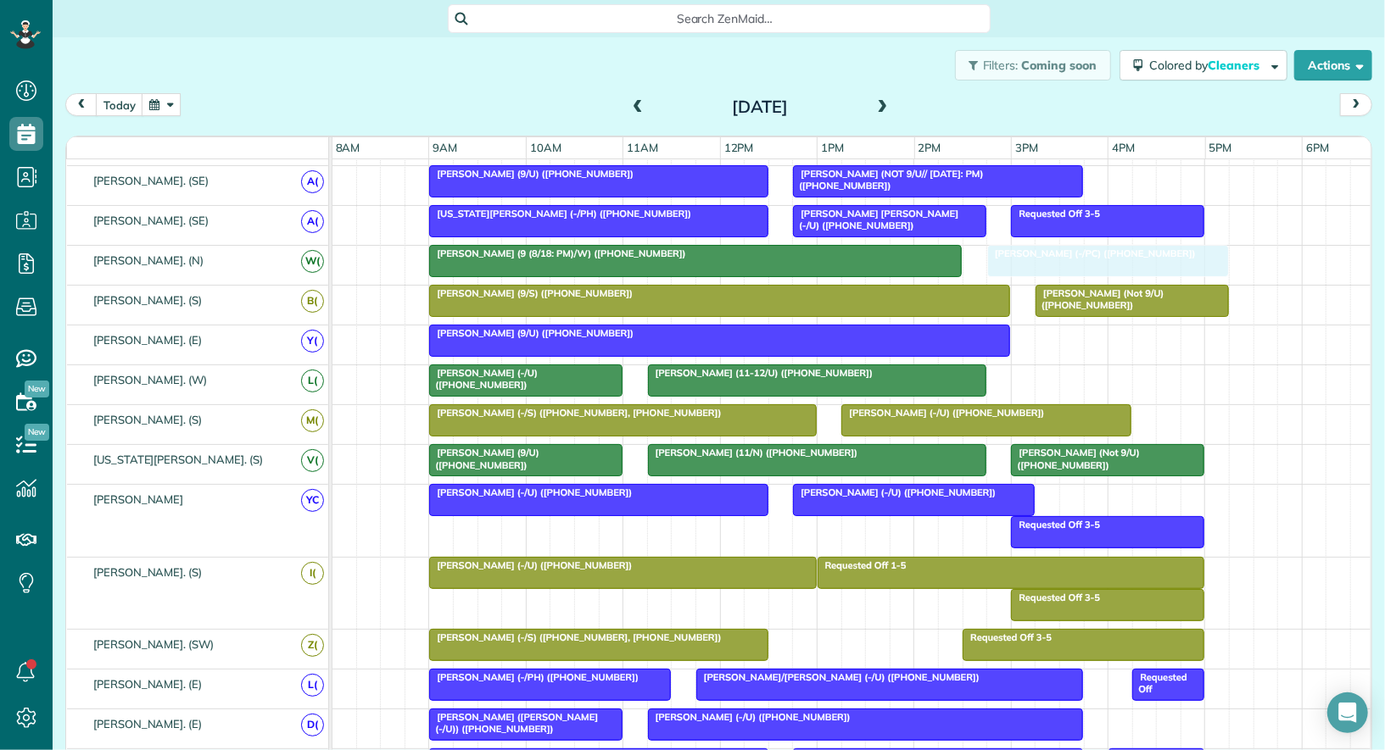
drag, startPoint x: 836, startPoint y: 573, endPoint x: 1031, endPoint y: 264, distance: 365.8
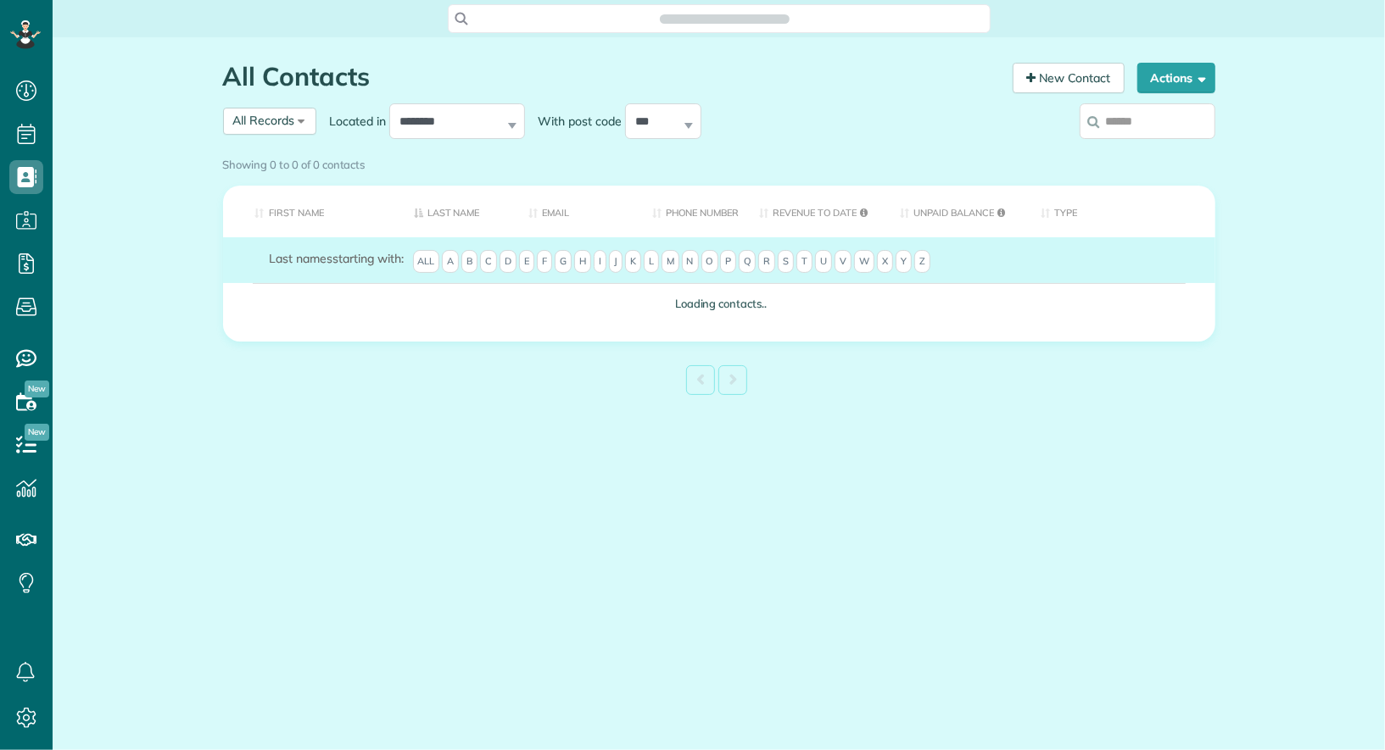
scroll to position [7, 7]
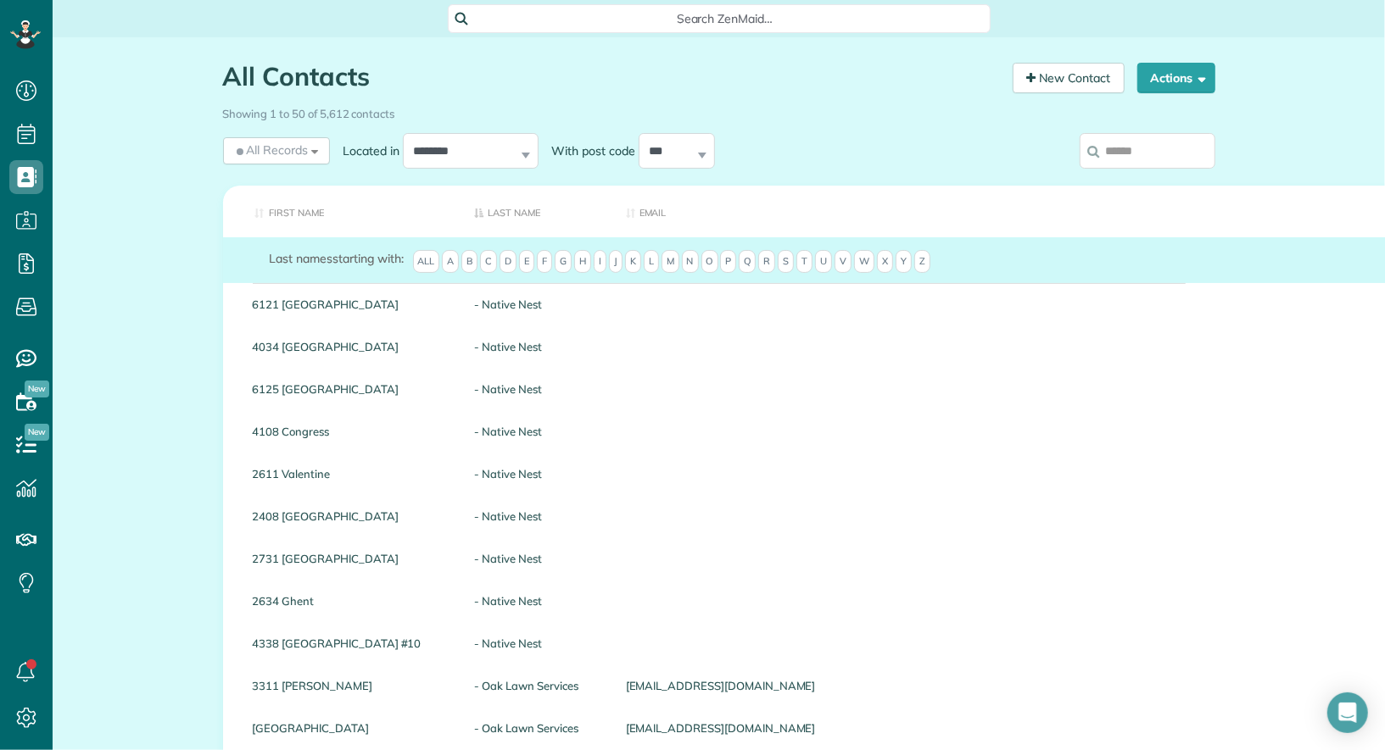
click at [1147, 169] on label at bounding box center [1147, 151] width 136 height 44
click at [1147, 169] on input "search" at bounding box center [1147, 151] width 136 height 36
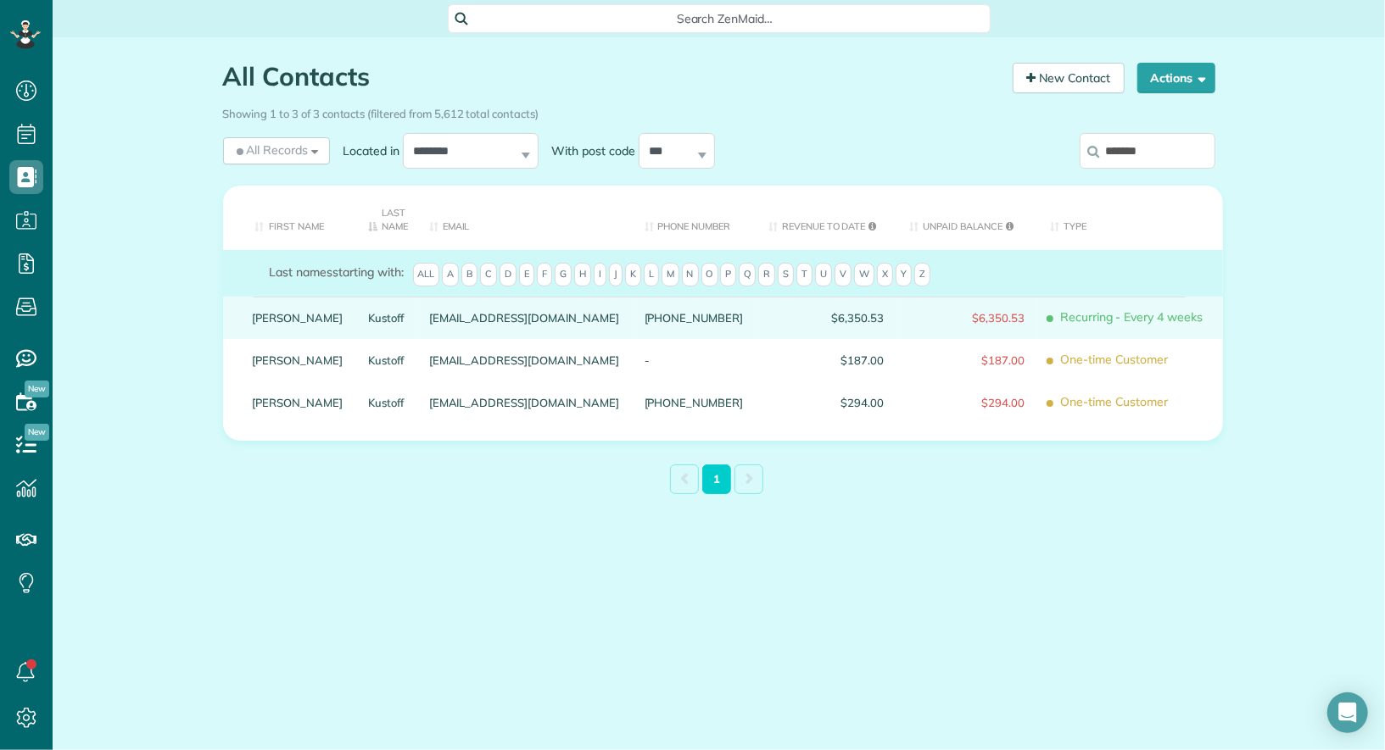
type input "*******"
click at [267, 317] on link "Julie" at bounding box center [298, 318] width 91 height 12
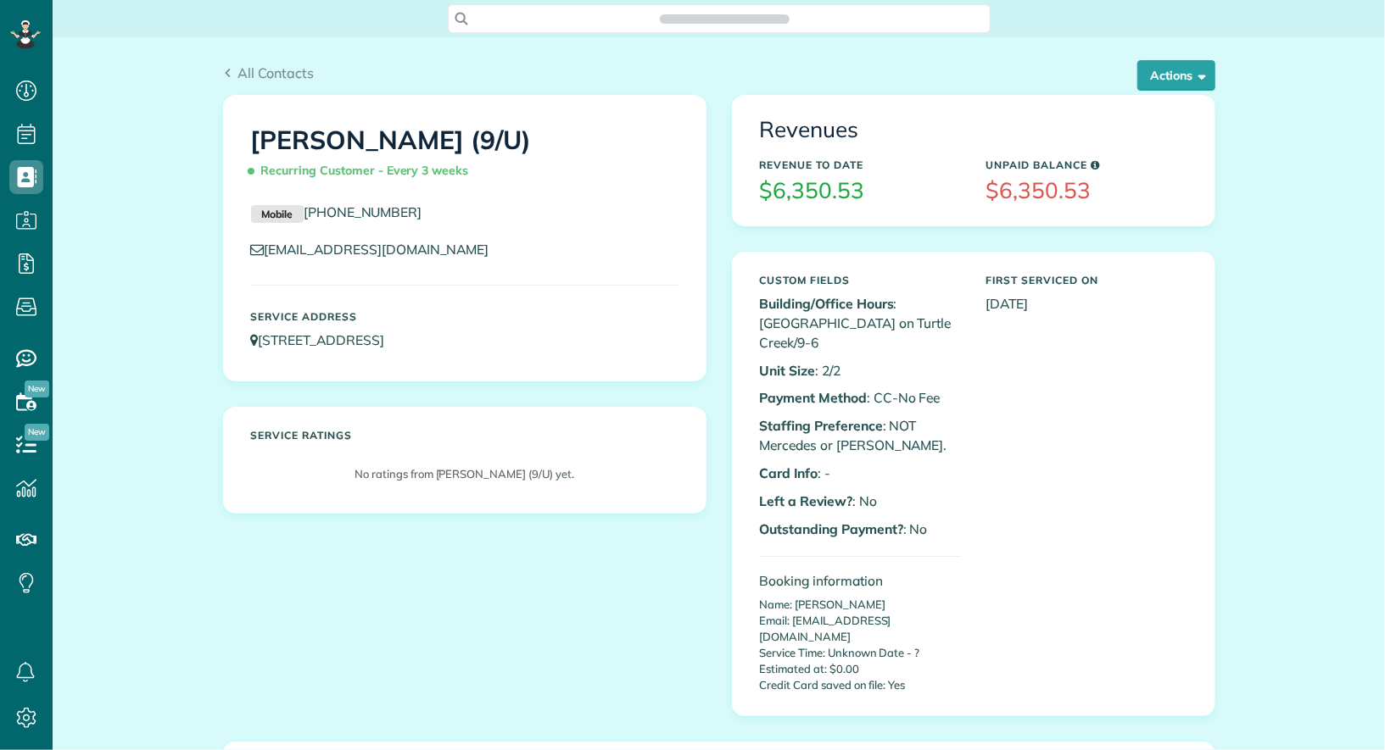
scroll to position [7, 7]
click at [1168, 81] on button "Actions" at bounding box center [1176, 75] width 78 height 31
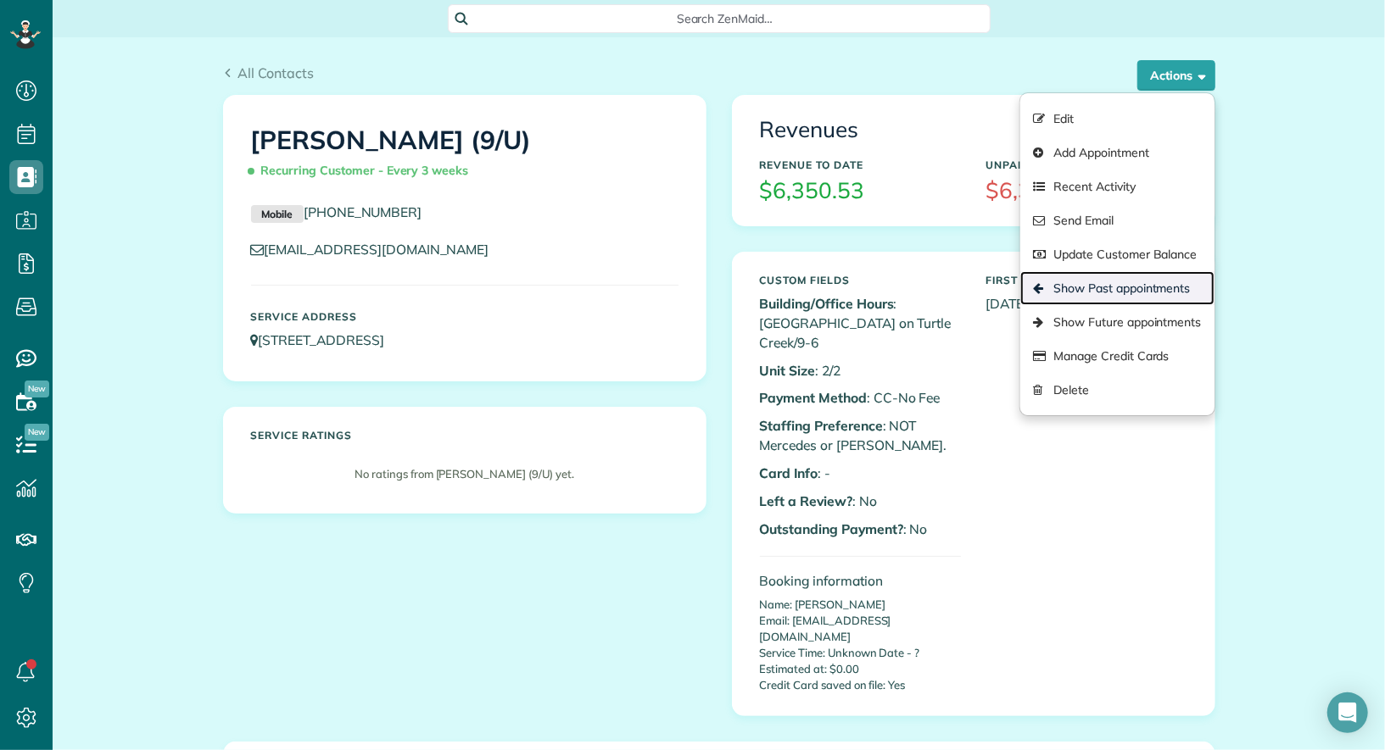
click at [1147, 287] on link "Show Past appointments" at bounding box center [1116, 288] width 193 height 34
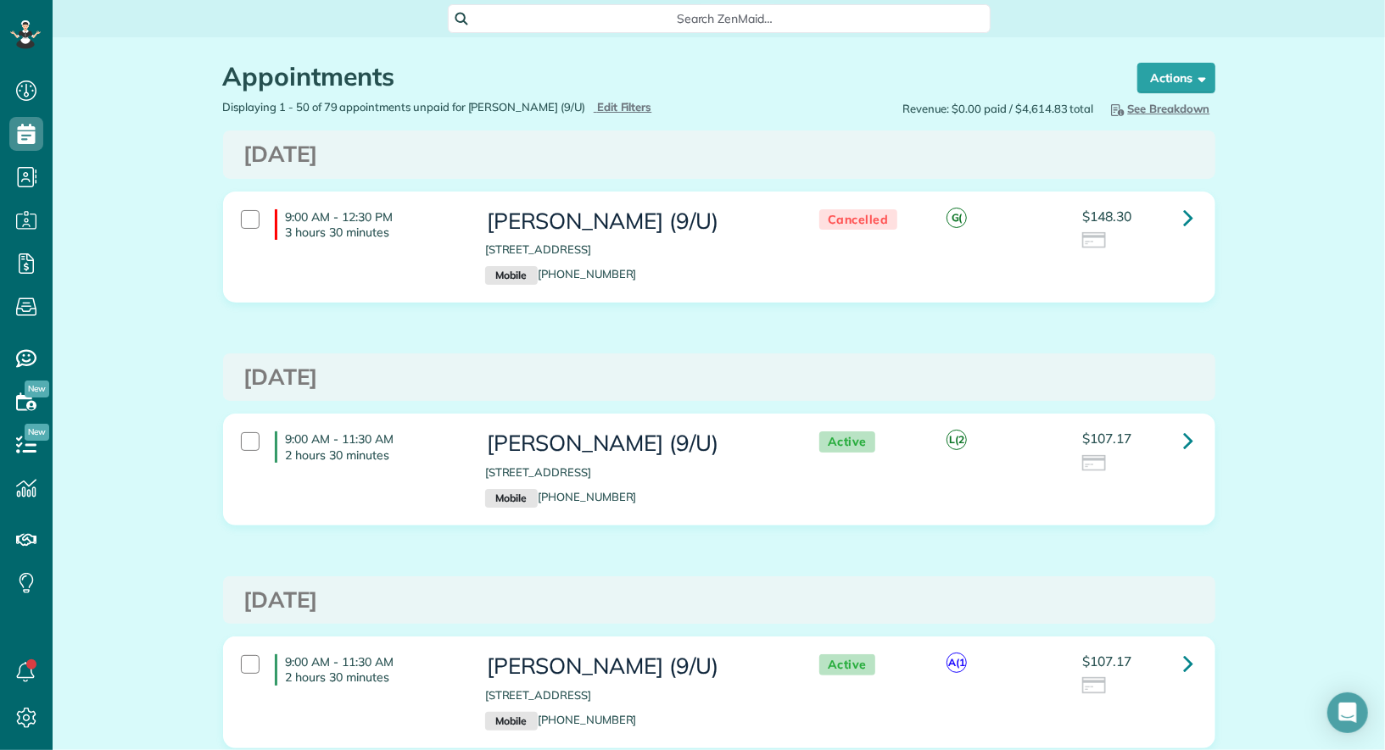
scroll to position [7, 7]
click at [1193, 213] on icon at bounding box center [1189, 218] width 10 height 30
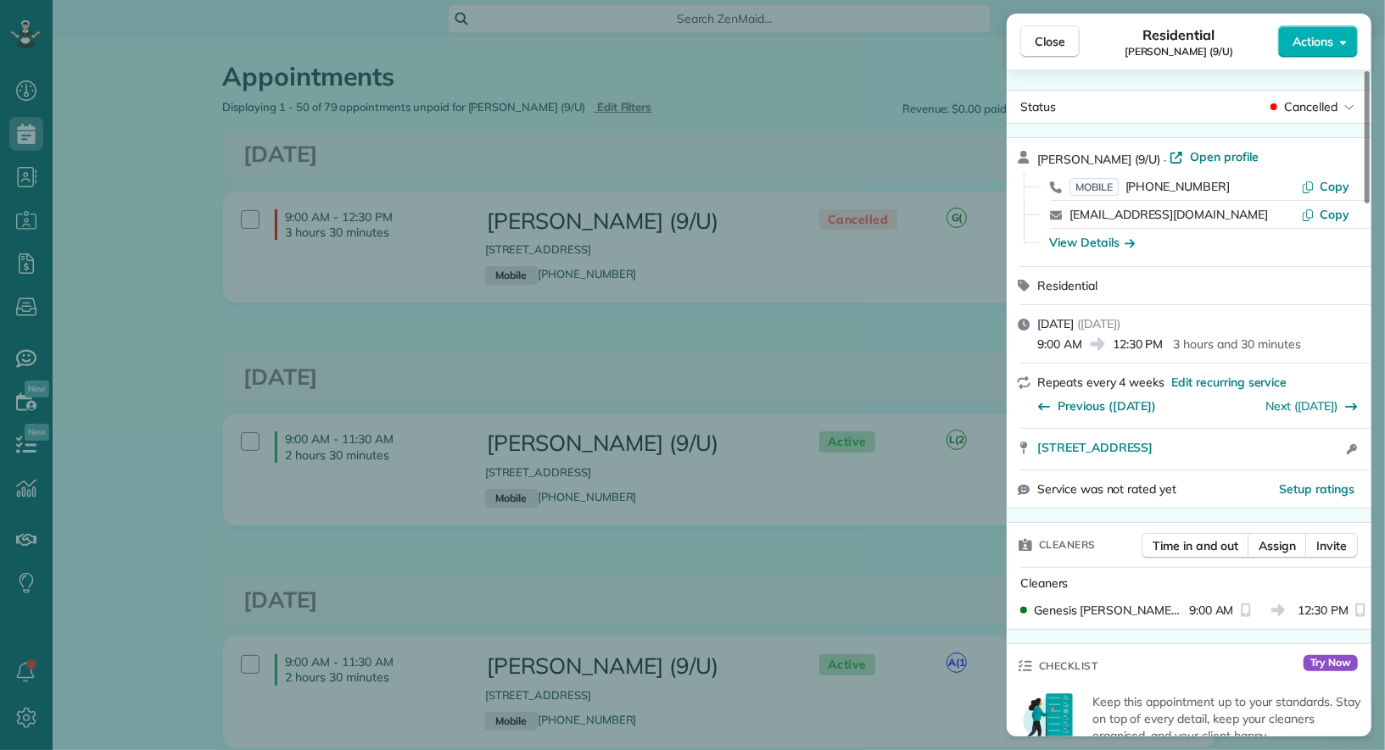
click at [1205, 146] on div "Julie Kustoff (9/U) · Open profile MOBILE (214) 310-2686 Copy jkustoff@icloud.c…" at bounding box center [1188, 202] width 365 height 128
click at [1204, 162] on span "Open profile" at bounding box center [1224, 156] width 69 height 17
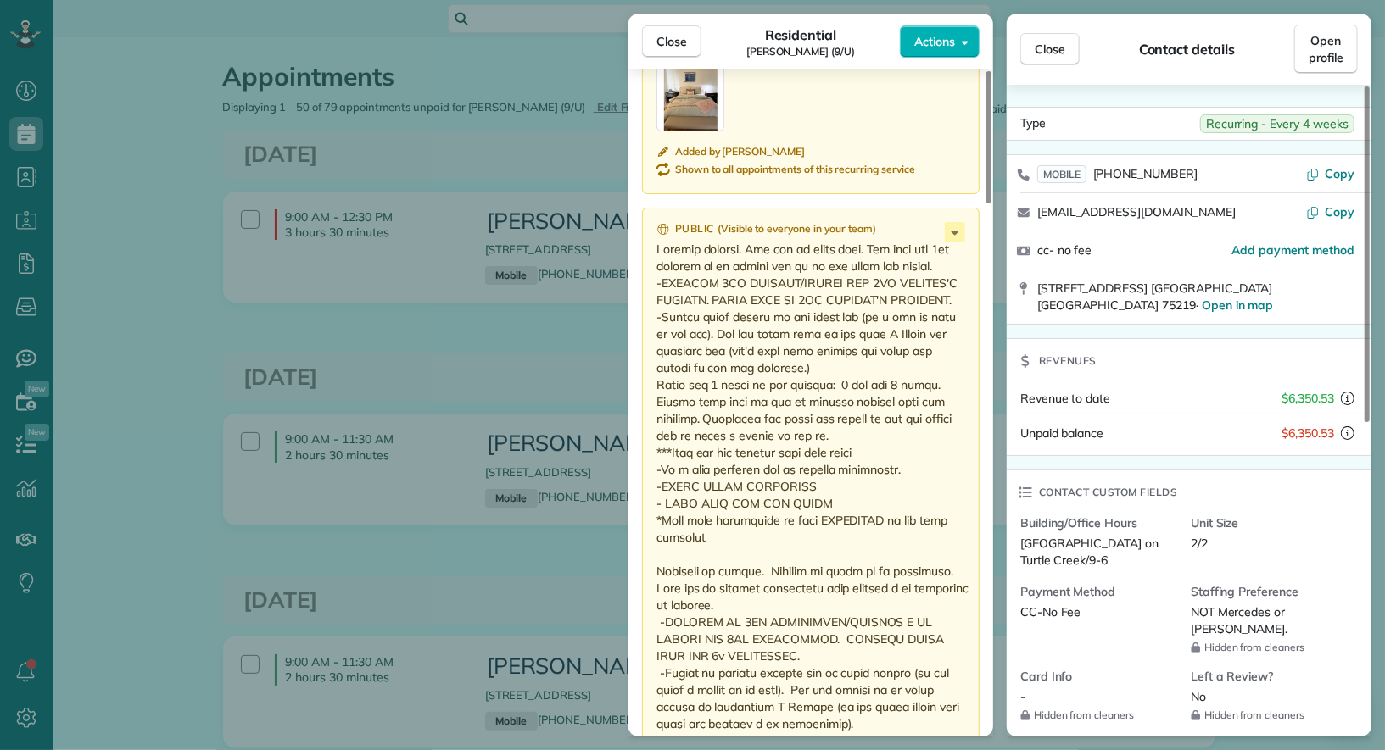
scroll to position [1863, 0]
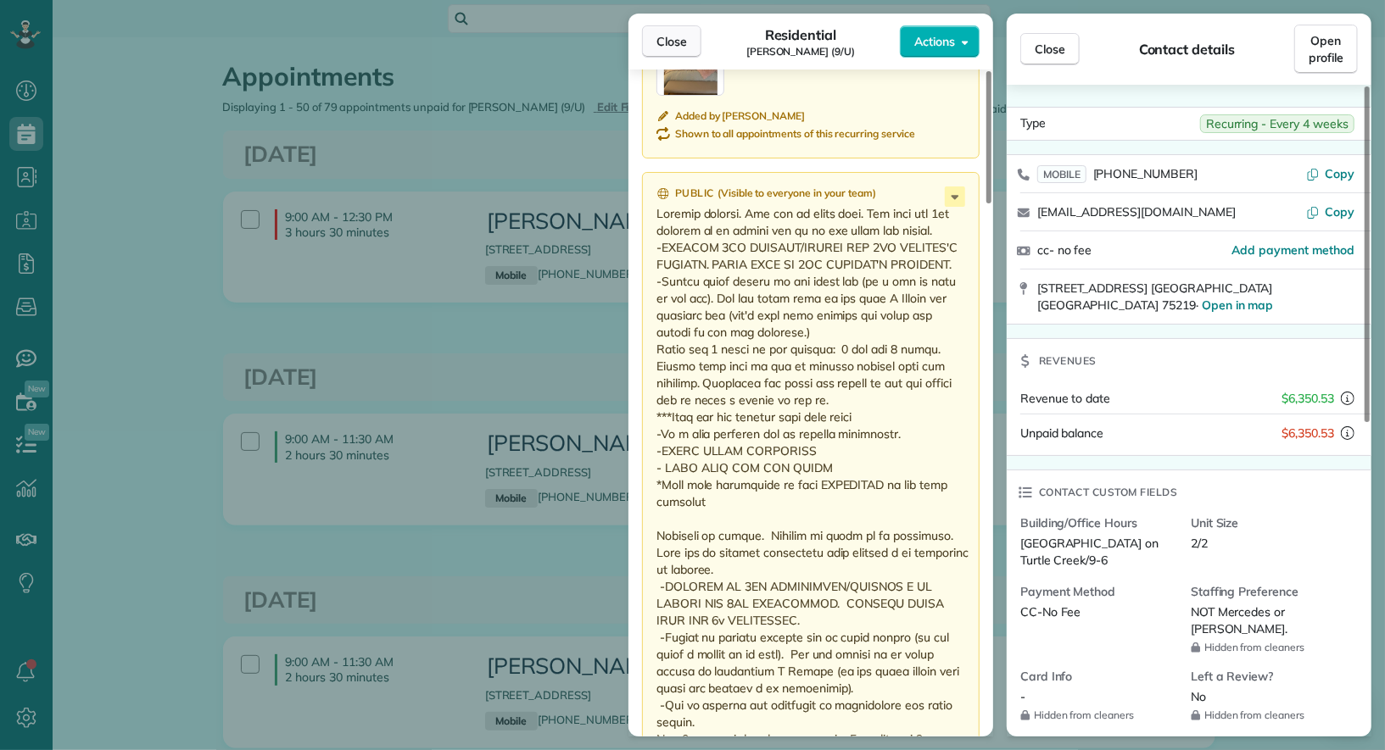
click at [668, 41] on span "Close" at bounding box center [671, 41] width 31 height 17
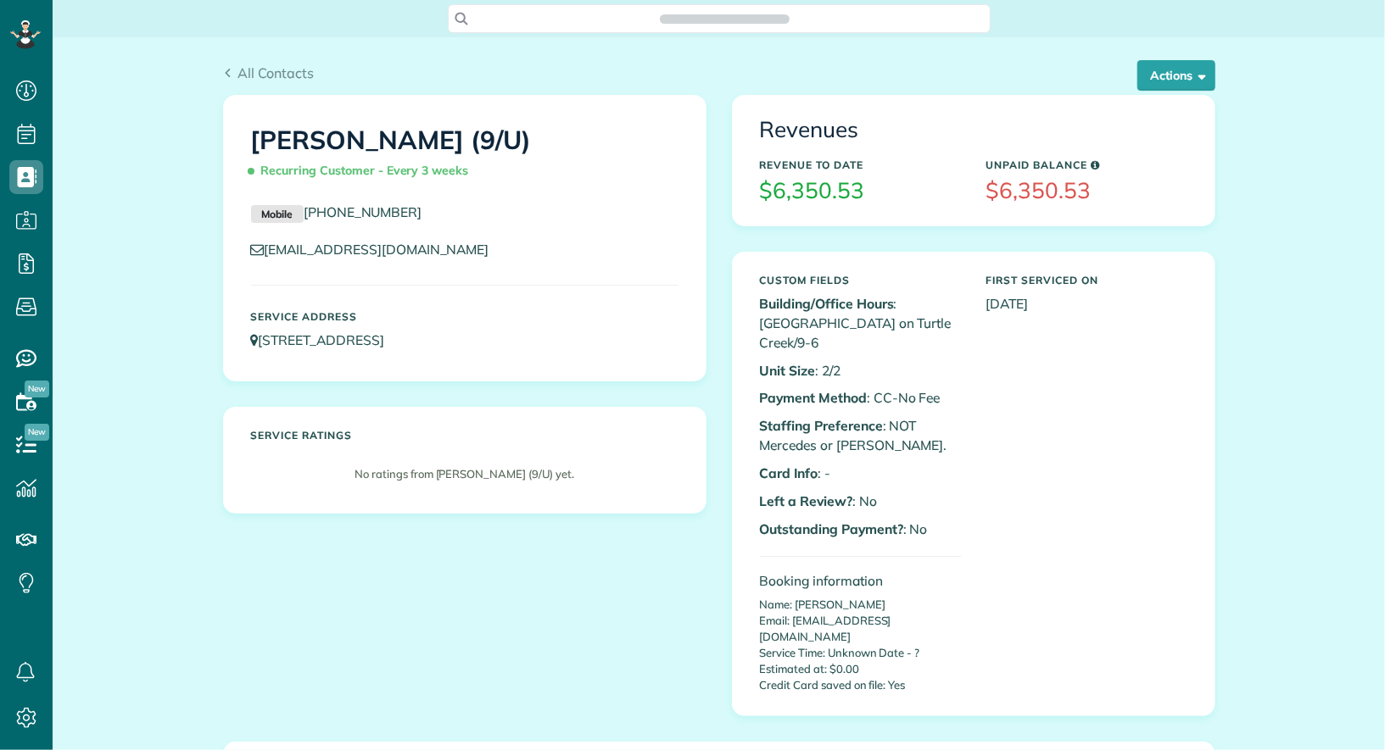
scroll to position [7, 7]
click at [1185, 74] on button "Actions" at bounding box center [1176, 75] width 78 height 31
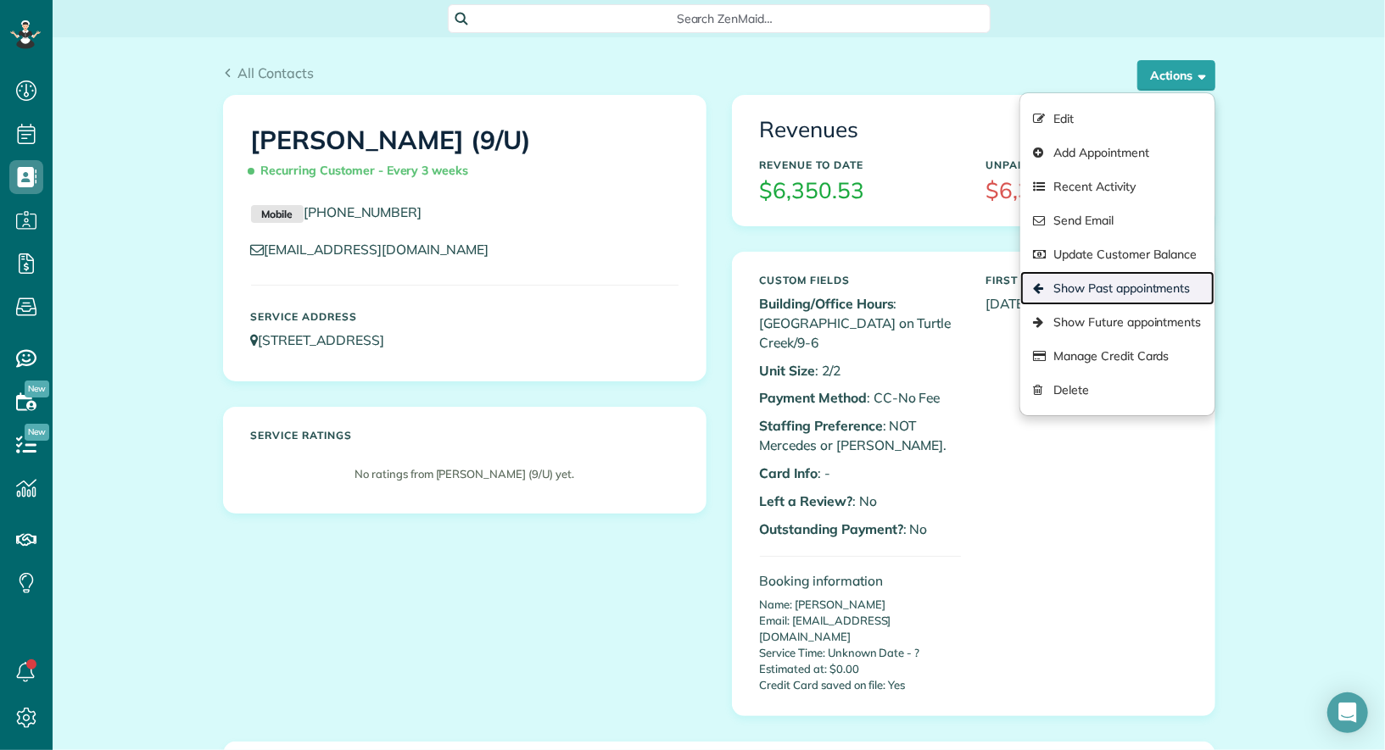
click at [1150, 280] on link "Show Past appointments" at bounding box center [1116, 288] width 193 height 34
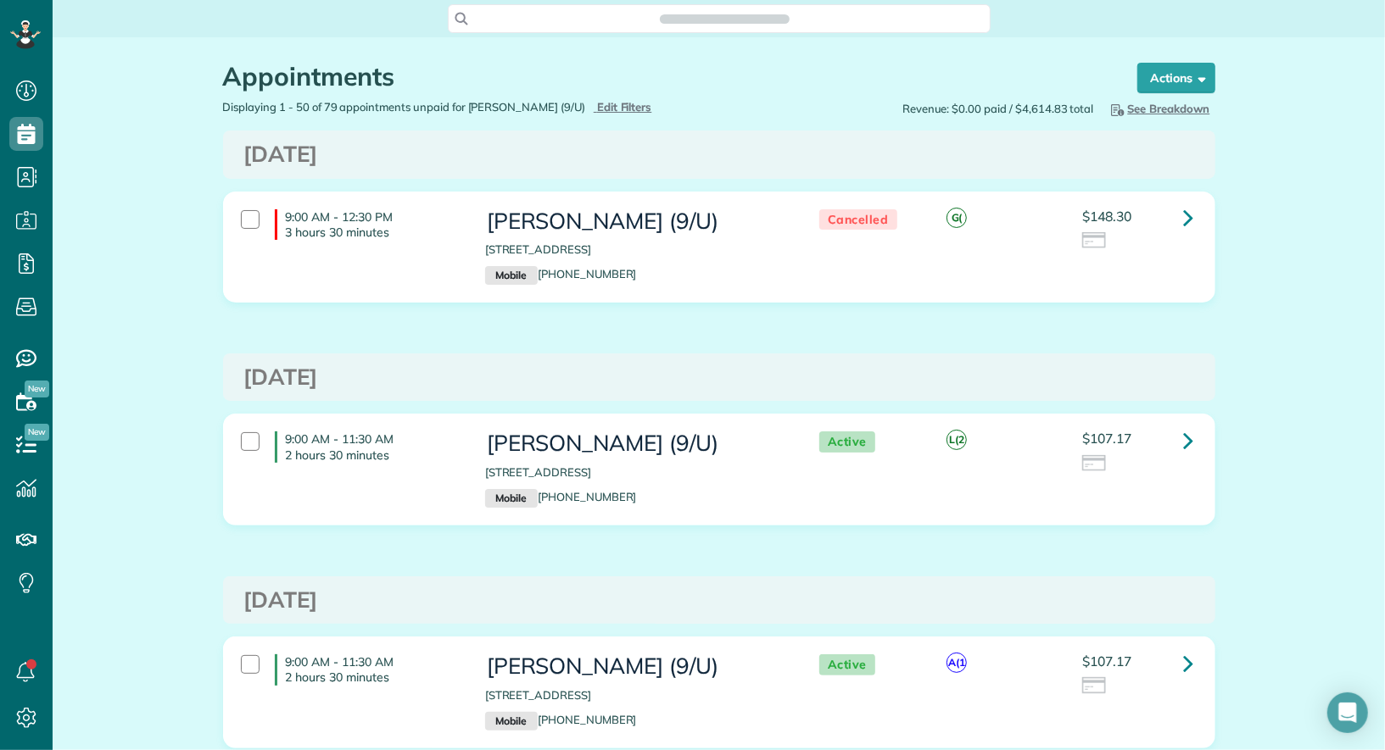
scroll to position [7, 7]
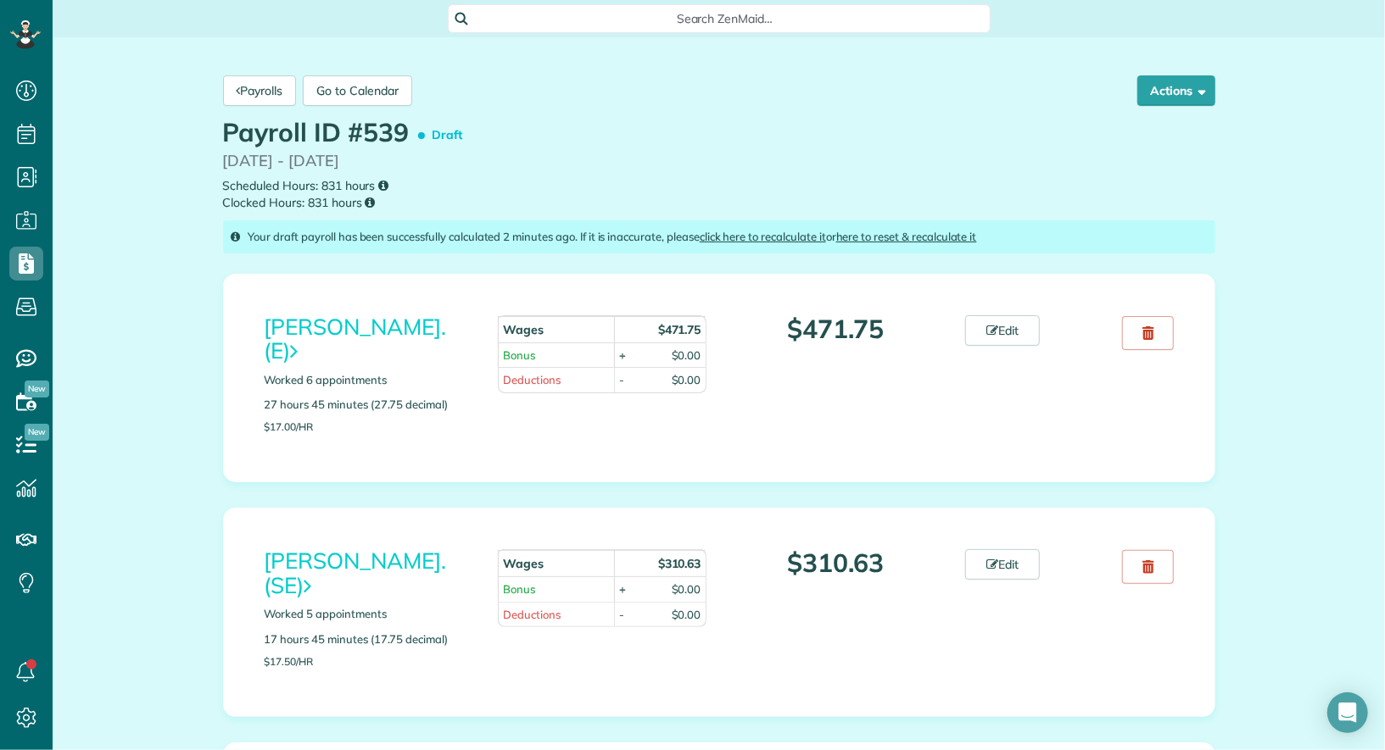
scroll to position [7, 7]
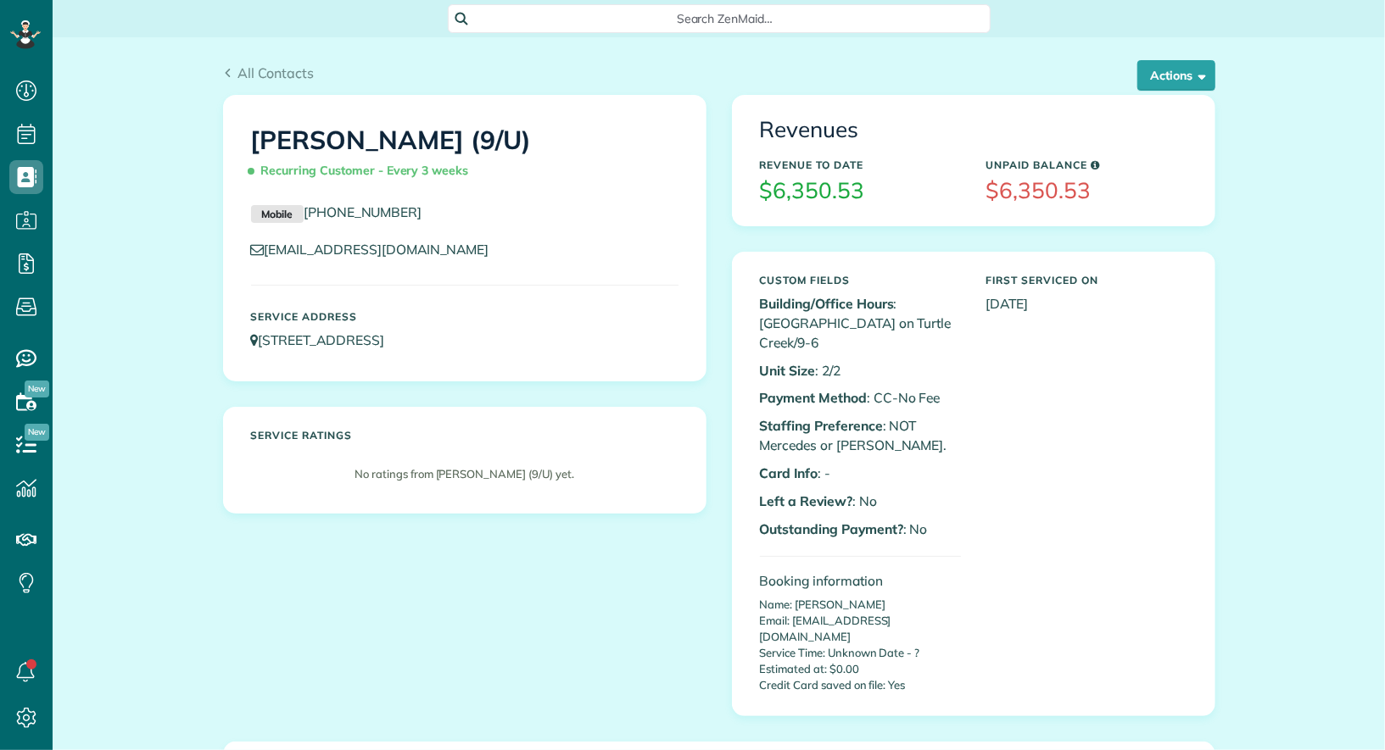
scroll to position [7, 7]
click at [1205, 75] on span "button" at bounding box center [1199, 75] width 13 height 13
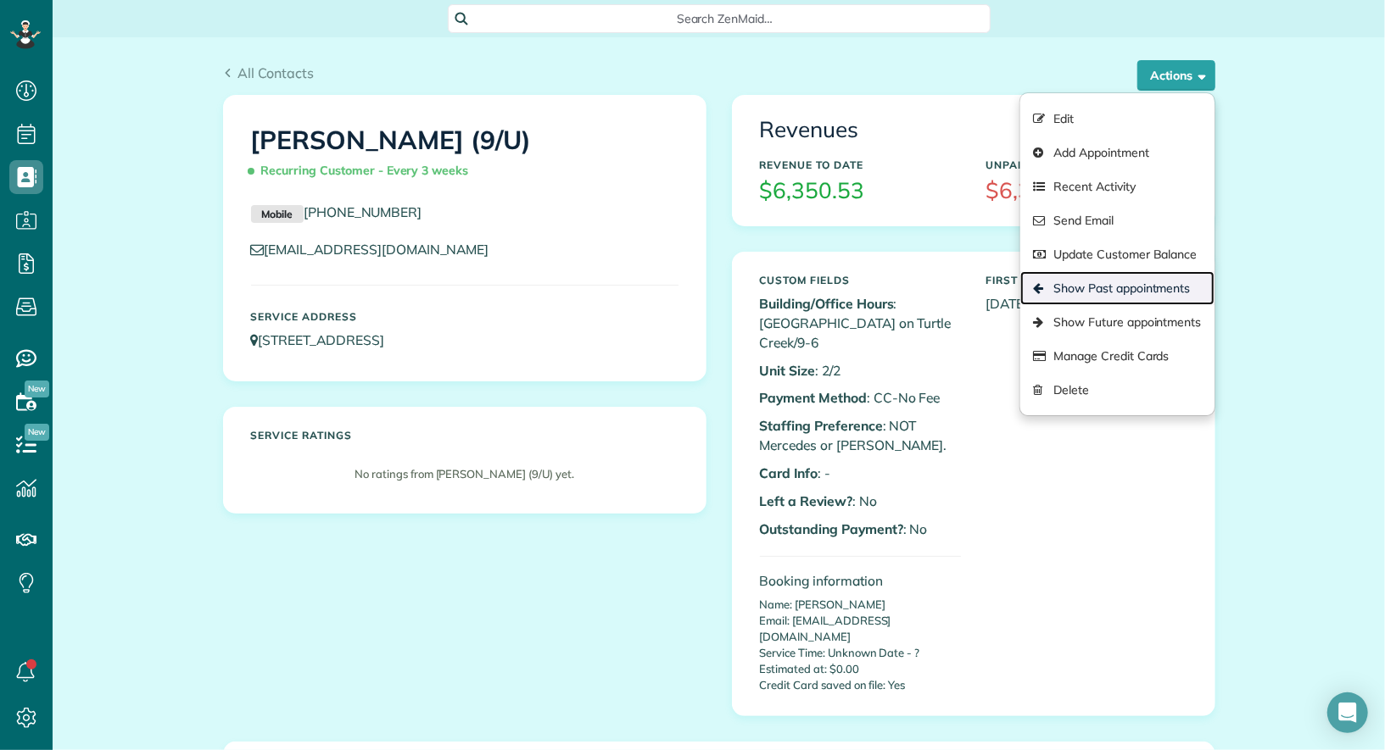
click at [1170, 293] on link "Show Past appointments" at bounding box center [1116, 288] width 193 height 34
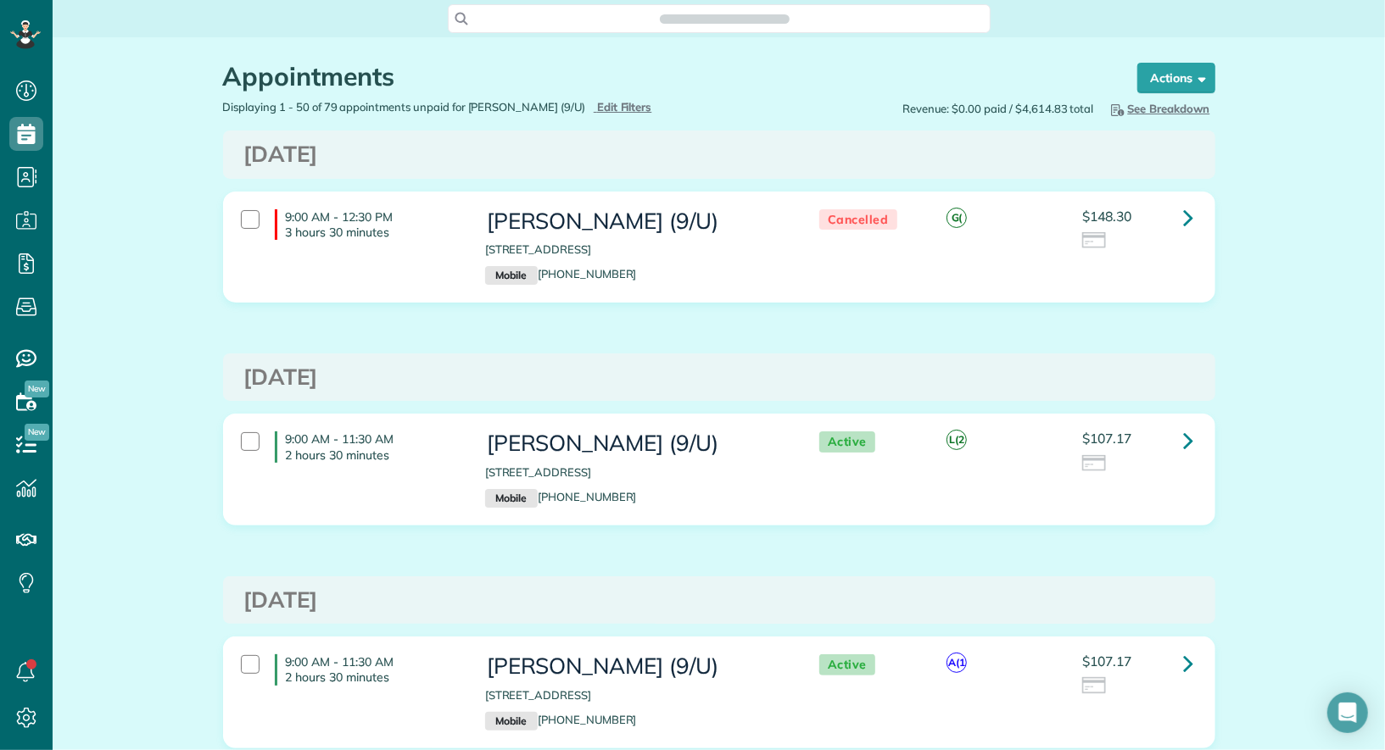
scroll to position [7, 7]
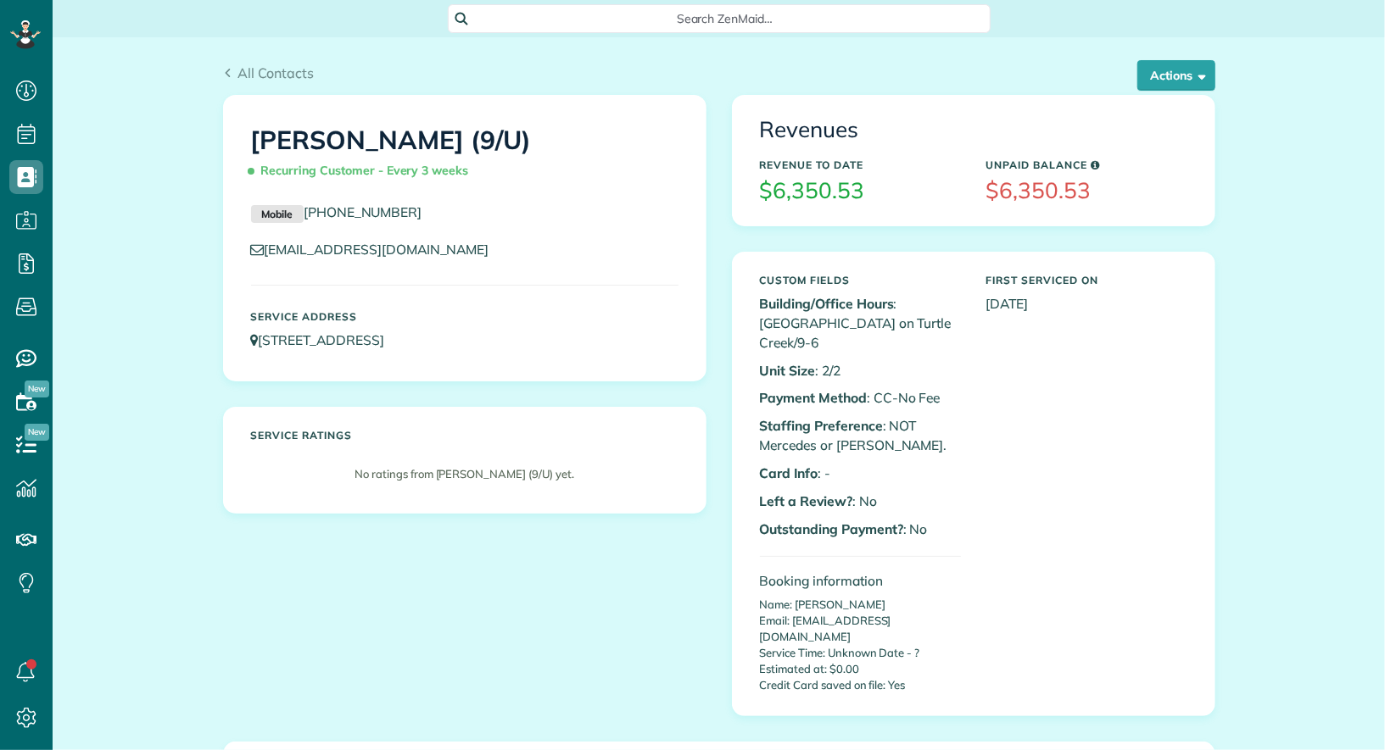
scroll to position [7, 7]
click at [1197, 79] on span "button" at bounding box center [1199, 75] width 13 height 13
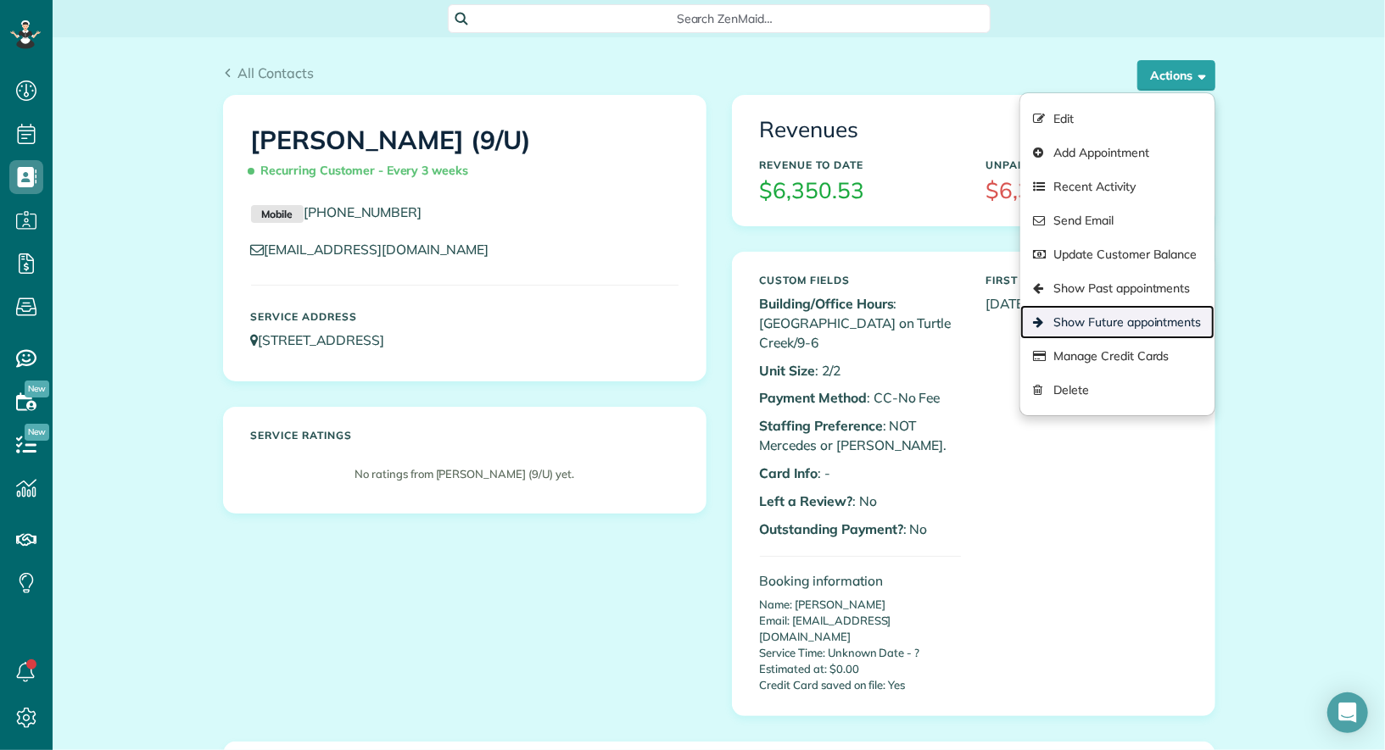
click at [1187, 319] on link "Show Future appointments" at bounding box center [1116, 322] width 193 height 34
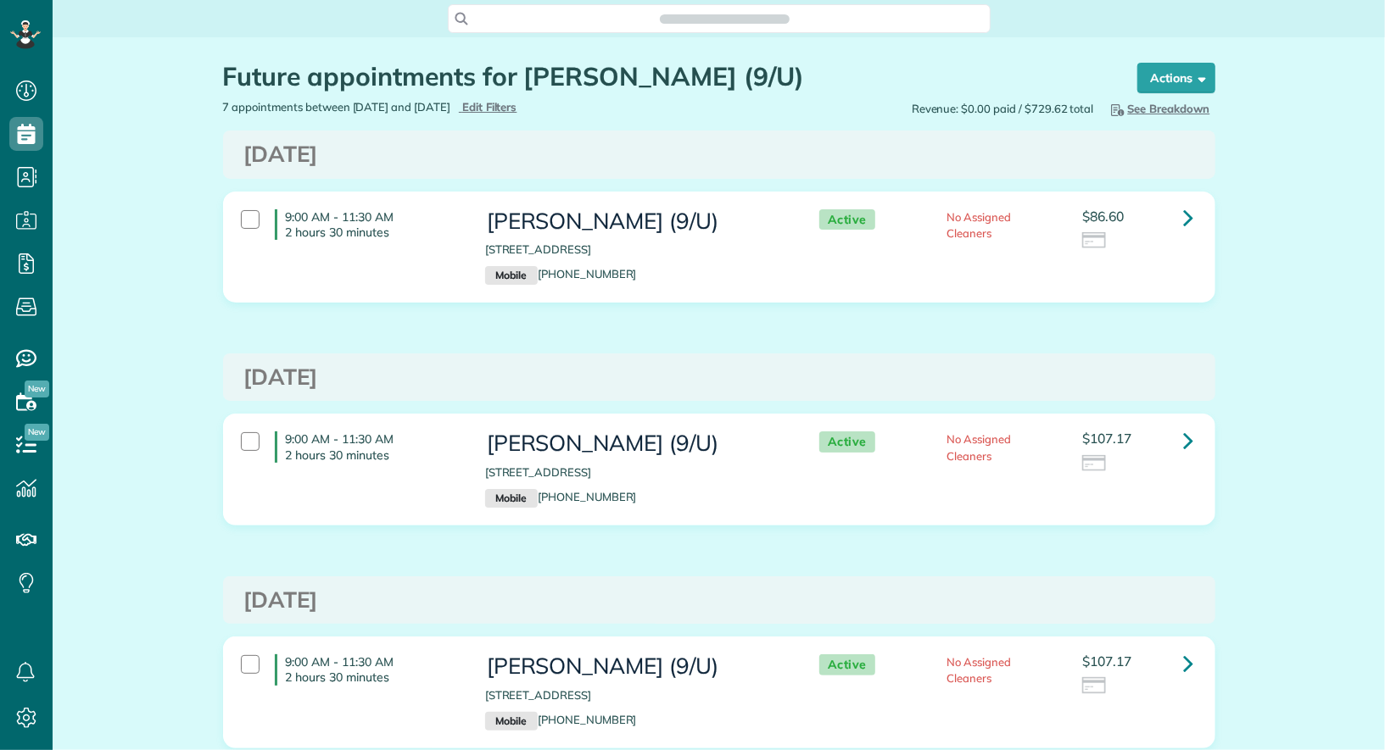
scroll to position [7, 7]
click at [1185, 221] on icon at bounding box center [1189, 218] width 10 height 30
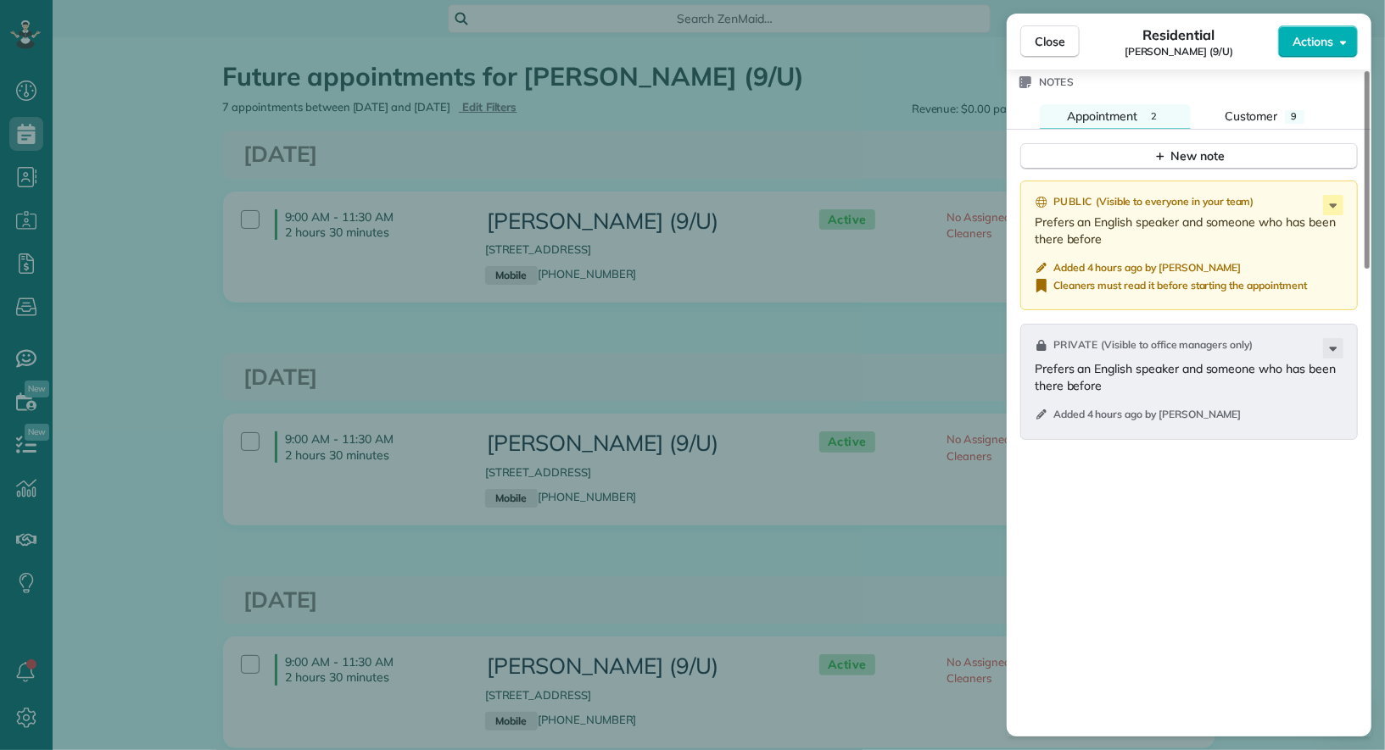
scroll to position [1347, 0]
click at [1332, 42] on span "Actions" at bounding box center [1312, 41] width 41 height 17
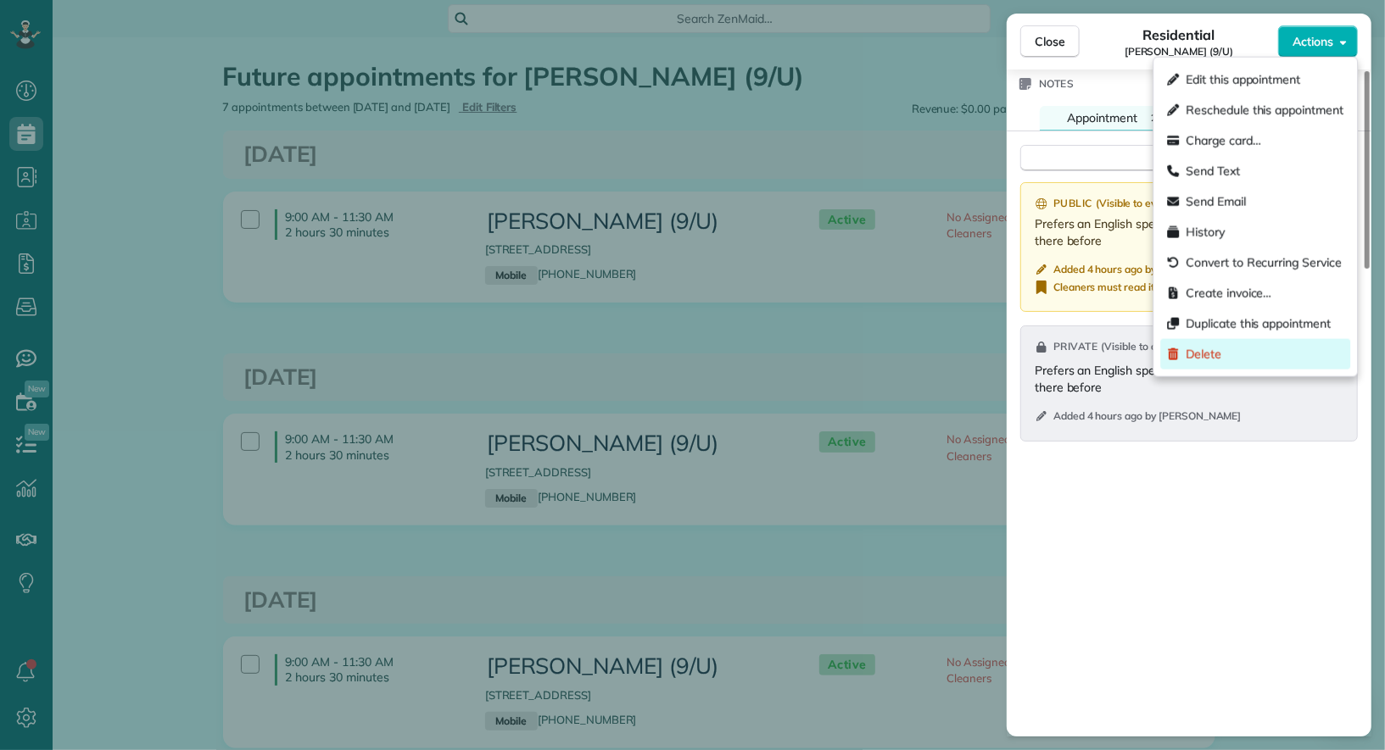
click at [1258, 349] on div "Delete" at bounding box center [1255, 354] width 190 height 31
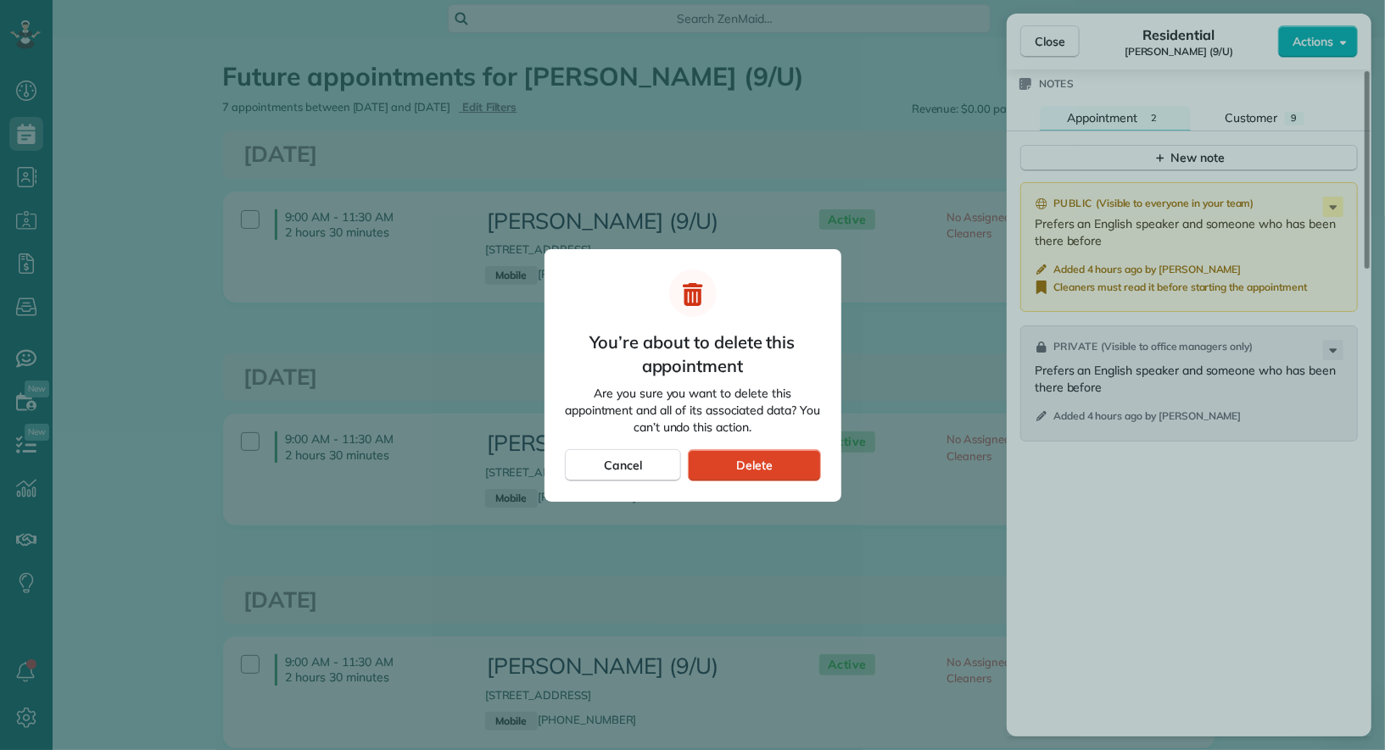
click at [761, 464] on span "Delete" at bounding box center [754, 465] width 36 height 17
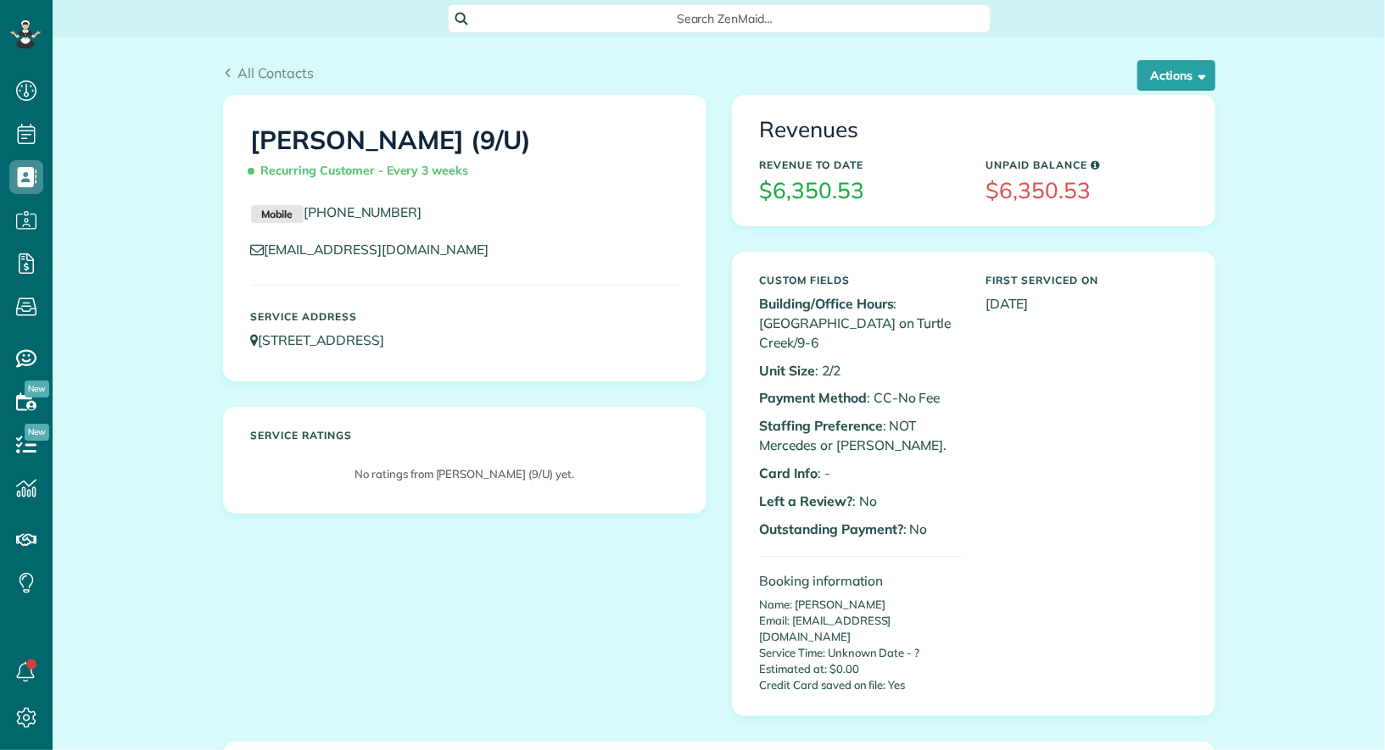
scroll to position [7, 7]
click at [1175, 78] on button "Actions" at bounding box center [1176, 75] width 78 height 31
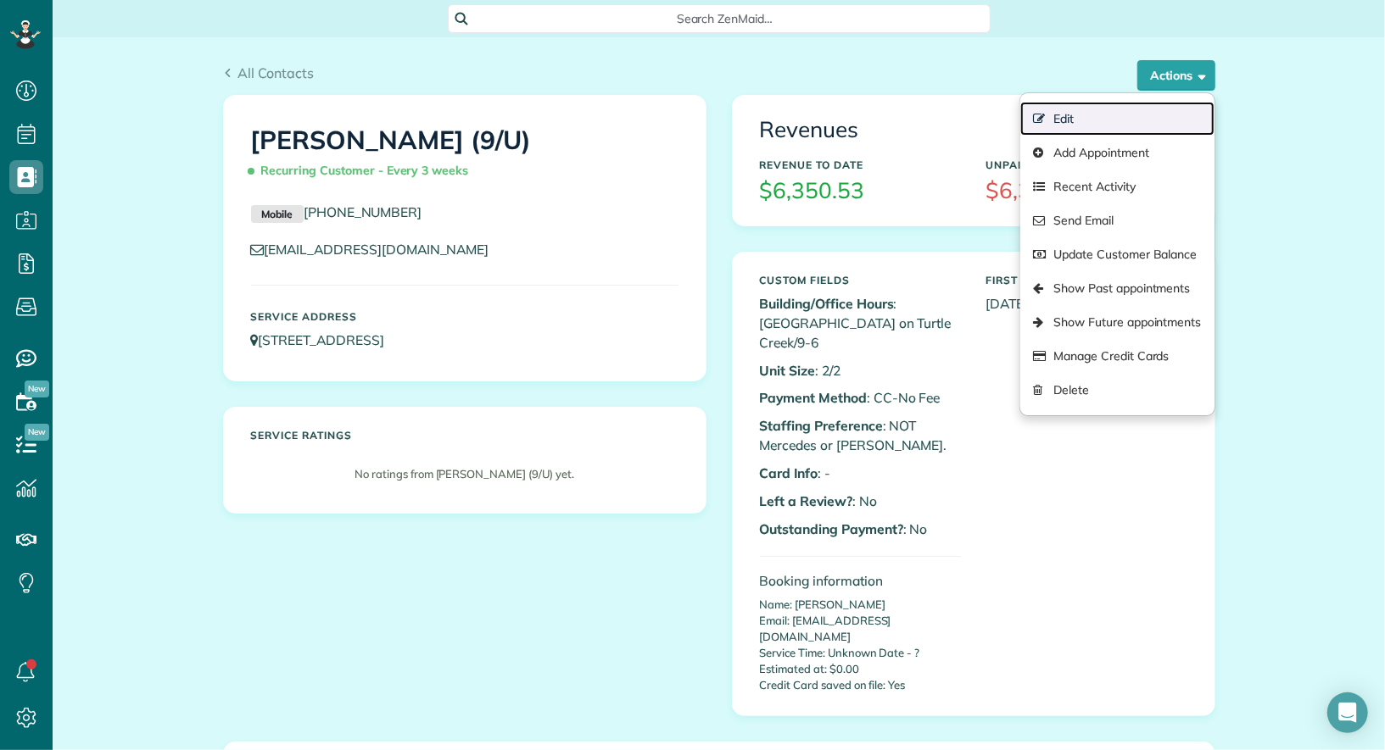
click at [1143, 120] on link "Edit" at bounding box center [1116, 119] width 193 height 34
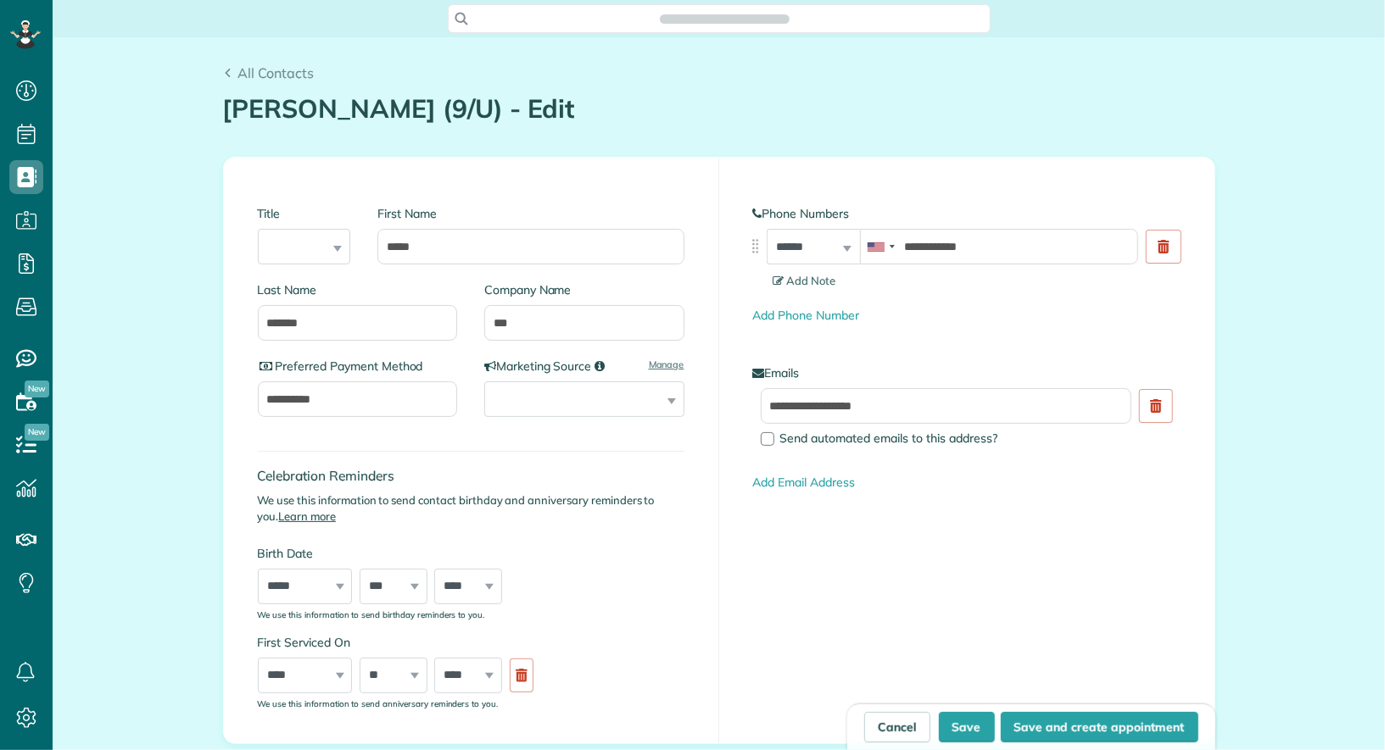
scroll to position [7, 7]
type input "**********"
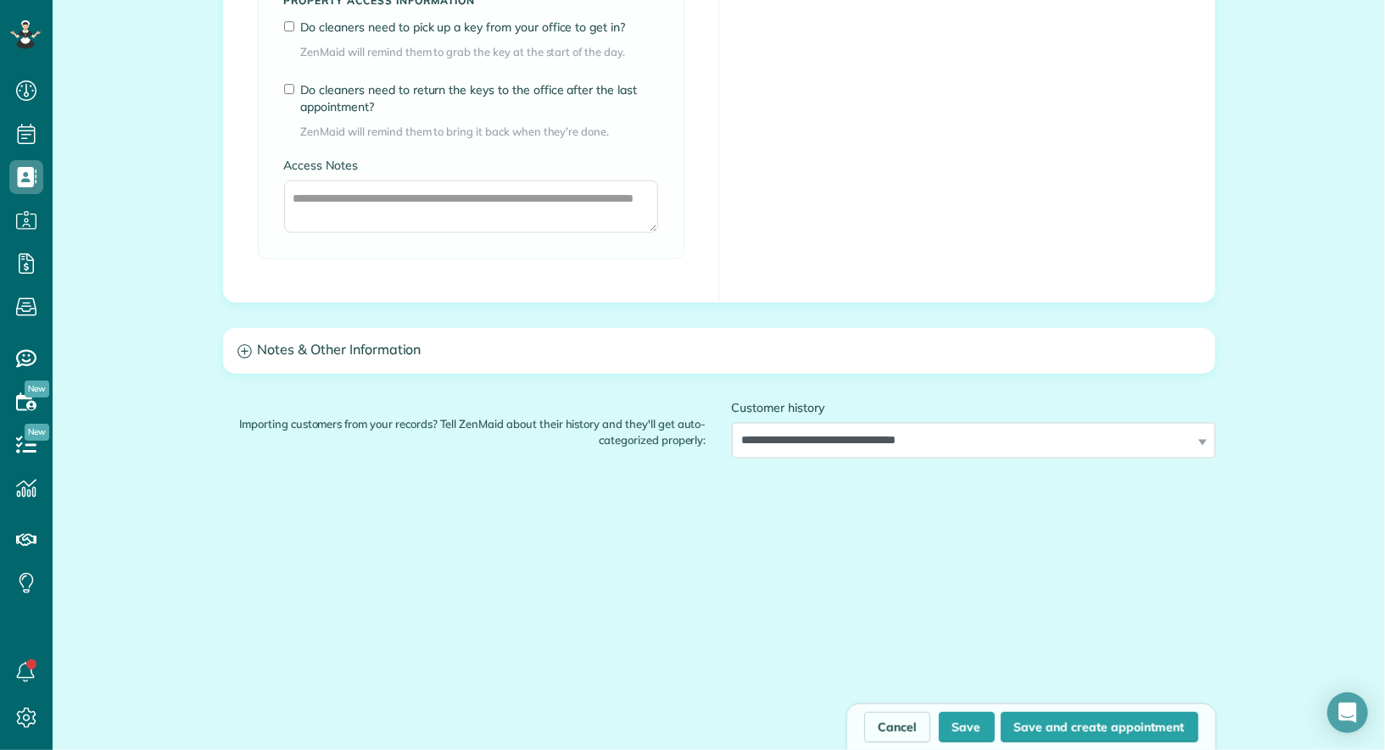
scroll to position [1363, 0]
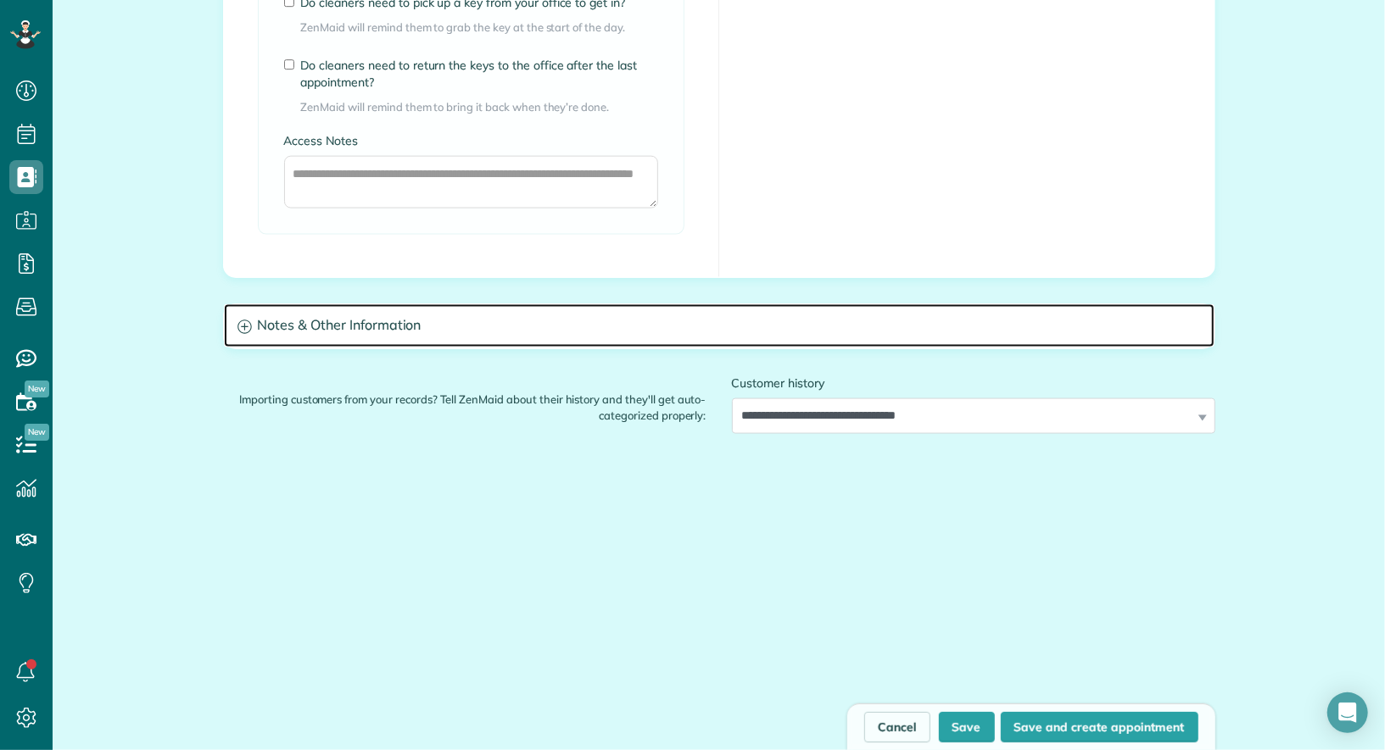
click at [558, 328] on h3 "Notes & Other Information" at bounding box center [719, 325] width 990 height 43
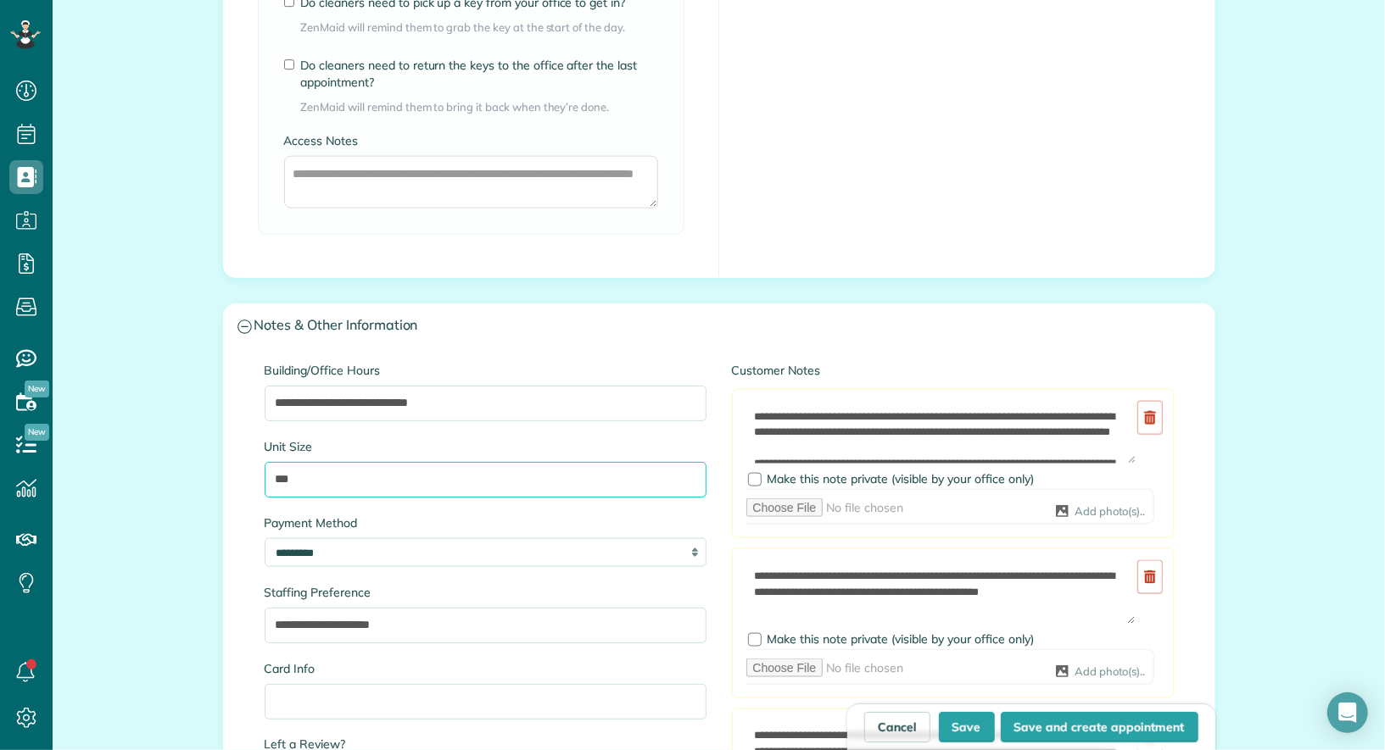
click at [445, 477] on input "***" at bounding box center [486, 480] width 442 height 36
type input "**********"
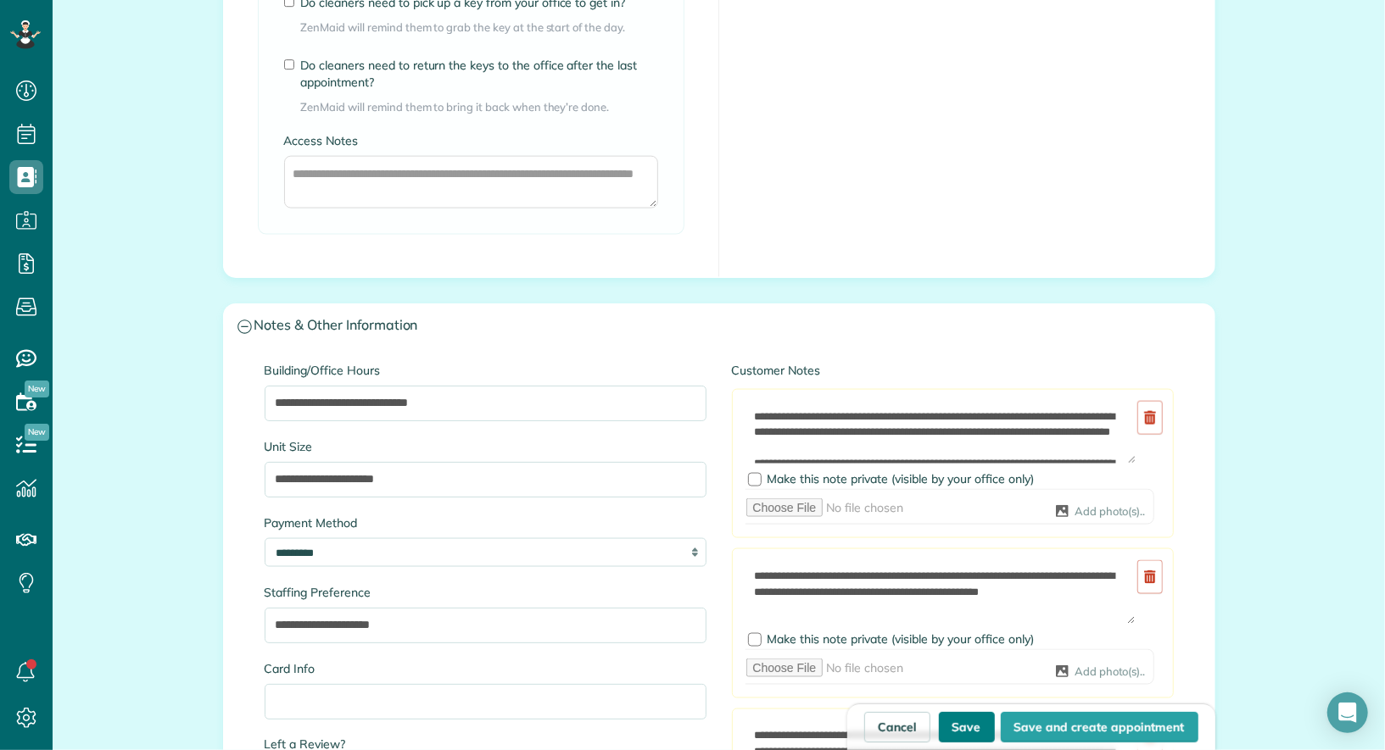
click at [973, 722] on button "Save" at bounding box center [967, 727] width 56 height 31
type input "**********"
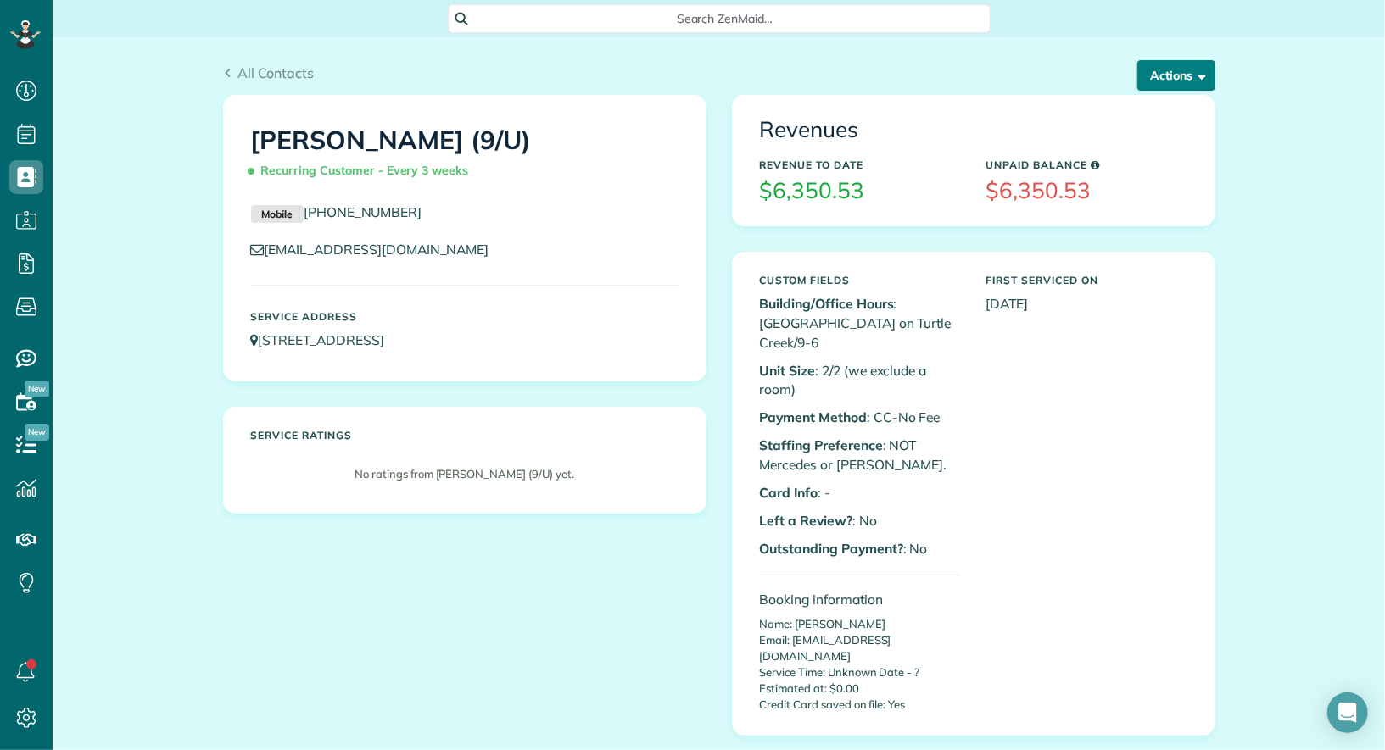
click at [1188, 77] on button "Actions" at bounding box center [1176, 75] width 78 height 31
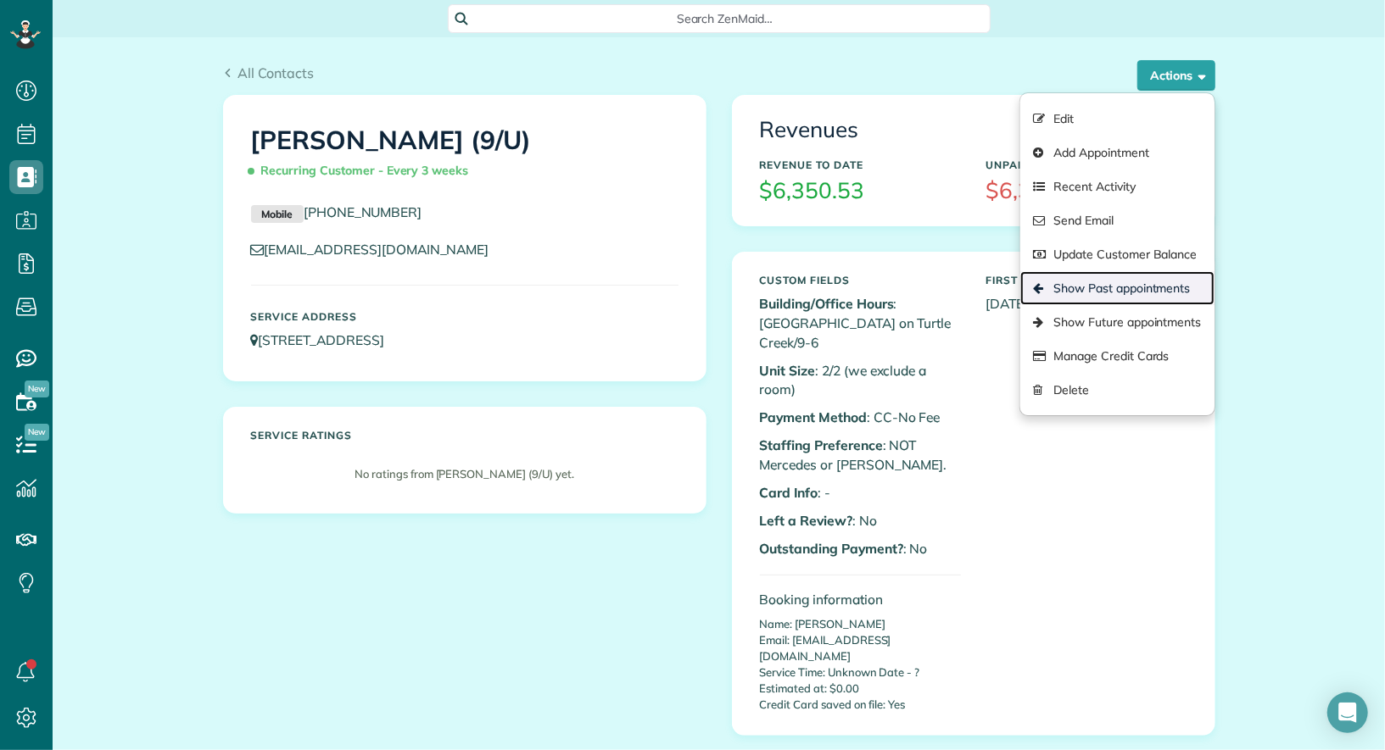
click at [1152, 287] on link "Show Past appointments" at bounding box center [1116, 288] width 193 height 34
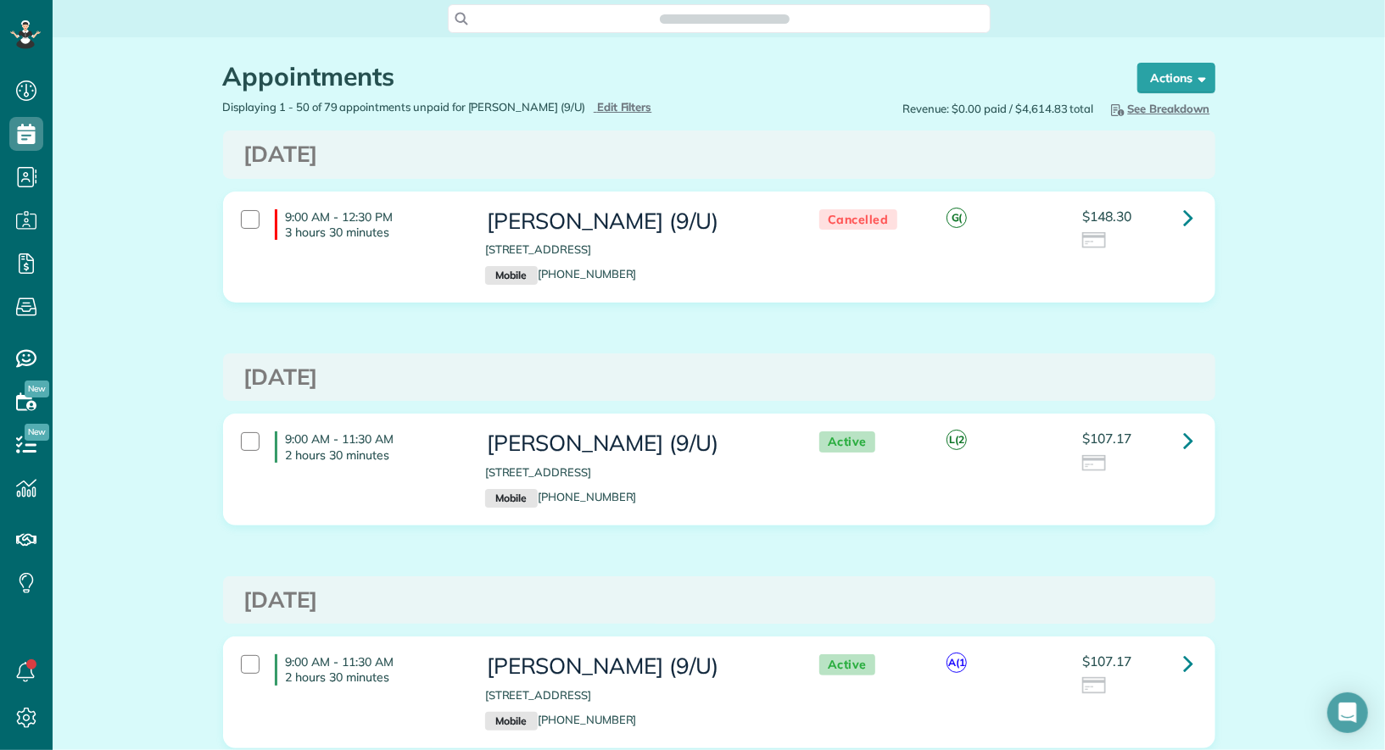
scroll to position [7, 7]
click at [1196, 209] on link at bounding box center [1189, 218] width 34 height 34
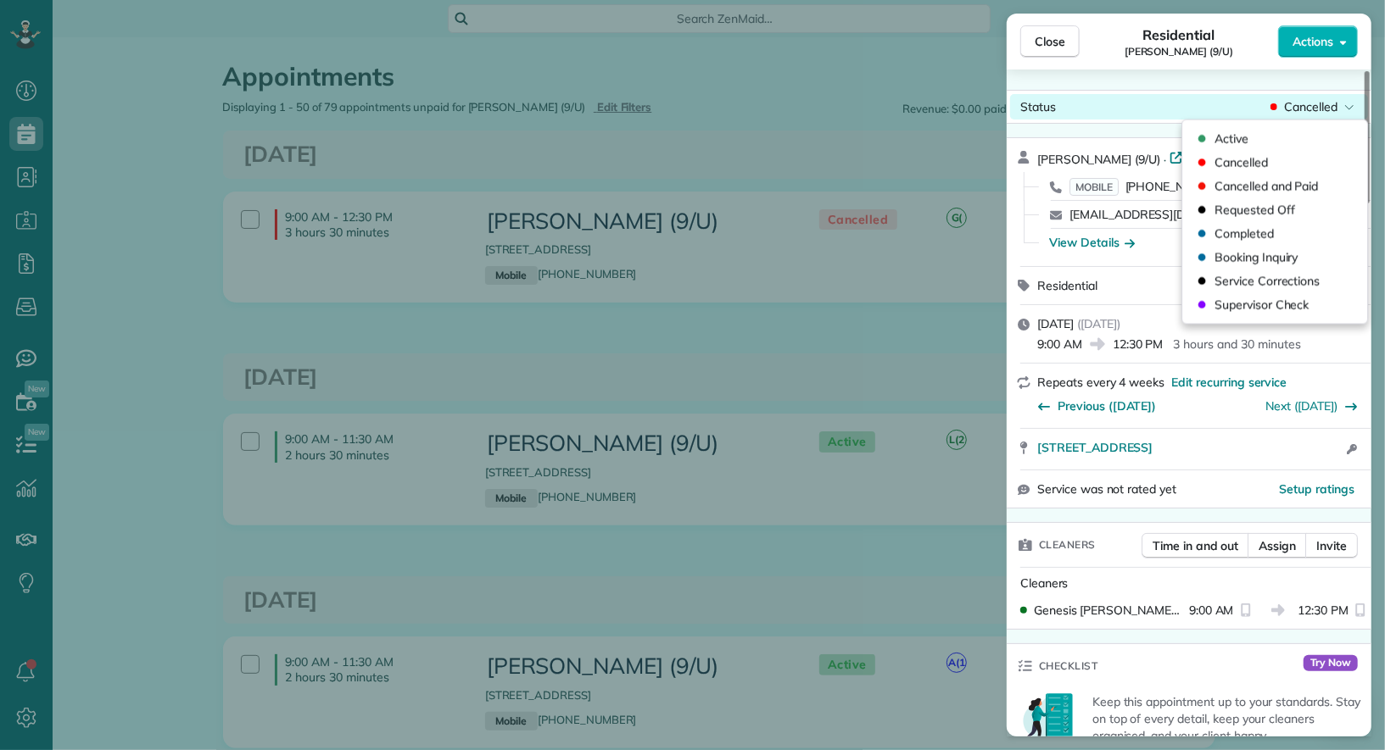
click at [1319, 114] on span "Cancelled" at bounding box center [1310, 106] width 53 height 17
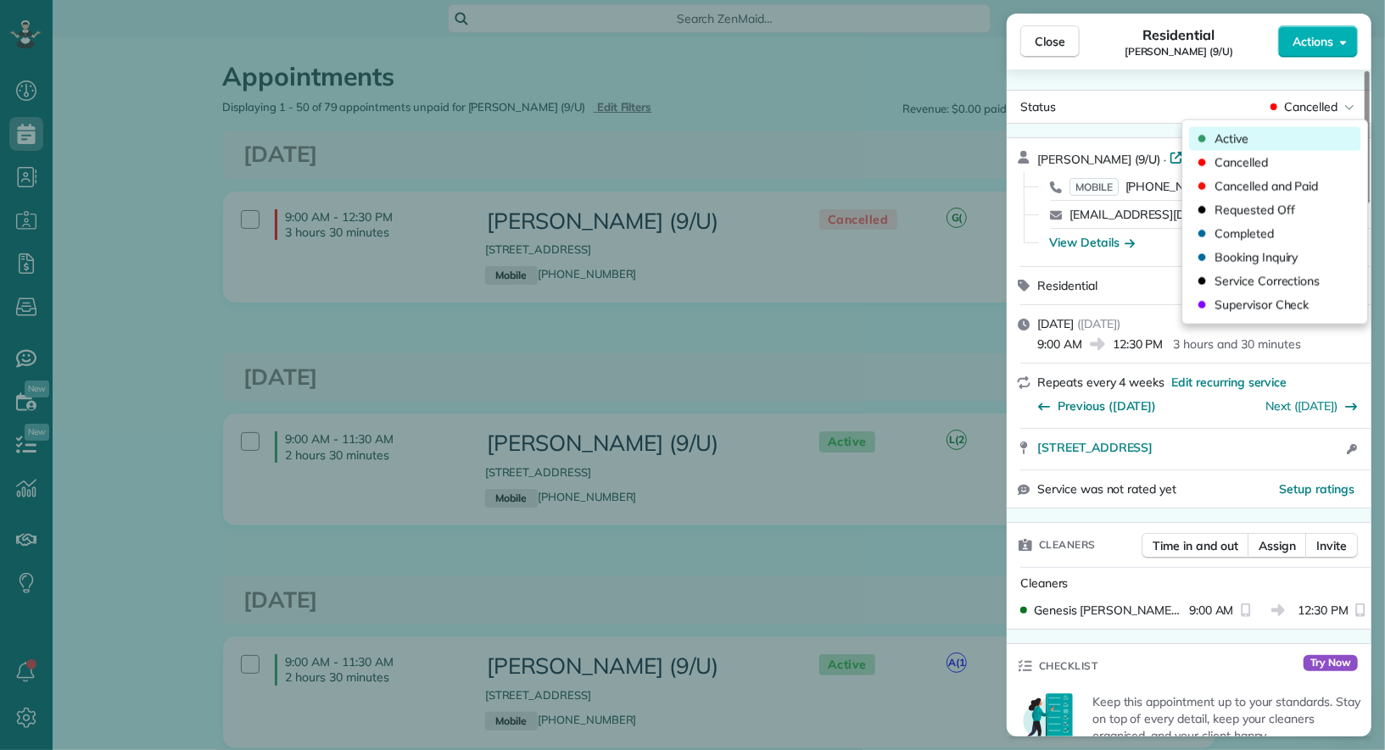
click at [1269, 137] on div "Active" at bounding box center [1274, 139] width 171 height 24
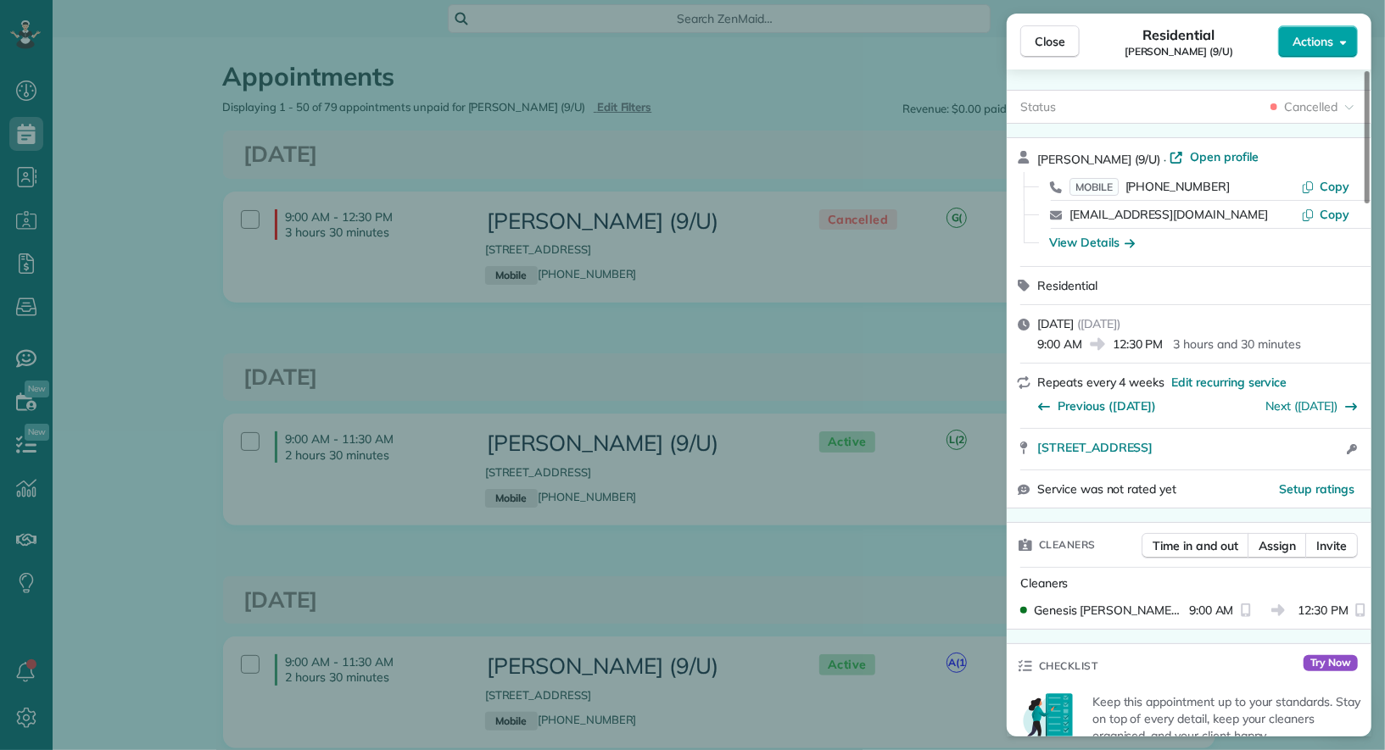
click at [1312, 50] on button "Actions" at bounding box center [1318, 41] width 80 height 32
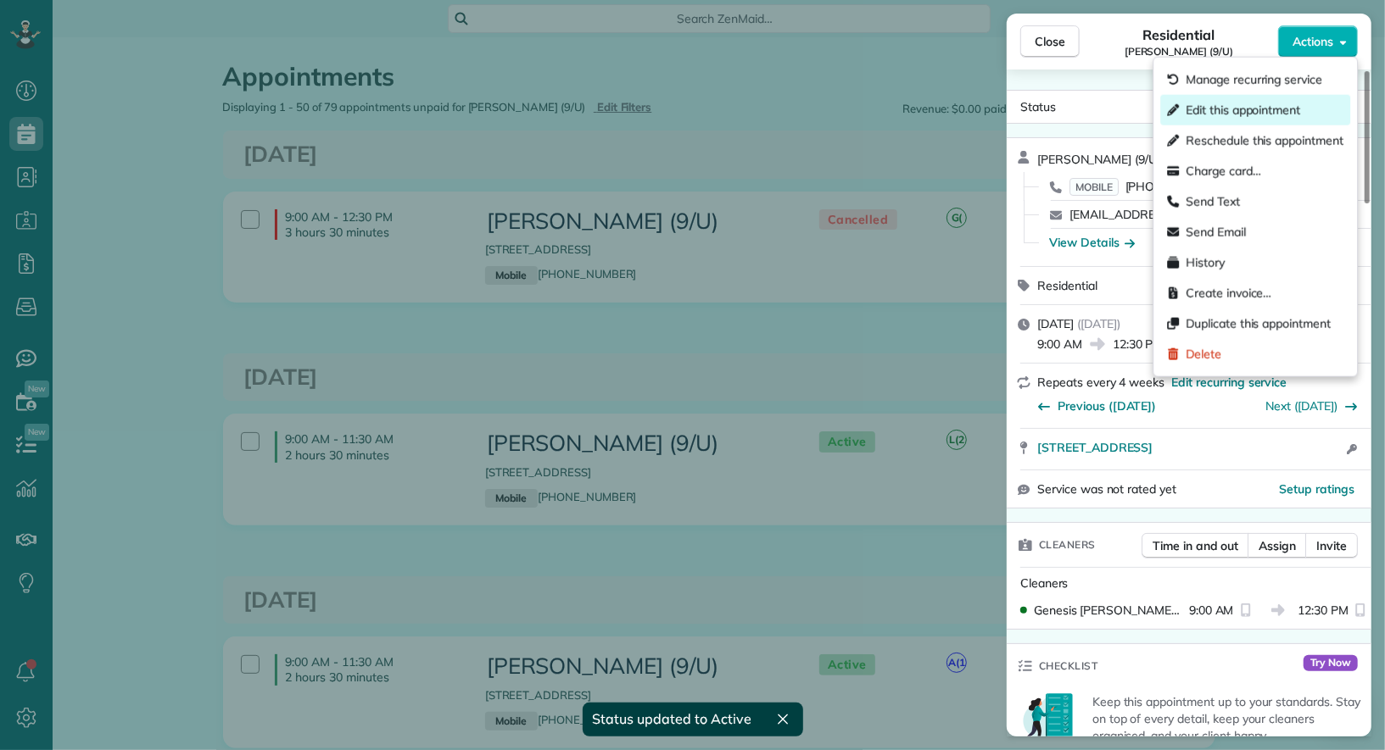
click at [1274, 117] on span "Edit this appointment" at bounding box center [1242, 110] width 114 height 17
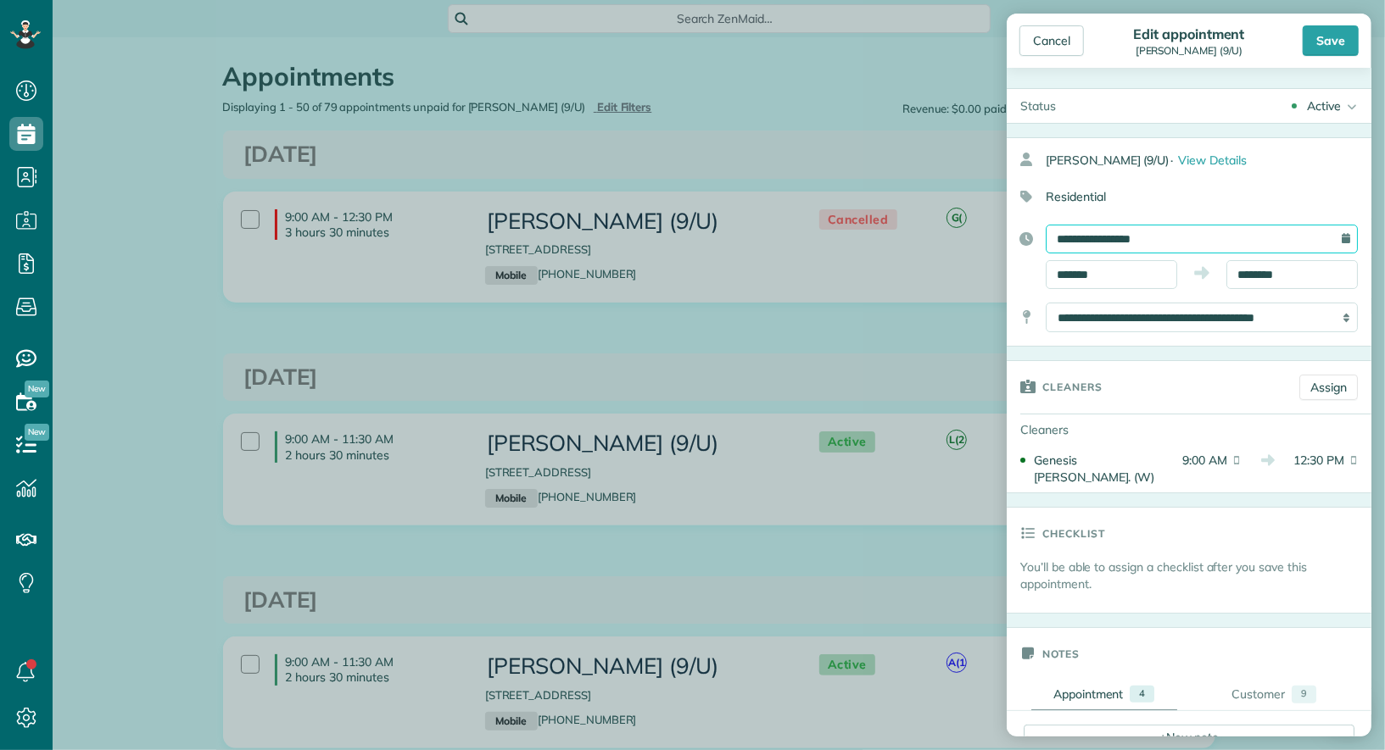
click at [1144, 227] on input "**********" at bounding box center [1201, 239] width 312 height 29
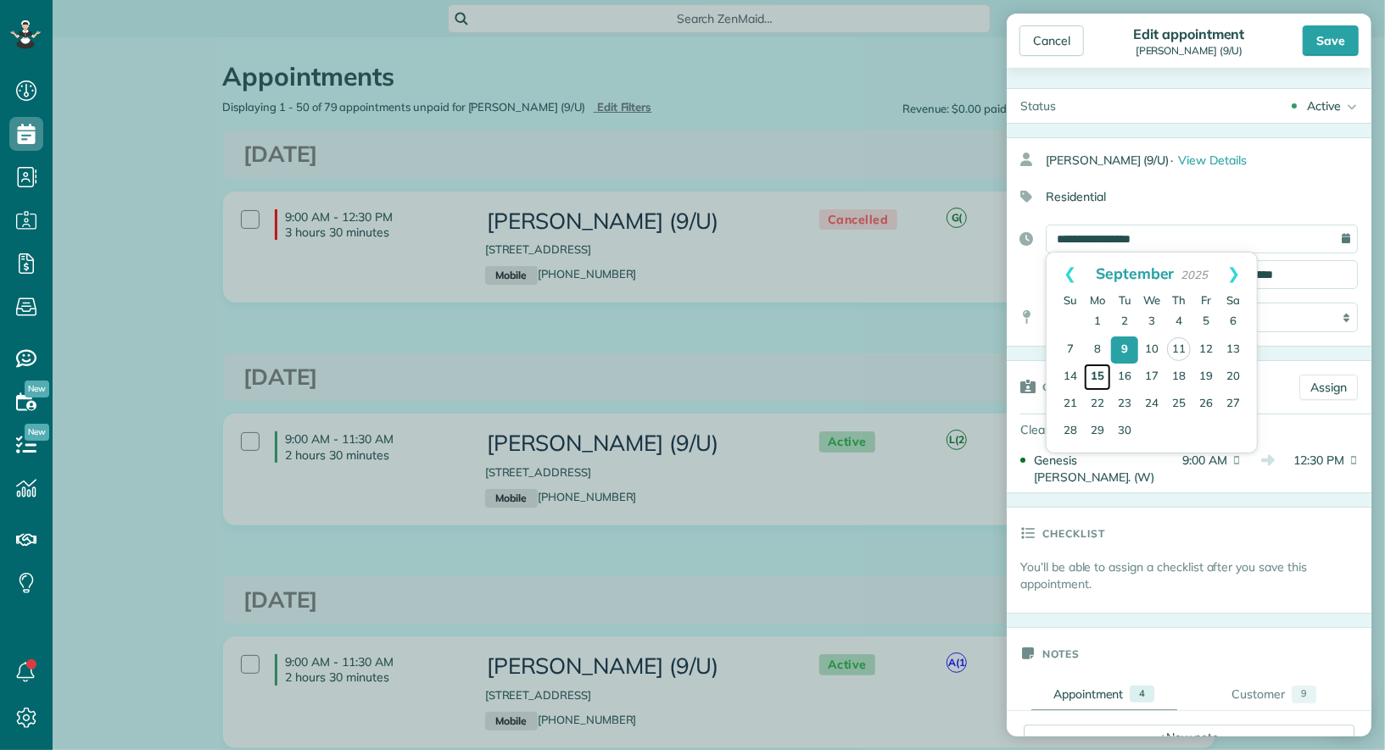
click at [1097, 379] on link "15" at bounding box center [1097, 377] width 27 height 27
type input "**********"
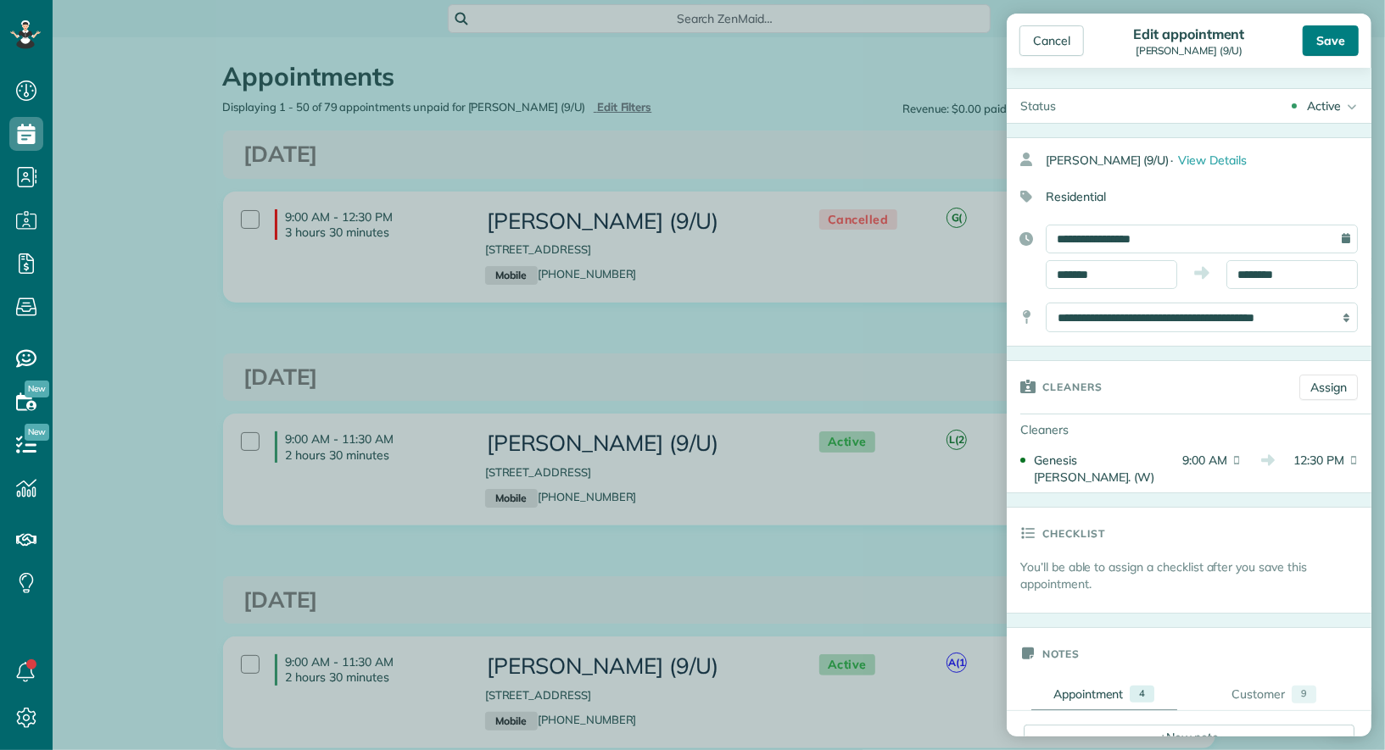
click at [1321, 37] on div "Save" at bounding box center [1330, 40] width 56 height 31
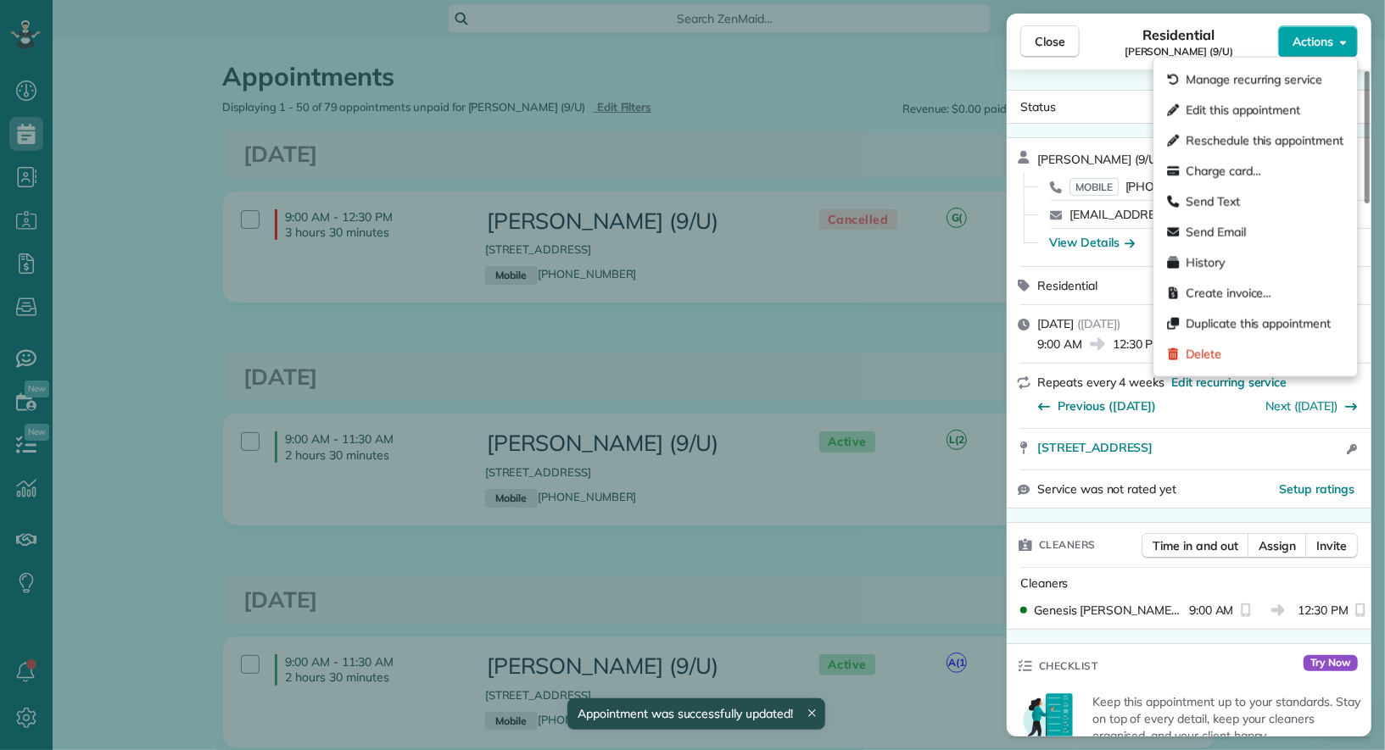
click at [1321, 37] on span "Actions" at bounding box center [1312, 41] width 41 height 17
click at [1279, 241] on div "Send Email" at bounding box center [1255, 232] width 190 height 31
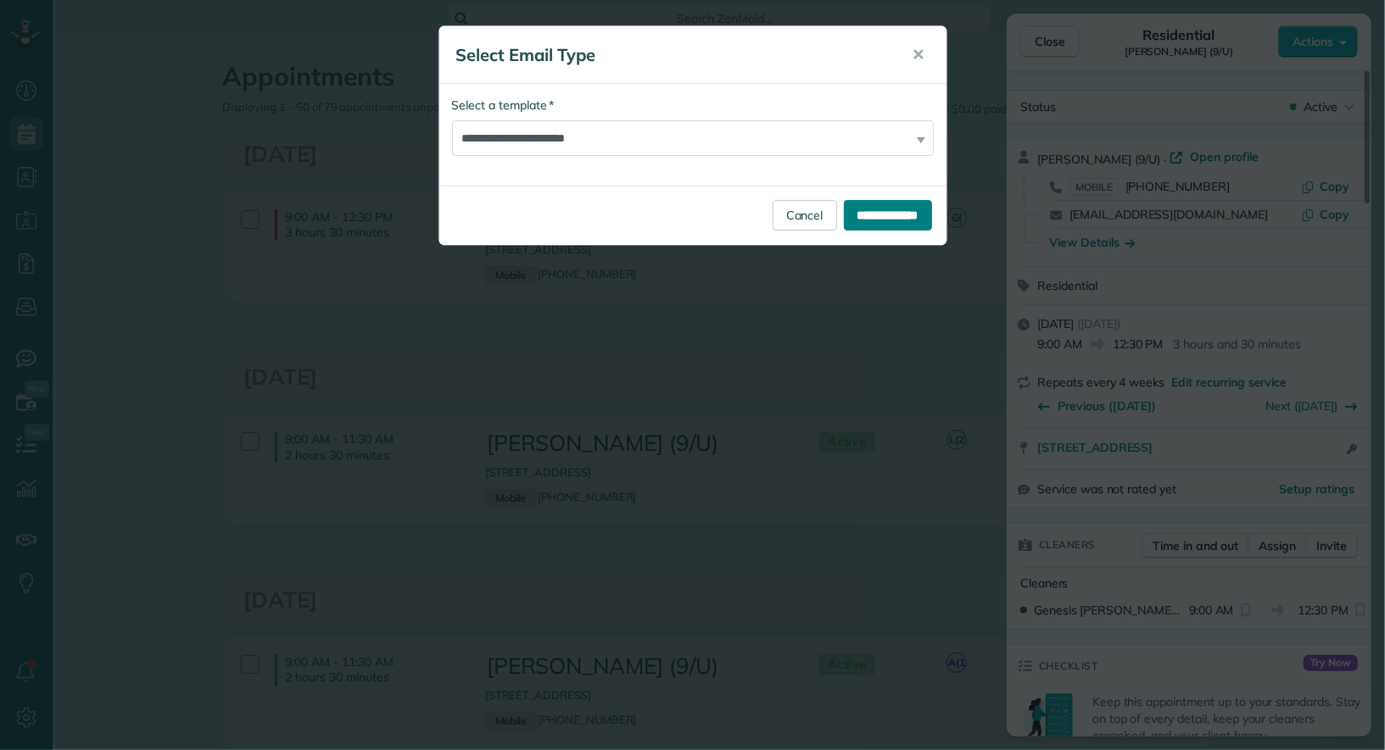
click at [884, 226] on input "**********" at bounding box center [888, 215] width 88 height 31
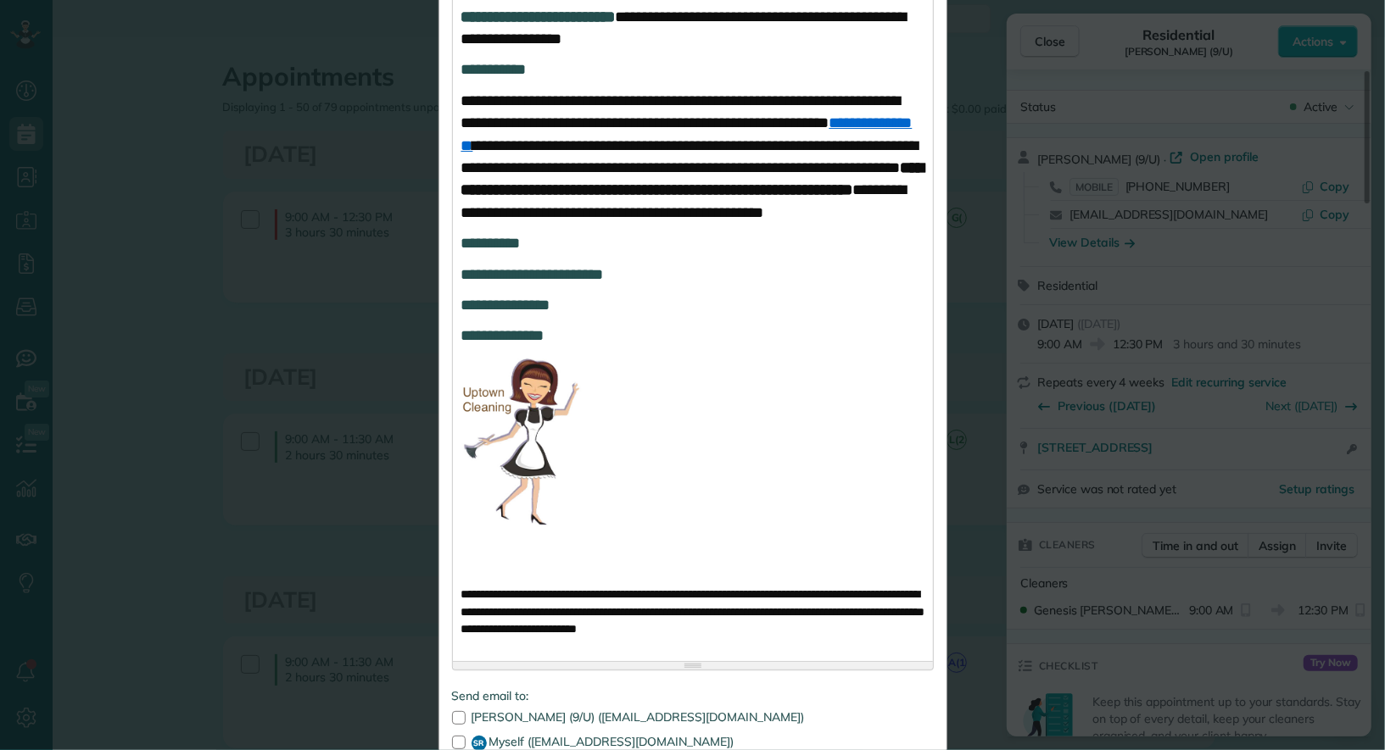
scroll to position [1022, 0]
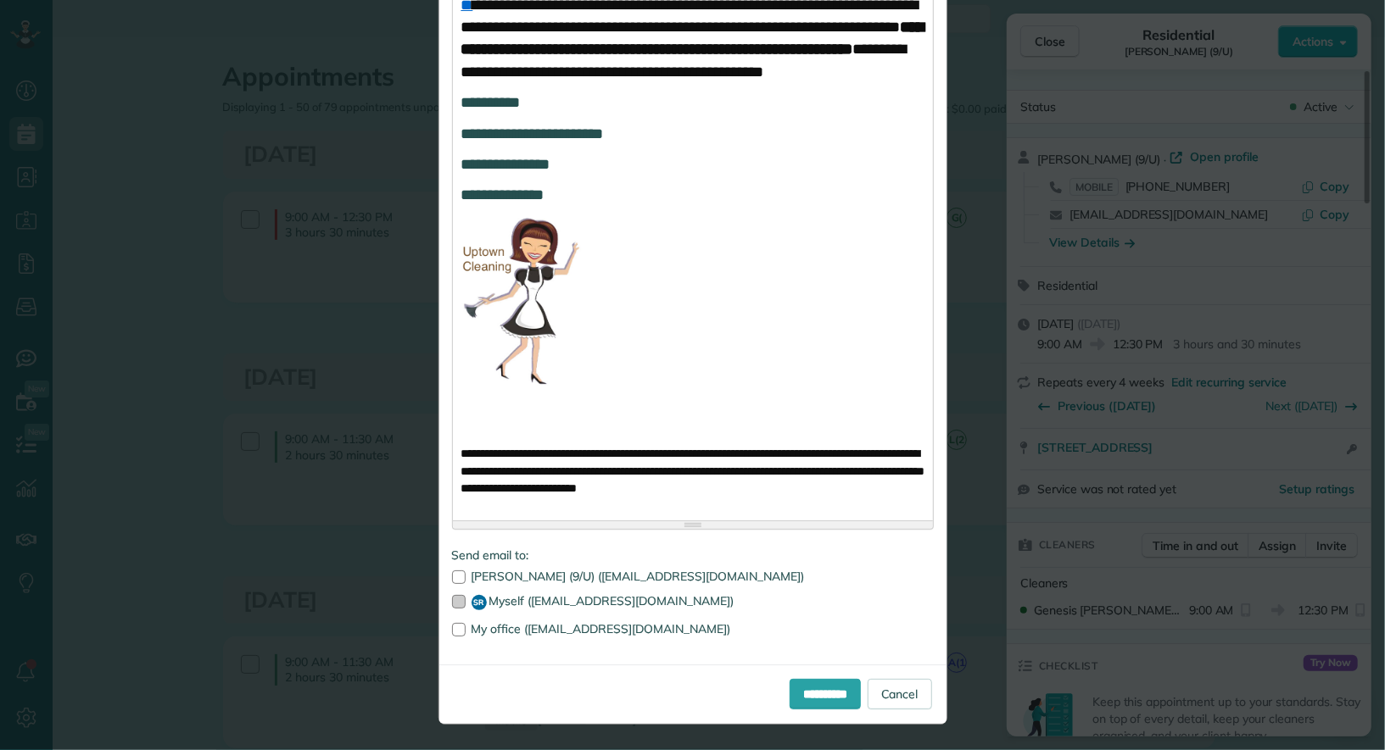
click at [499, 611] on label "SR Myself (hello@uptownc.com)" at bounding box center [693, 602] width 482 height 15
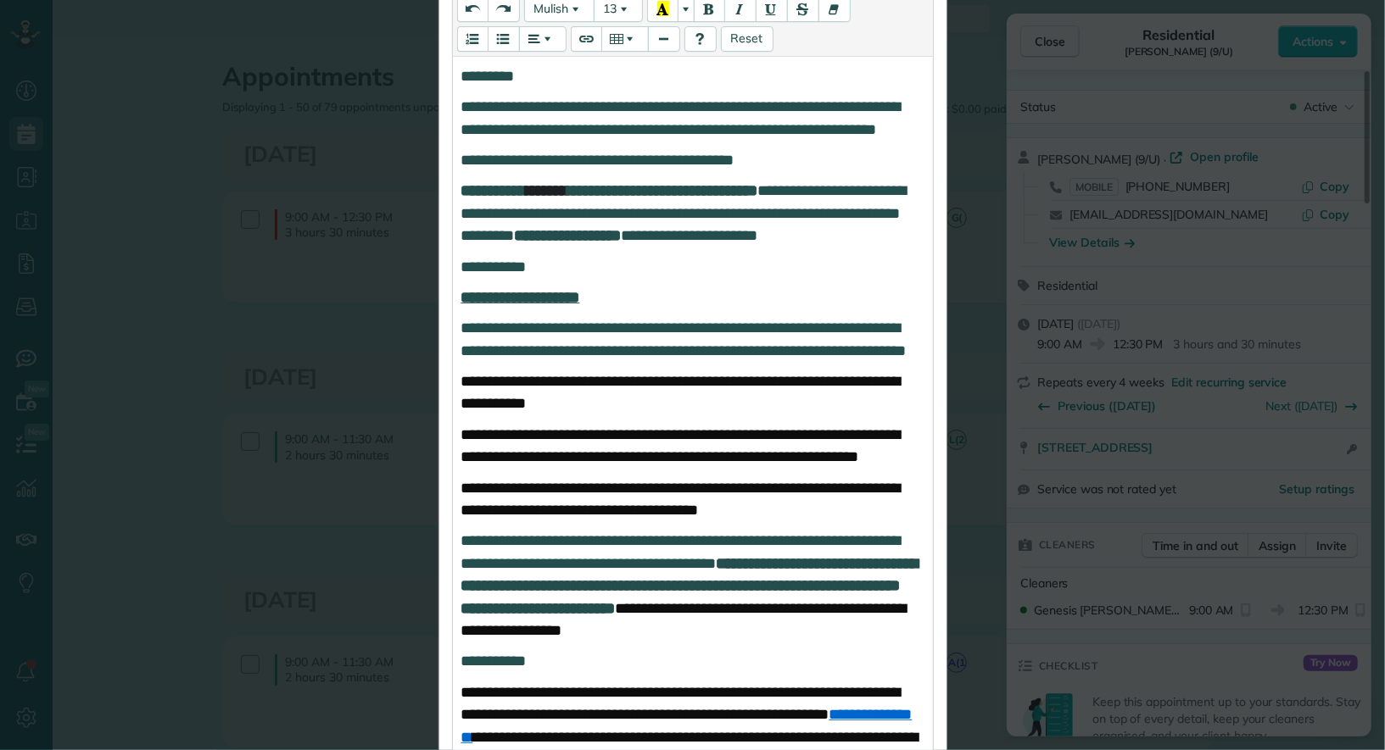
scroll to position [170, 0]
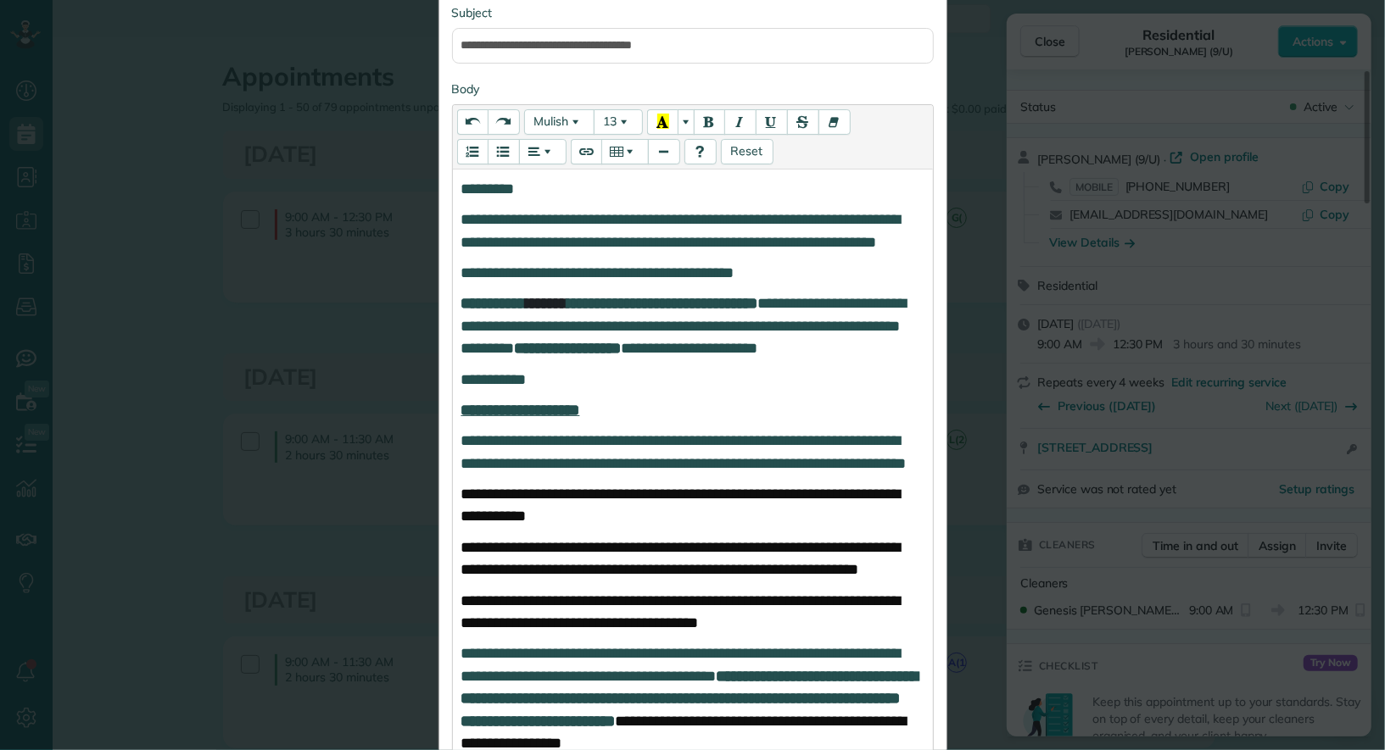
click at [457, 194] on div "**********" at bounding box center [693, 765] width 480 height 1190
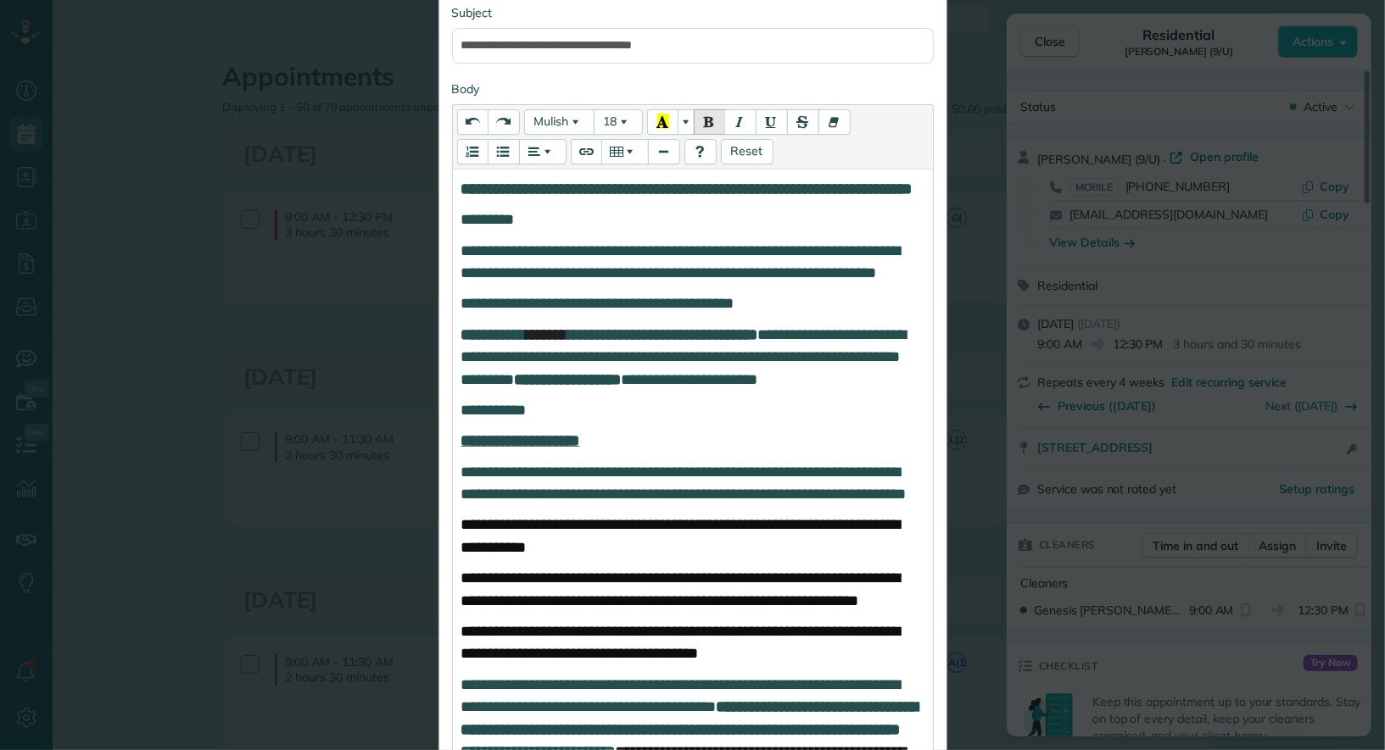
scroll to position [1201, 0]
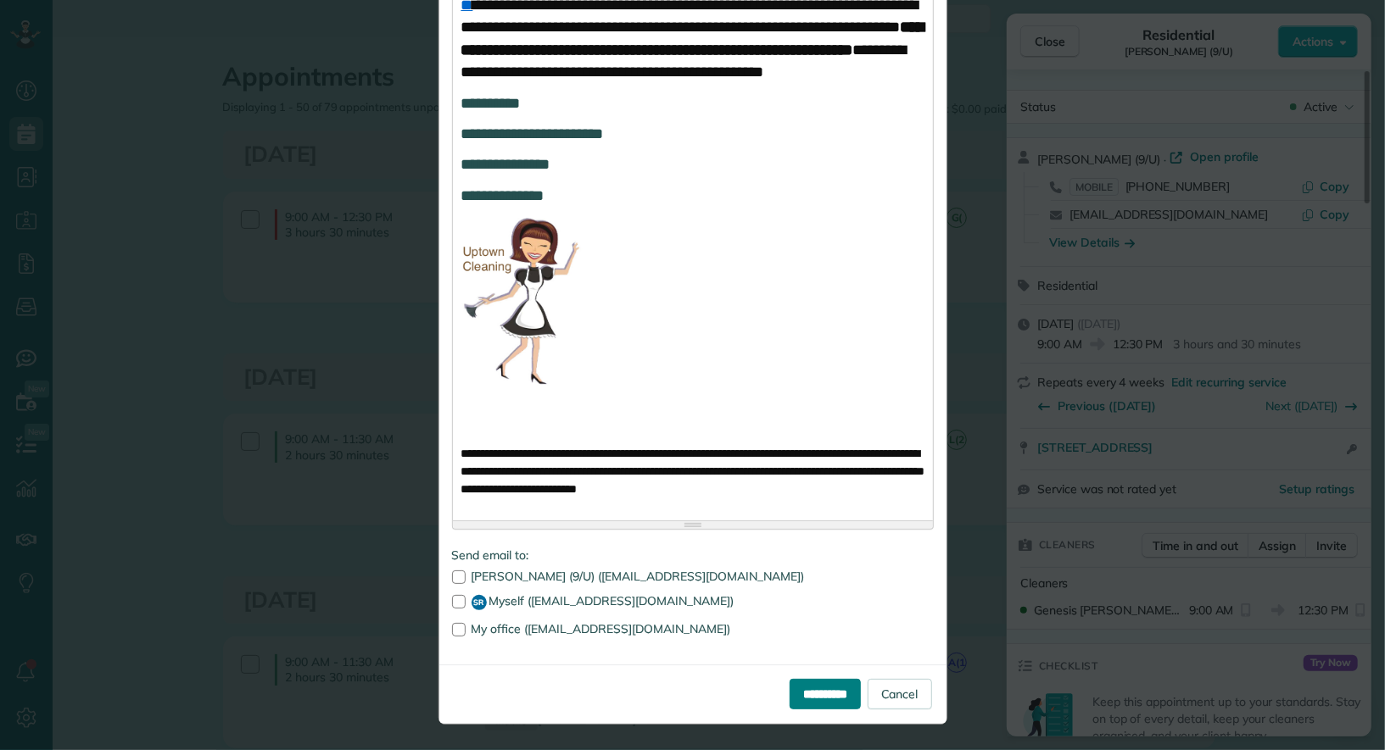
click at [789, 698] on input "**********" at bounding box center [824, 694] width 71 height 31
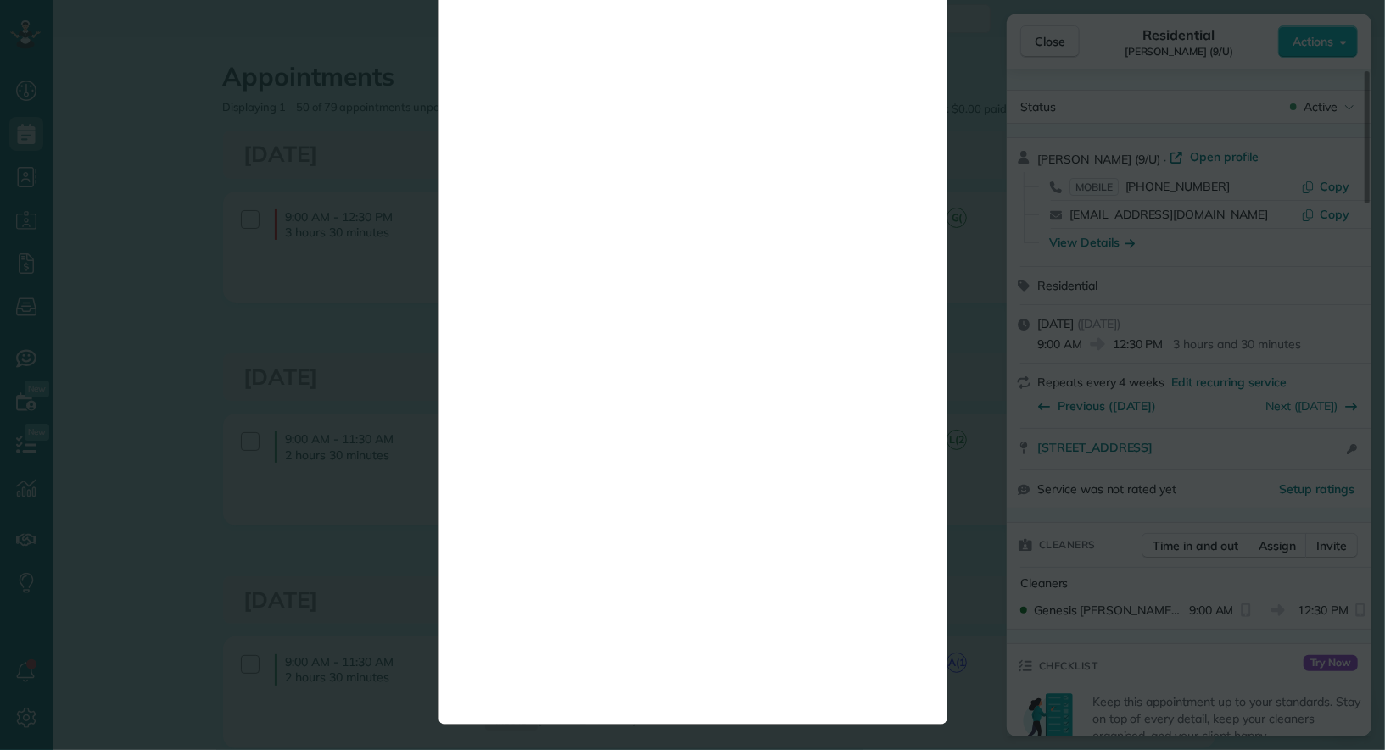
scroll to position [0, 0]
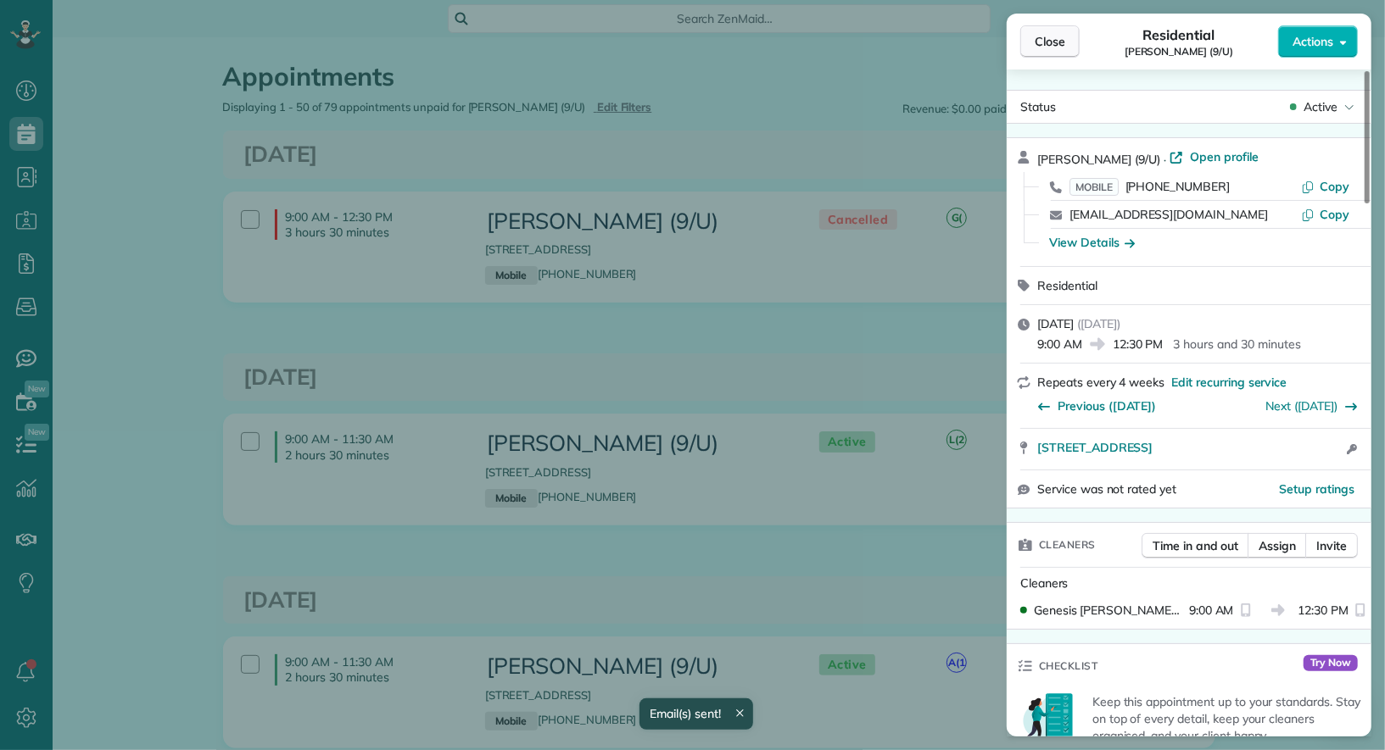
click at [1044, 46] on span "Close" at bounding box center [1049, 41] width 31 height 17
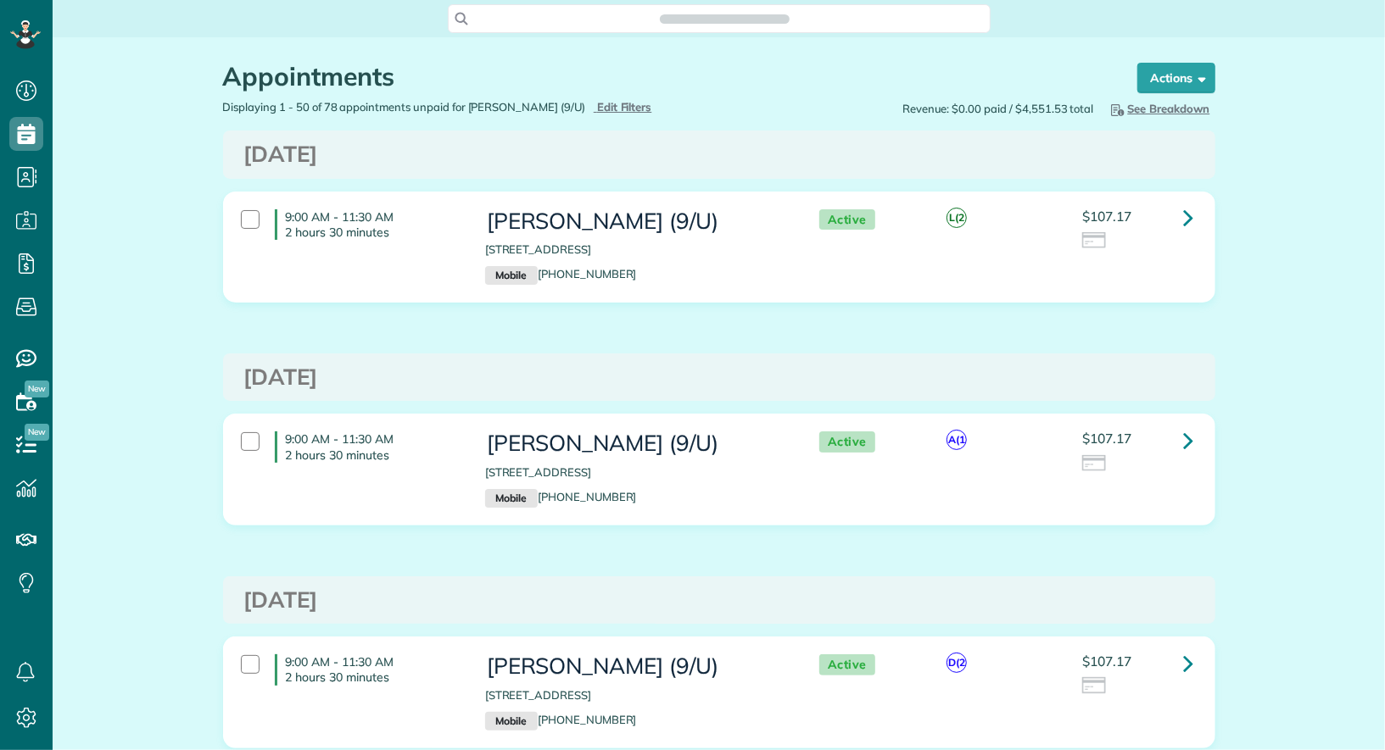
scroll to position [7, 7]
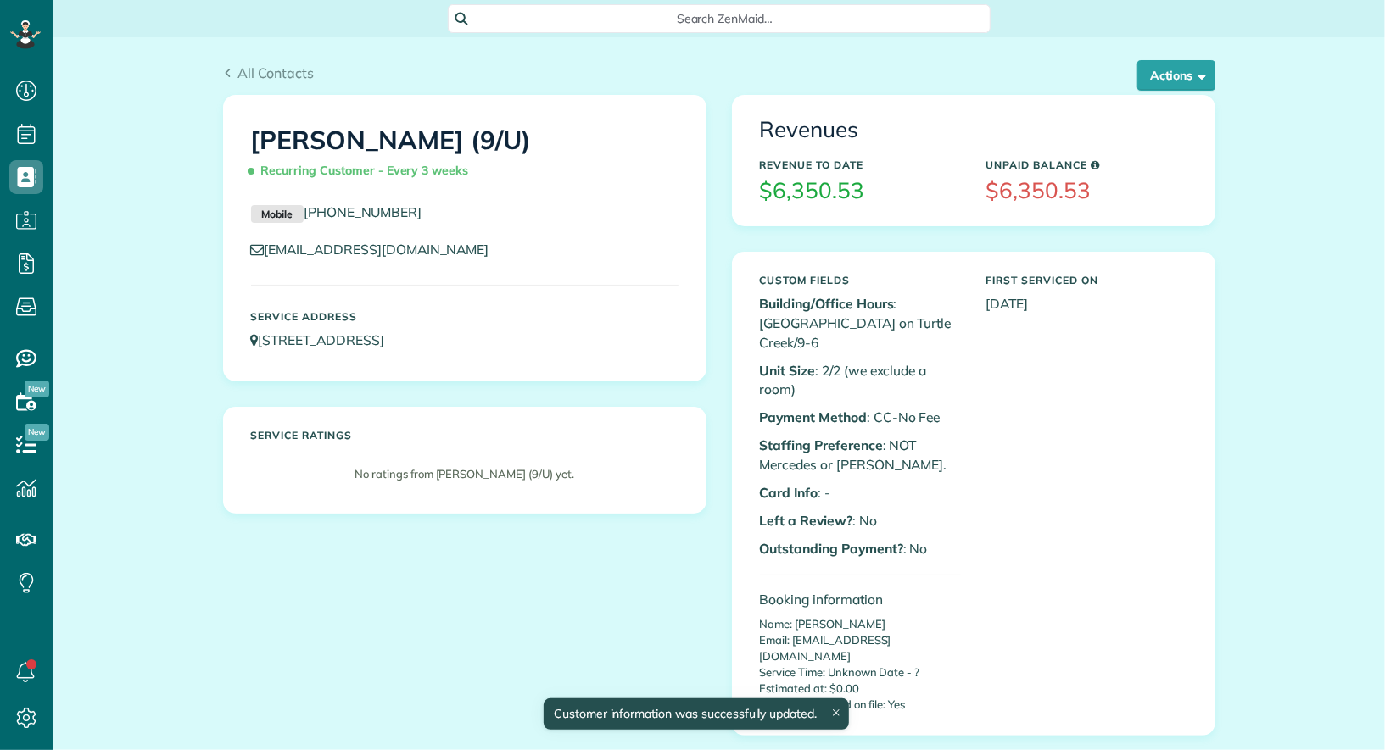
scroll to position [7, 7]
click at [1209, 84] on button "Actions" at bounding box center [1176, 75] width 78 height 31
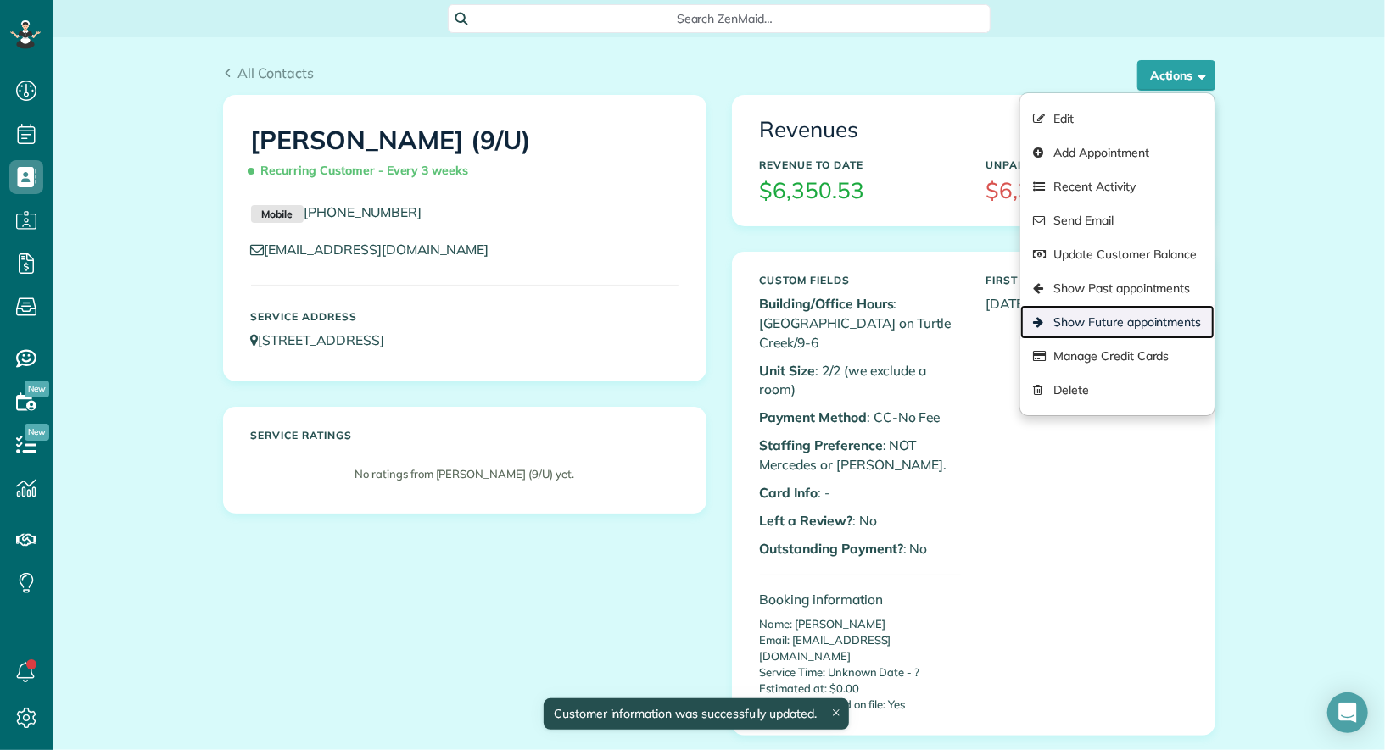
click at [1179, 331] on link "Show Future appointments" at bounding box center [1116, 322] width 193 height 34
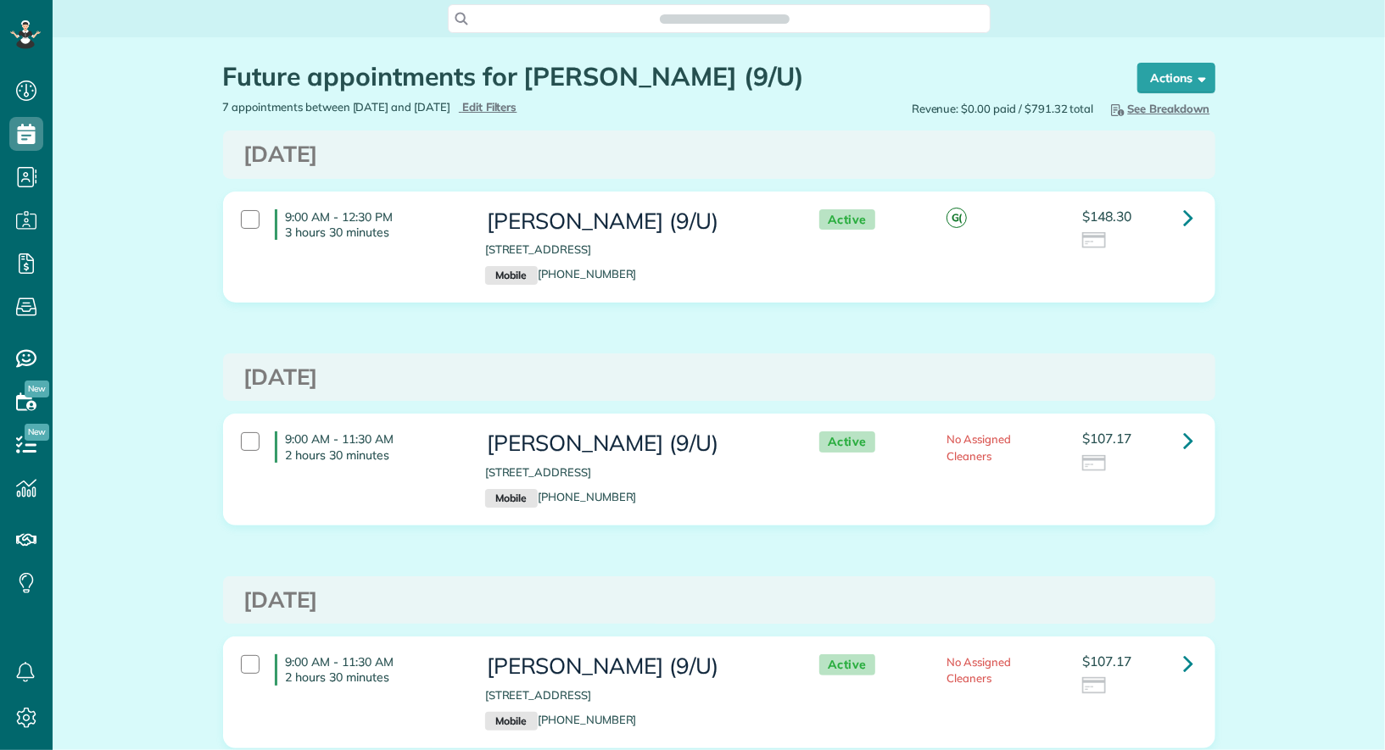
scroll to position [7, 7]
click at [1178, 215] on link at bounding box center [1189, 218] width 34 height 34
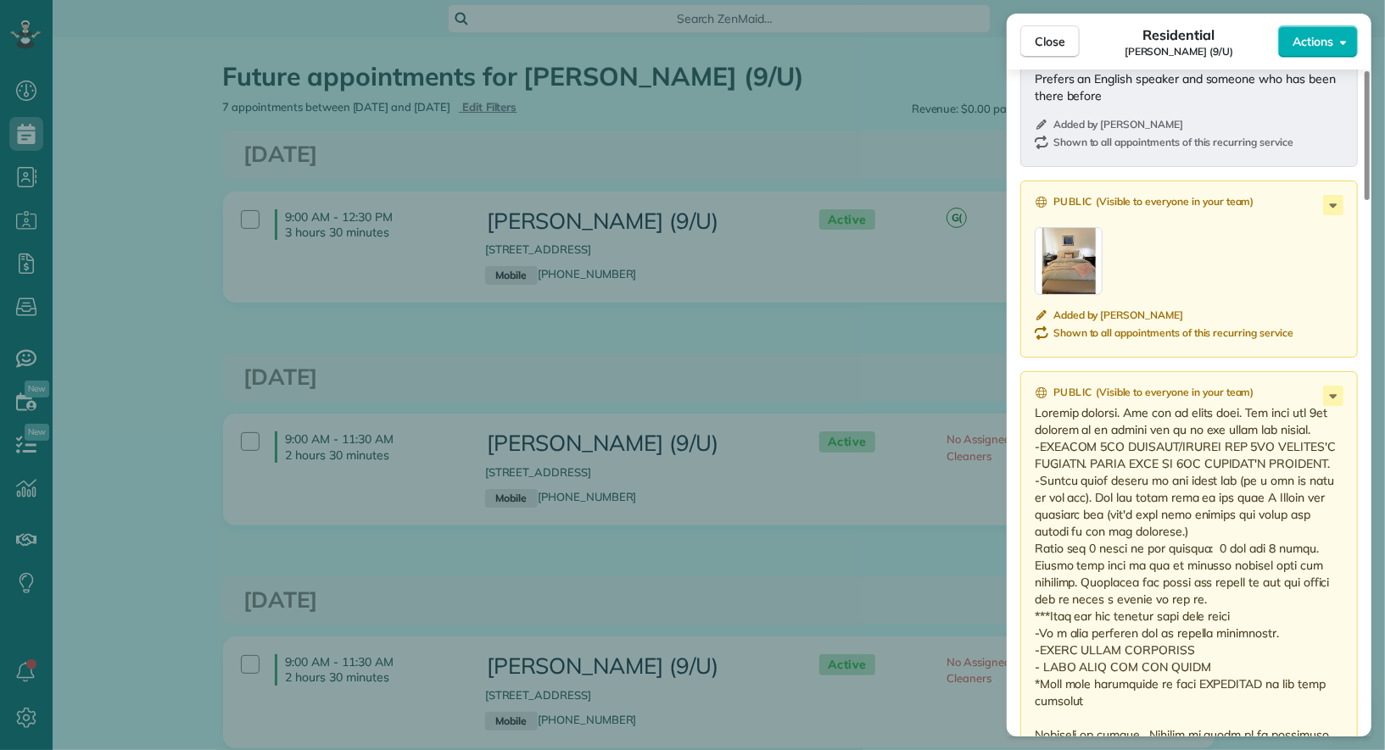
scroll to position [1471, 0]
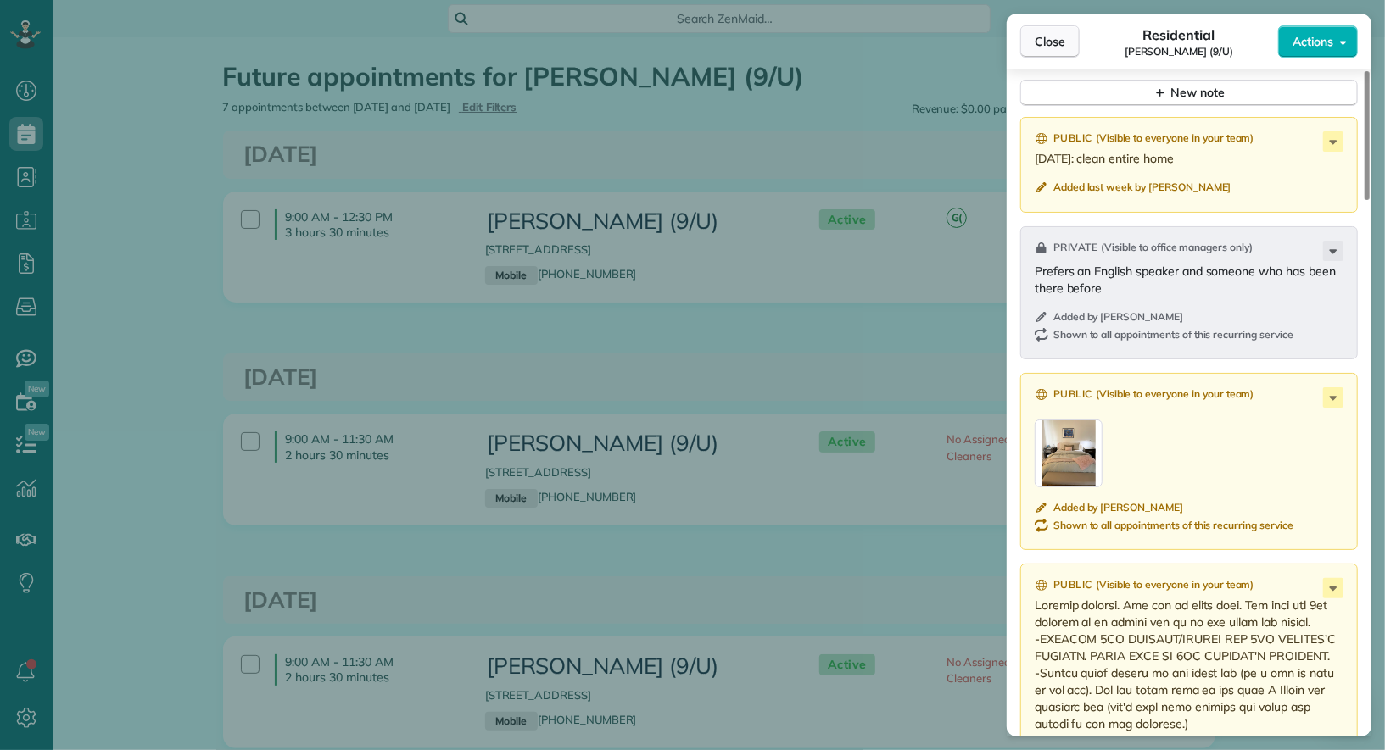
click at [1054, 43] on span "Close" at bounding box center [1049, 41] width 31 height 17
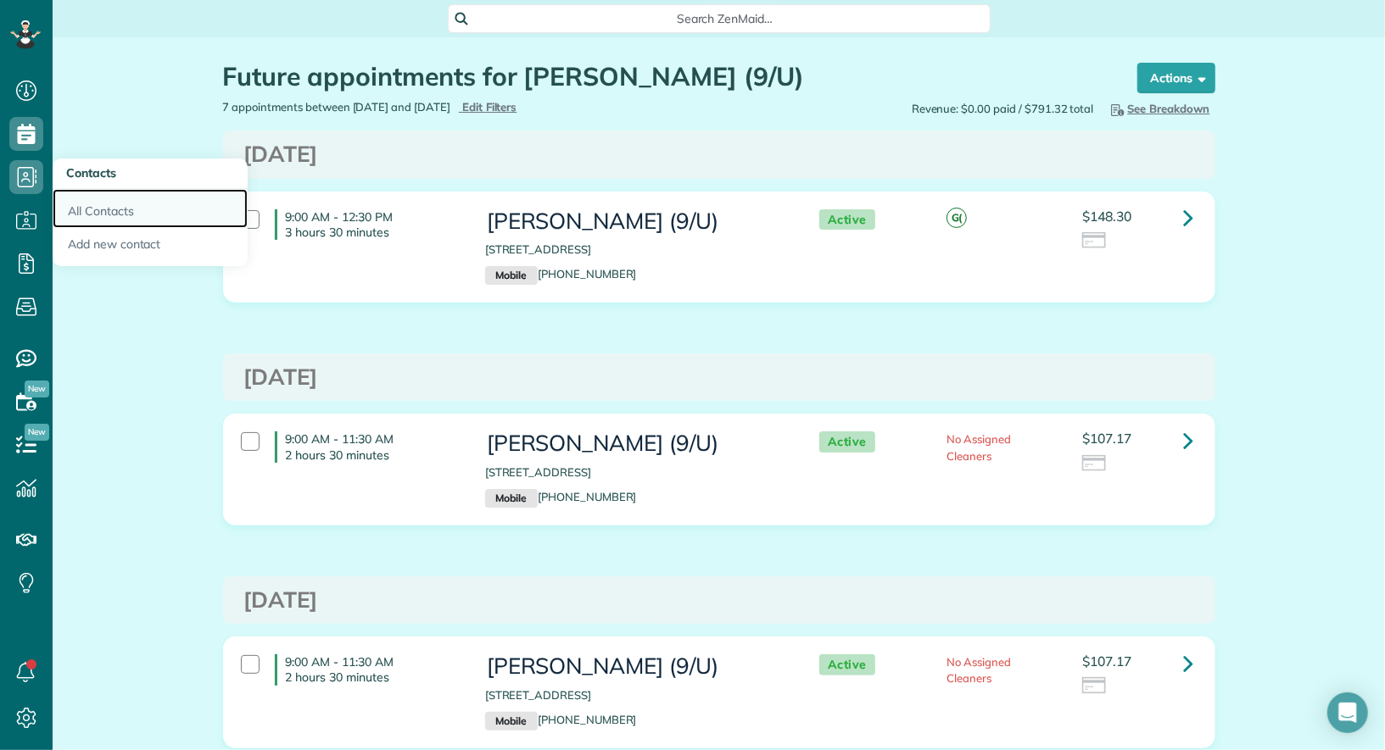
click at [102, 215] on link "All Contacts" at bounding box center [150, 208] width 195 height 39
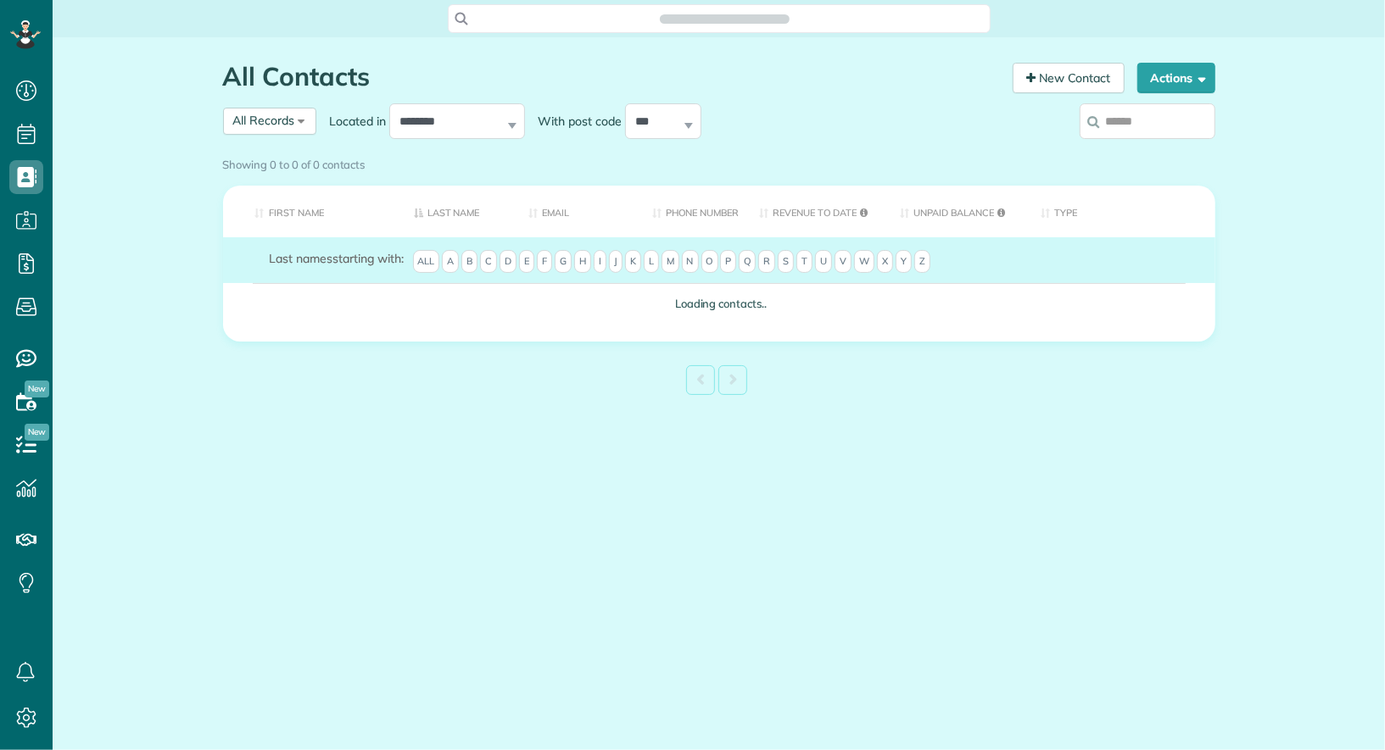
scroll to position [7, 7]
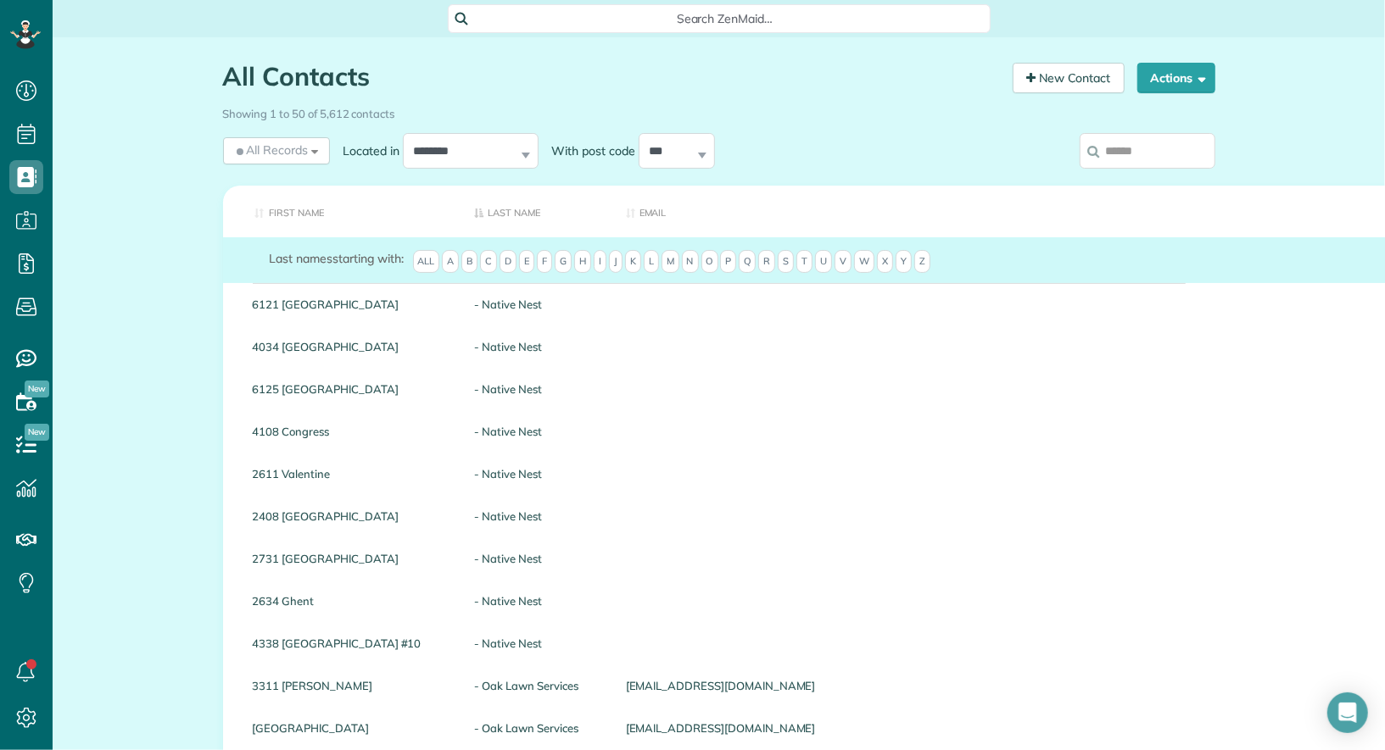
click at [1129, 153] on input "search" at bounding box center [1147, 151] width 136 height 36
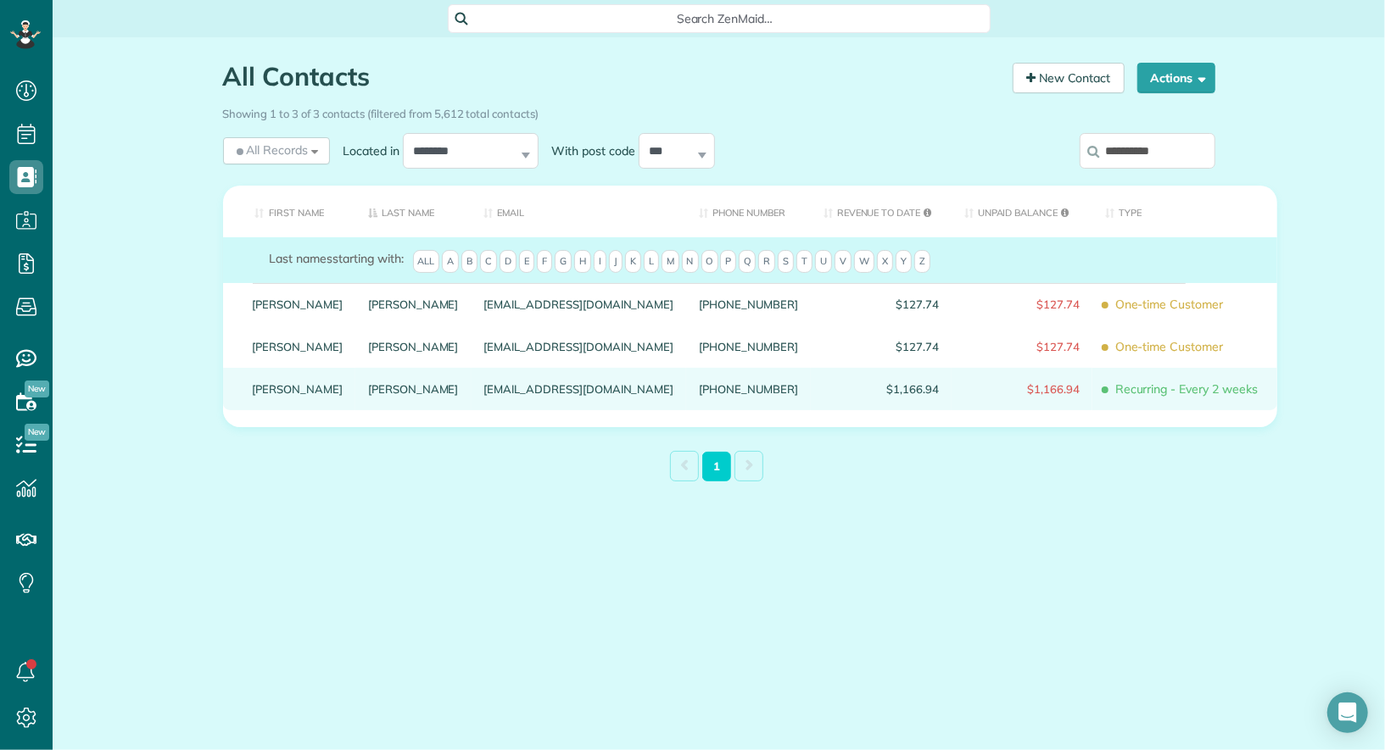
type input "**********"
click at [293, 405] on div "[PERSON_NAME]" at bounding box center [298, 389] width 116 height 42
click at [272, 395] on link "[PERSON_NAME]" at bounding box center [298, 389] width 91 height 12
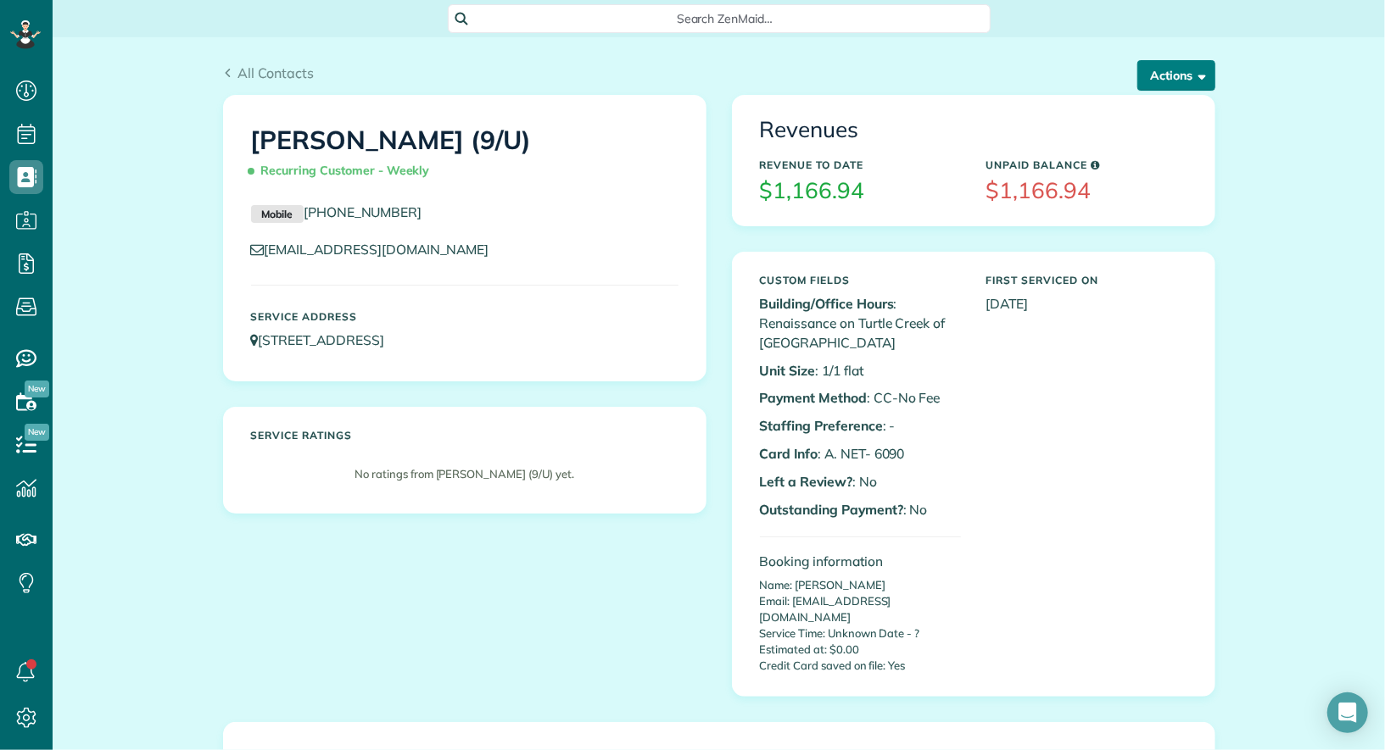
click at [1173, 73] on button "Actions" at bounding box center [1176, 75] width 78 height 31
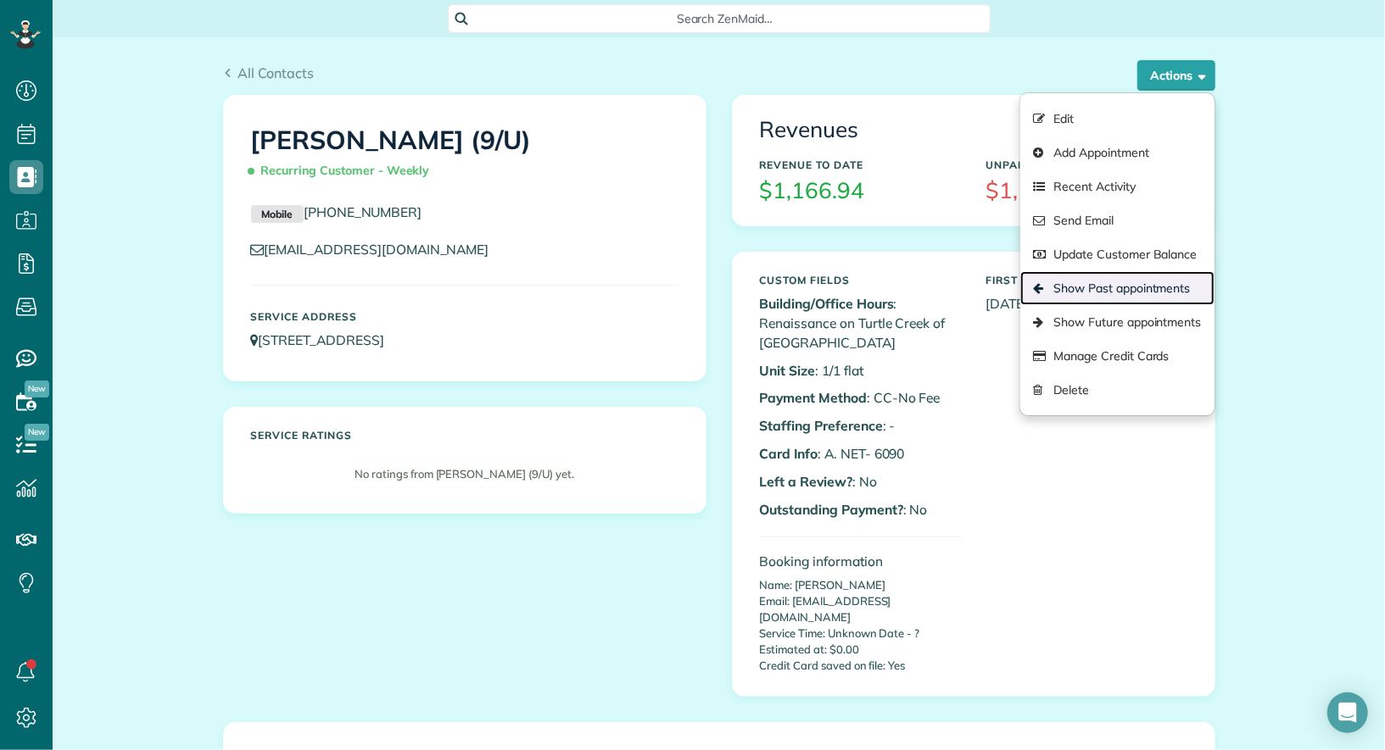
click at [1130, 276] on link "Show Past appointments" at bounding box center [1116, 288] width 193 height 34
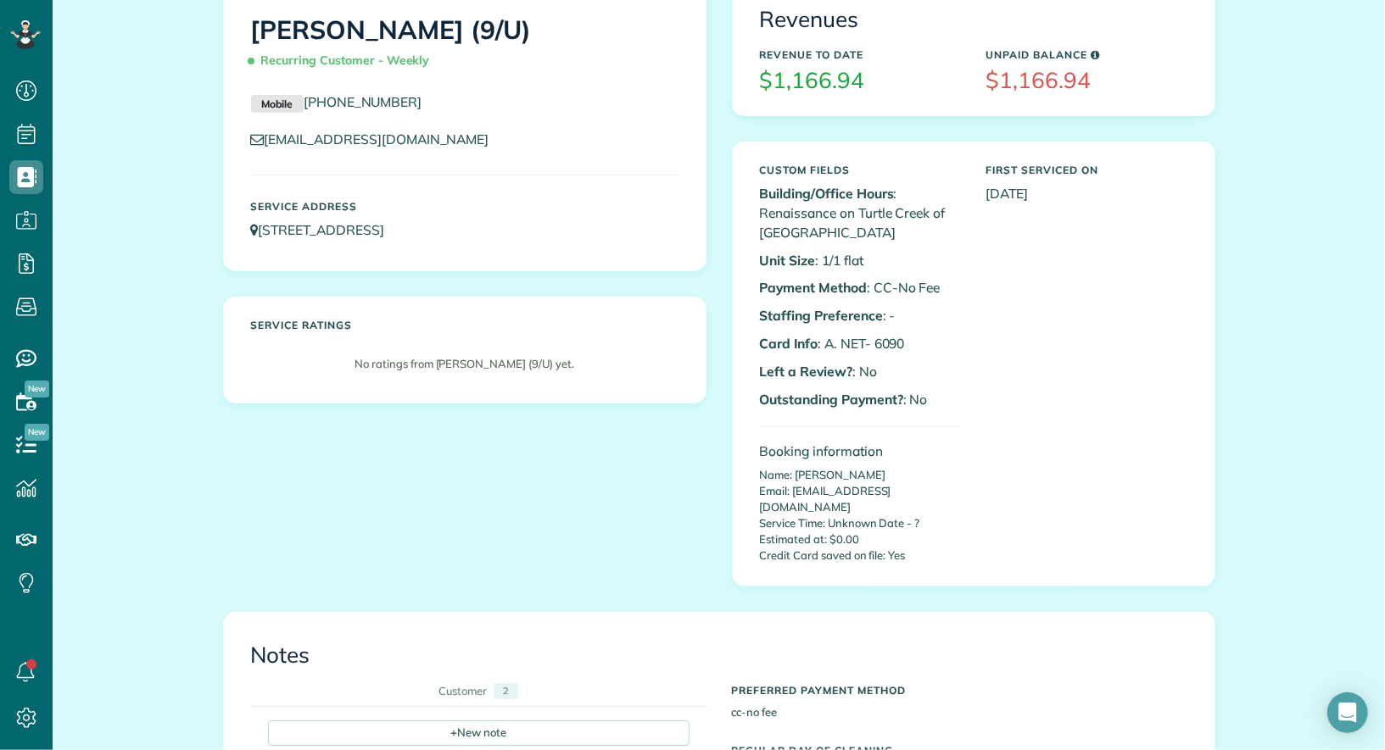
scroll to position [258, 0]
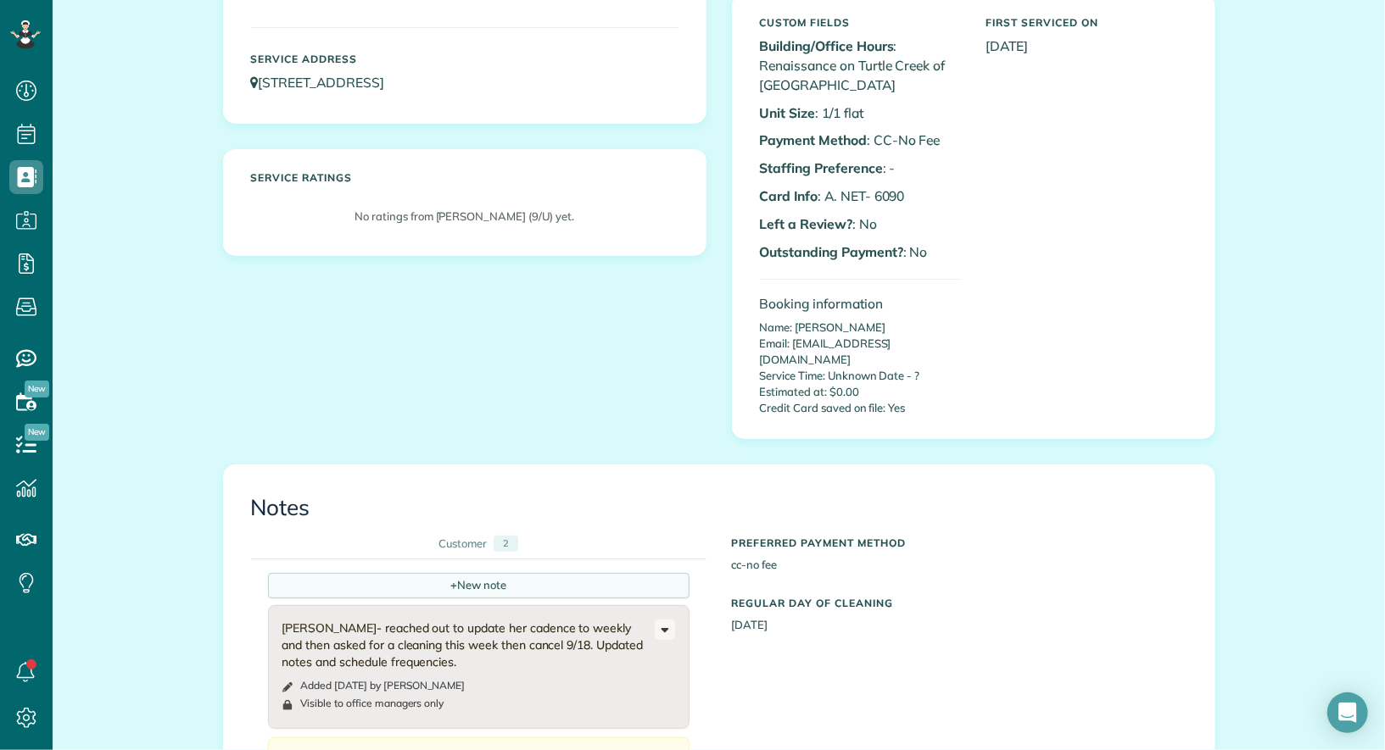
click at [479, 573] on div "+ New note" at bounding box center [478, 585] width 421 height 25
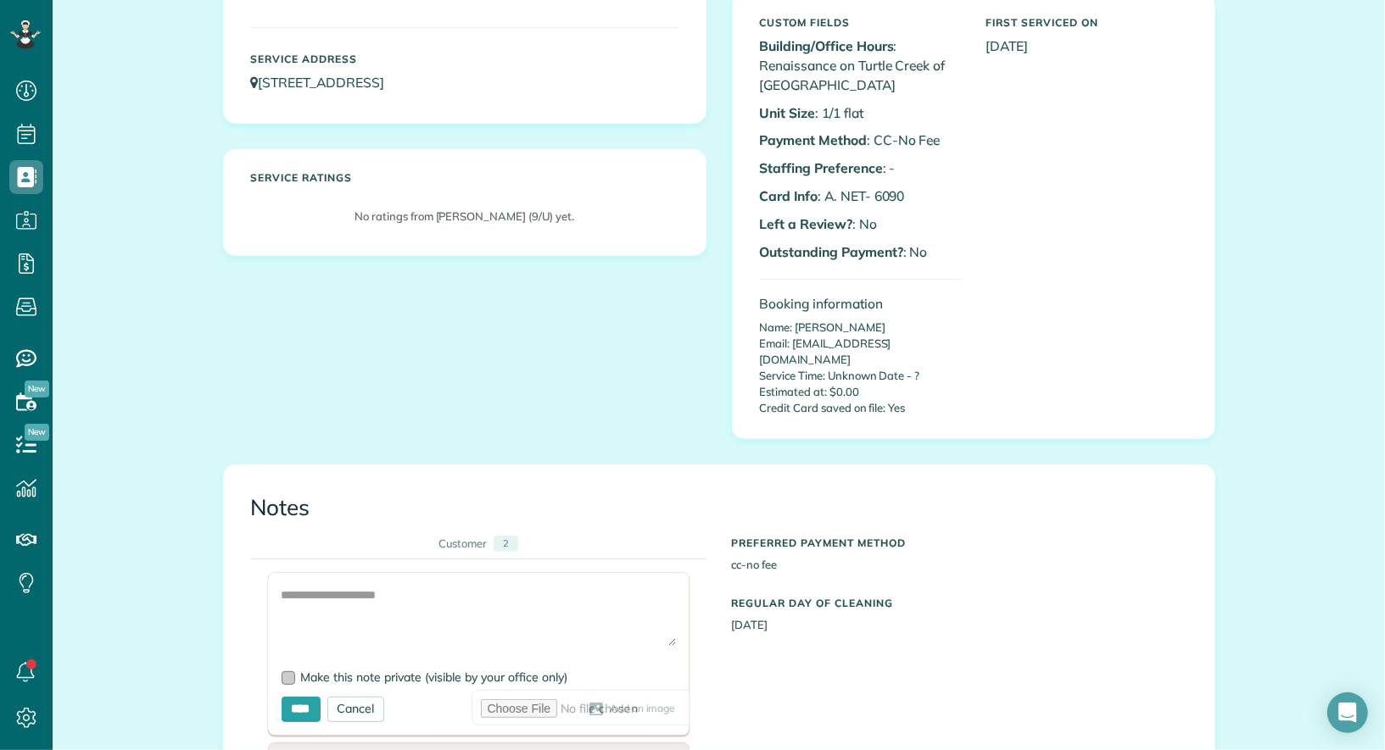
click at [396, 670] on span "Make this note private (visible by your office only)" at bounding box center [434, 677] width 267 height 15
click at [383, 599] on textarea at bounding box center [479, 616] width 394 height 59
click at [477, 587] on textarea "**********" at bounding box center [479, 616] width 394 height 59
paste textarea "**********"
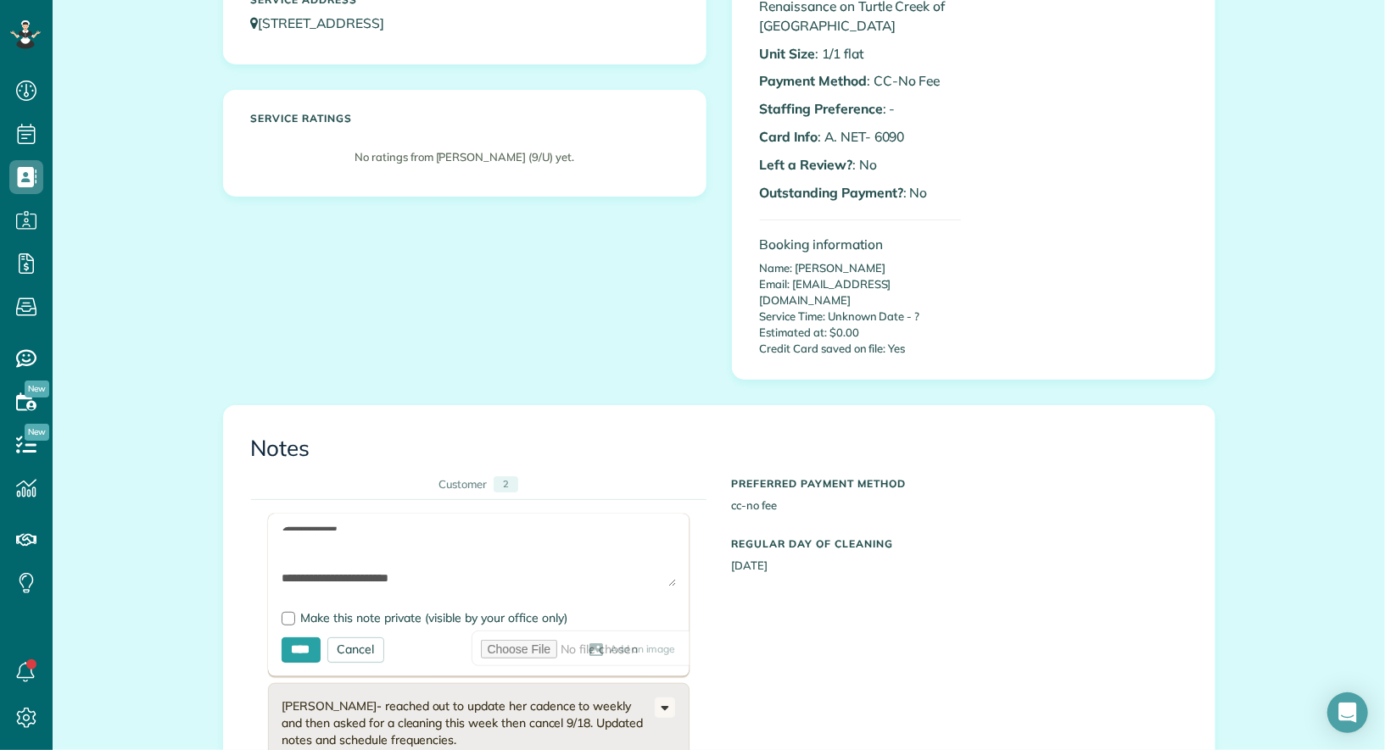
scroll to position [144, 0]
click at [463, 560] on textarea "**********" at bounding box center [479, 556] width 394 height 59
paste textarea "**********"
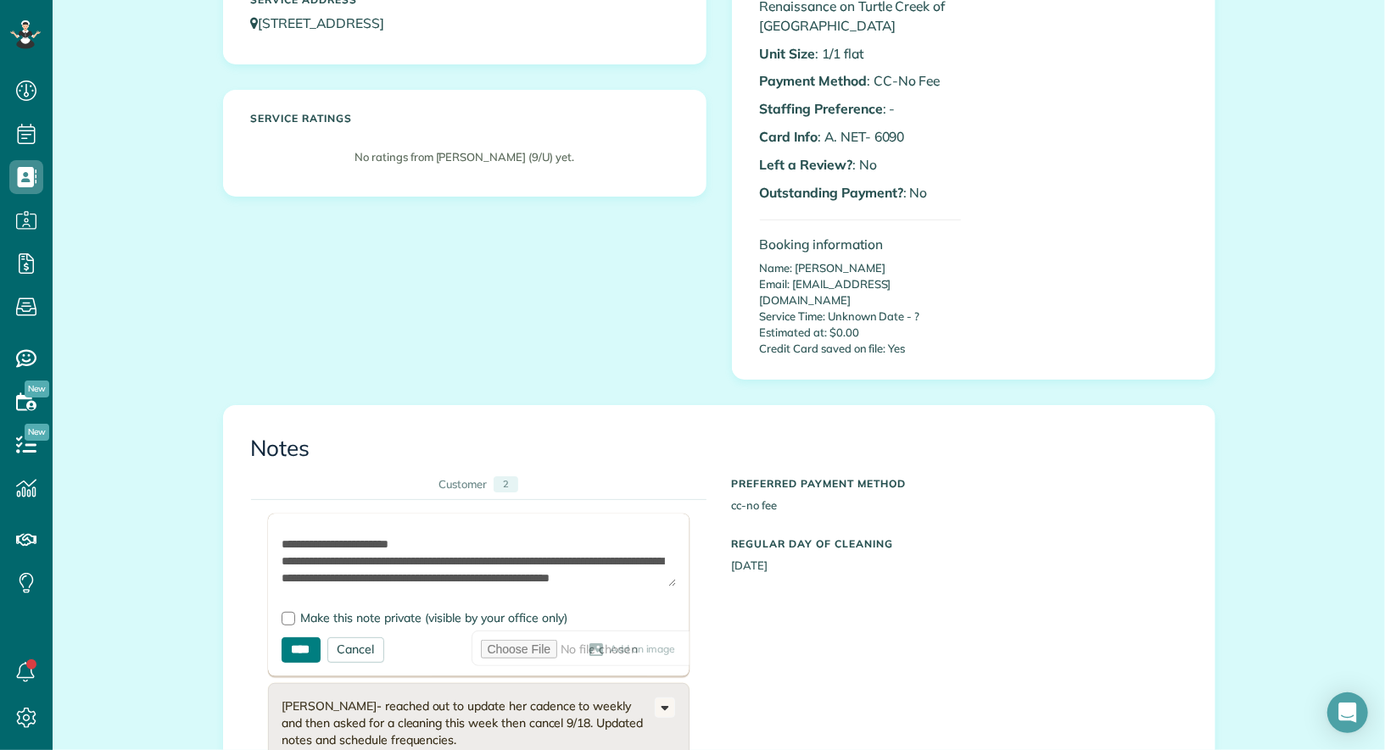
scroll to position [193, 0]
type textarea "**********"
click at [314, 638] on input "****" at bounding box center [301, 650] width 39 height 25
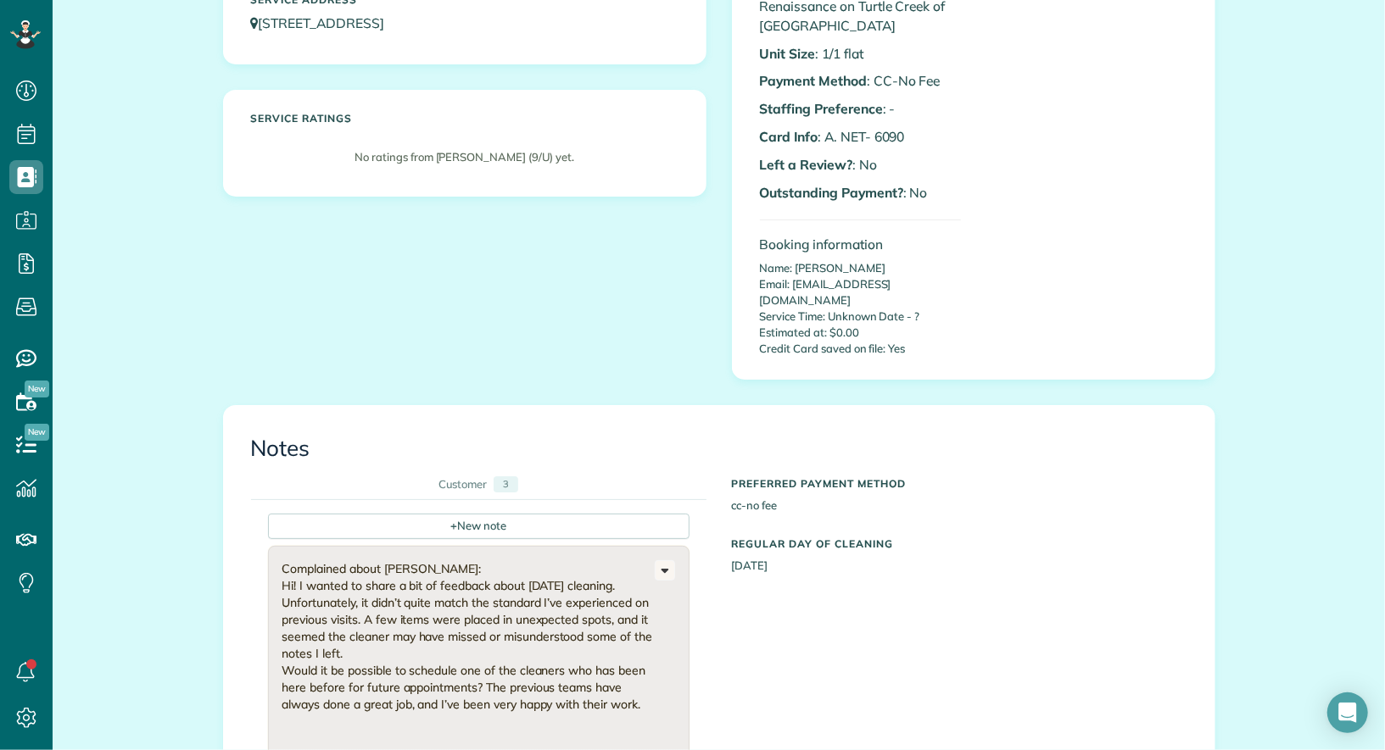
scroll to position [0, 0]
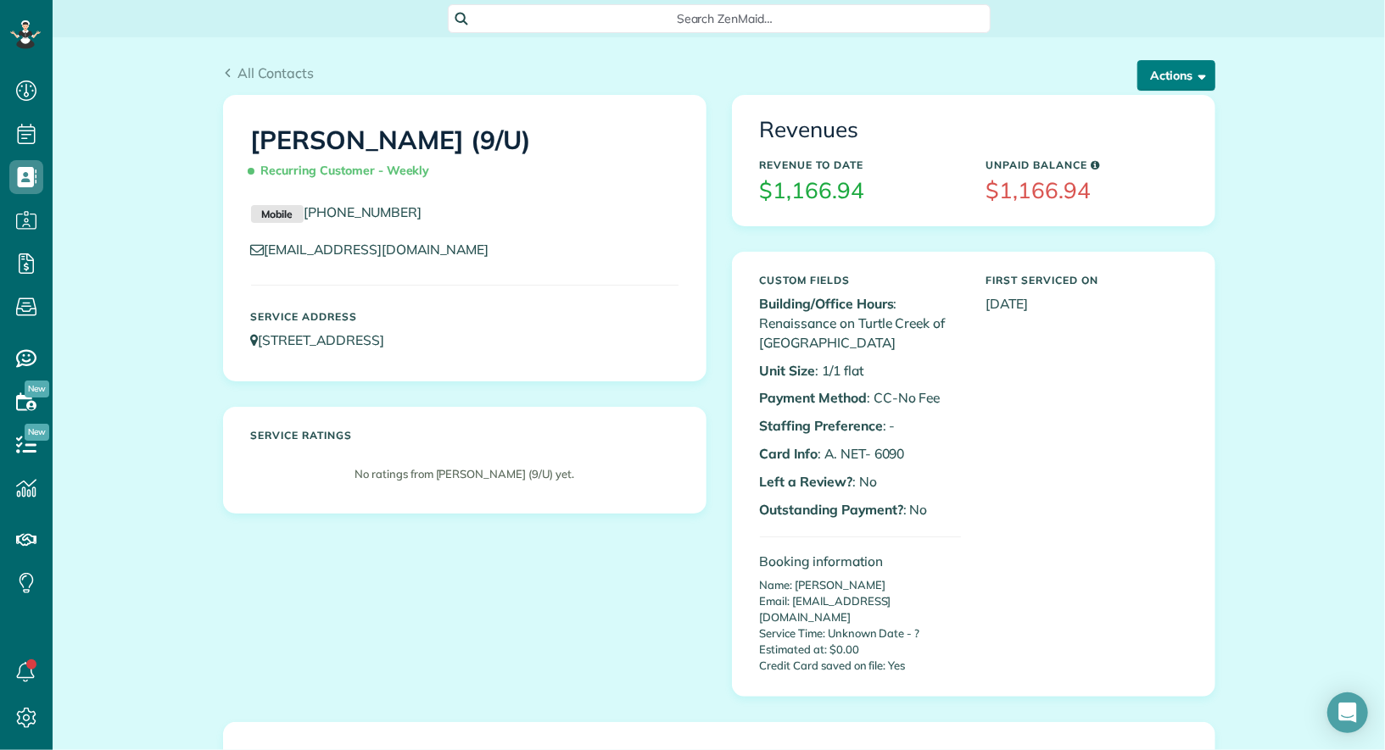
click at [1202, 75] on span "button" at bounding box center [1199, 75] width 13 height 13
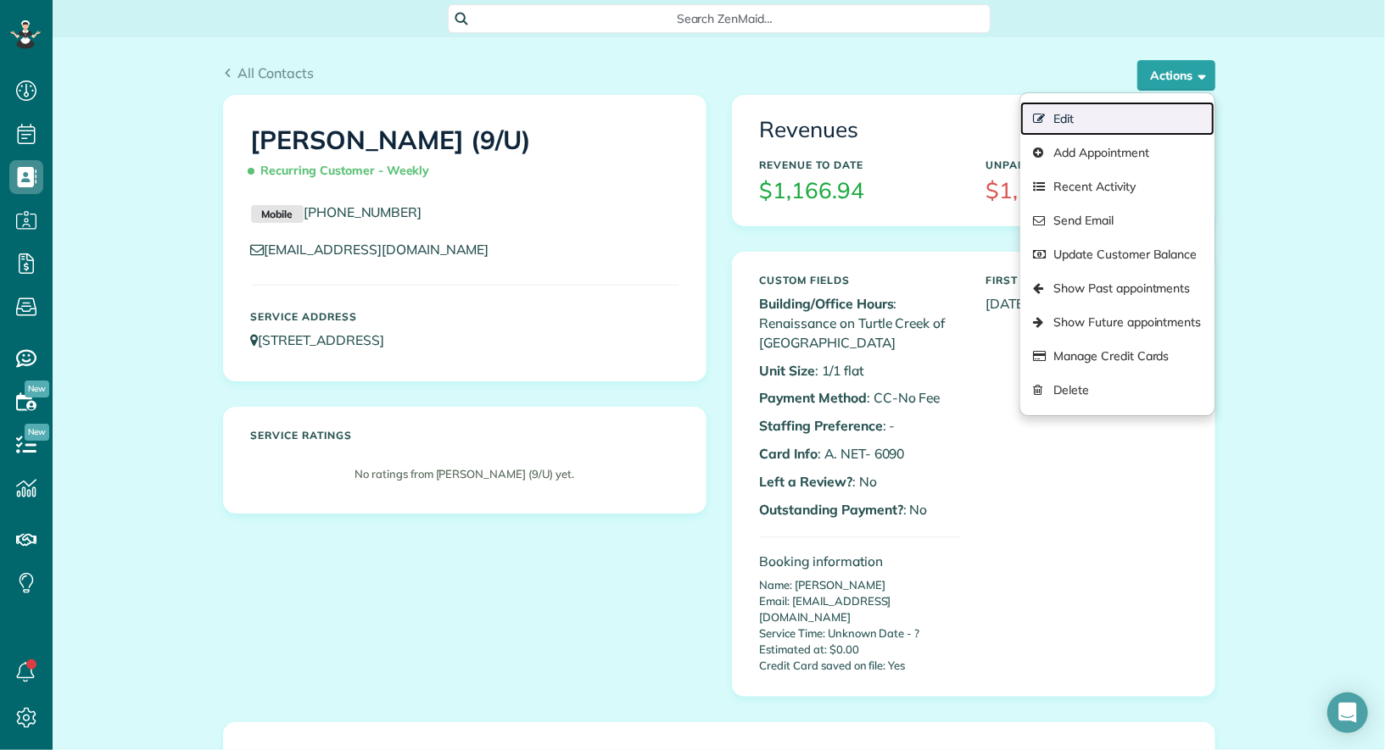
click at [1177, 111] on link "Edit" at bounding box center [1116, 119] width 193 height 34
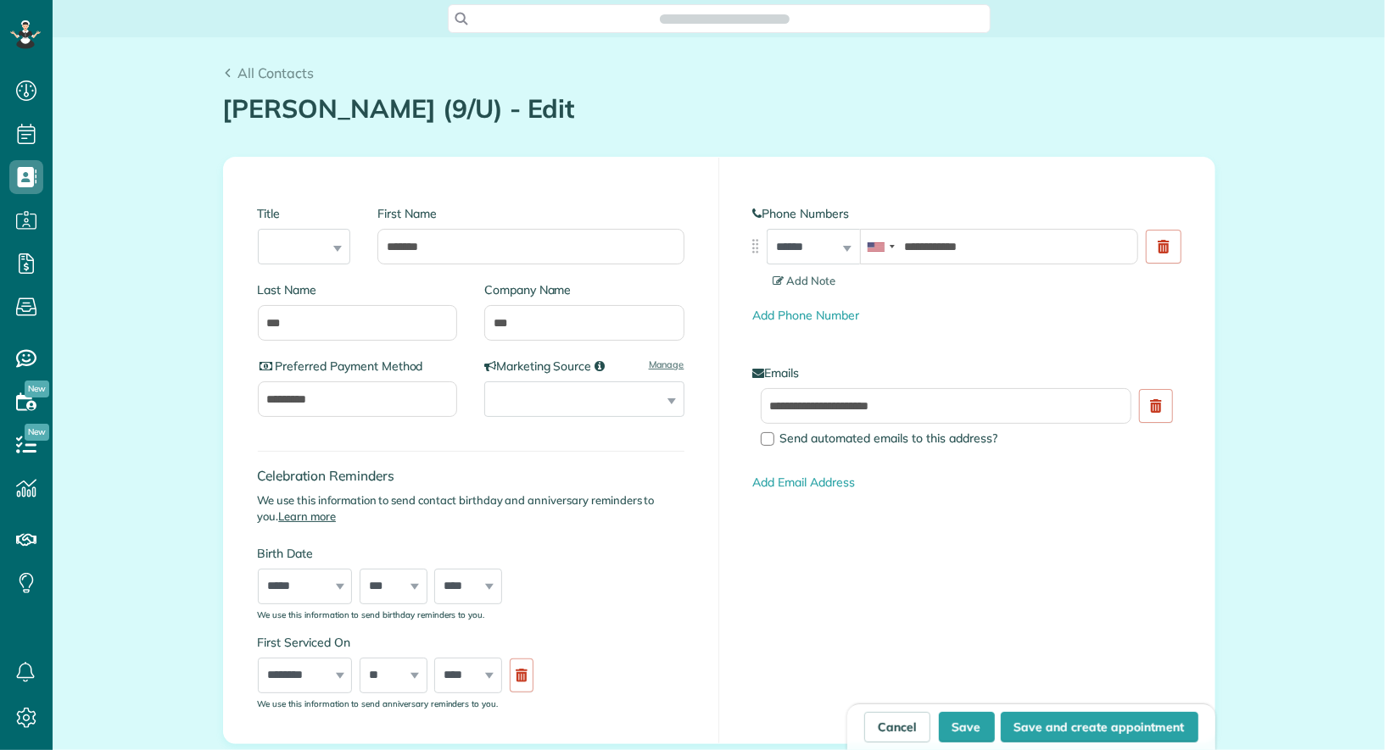
scroll to position [7, 7]
type input "**********"
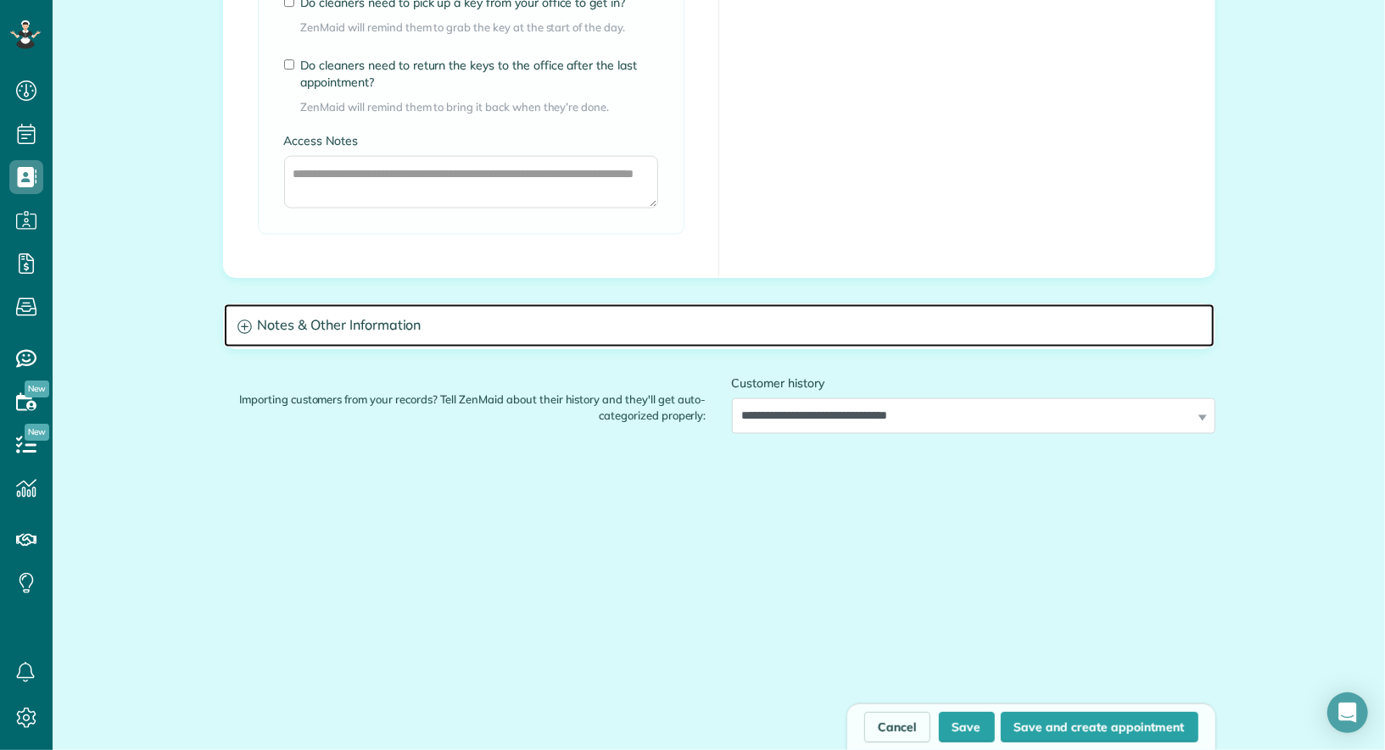
click at [562, 315] on h3 "Notes & Other Information" at bounding box center [719, 325] width 990 height 43
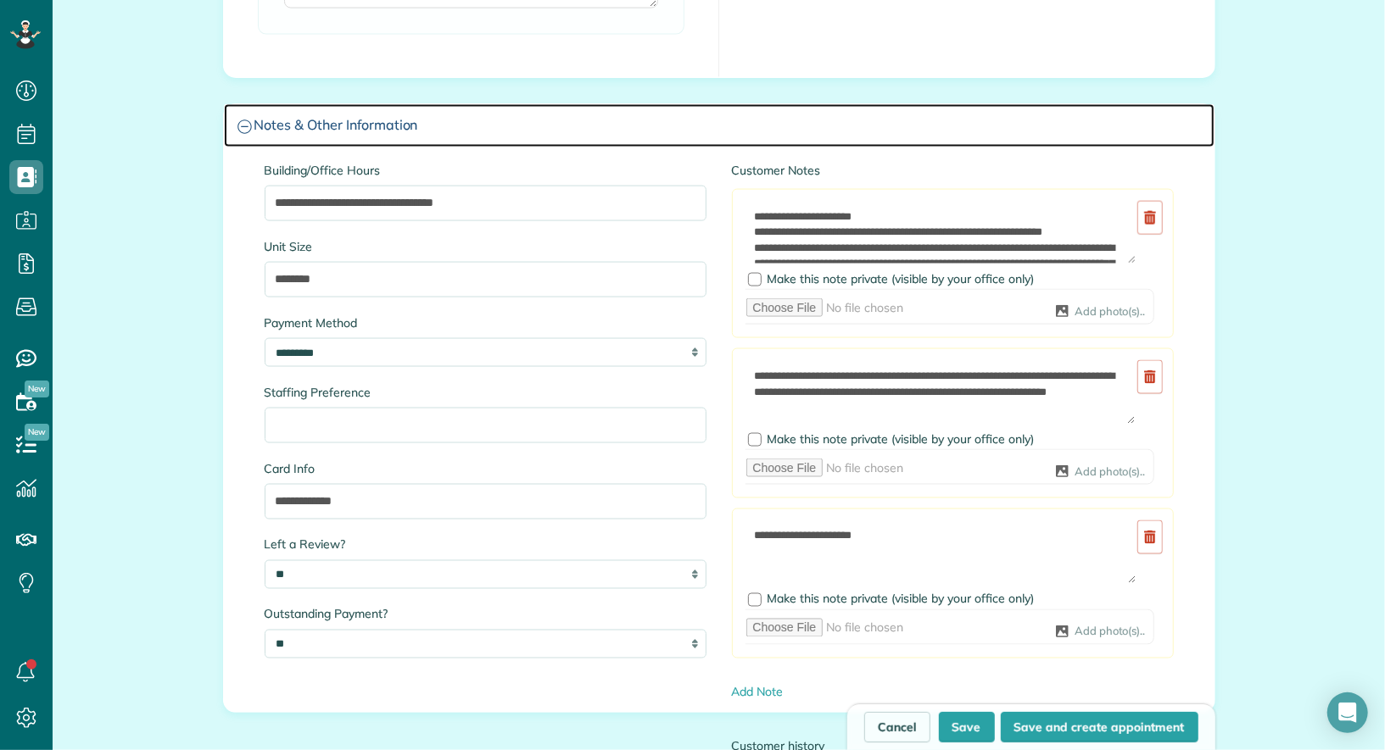
scroll to position [1603, 0]
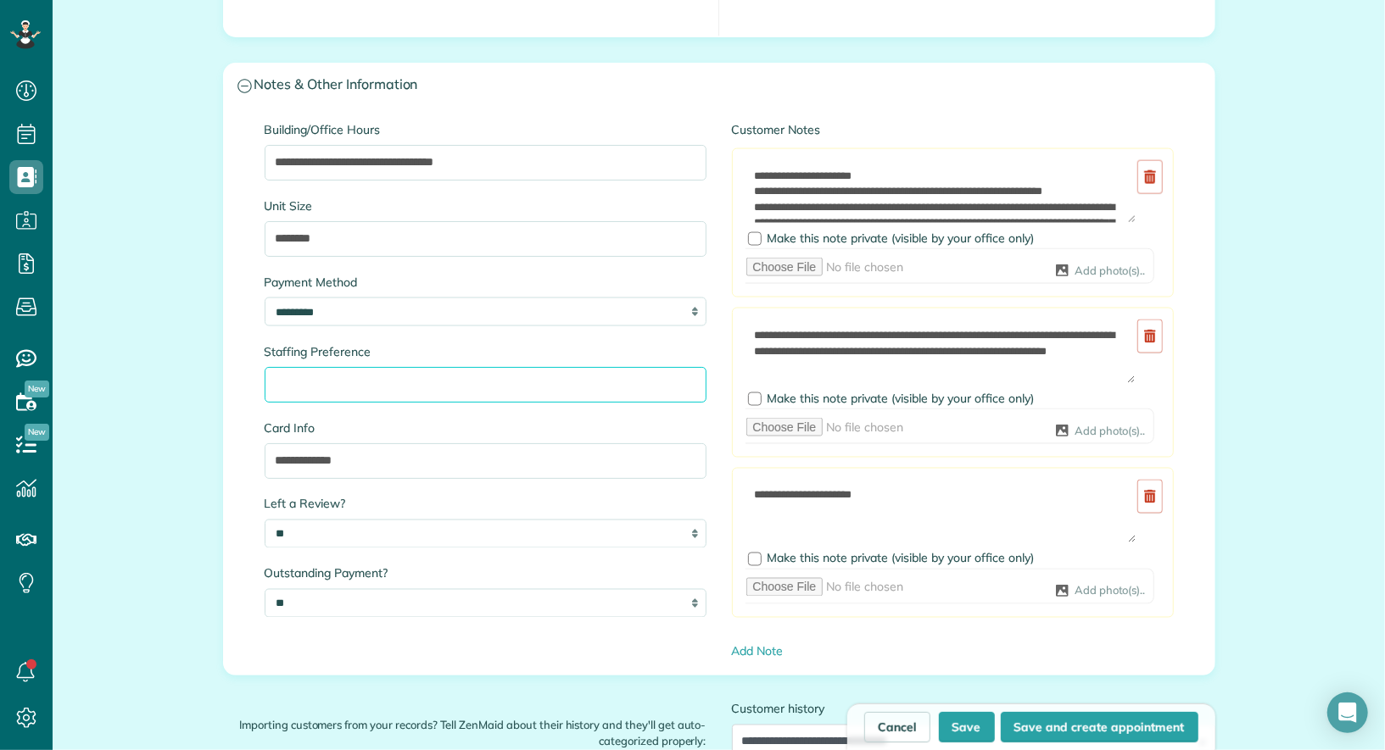
click at [404, 375] on input "Staffing Preference" at bounding box center [486, 385] width 442 height 36
type input "**********"
click at [967, 717] on button "Save" at bounding box center [967, 727] width 56 height 31
type input "**********"
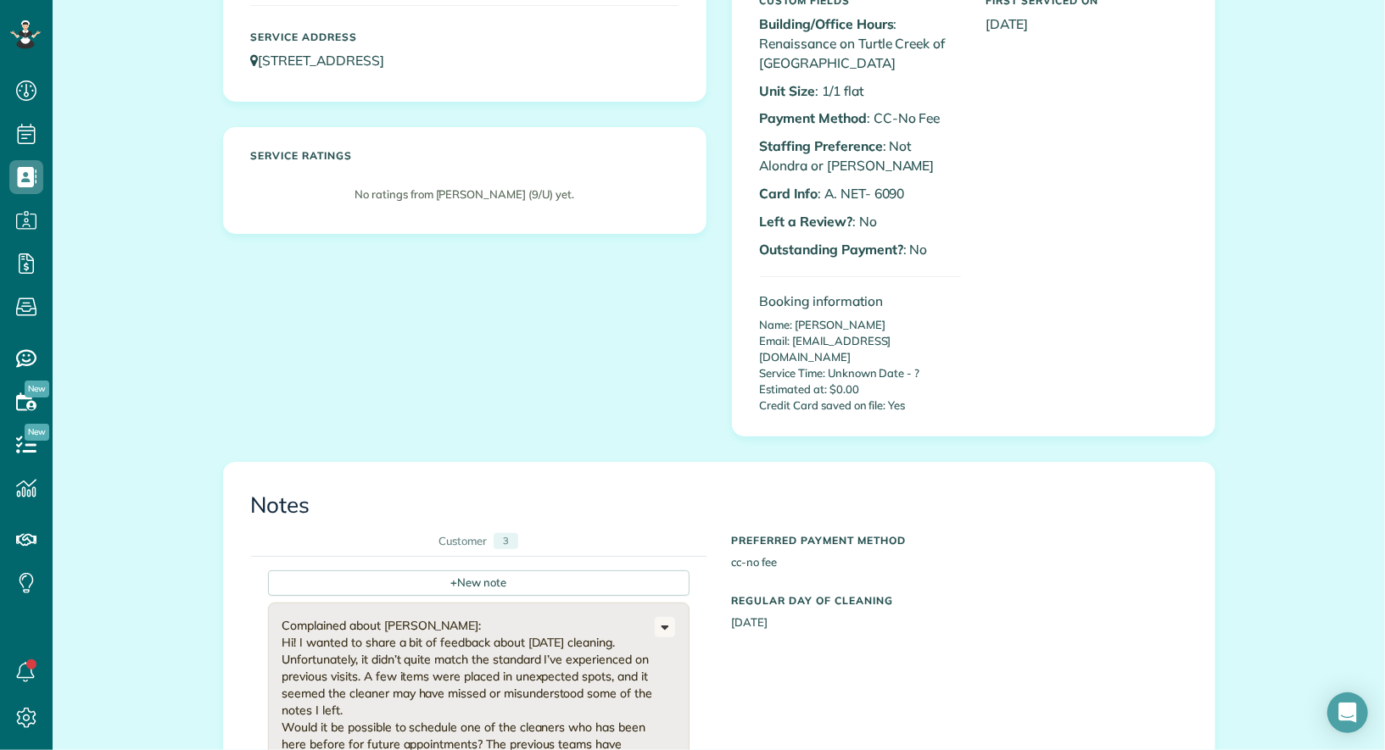
scroll to position [302, 0]
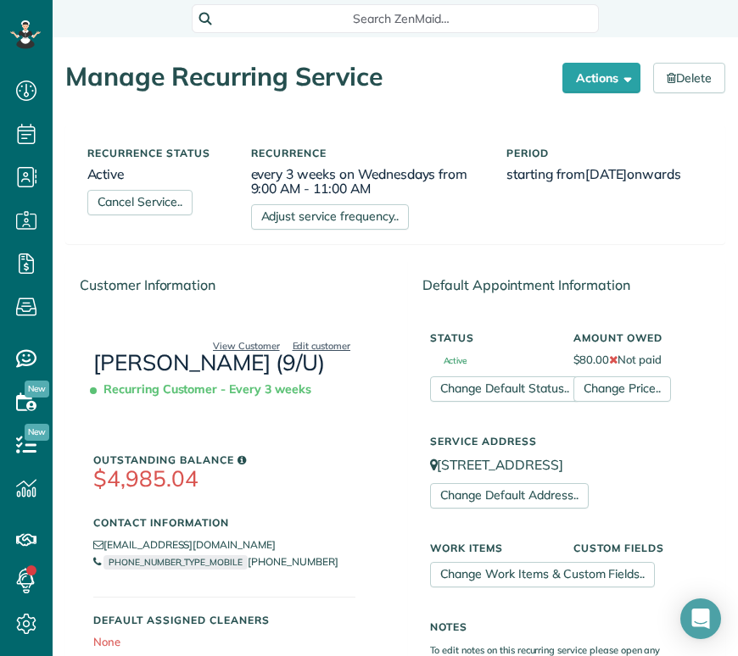
scroll to position [7, 7]
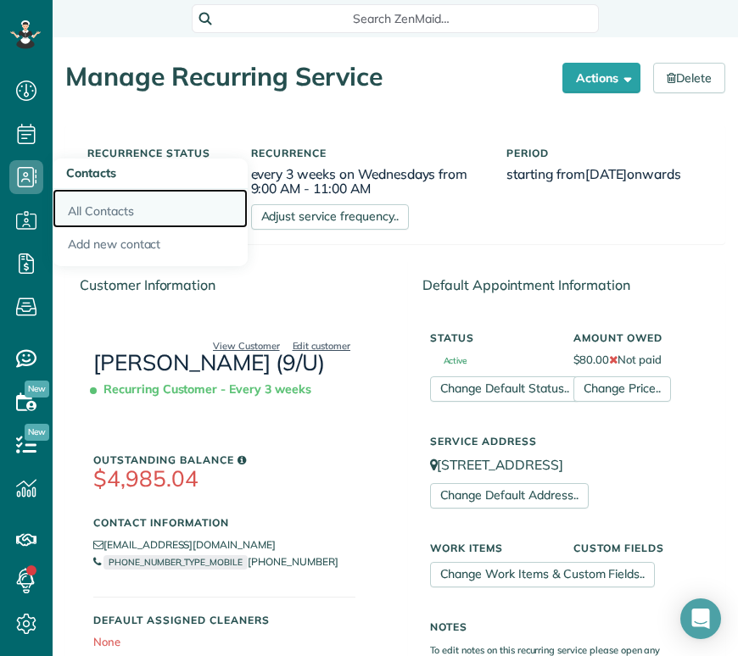
click at [103, 210] on link "All Contacts" at bounding box center [150, 208] width 195 height 39
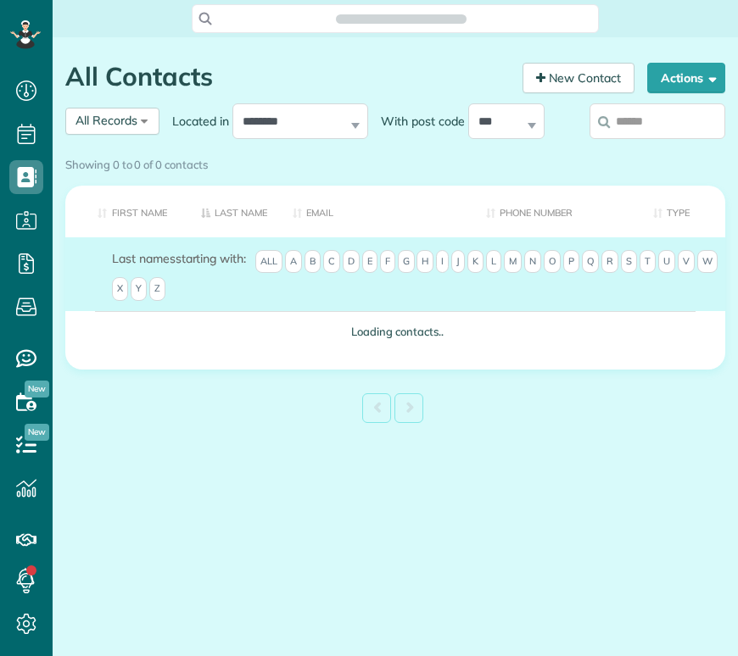
scroll to position [7, 7]
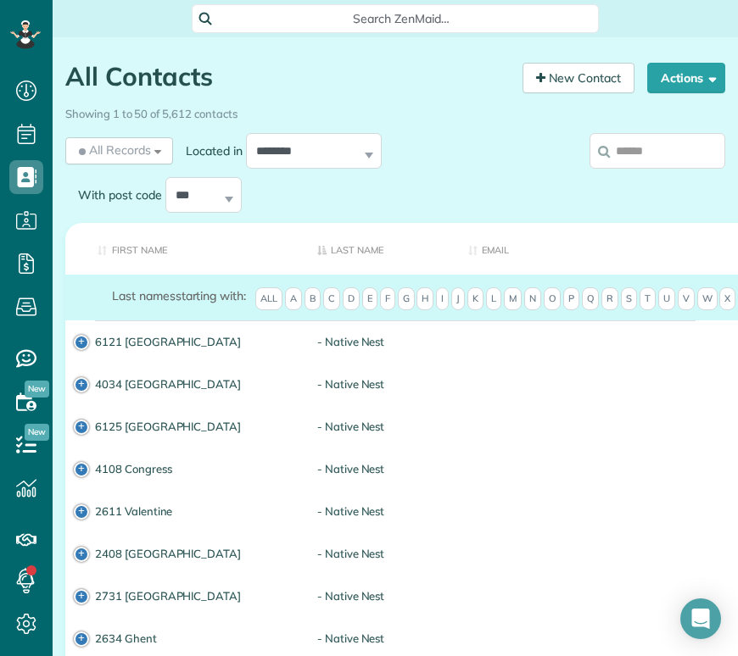
click at [666, 156] on input "search" at bounding box center [657, 151] width 136 height 36
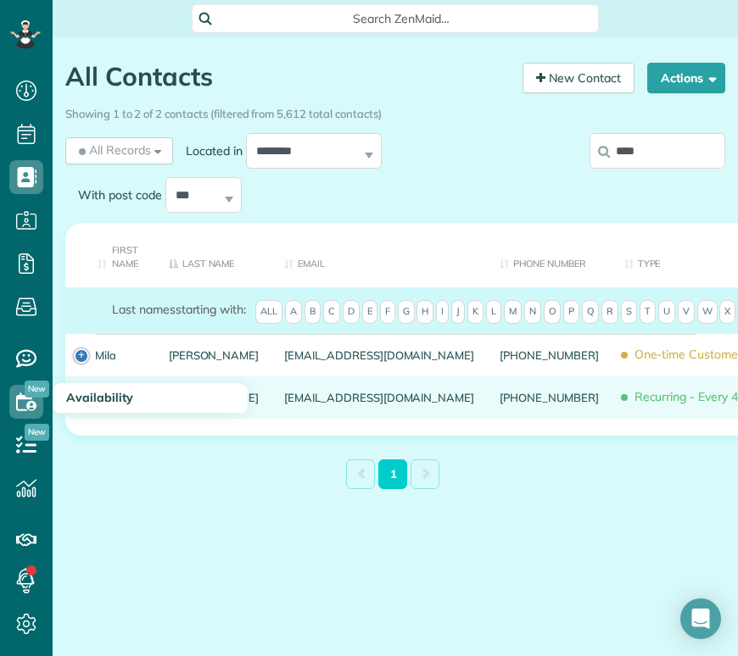
type input "****"
click at [121, 404] on link "Vernesha" at bounding box center [119, 398] width 48 height 12
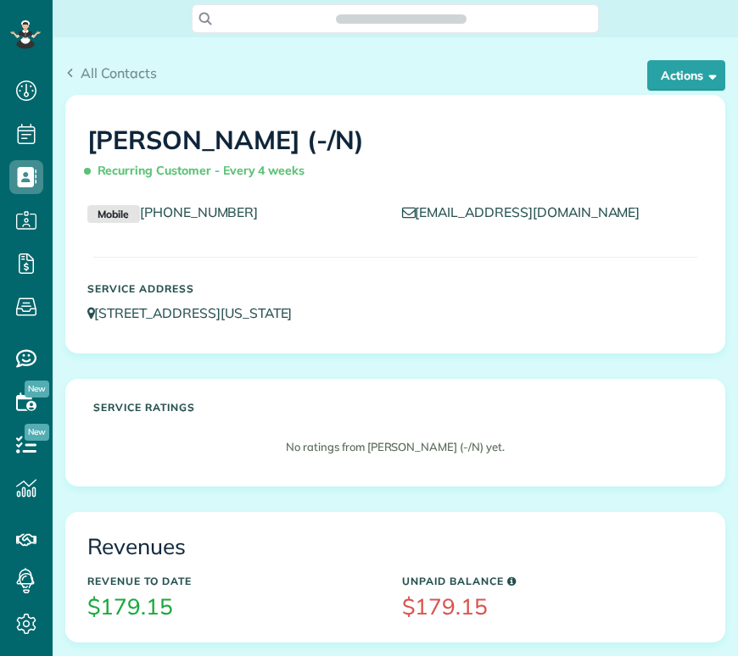
scroll to position [7, 7]
click at [700, 80] on button "Actions" at bounding box center [686, 75] width 78 height 31
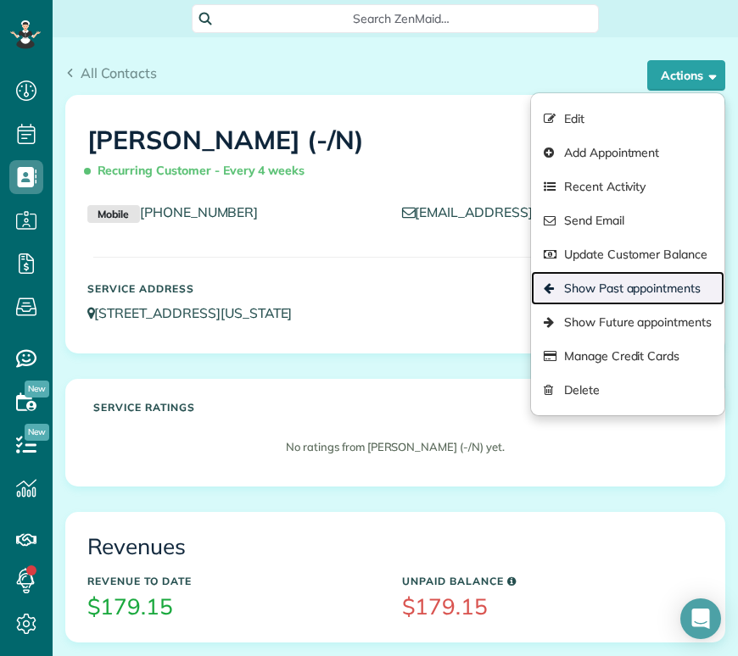
click at [654, 288] on link "Show Past appointments" at bounding box center [627, 288] width 193 height 34
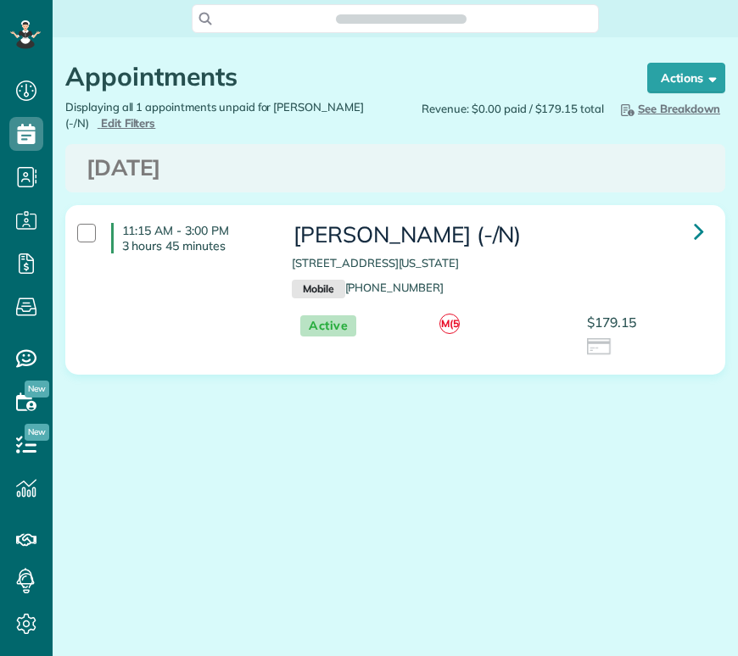
scroll to position [7, 7]
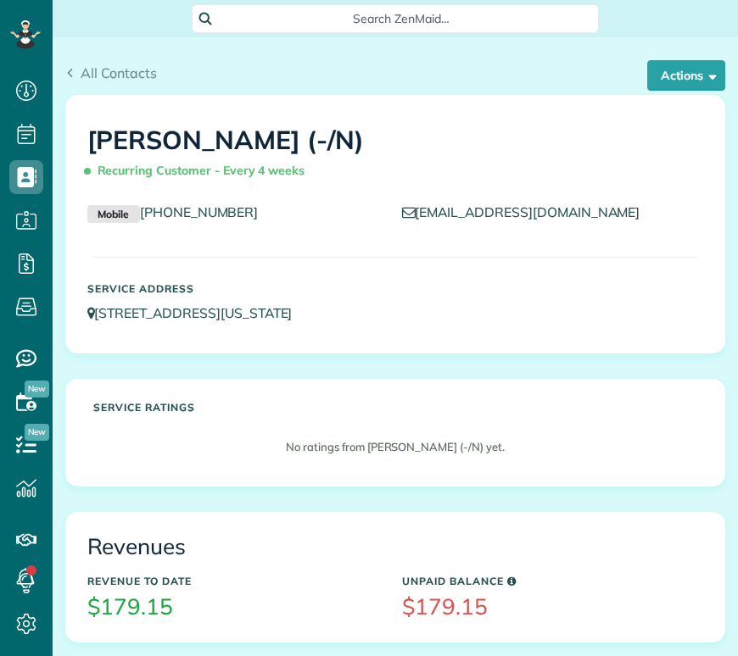
scroll to position [7, 7]
